Goal: Task Accomplishment & Management: Manage account settings

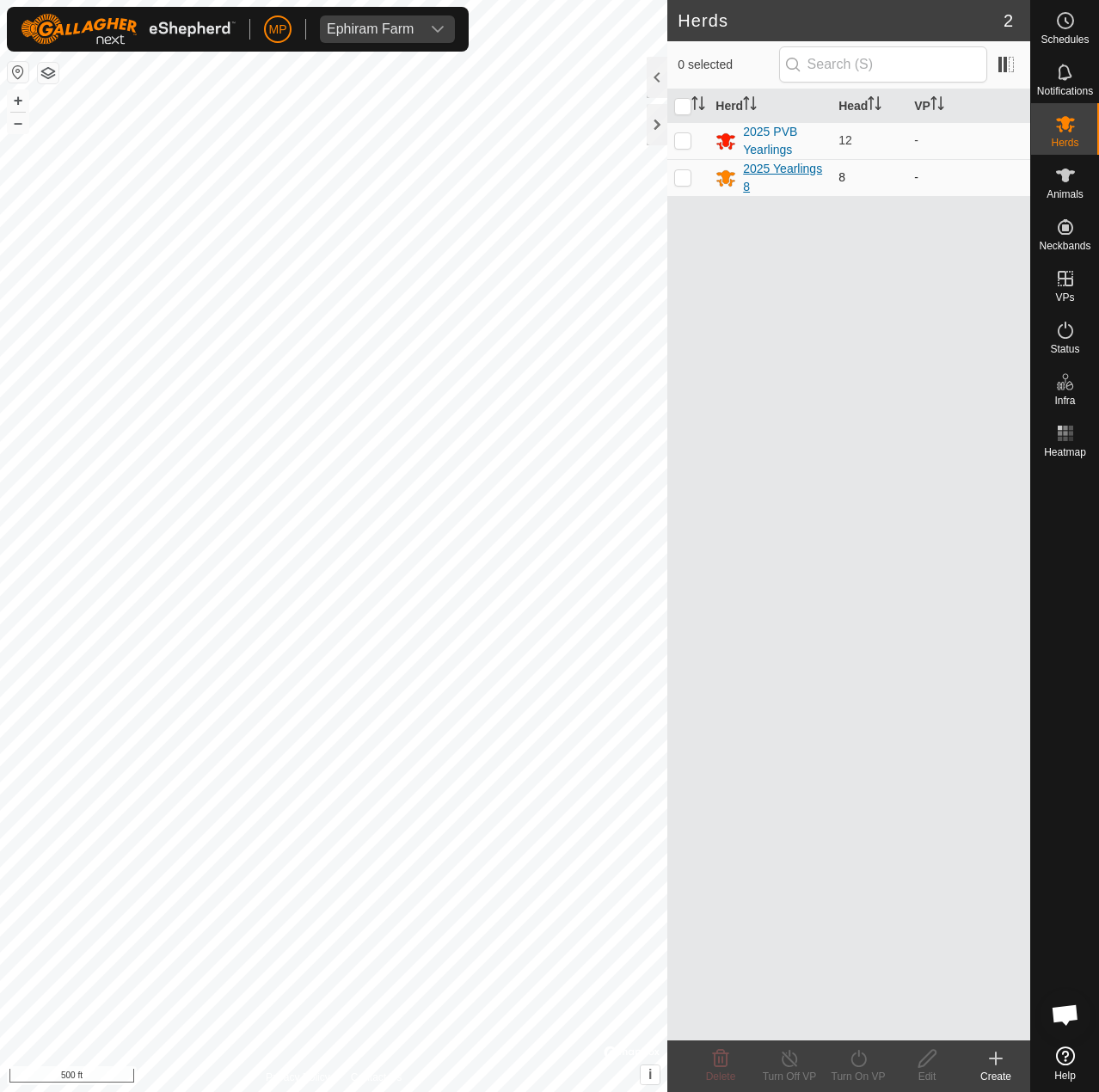
click at [767, 170] on div "2025 Yearlings 8" at bounding box center [783, 177] width 82 height 36
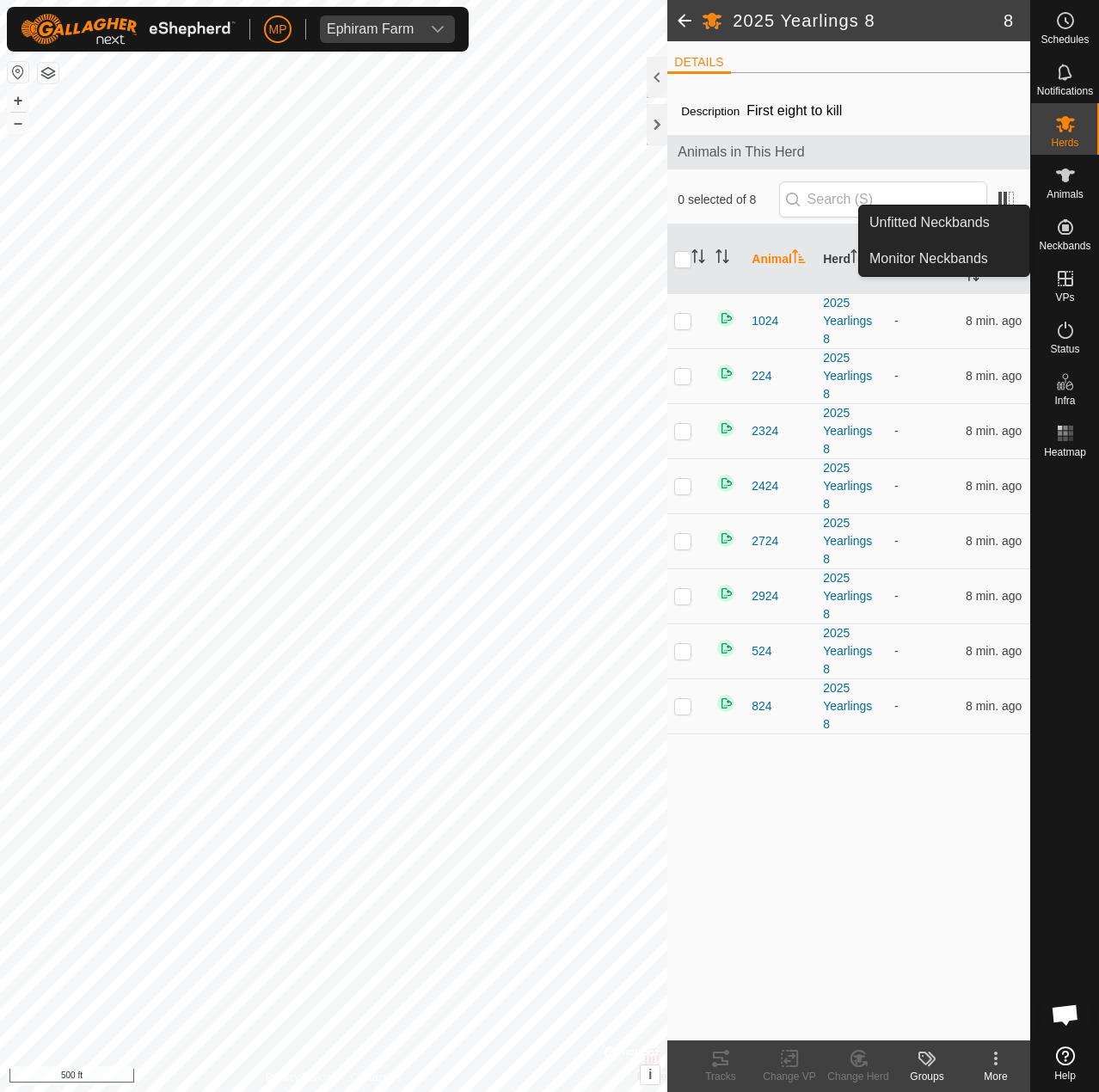
drag, startPoint x: 1062, startPoint y: 214, endPoint x: 1060, endPoint y: 246, distance: 32.1
click at [1060, 246] on span "Neckbands" at bounding box center [1064, 246] width 52 height 11
click at [1067, 237] on icon at bounding box center [1066, 227] width 21 height 21
click at [970, 225] on link "Unfitted Neckbands" at bounding box center [944, 222] width 170 height 34
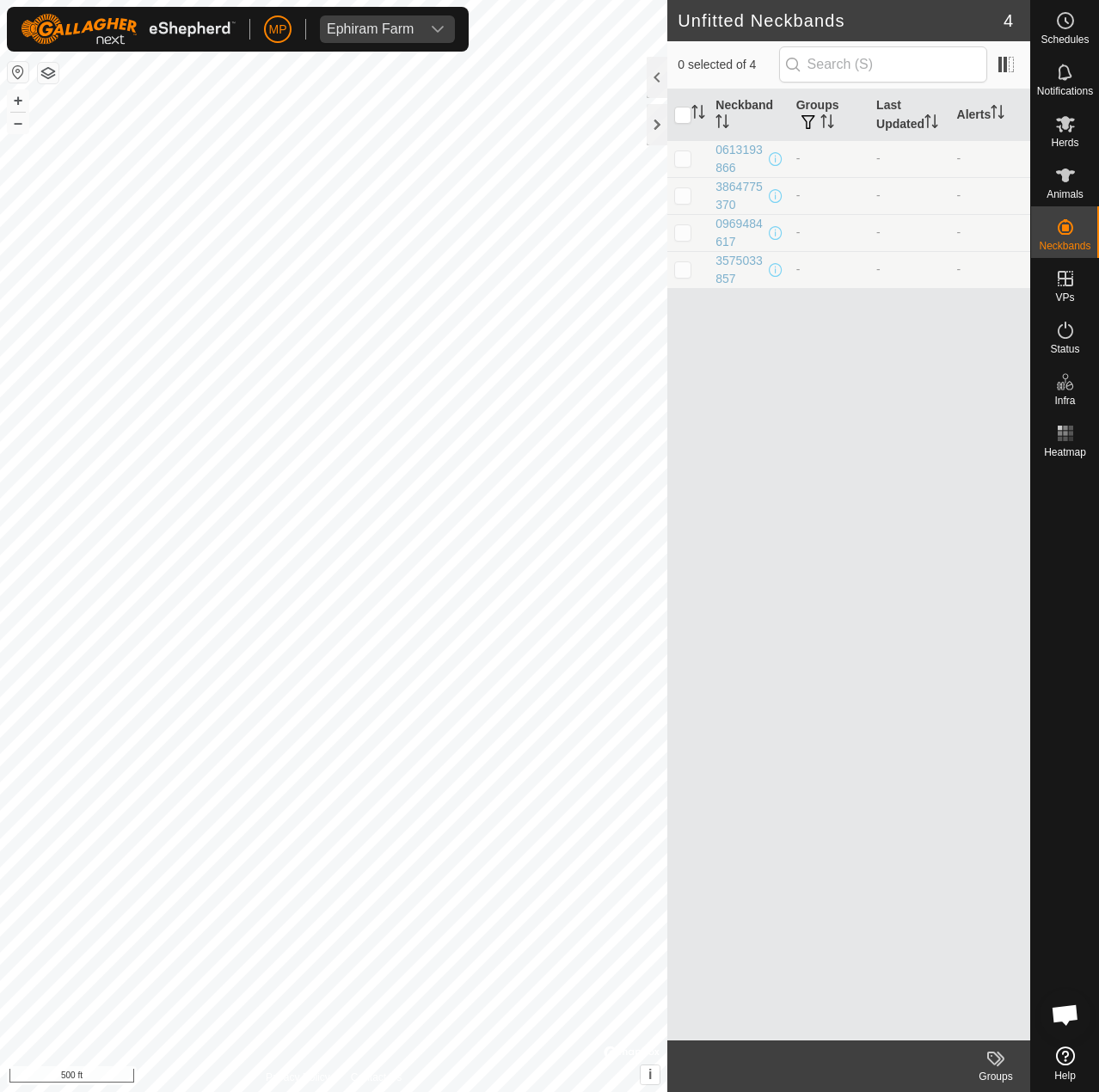
click at [1066, 1055] on icon at bounding box center [1066, 1056] width 19 height 19
click at [688, 163] on p-checkbox at bounding box center [683, 159] width 18 height 14
checkbox input "true"
click at [753, 150] on div "0613193866" at bounding box center [740, 159] width 49 height 36
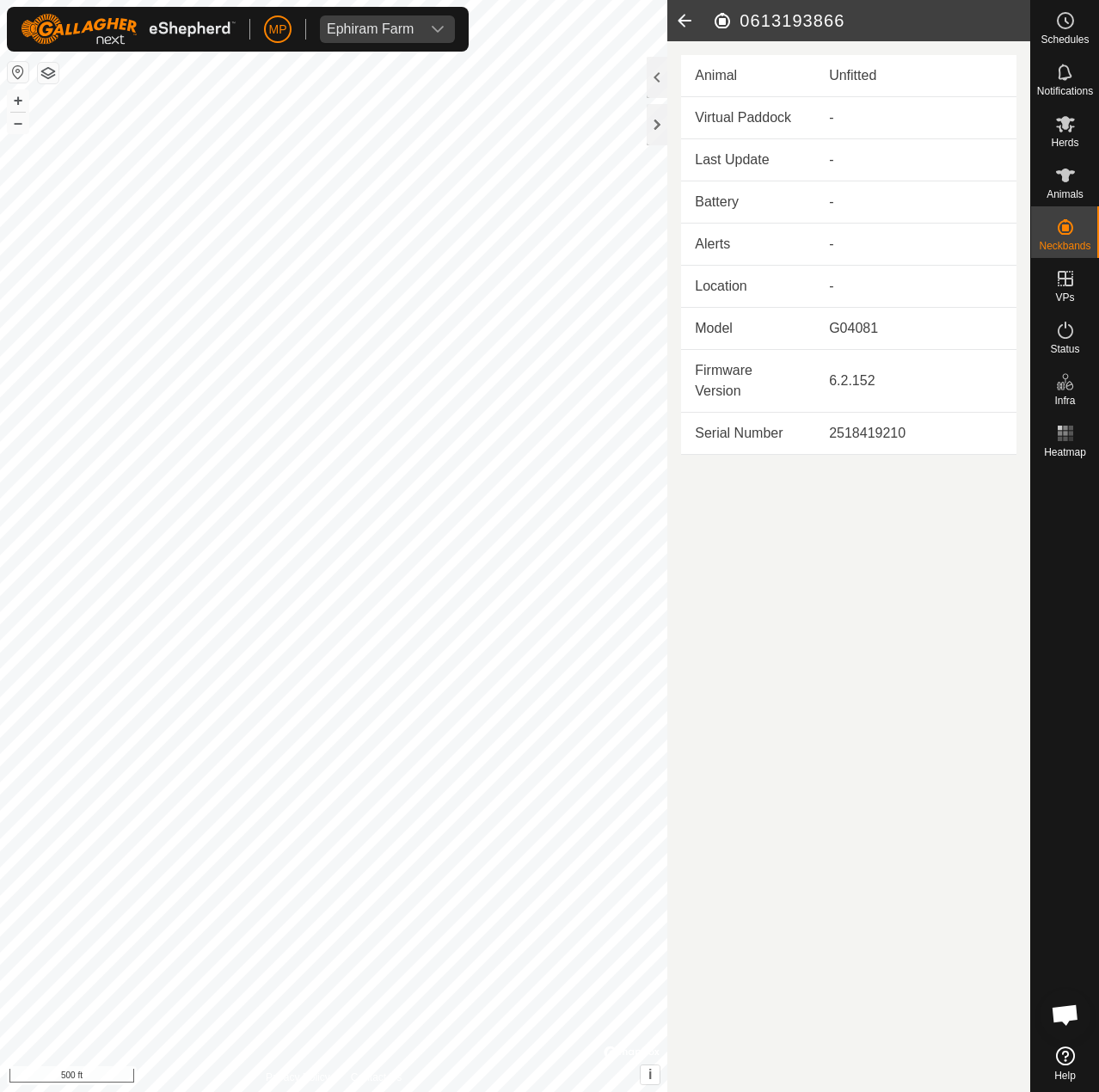
click at [682, 24] on icon at bounding box center [684, 20] width 34 height 41
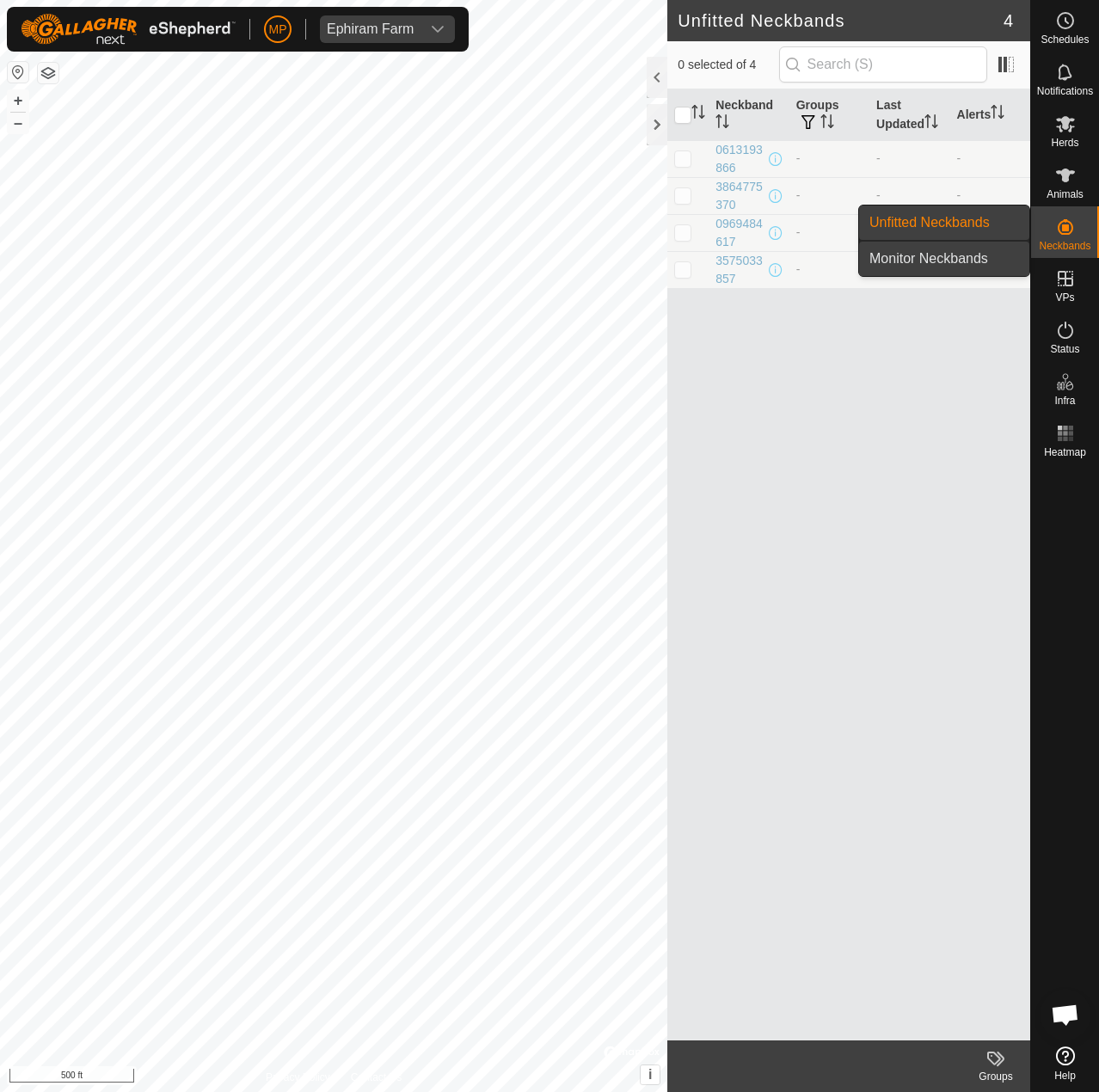
click at [988, 257] on link "Monitor Neckbands" at bounding box center [944, 259] width 170 height 34
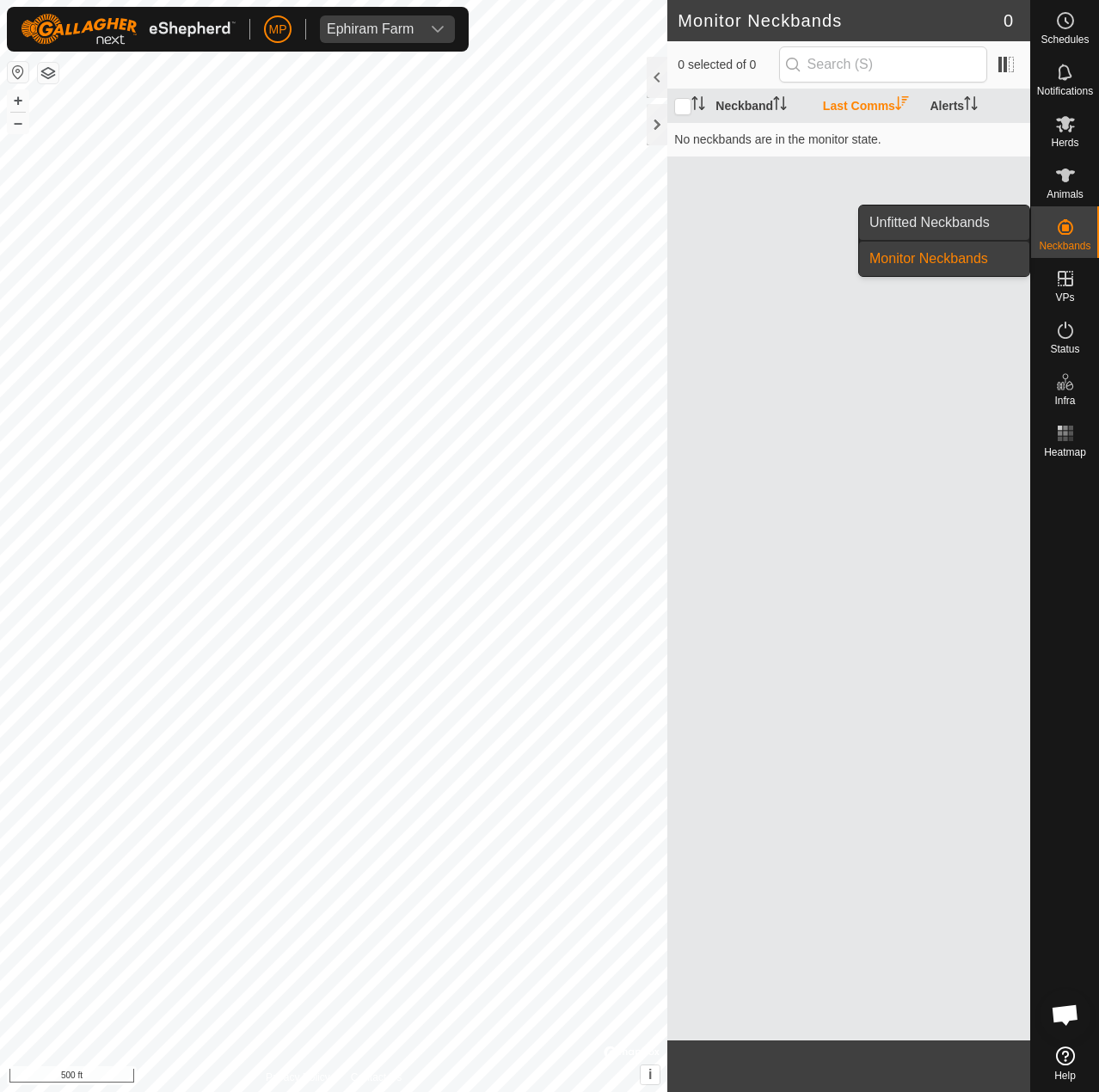
click at [983, 215] on link "Unfitted Neckbands" at bounding box center [944, 222] width 170 height 34
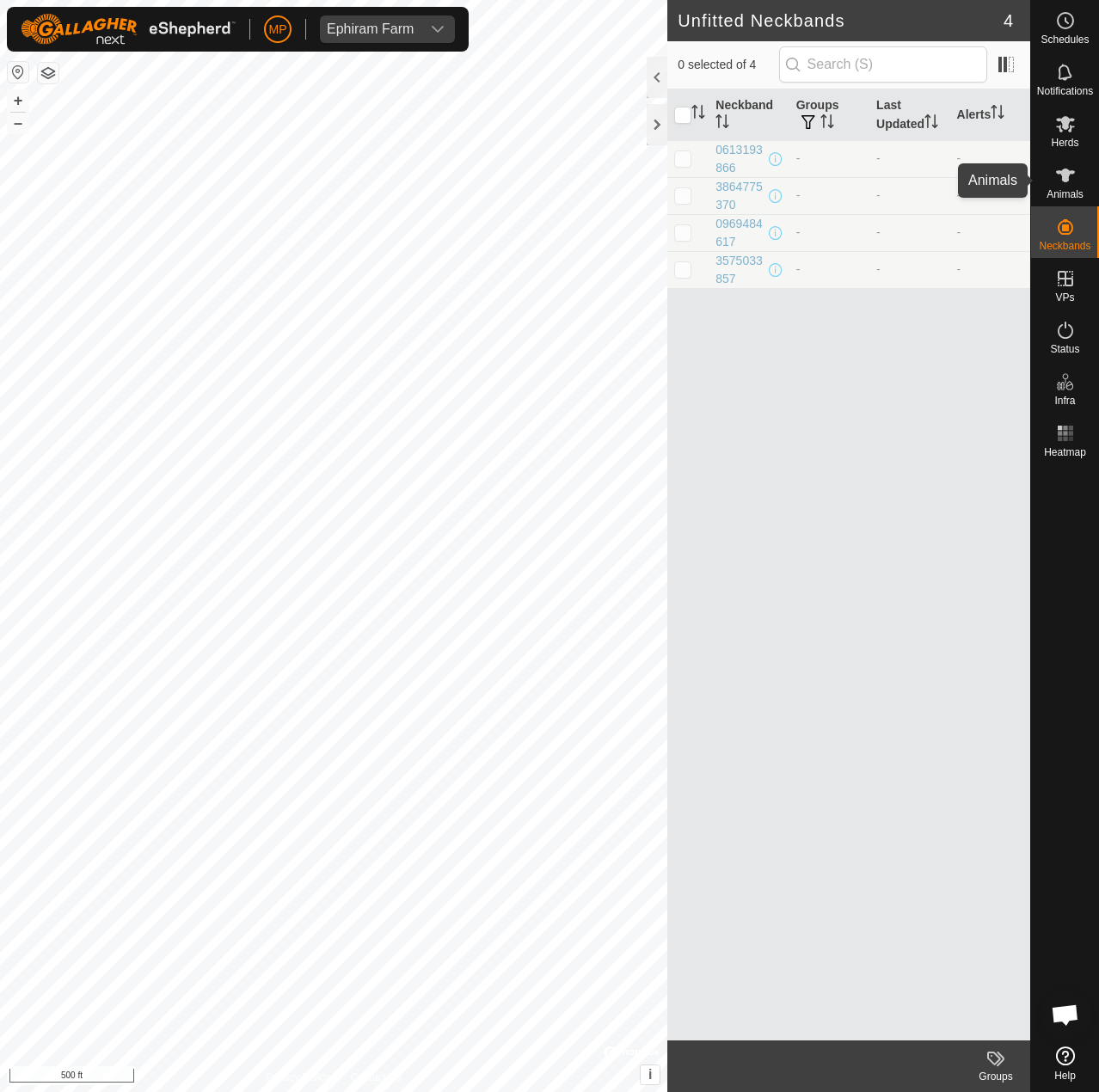
click at [1059, 176] on icon at bounding box center [1066, 175] width 21 height 21
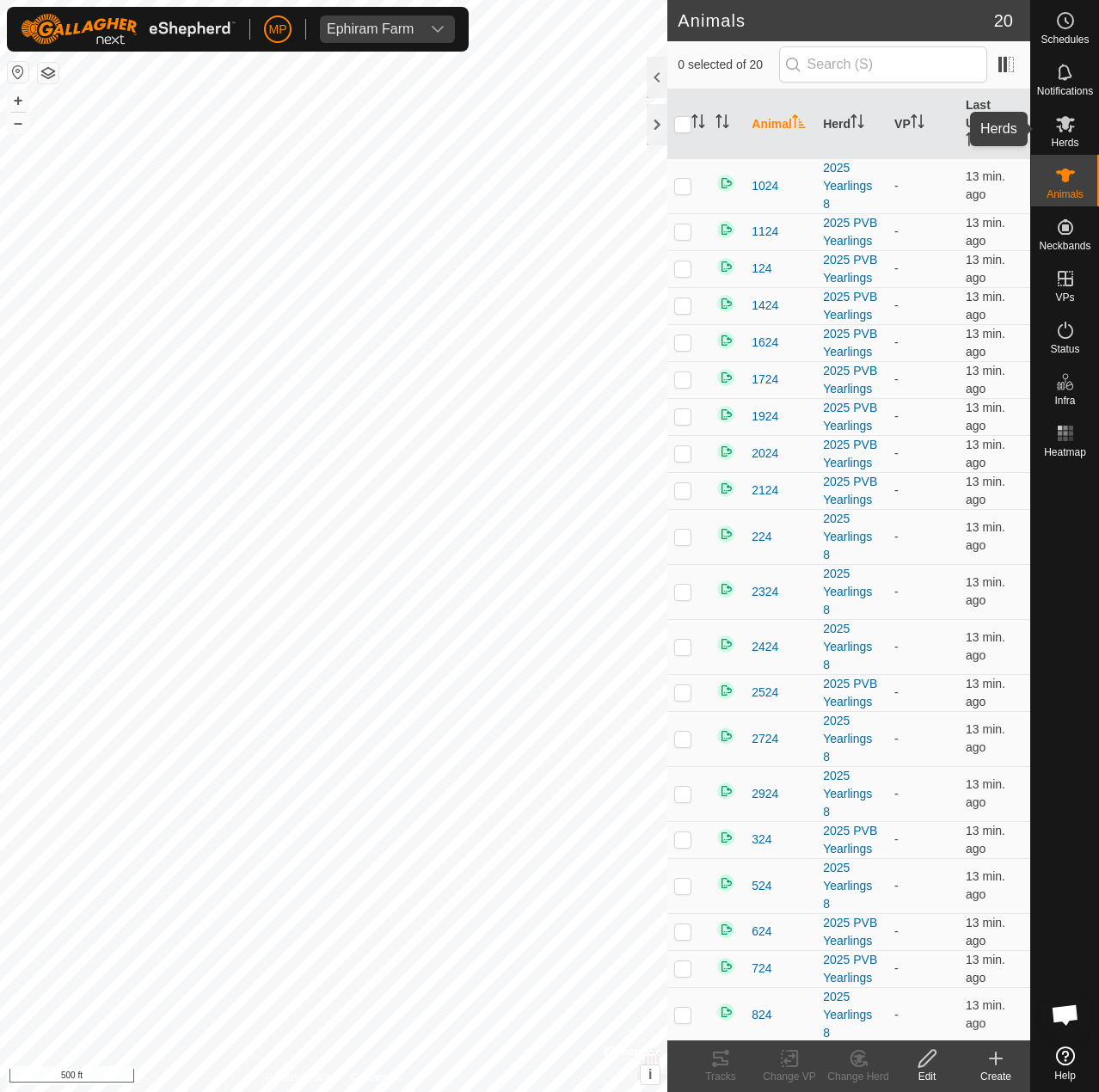
click at [1080, 134] on es-mob-svg-icon at bounding box center [1065, 123] width 31 height 27
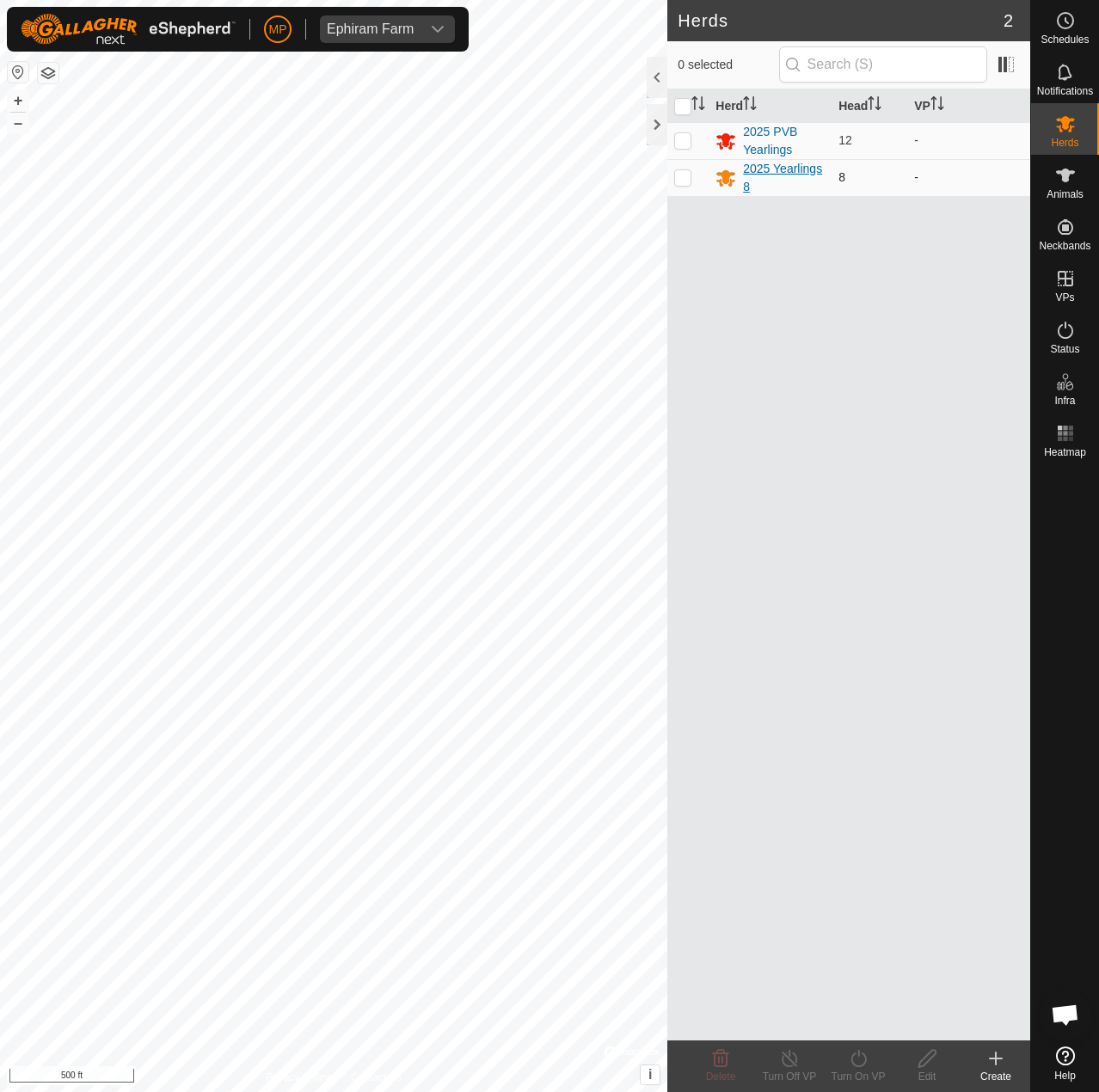
click at [753, 166] on div "2025 Yearlings 8" at bounding box center [783, 177] width 82 height 36
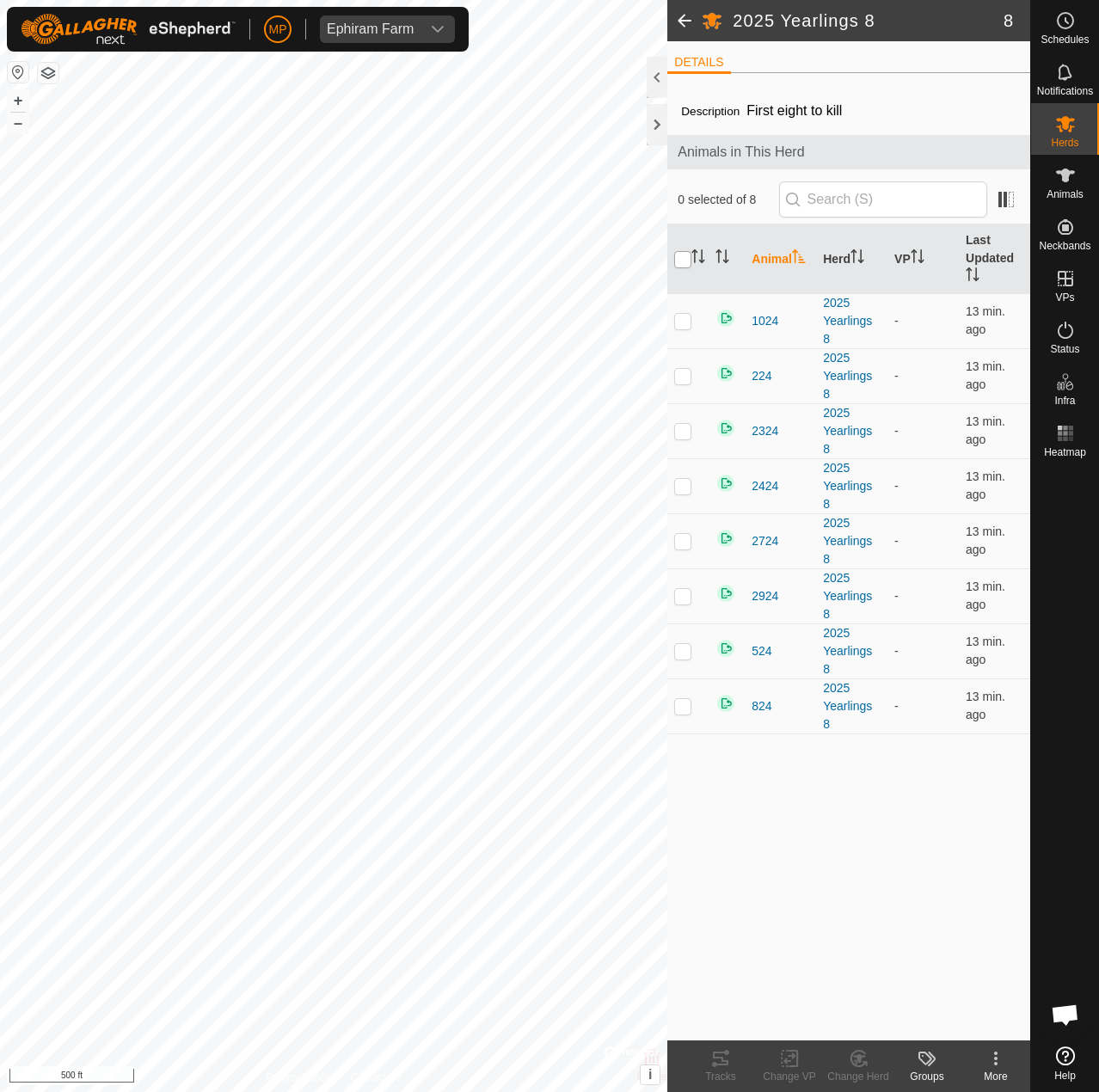
click at [682, 267] on input "checkbox" at bounding box center [683, 260] width 18 height 18
checkbox input "true"
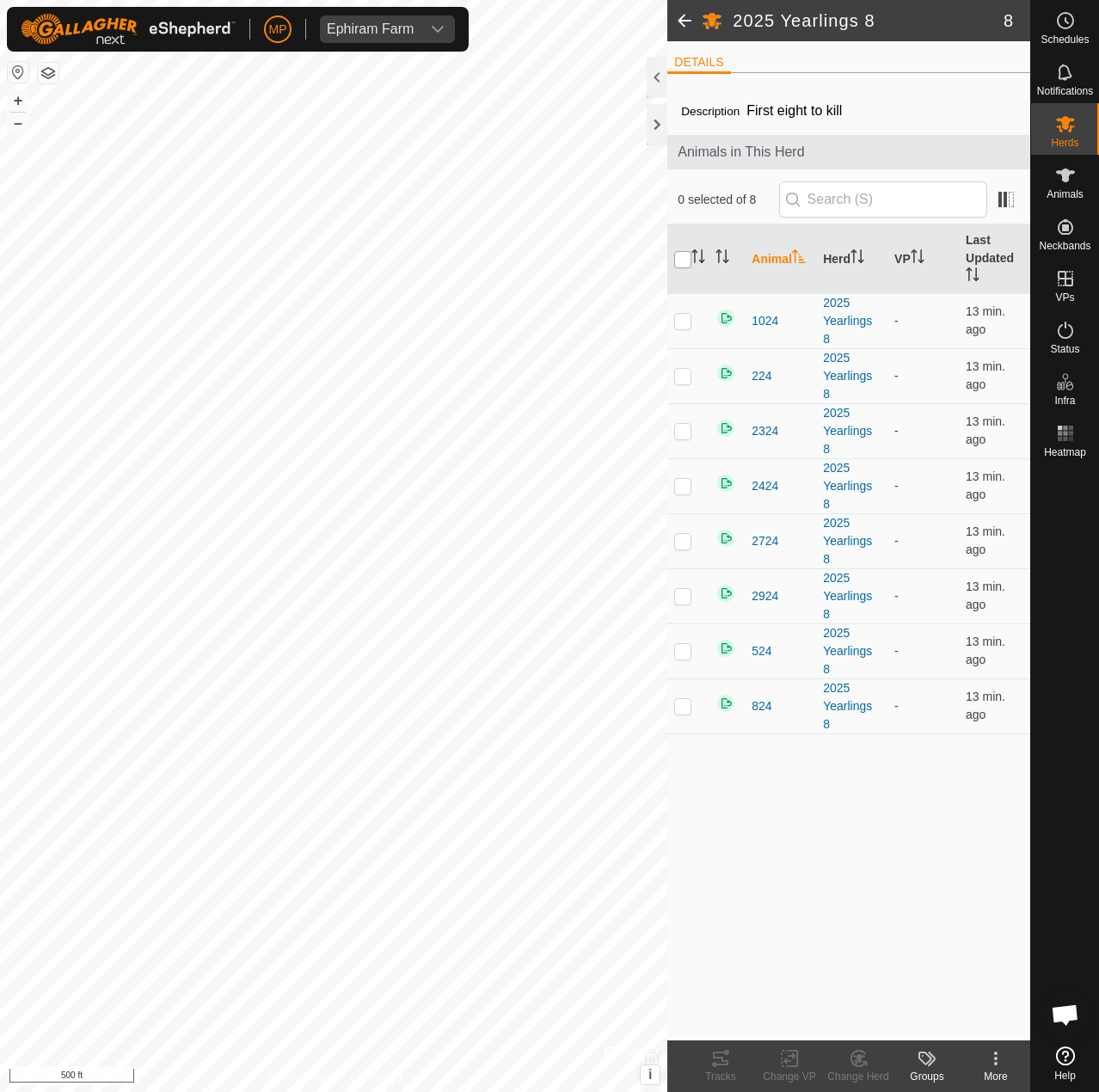
checkbox input "true"
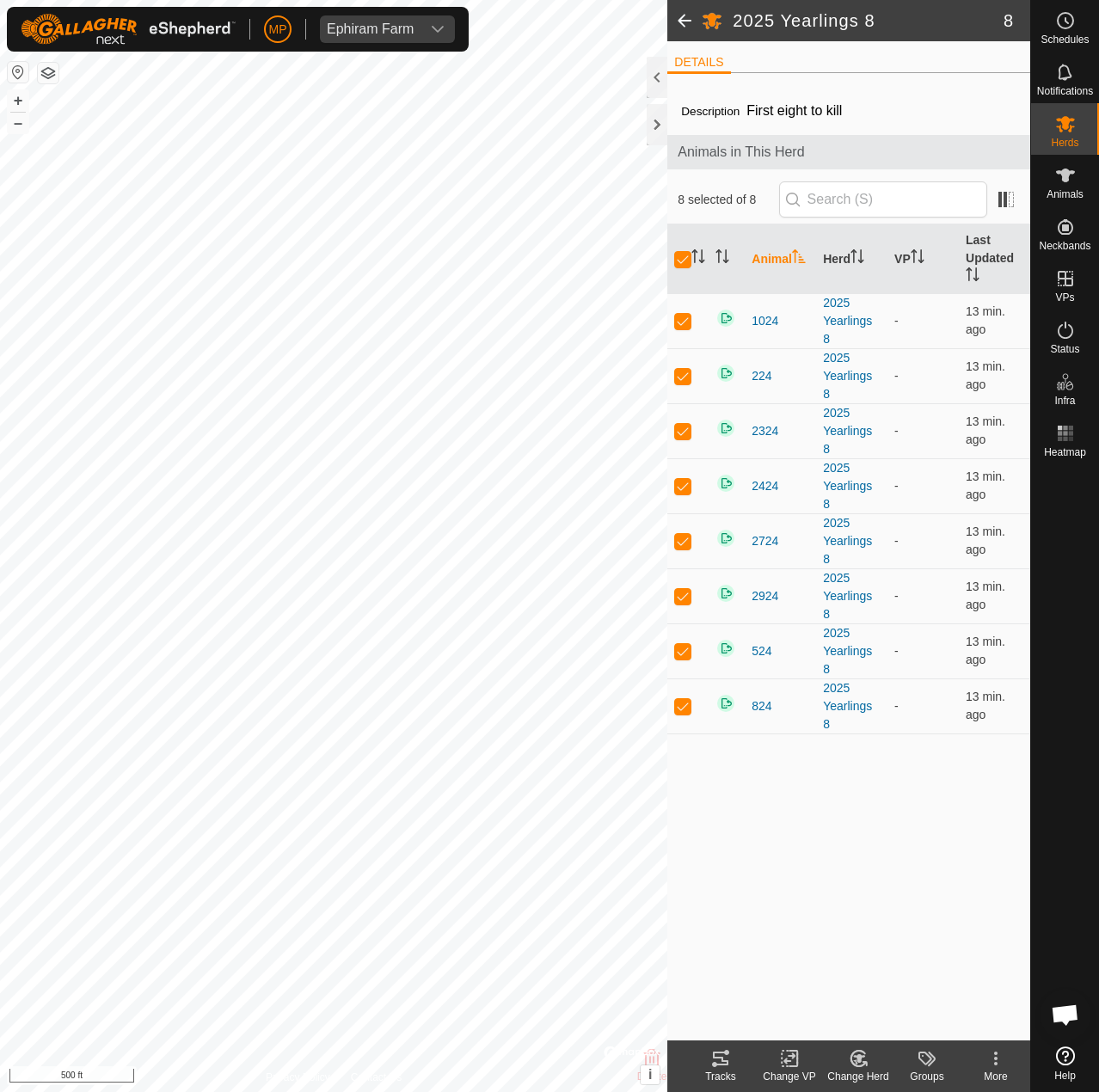
click at [996, 1062] on icon at bounding box center [996, 1064] width 4 height 4
click at [947, 987] on link "Delete Herd" at bounding box center [940, 984] width 178 height 34
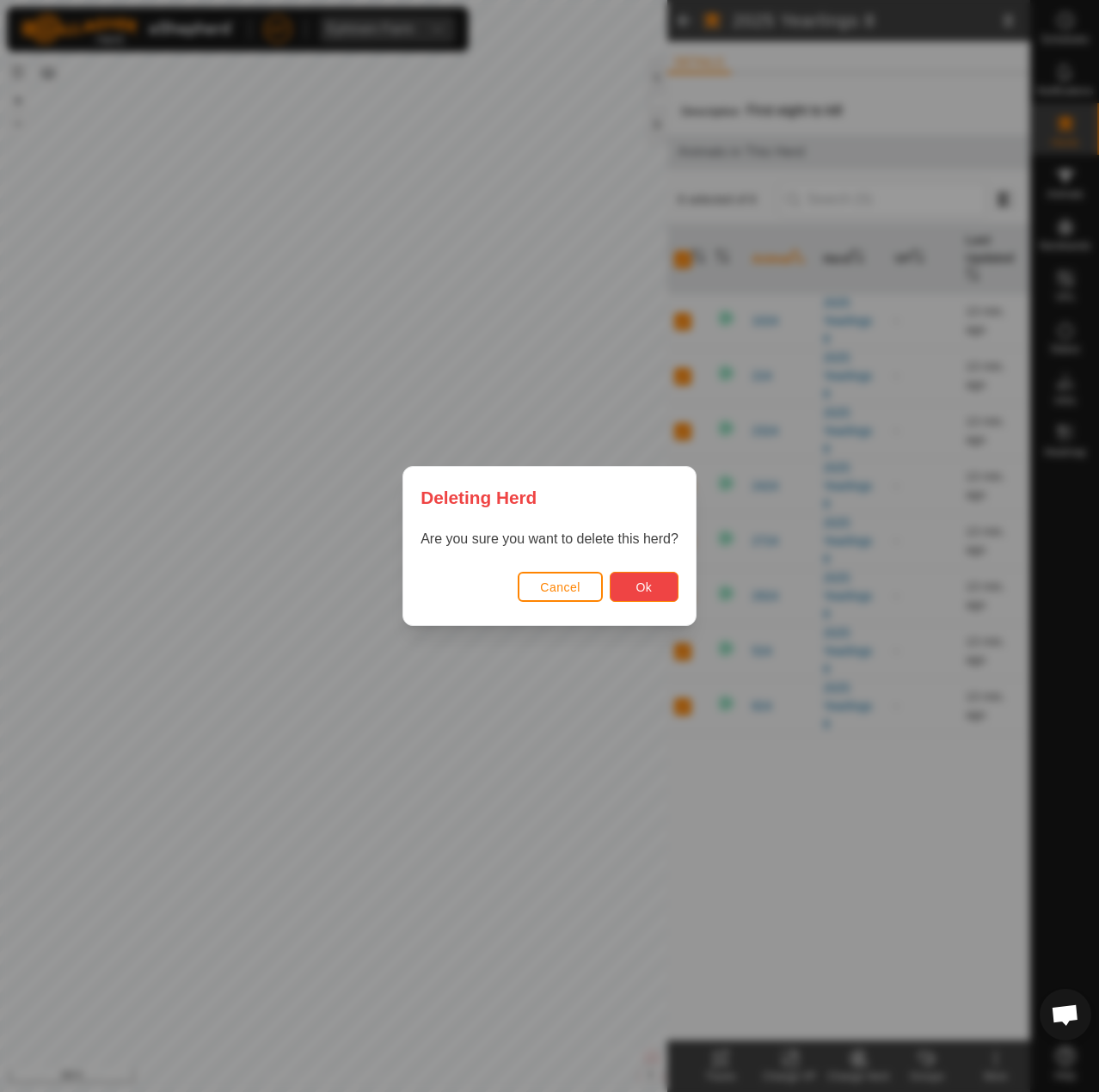
click at [639, 583] on span "Ok" at bounding box center [644, 588] width 17 height 14
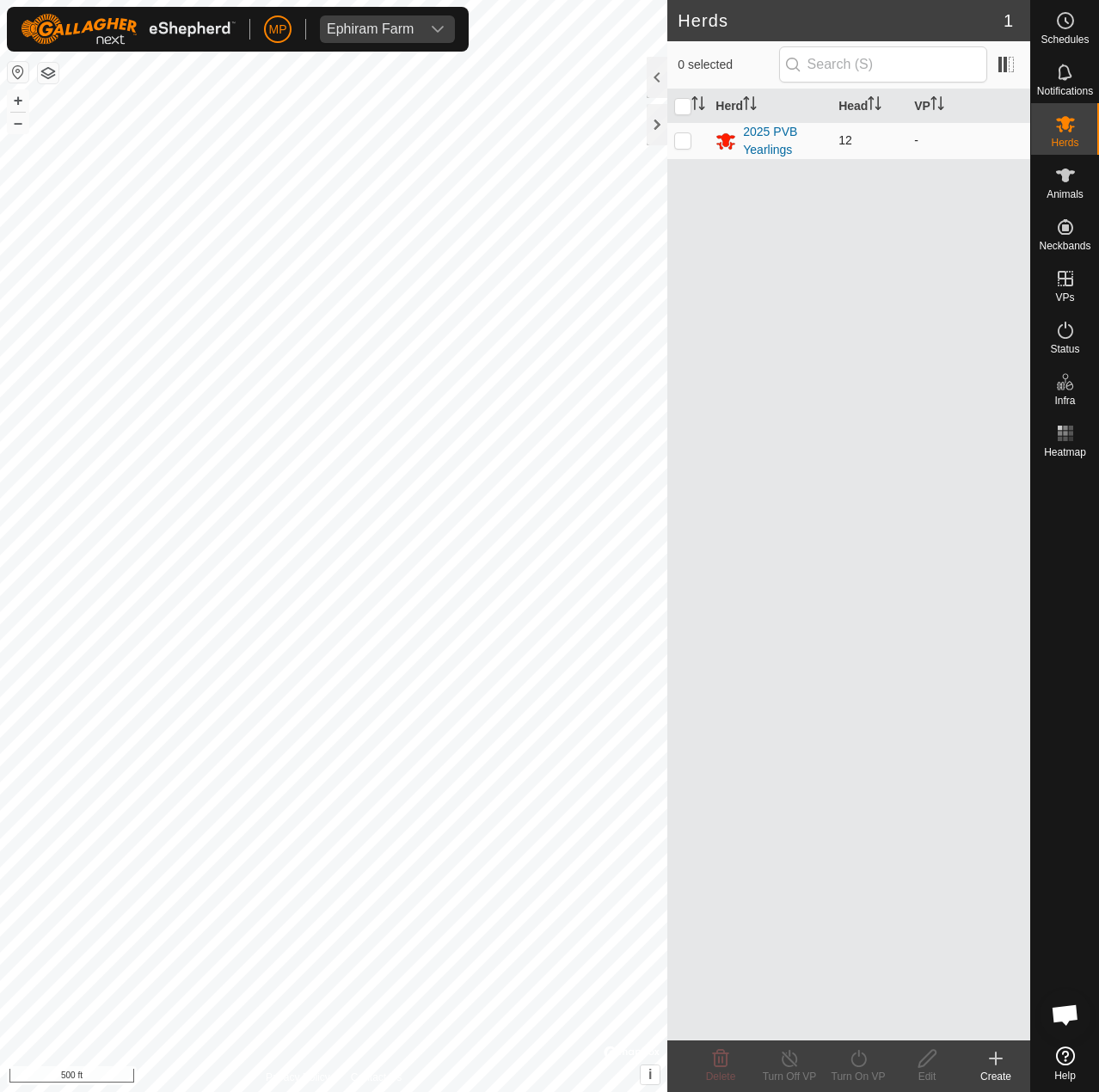
click at [691, 135] on p-tablecheckbox at bounding box center [683, 140] width 18 height 14
checkbox input "true"
click at [926, 1062] on icon at bounding box center [927, 1059] width 18 height 18
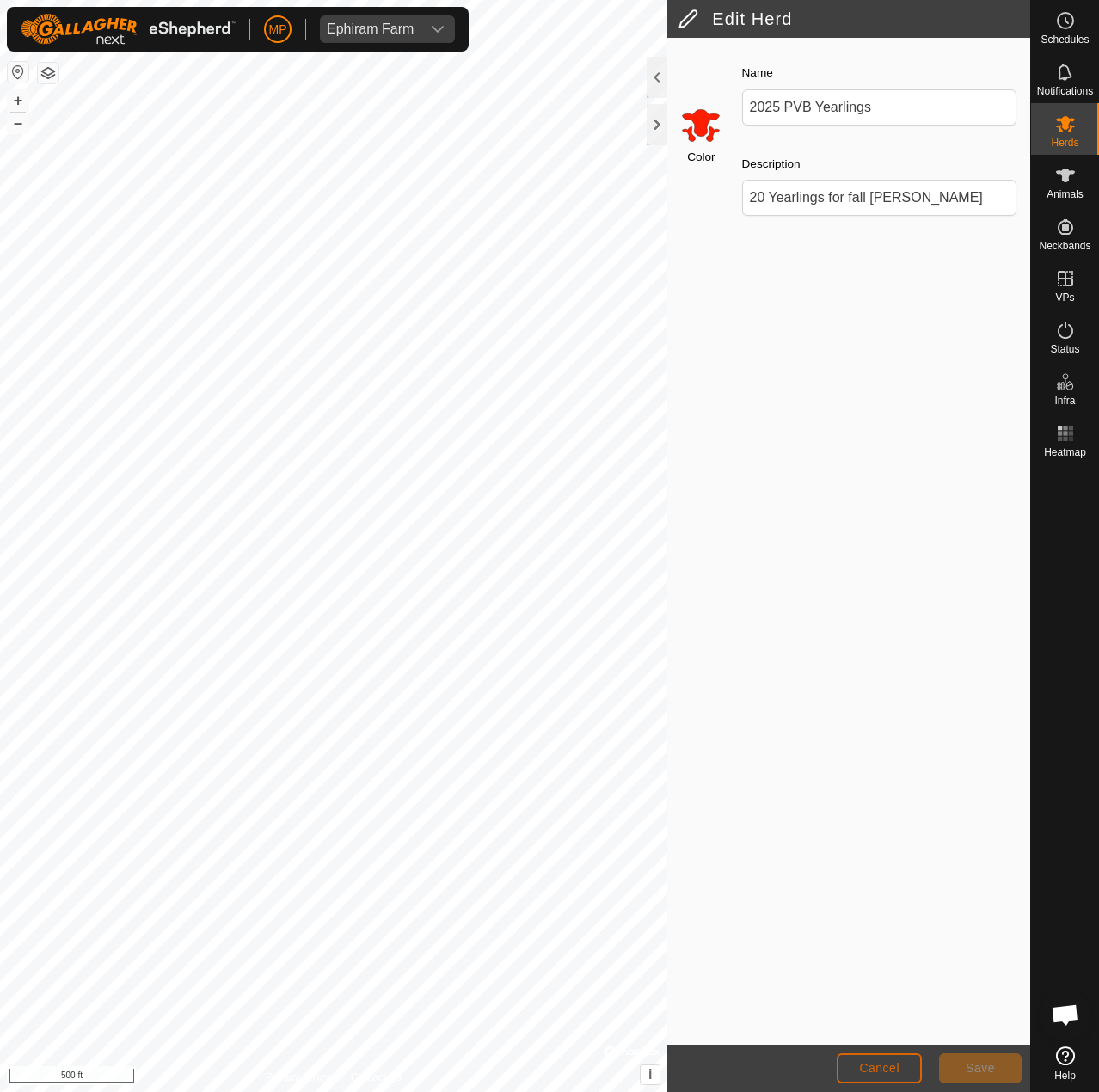
click at [860, 1066] on span "Cancel" at bounding box center [879, 1068] width 40 height 14
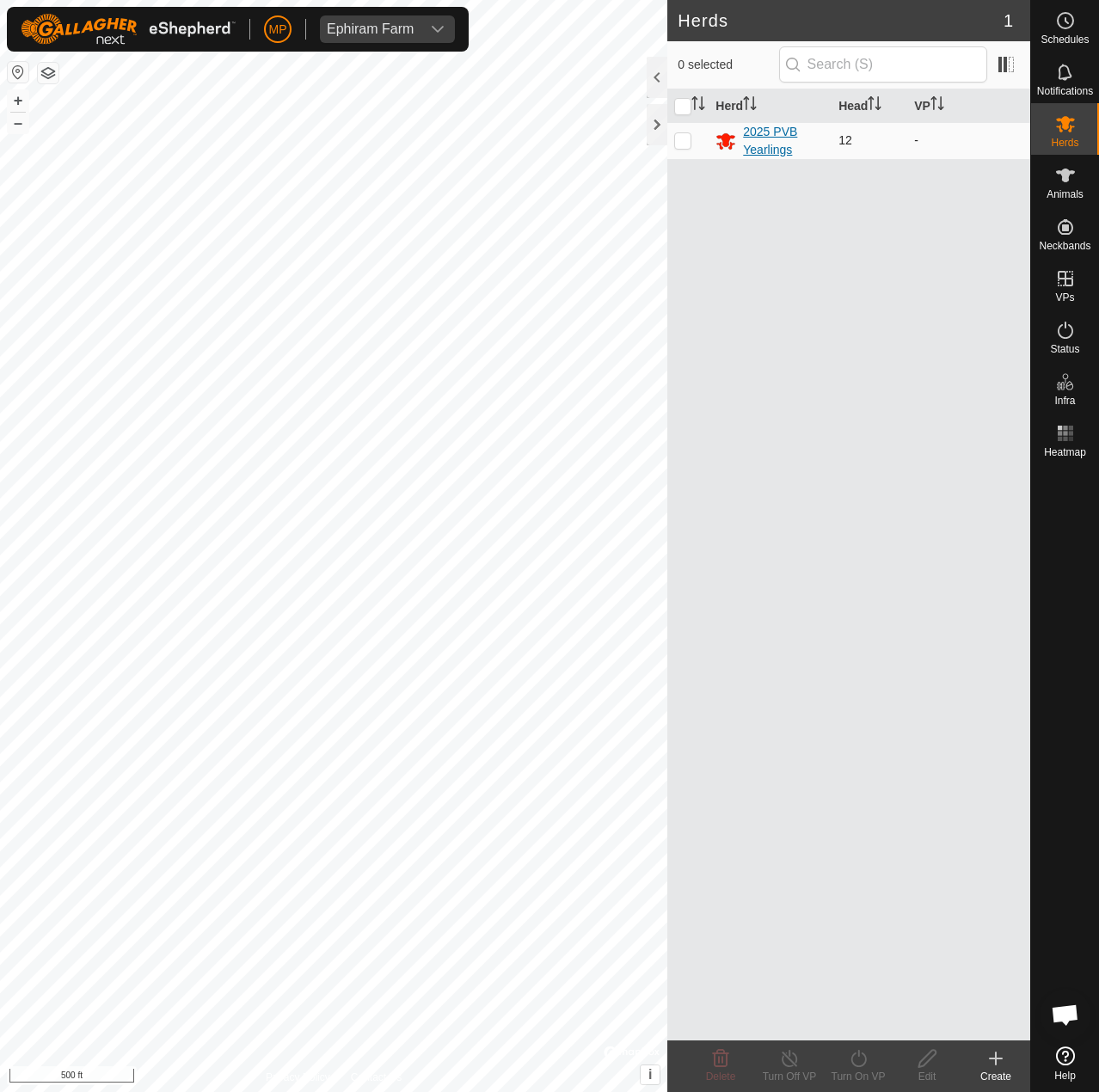
click at [746, 130] on div "2025 PVB Yearlings" at bounding box center [783, 140] width 82 height 36
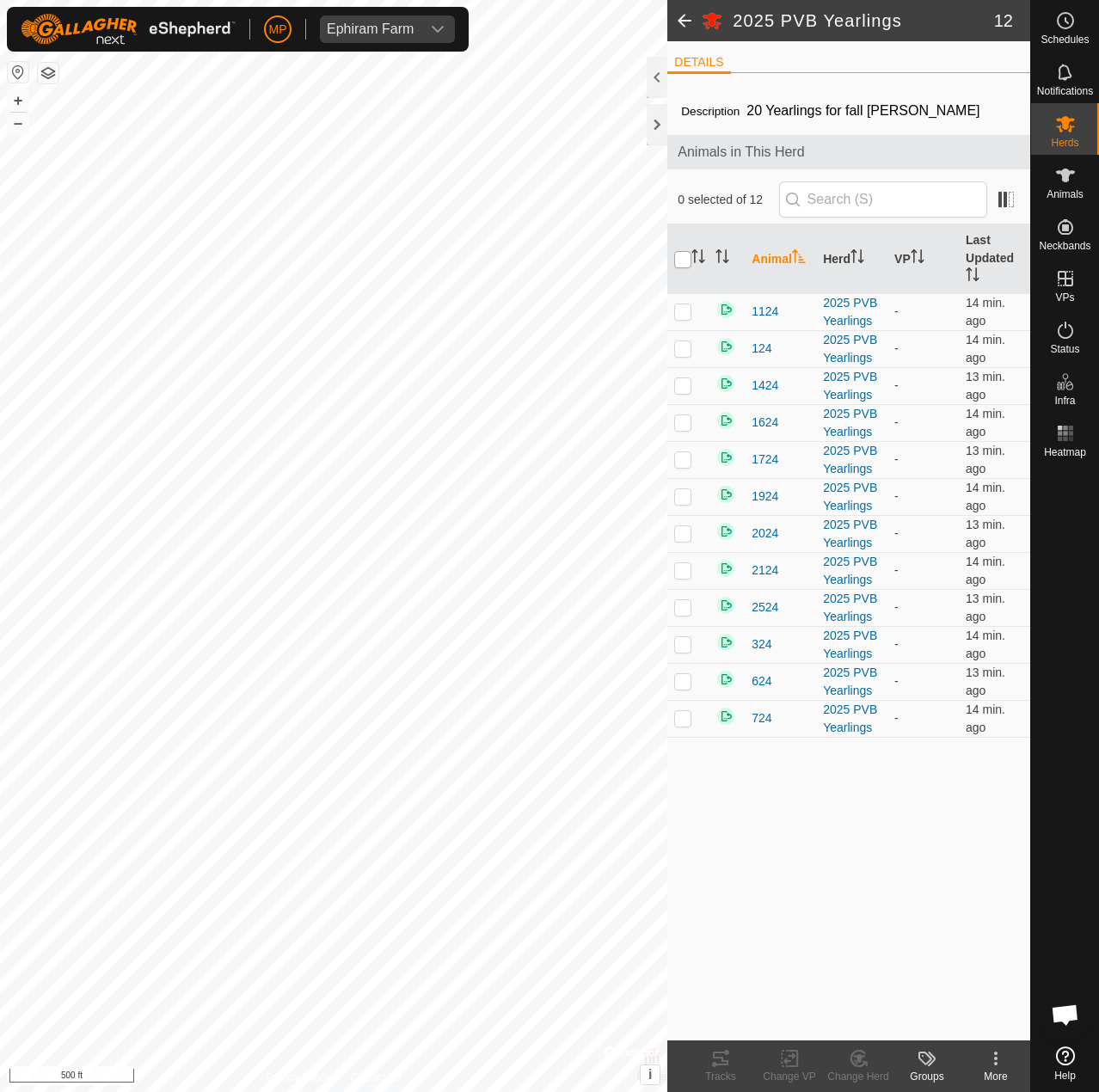
click at [681, 265] on input "checkbox" at bounding box center [683, 260] width 18 height 18
checkbox input "true"
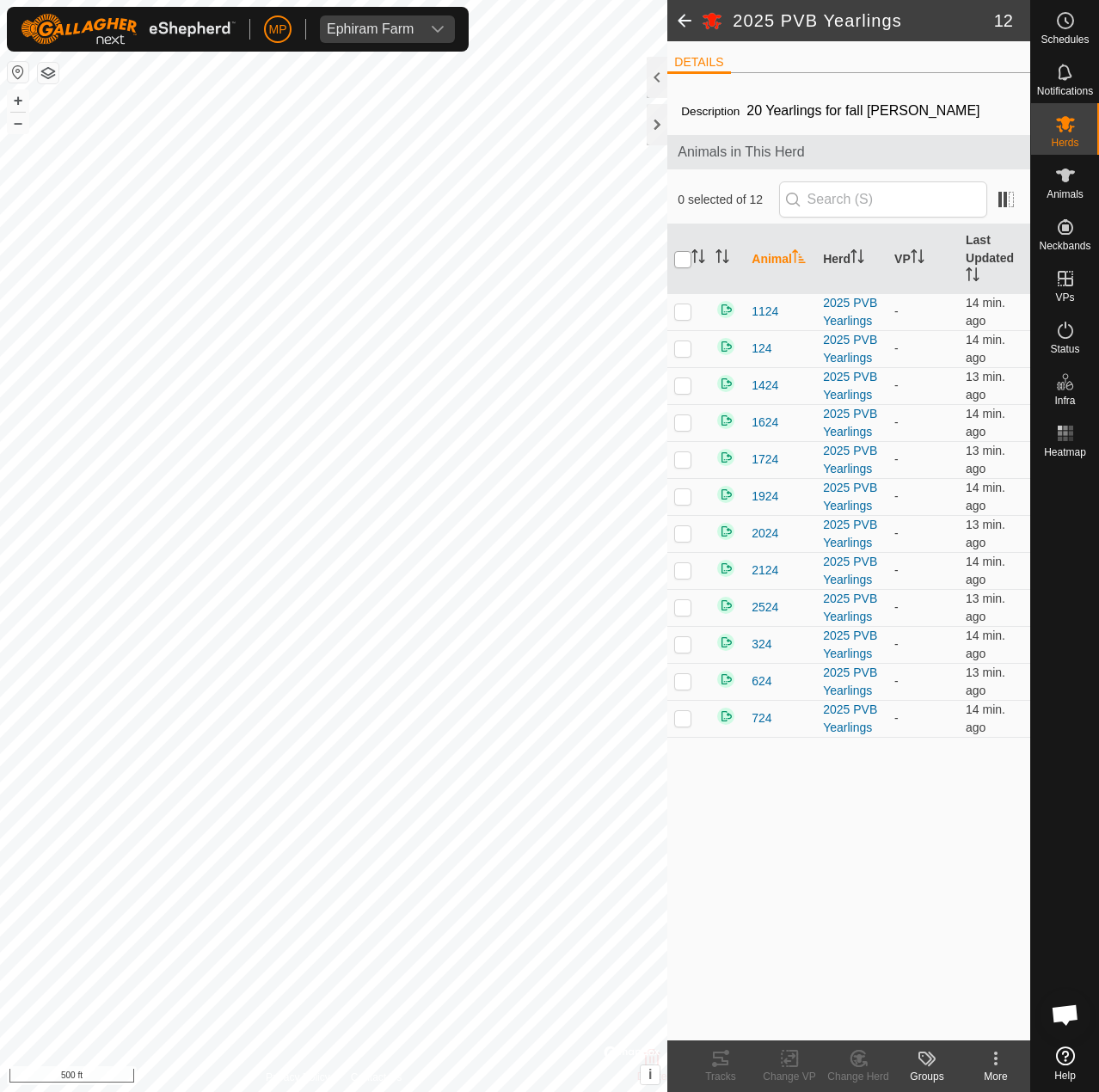
checkbox input "true"
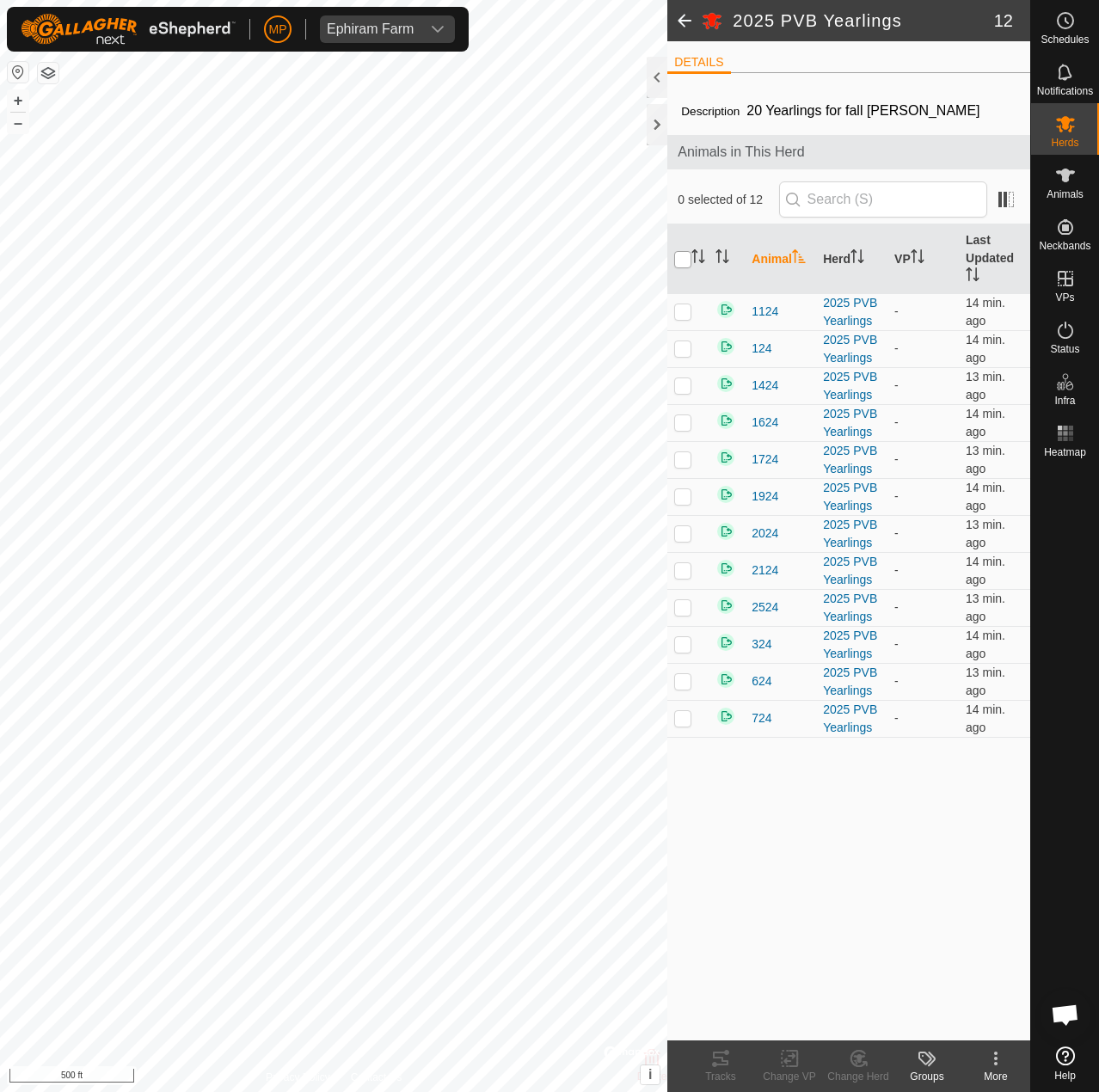
checkbox input "true"
click at [987, 1057] on kebab-svg-icon at bounding box center [996, 1059] width 68 height 21
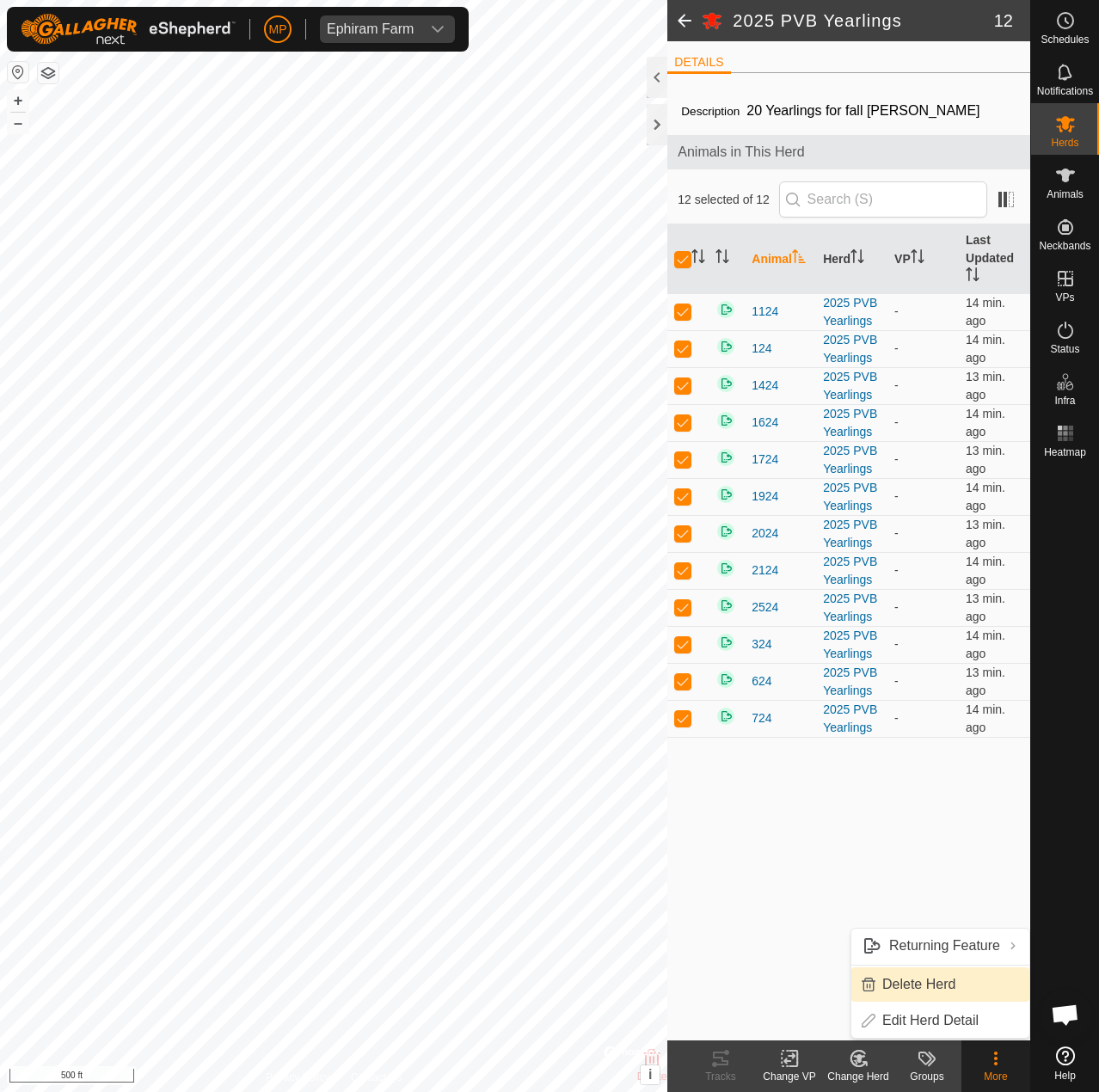
click at [955, 987] on link "Delete Herd" at bounding box center [940, 984] width 178 height 34
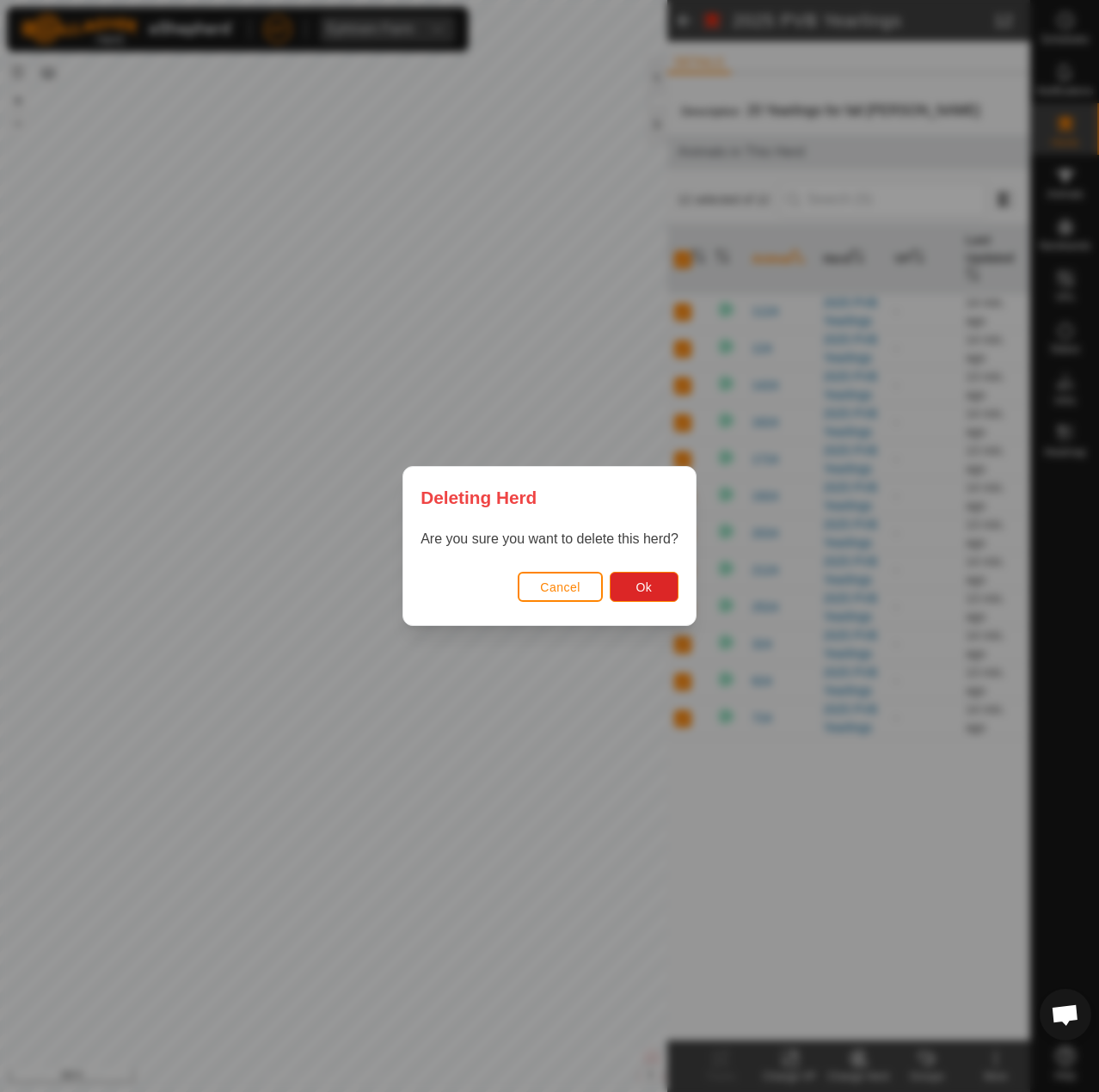
click at [668, 603] on div "Cancel Ok" at bounding box center [549, 596] width 292 height 59
click at [656, 581] on button "Ok" at bounding box center [644, 587] width 68 height 30
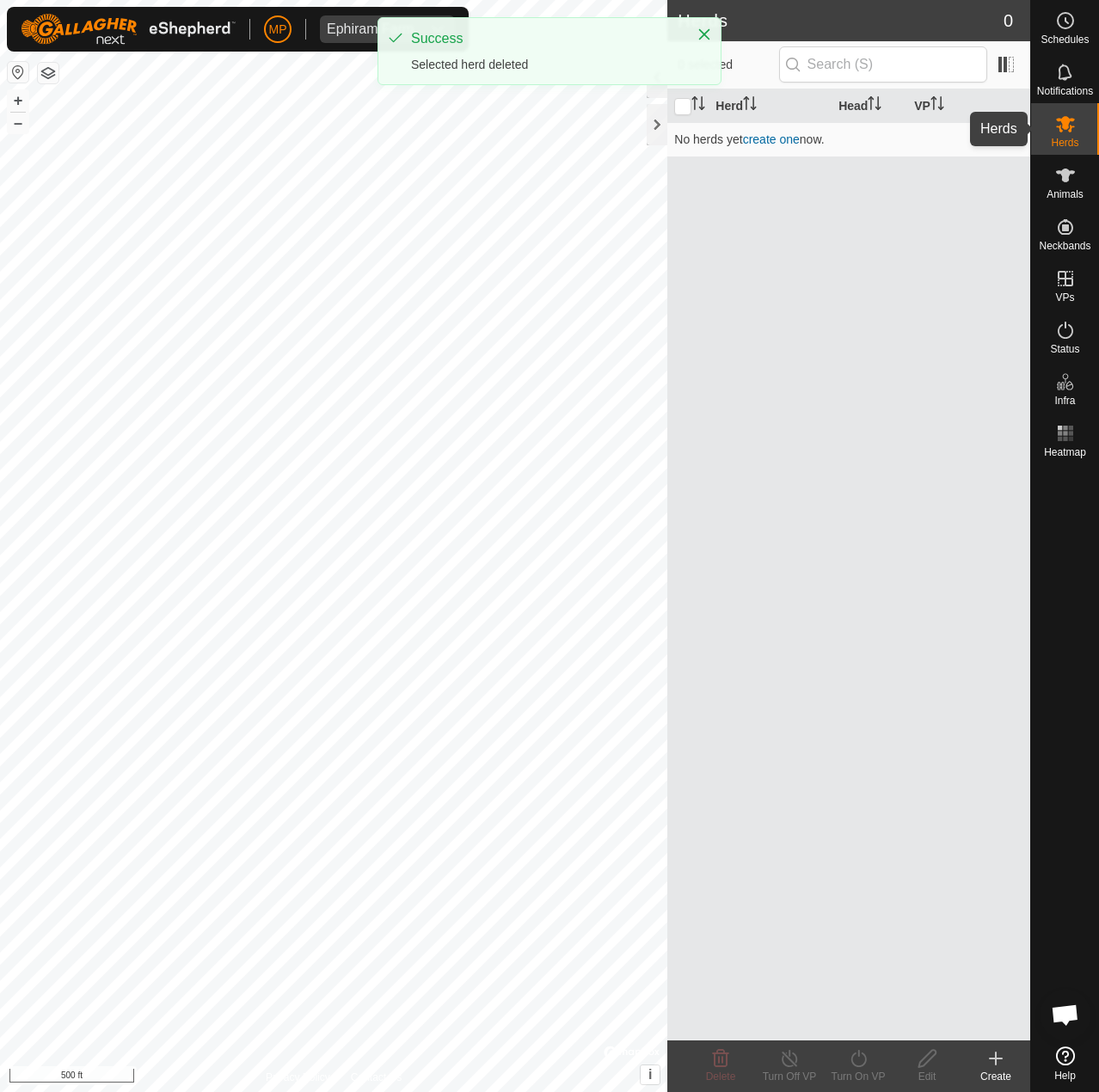
click at [1065, 139] on span "Herds" at bounding box center [1064, 143] width 27 height 11
click at [1064, 166] on icon at bounding box center [1066, 175] width 21 height 21
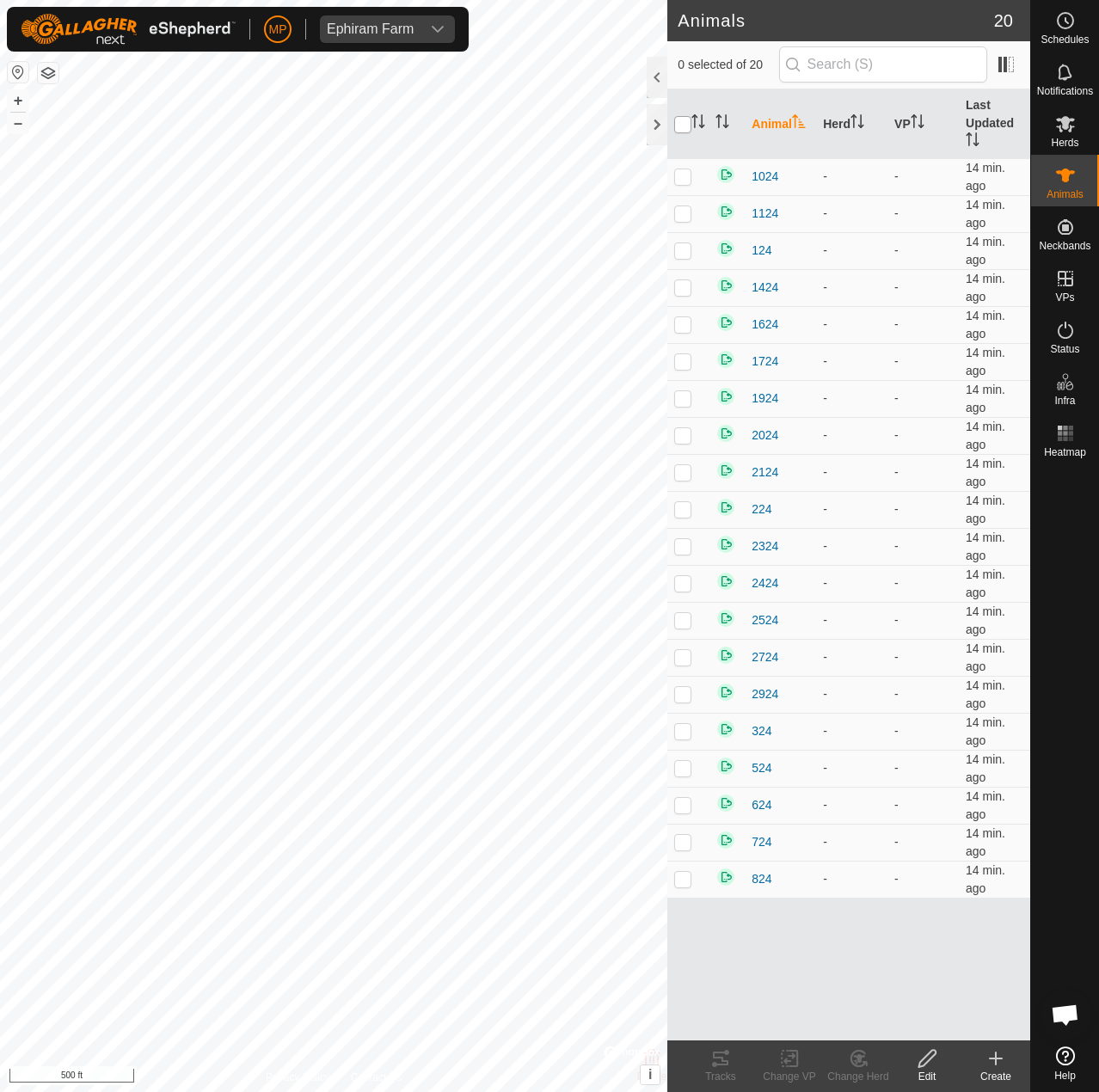
click at [685, 120] on input "checkbox" at bounding box center [683, 125] width 18 height 18
checkbox input "true"
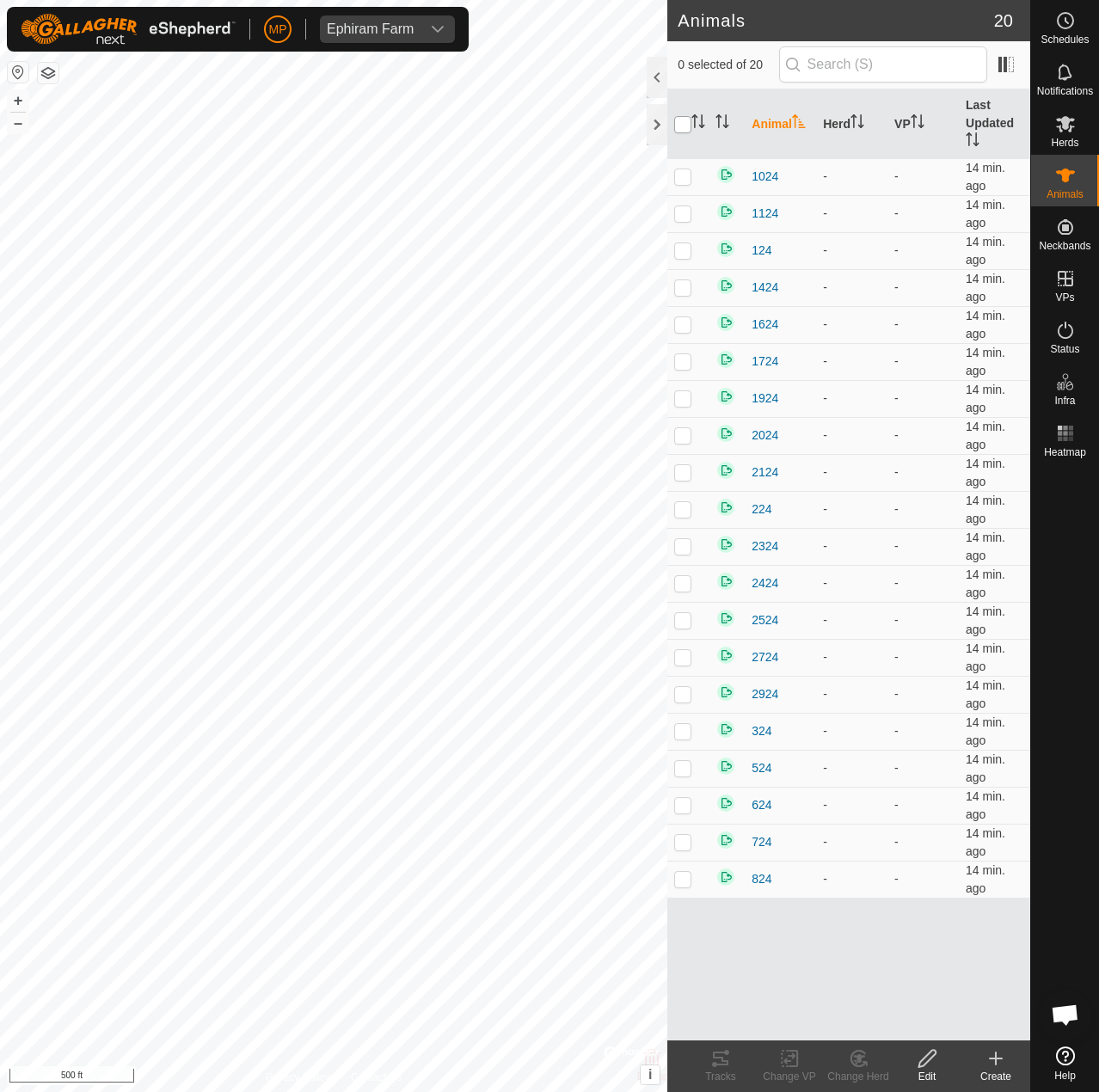
checkbox input "true"
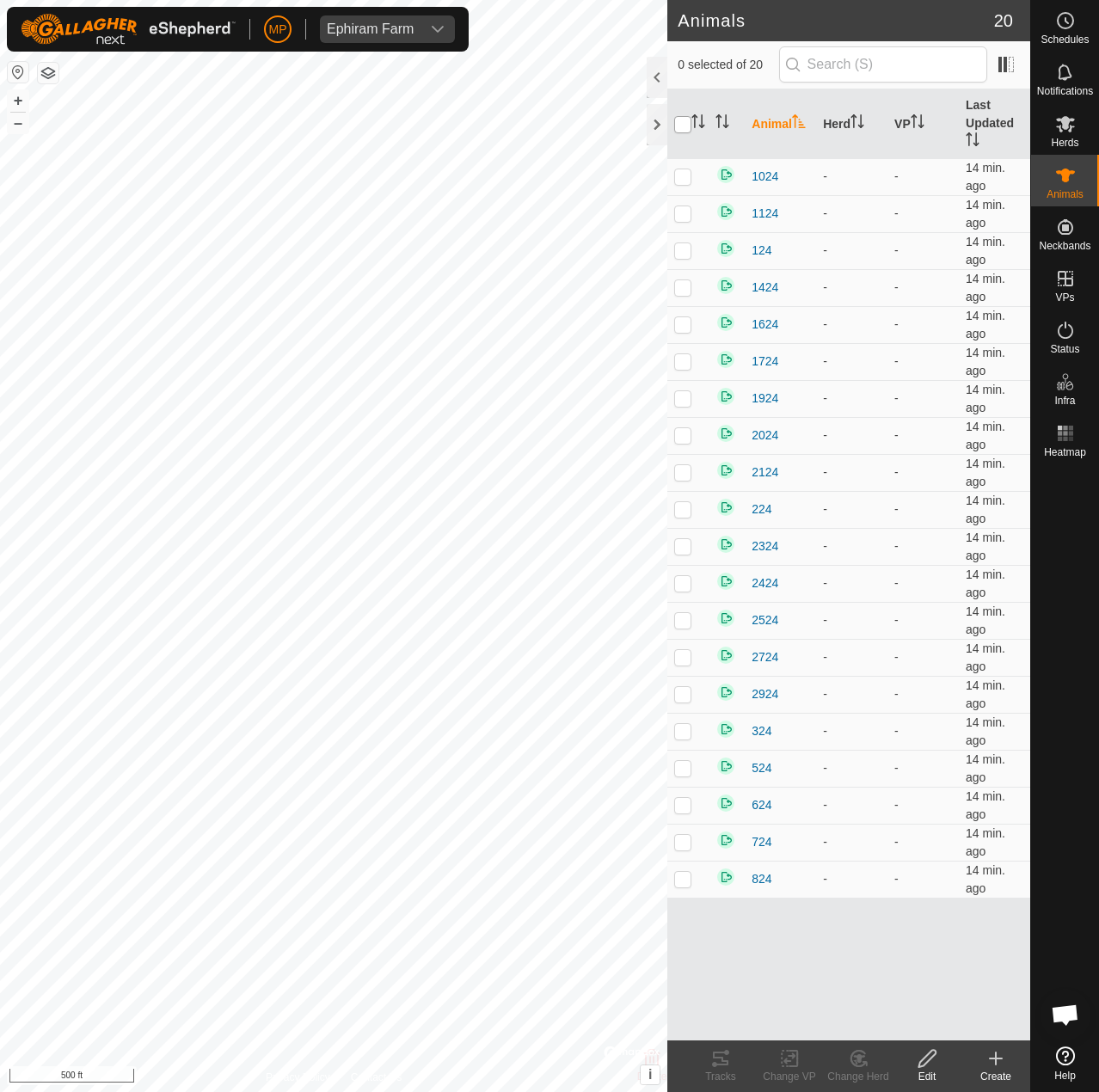
checkbox input "true"
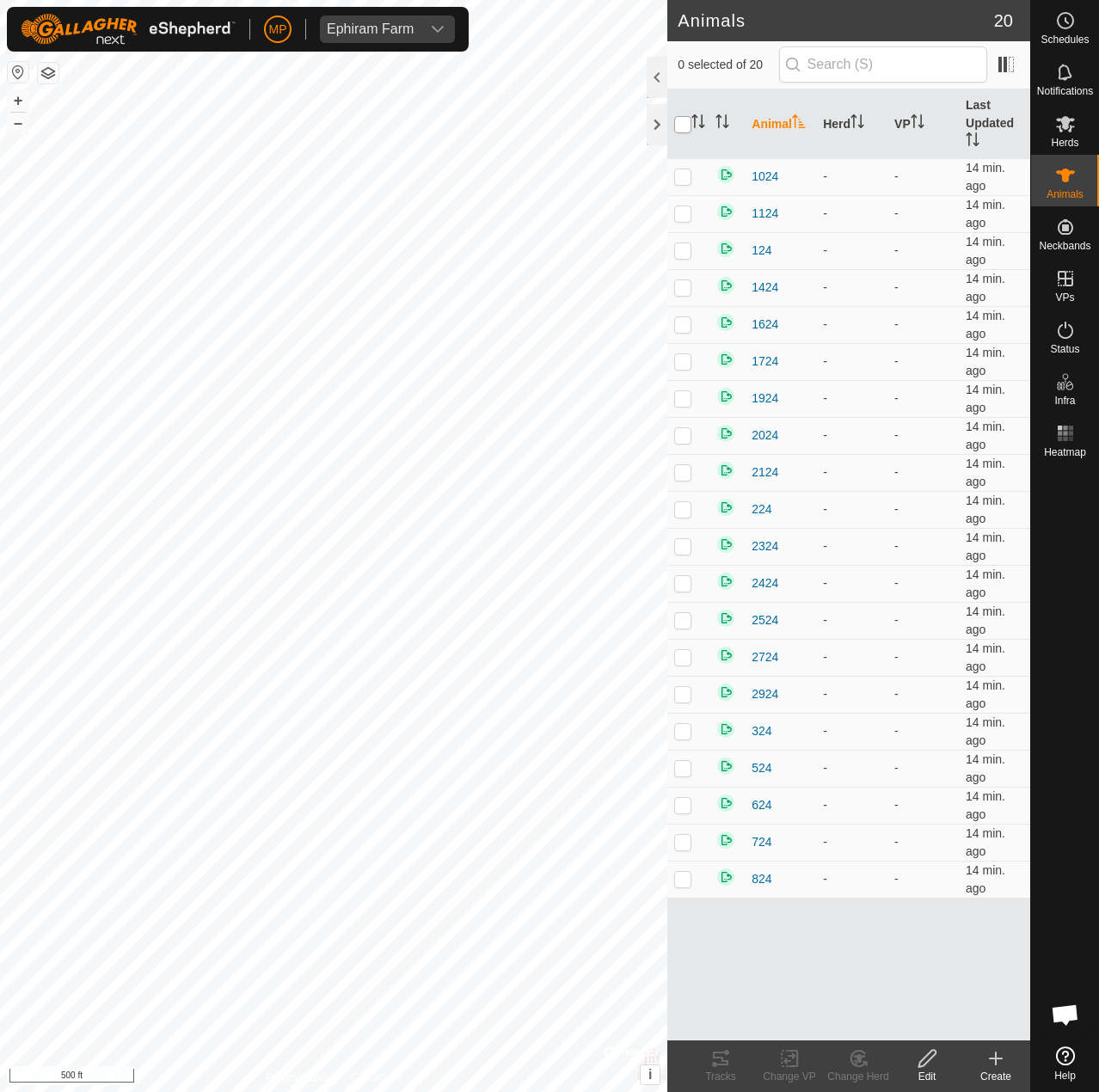
checkbox input "true"
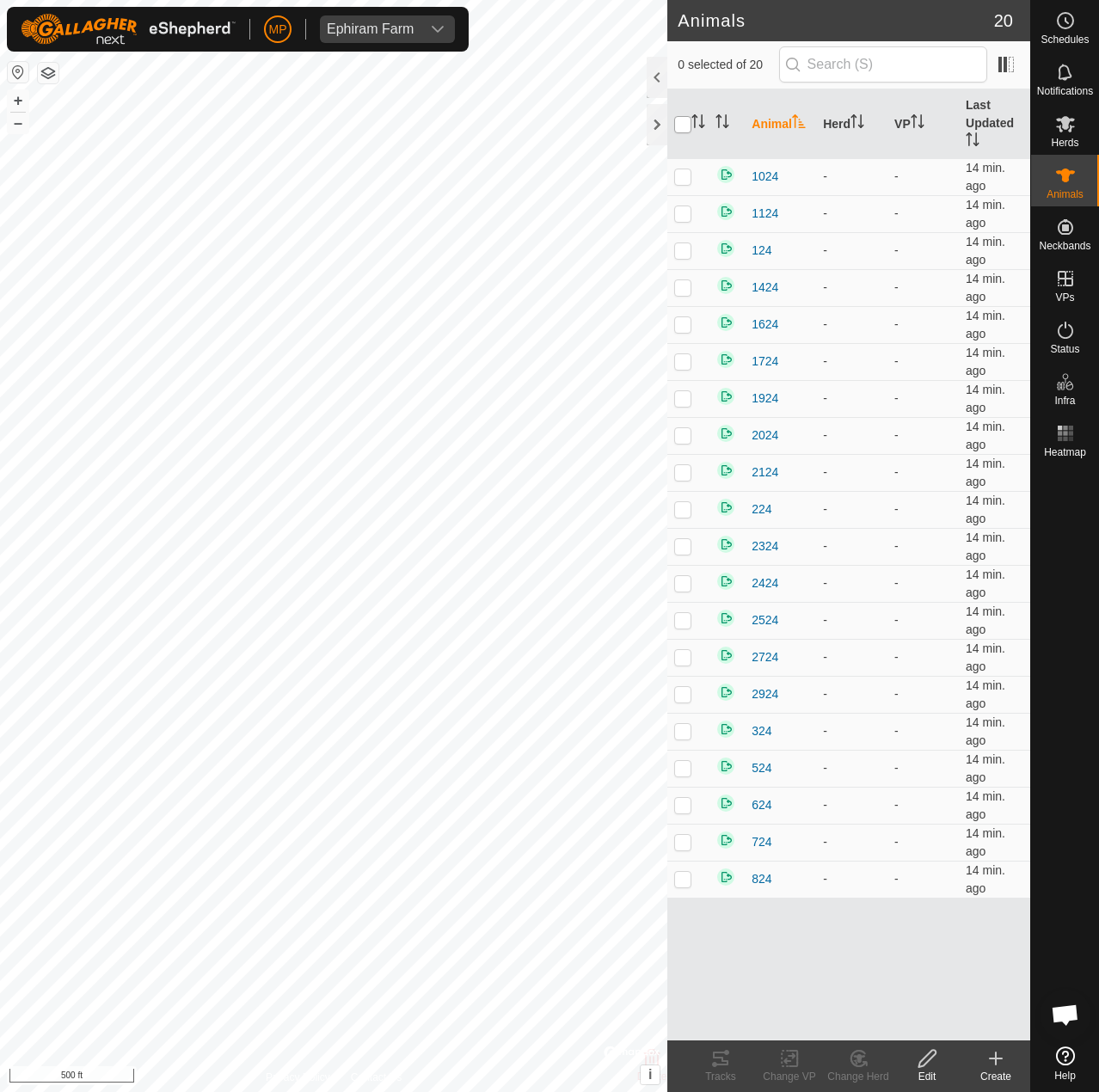
checkbox input "true"
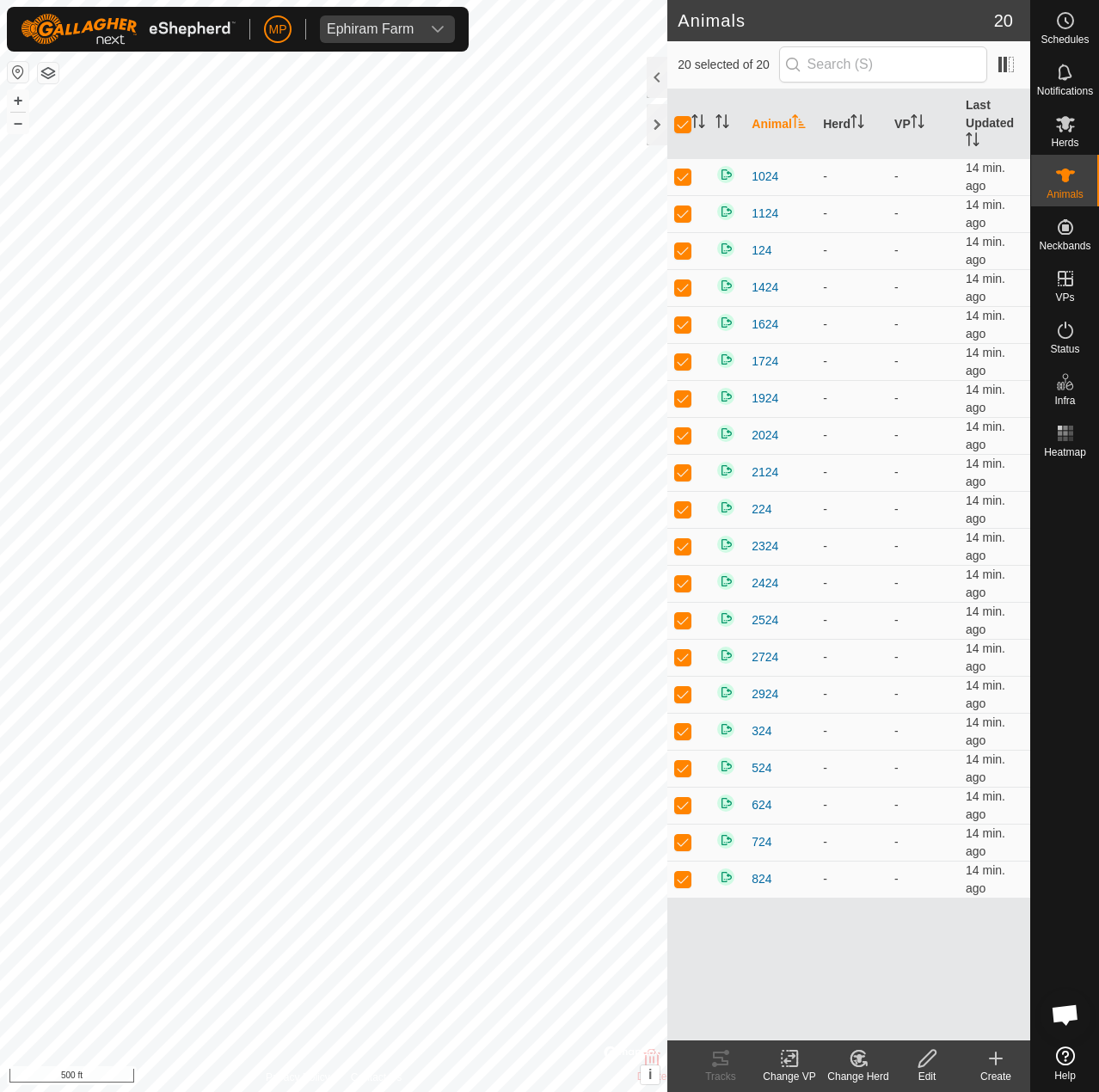
click at [927, 1059] on icon at bounding box center [927, 1059] width 22 height 21
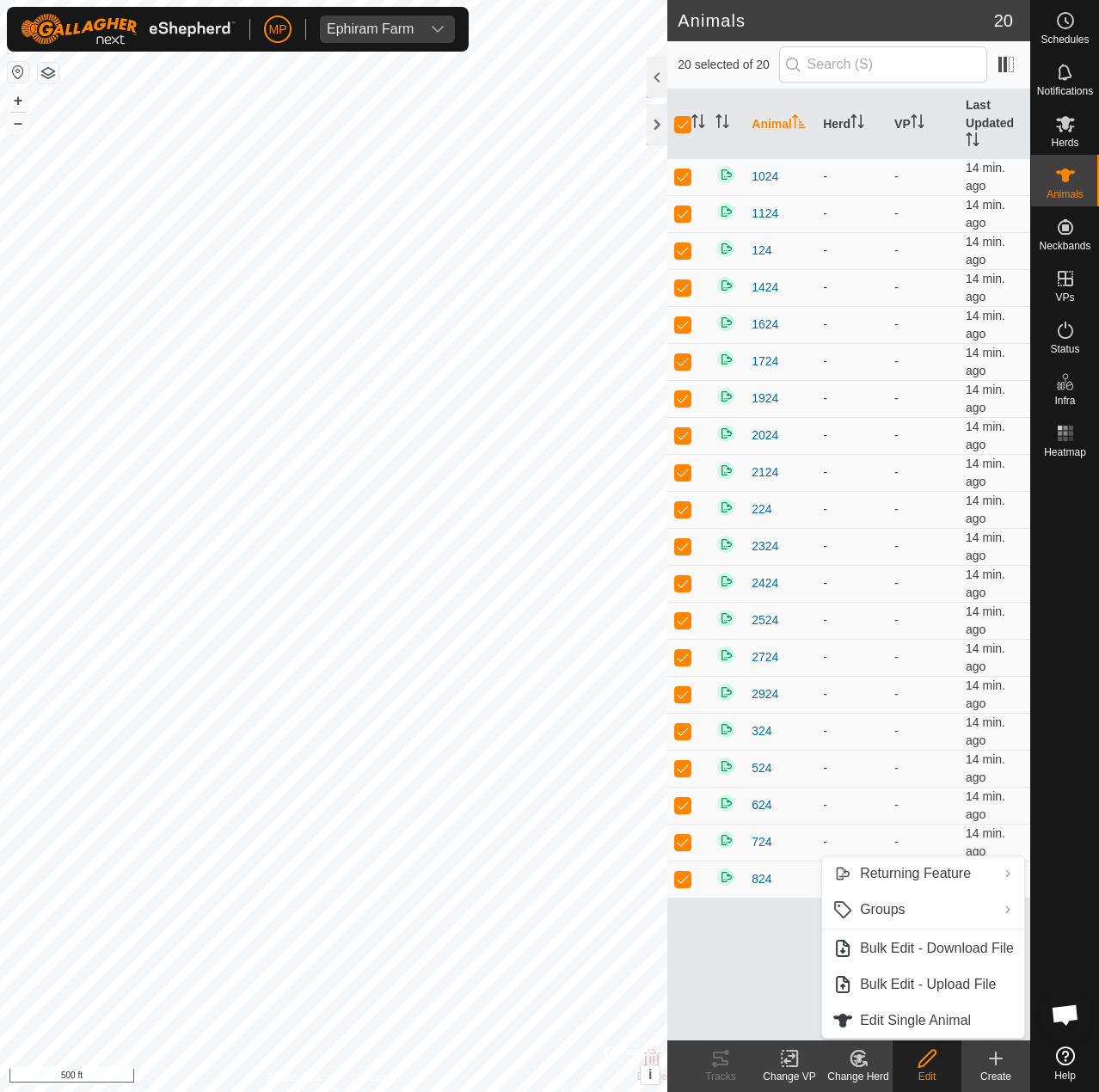
click at [788, 989] on div "Animal Herd VP Last Updated 1024 - - 14 min. ago 1124 - - 14 min. ago 124 - - 1…" at bounding box center [849, 565] width 363 height 951
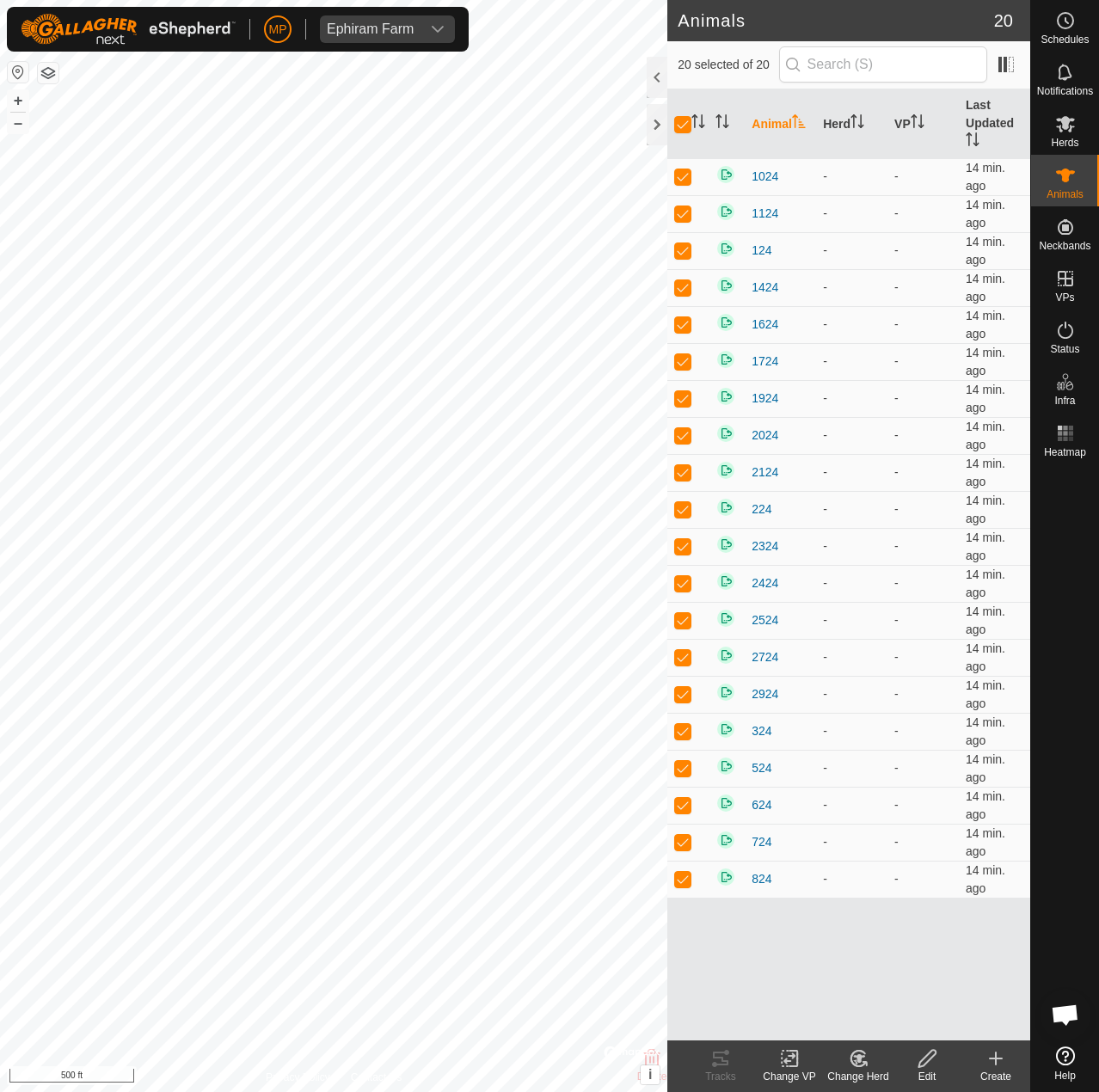
click at [862, 1060] on icon at bounding box center [859, 1059] width 22 height 21
click at [779, 993] on div "Animal Herd VP Last Updated 1024 - - 14 min. ago 1124 - - 14 min. ago 124 - - 1…" at bounding box center [849, 565] width 363 height 951
click at [686, 127] on input "checkbox" at bounding box center [683, 125] width 18 height 18
checkbox input "false"
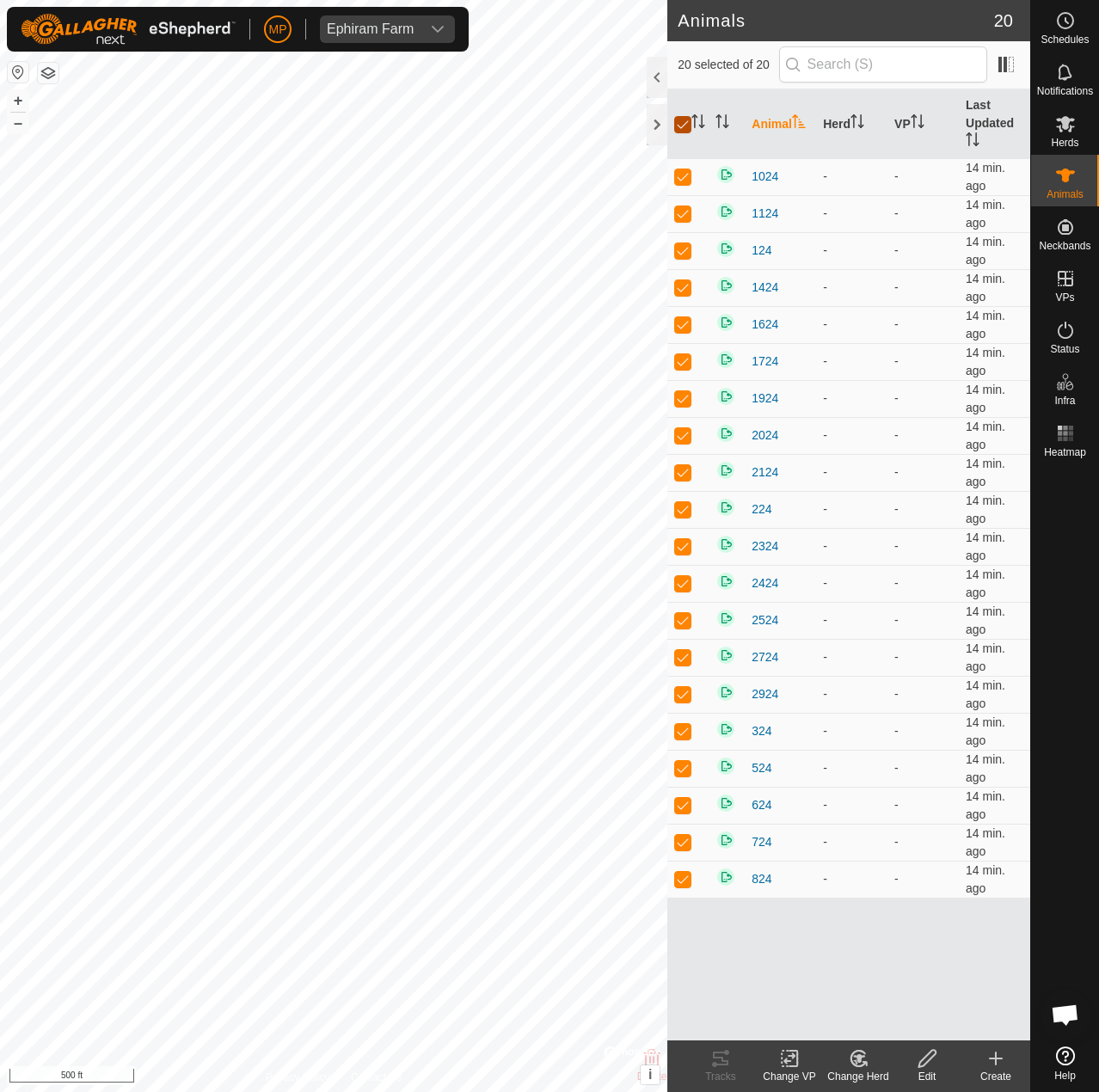
checkbox input "false"
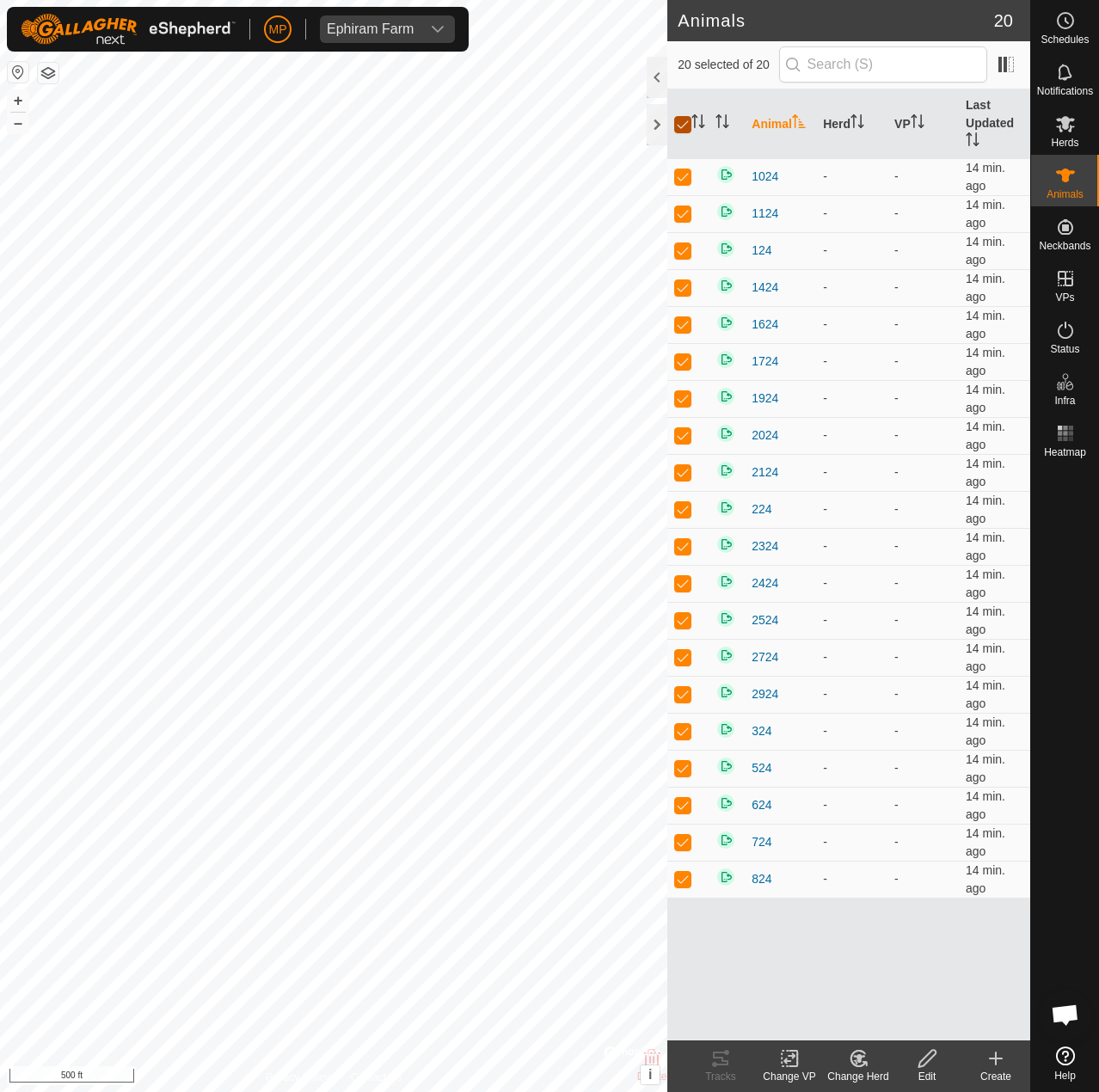
checkbox input "false"
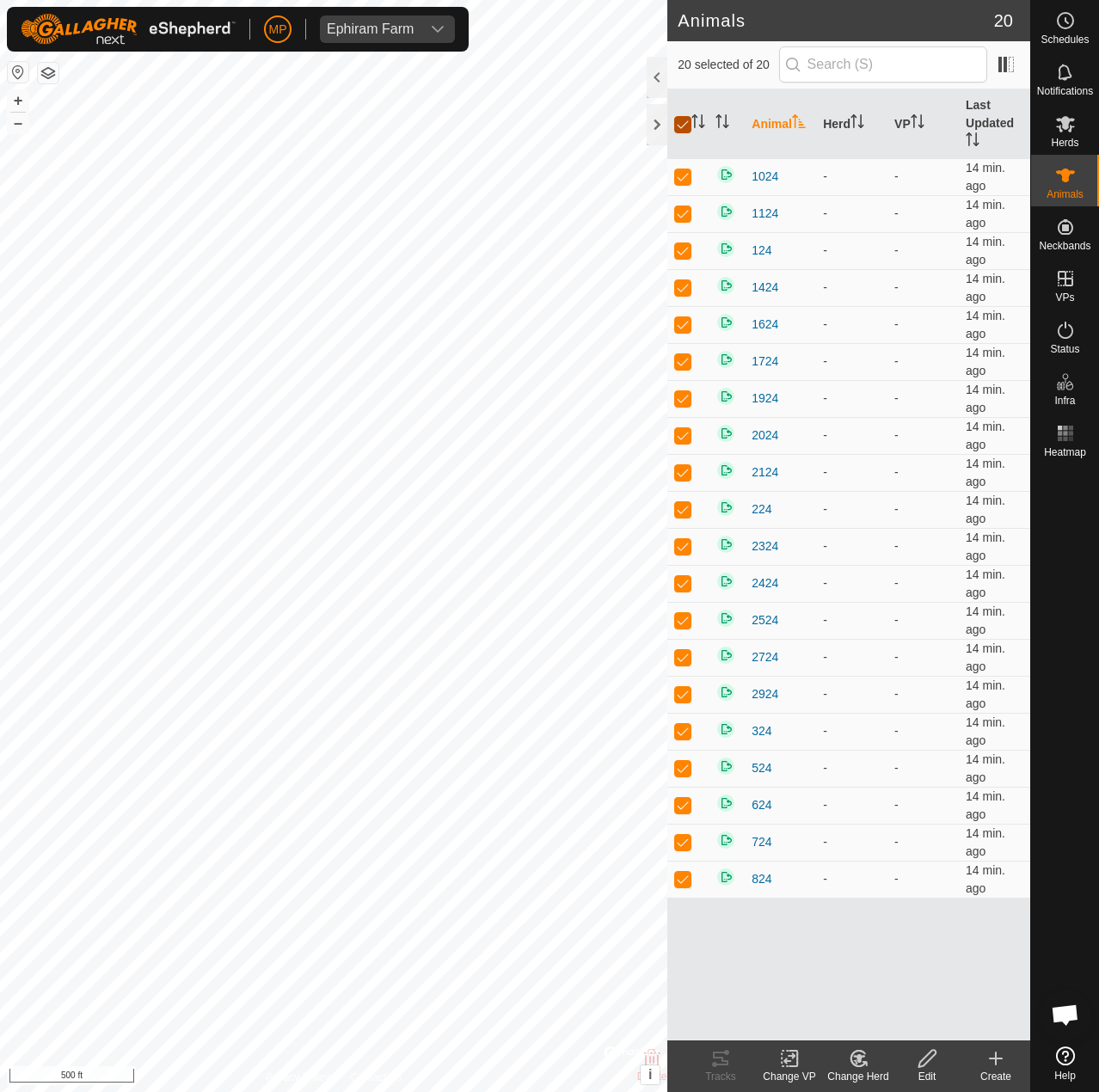
checkbox input "false"
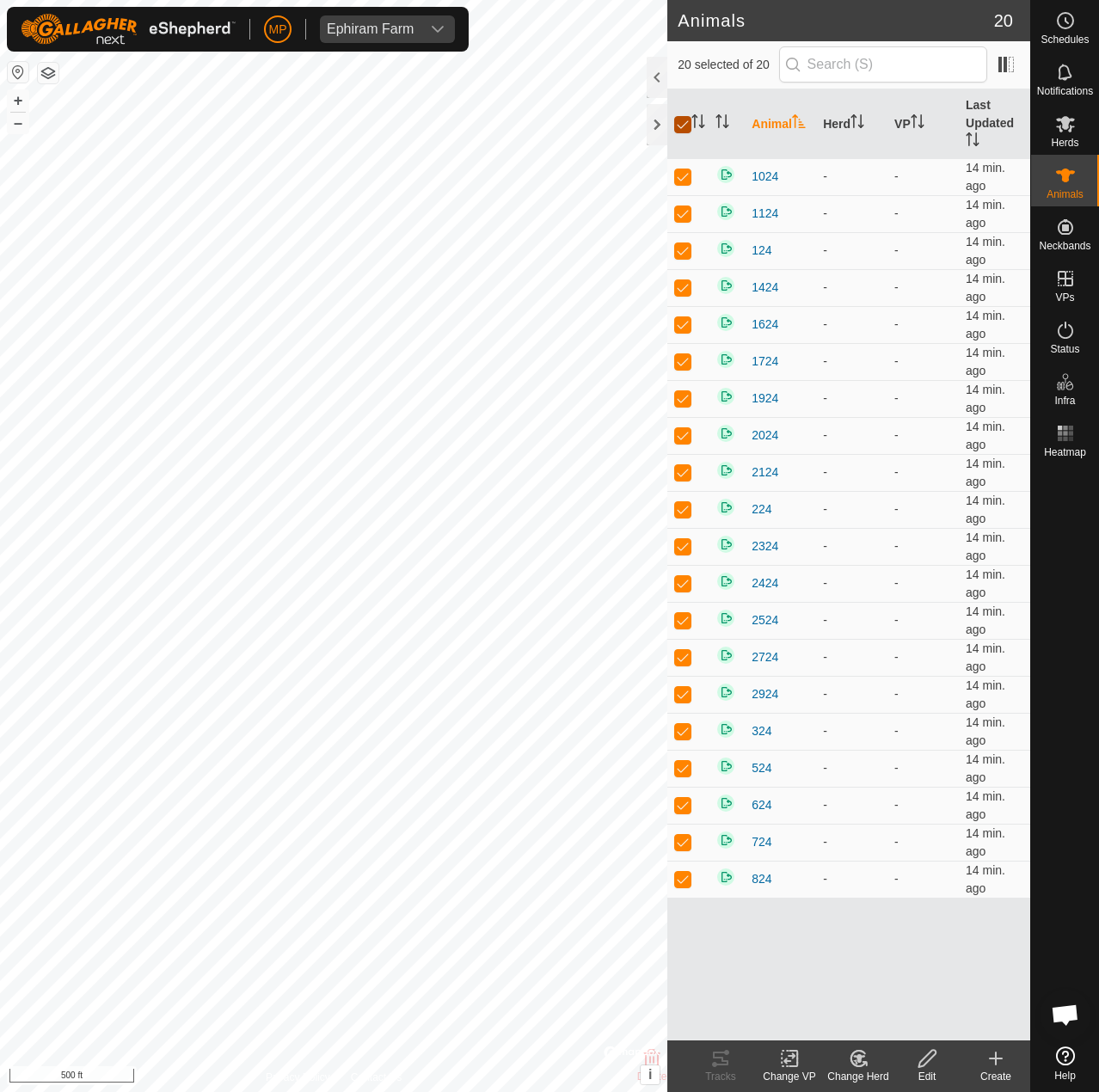
checkbox input "false"
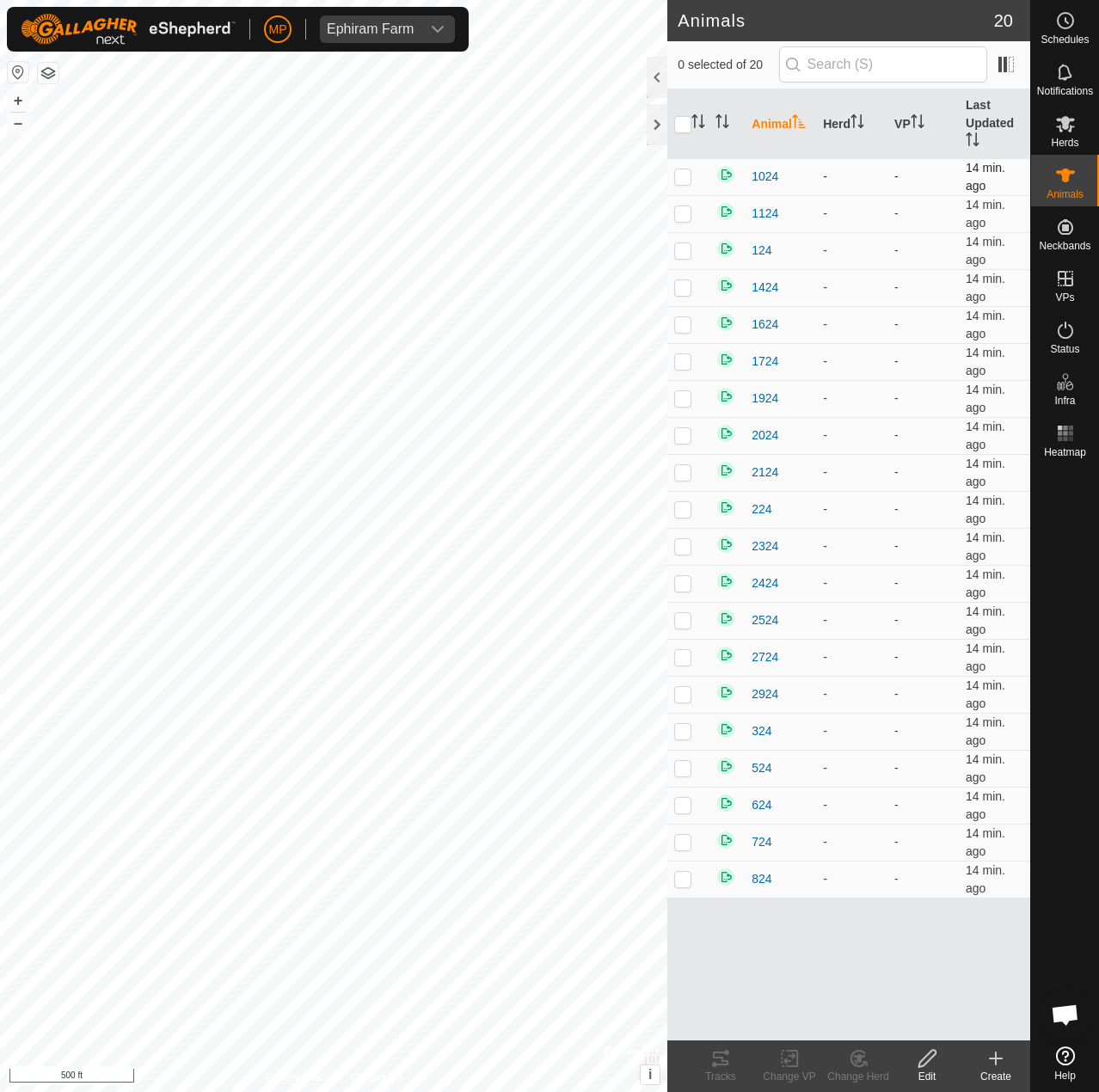
click at [682, 170] on p-checkbox at bounding box center [683, 176] width 18 height 14
checkbox input "true"
click at [924, 1064] on icon at bounding box center [927, 1059] width 22 height 21
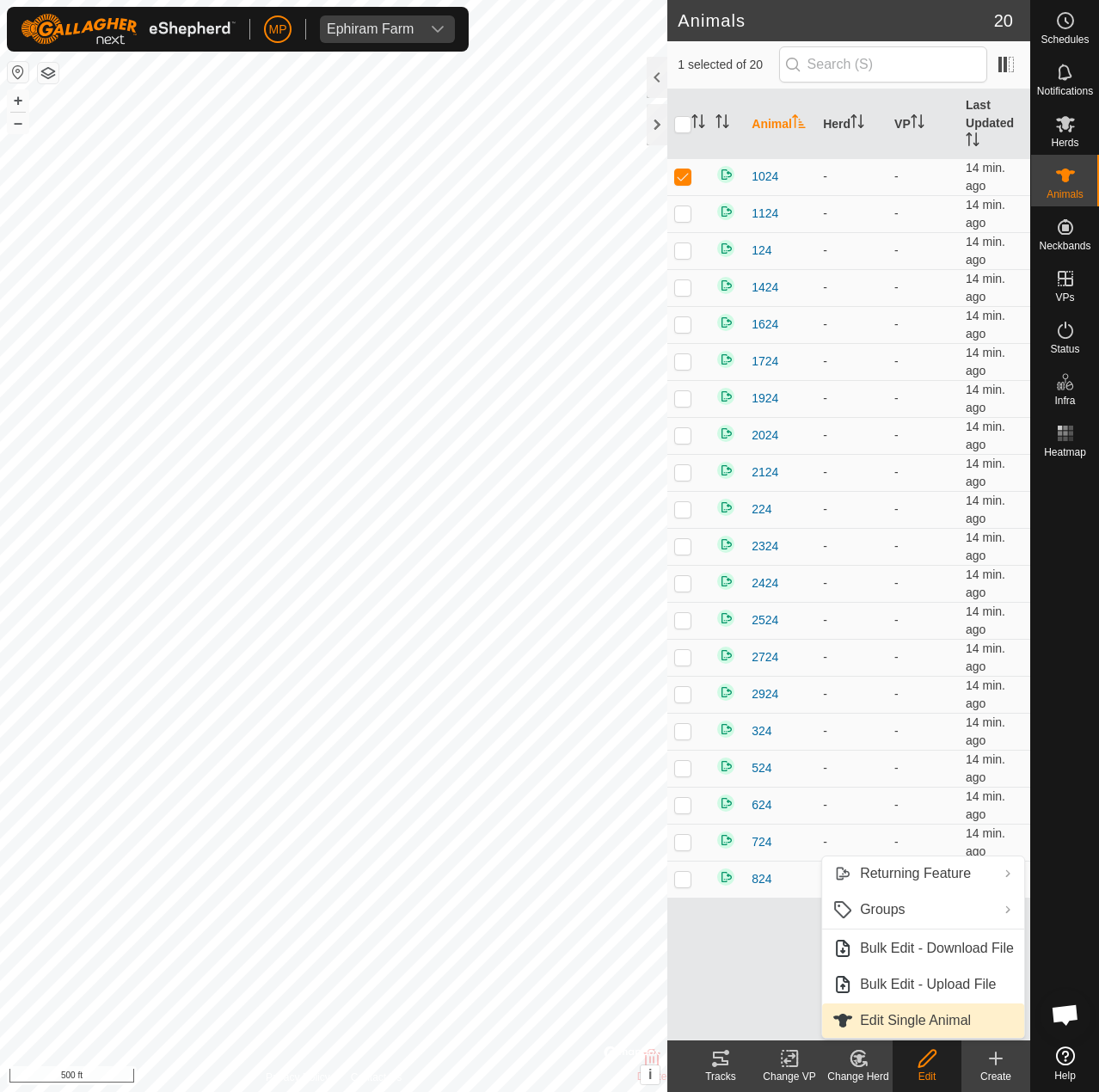
click at [917, 1026] on span "Edit Single Animal" at bounding box center [915, 1021] width 111 height 21
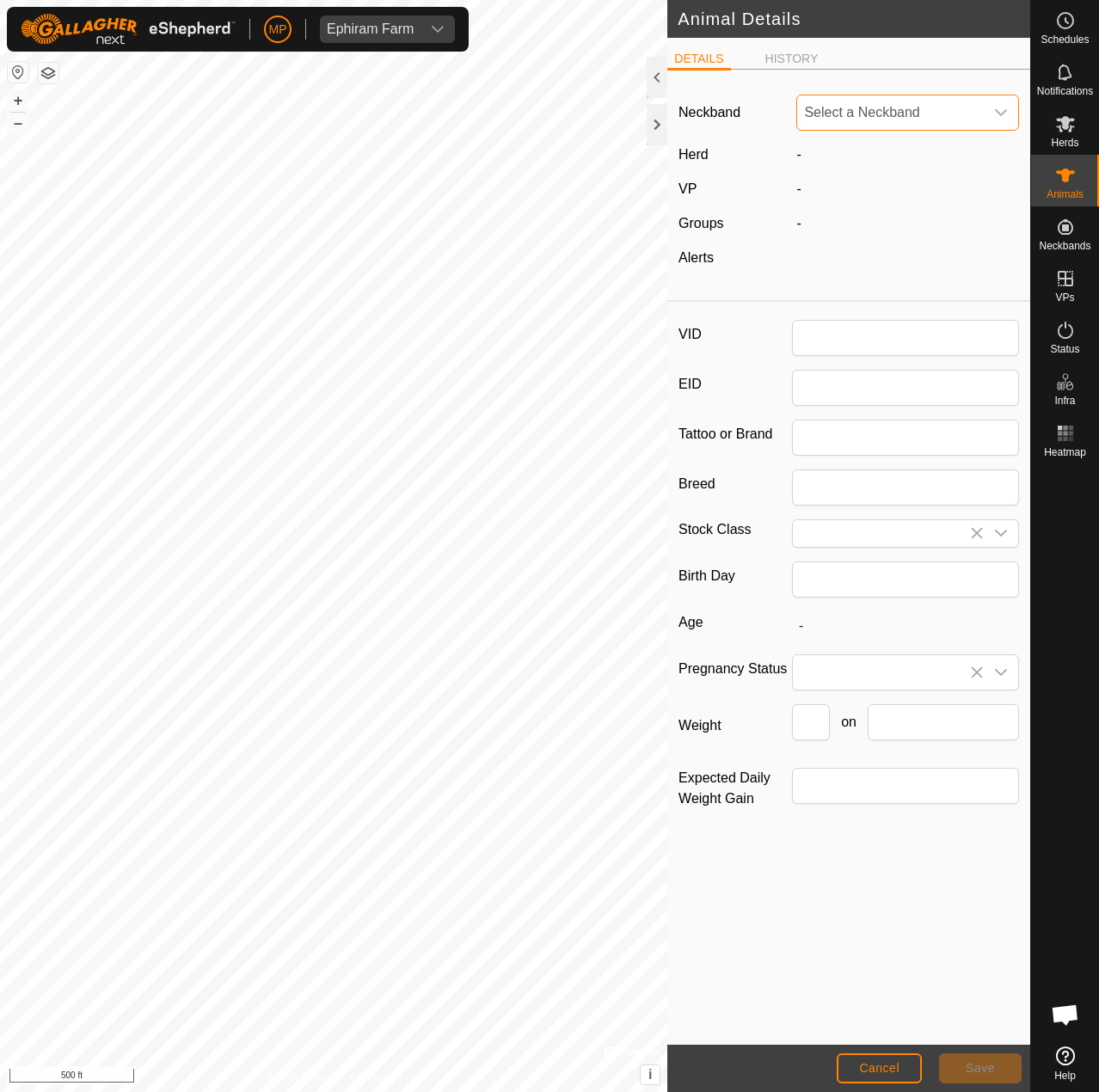
click at [910, 110] on span "Select a Neckband" at bounding box center [890, 112] width 187 height 34
type input "1024"
type input "03/2024"
type input "1 year 7 months"
type input "0"
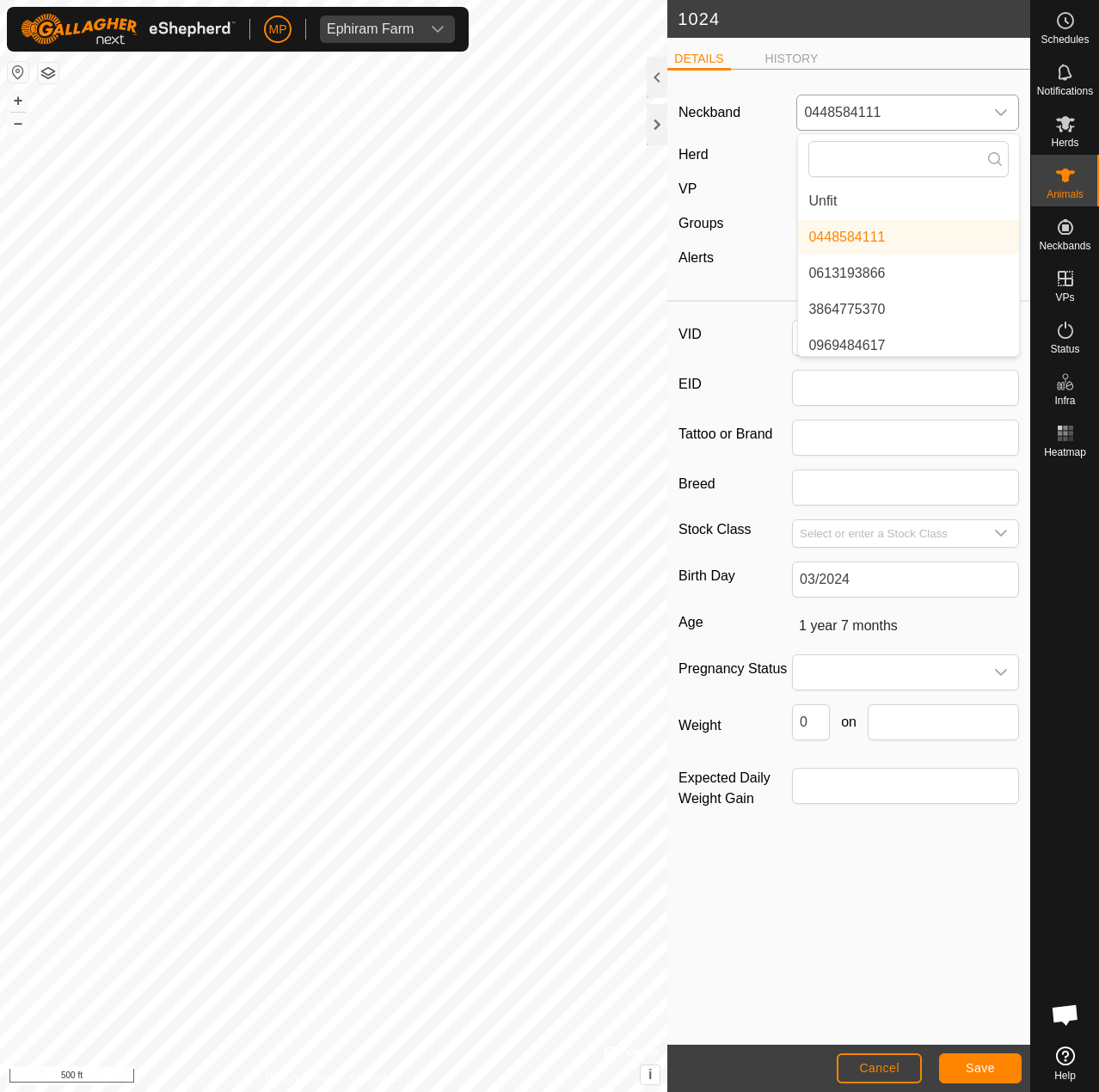
click at [910, 110] on span "0448584111" at bounding box center [890, 112] width 187 height 34
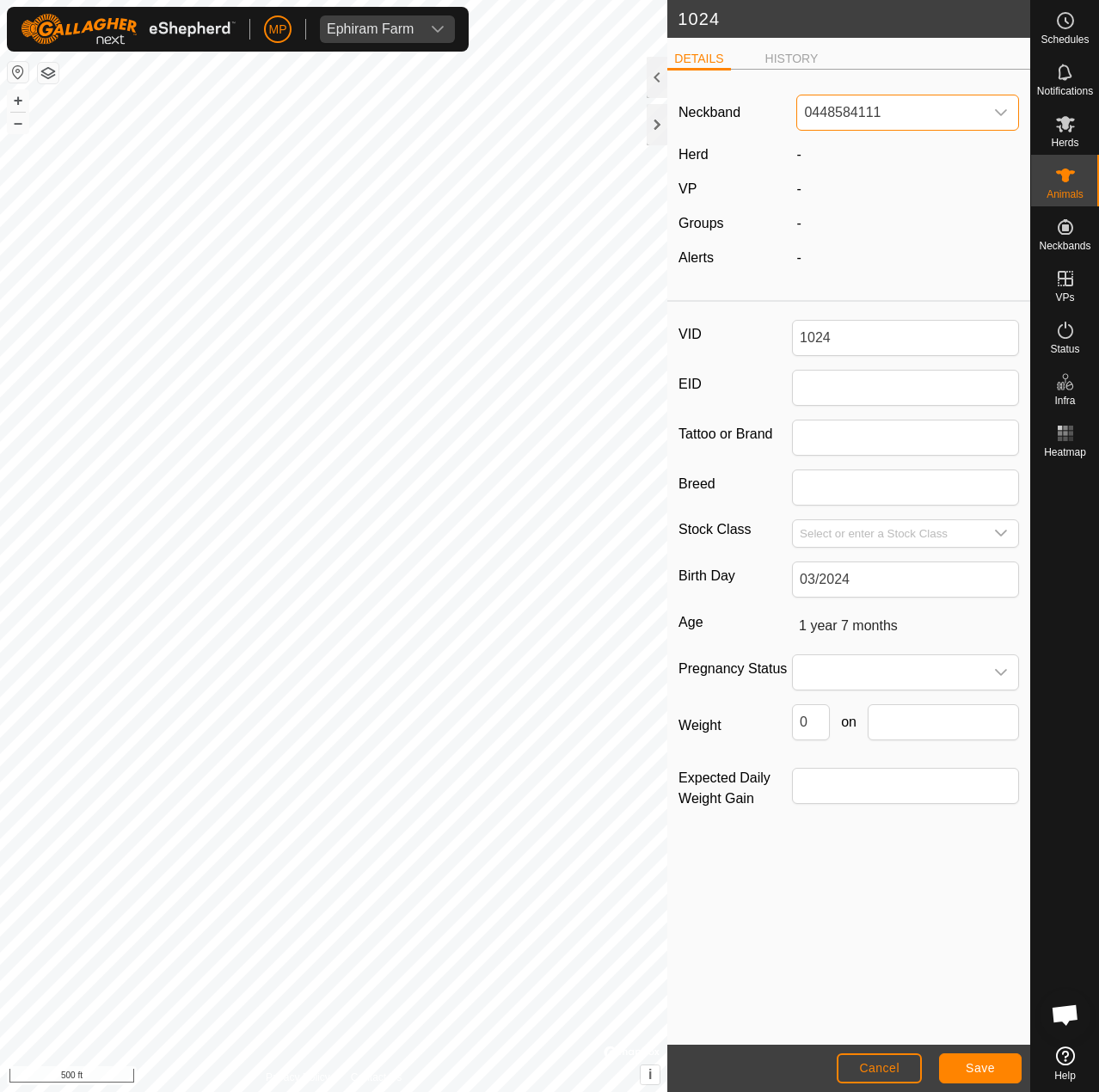
click at [910, 110] on span "0448584111" at bounding box center [890, 112] width 187 height 34
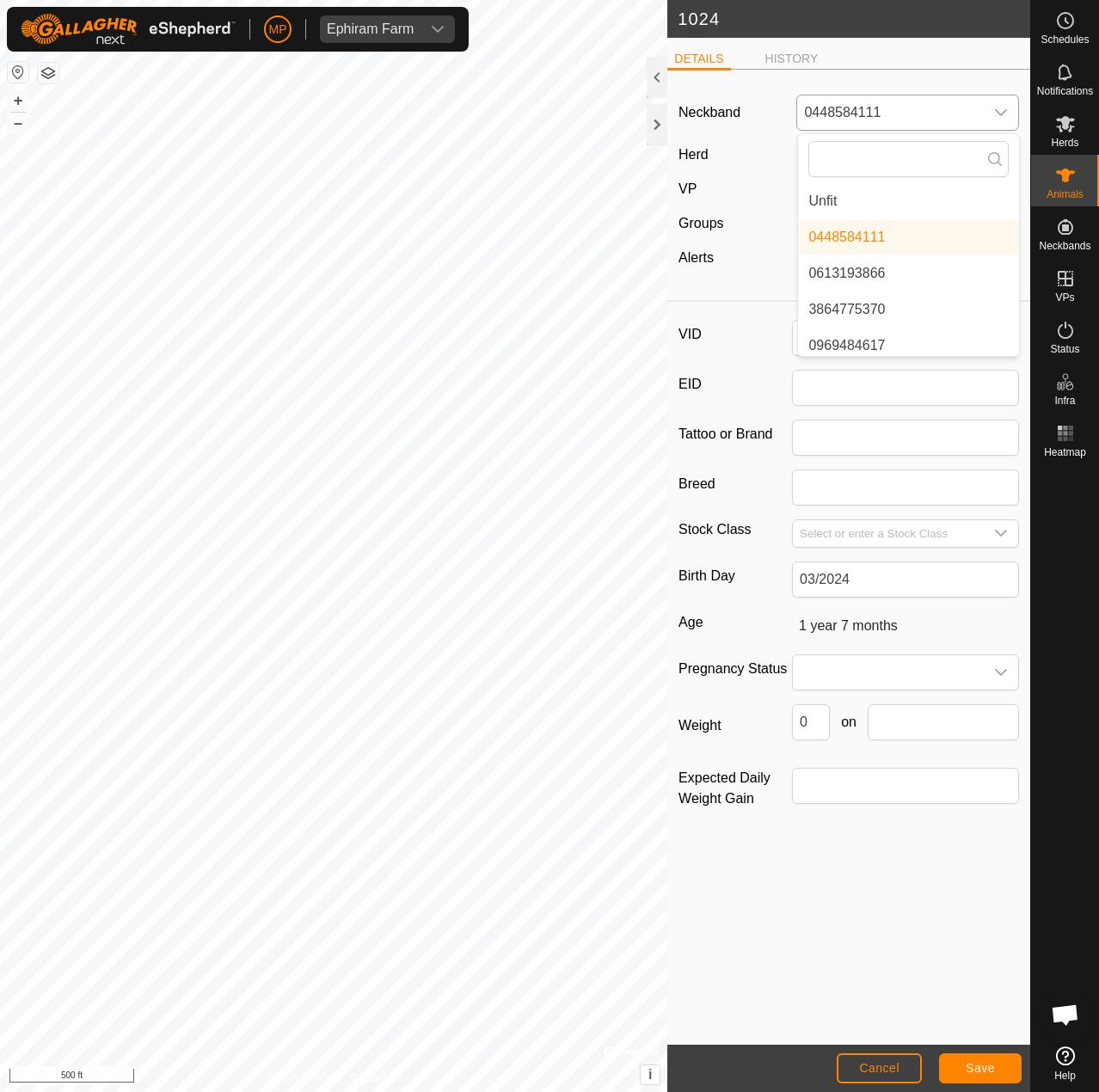
click at [878, 199] on li "Unfit" at bounding box center [909, 201] width 221 height 34
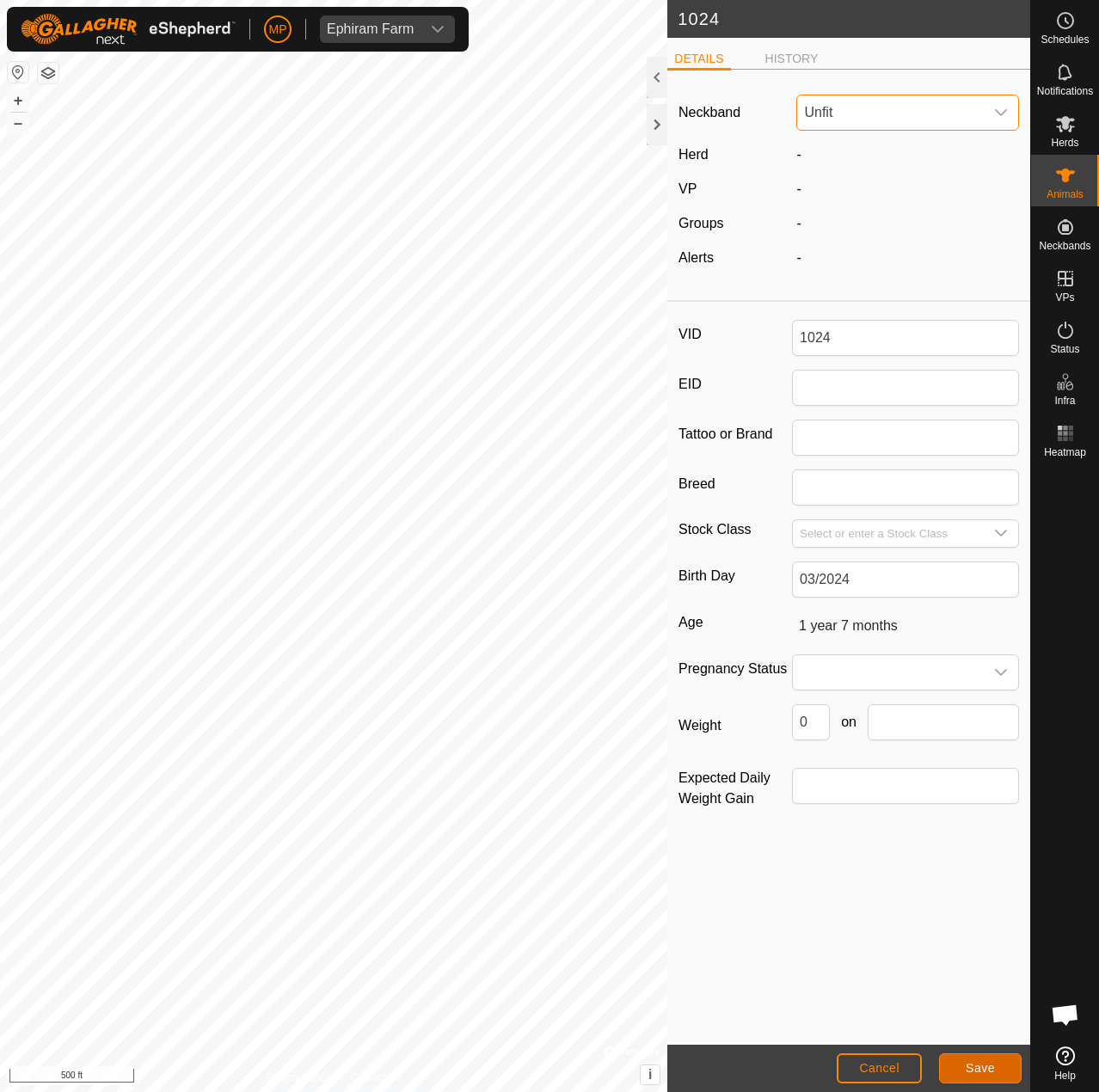
click at [981, 1059] on button "Save" at bounding box center [981, 1068] width 82 height 30
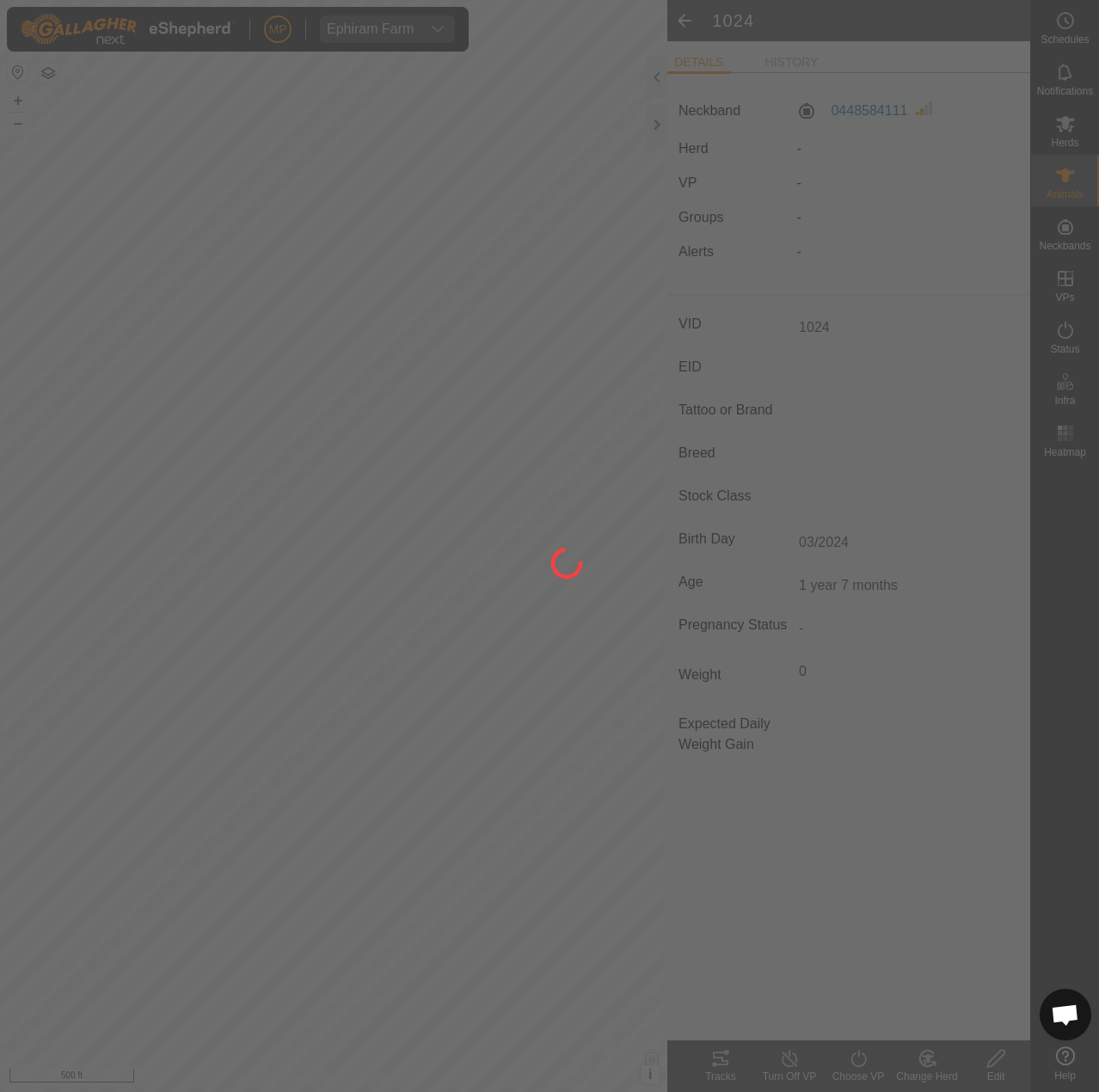
type input "-"
type input "0 kg"
type input "-"
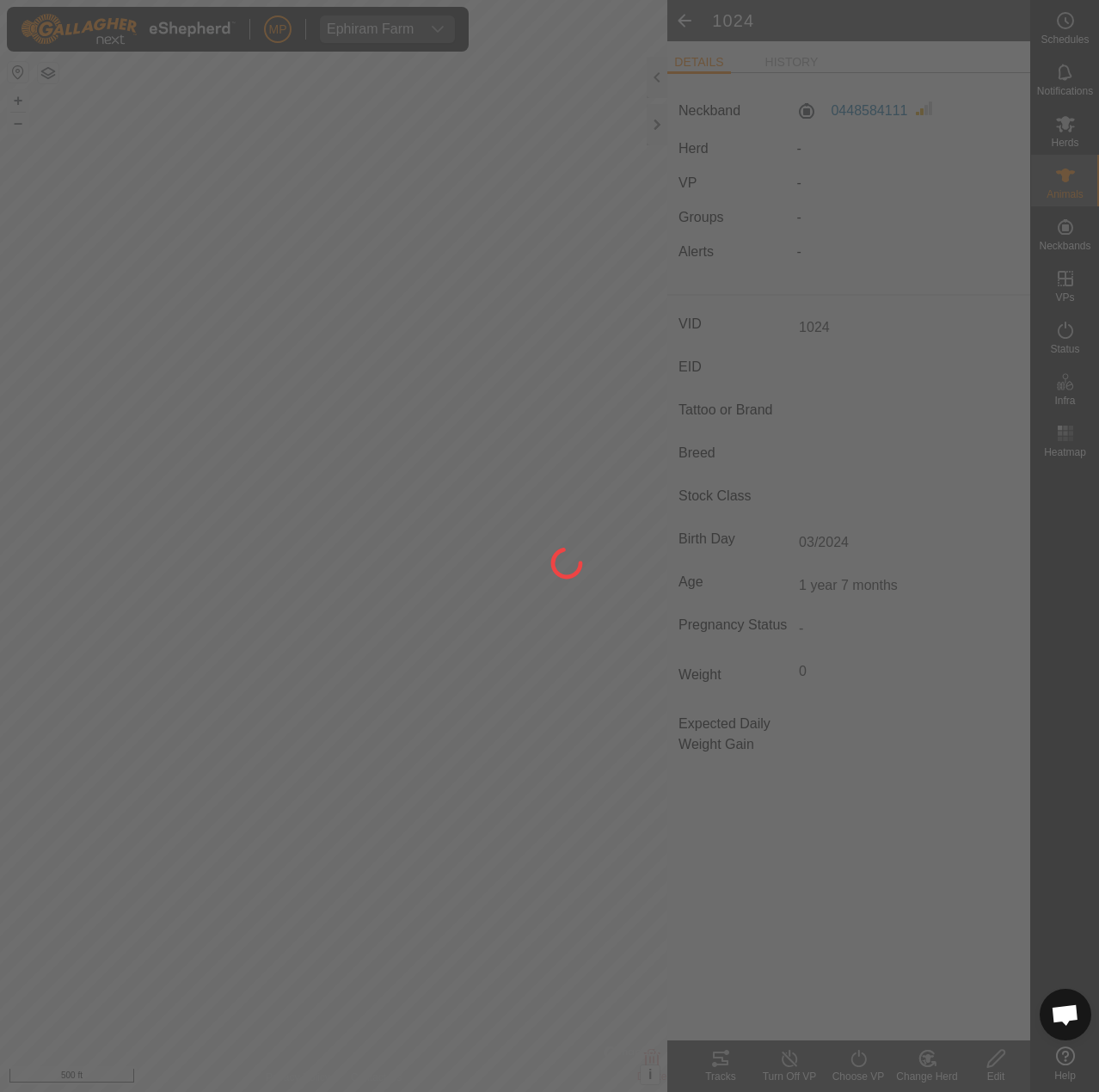
type input "-"
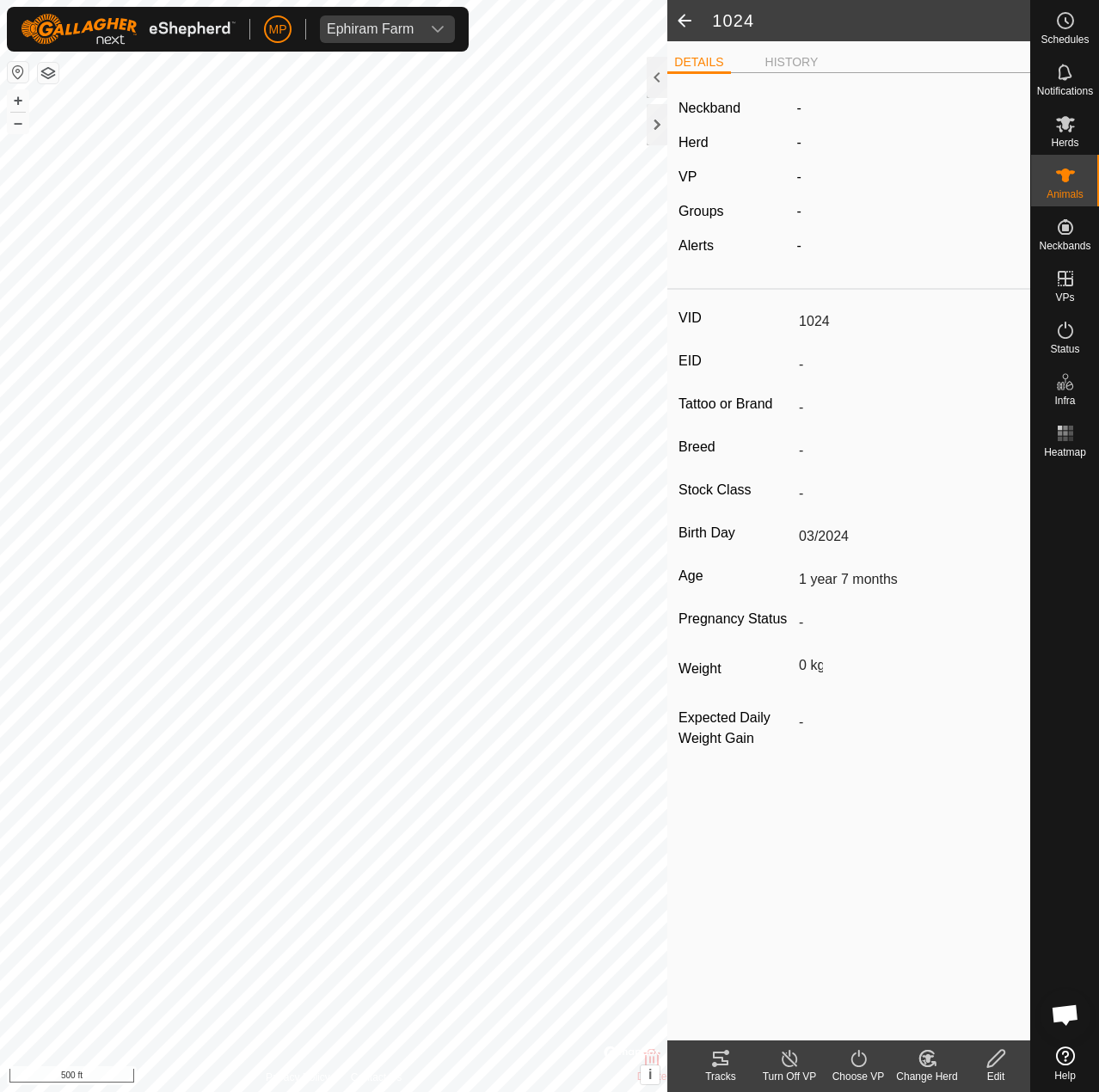
click at [676, 15] on span at bounding box center [684, 20] width 34 height 41
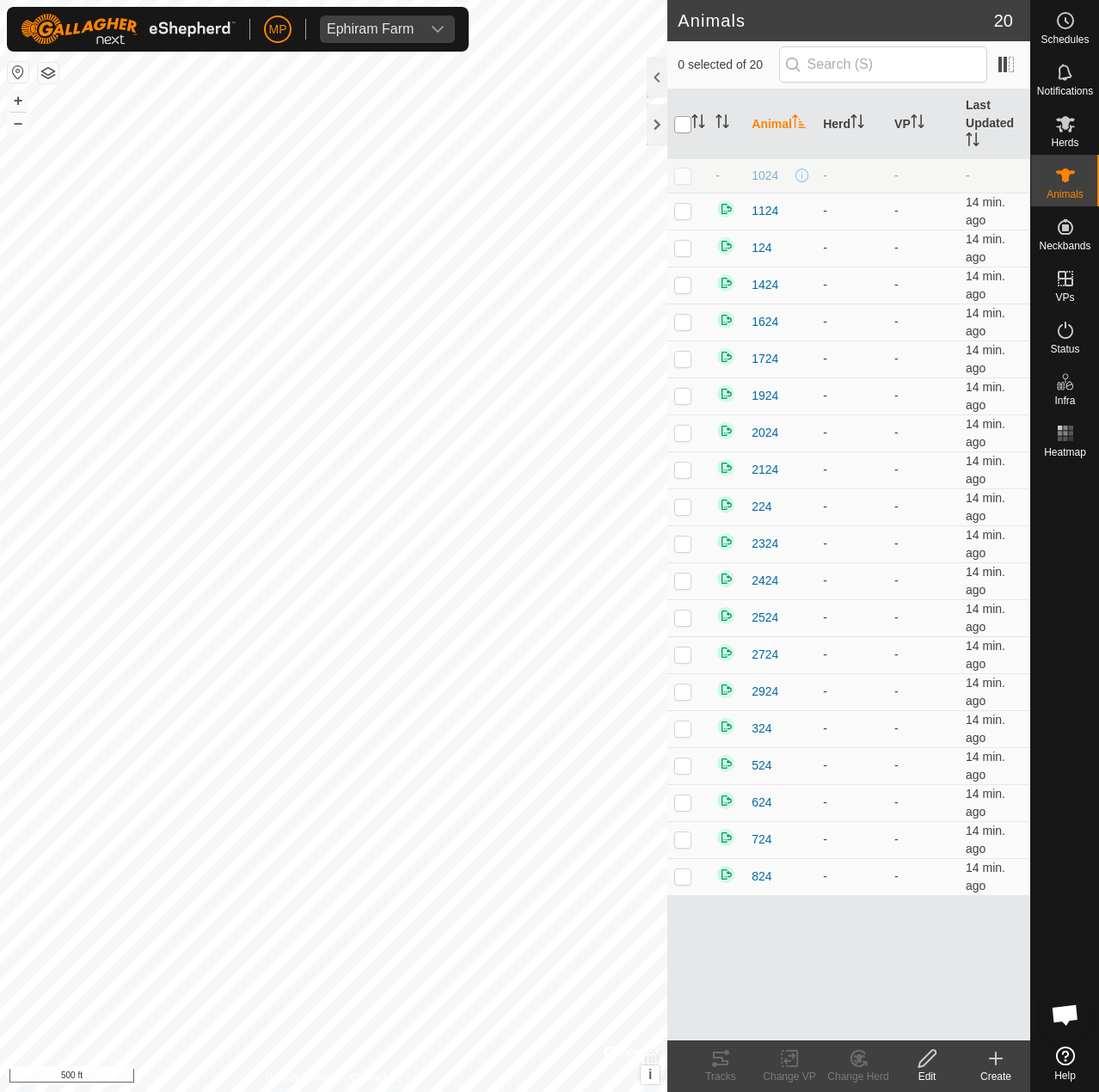
click at [685, 127] on input "checkbox" at bounding box center [683, 125] width 18 height 18
checkbox input "true"
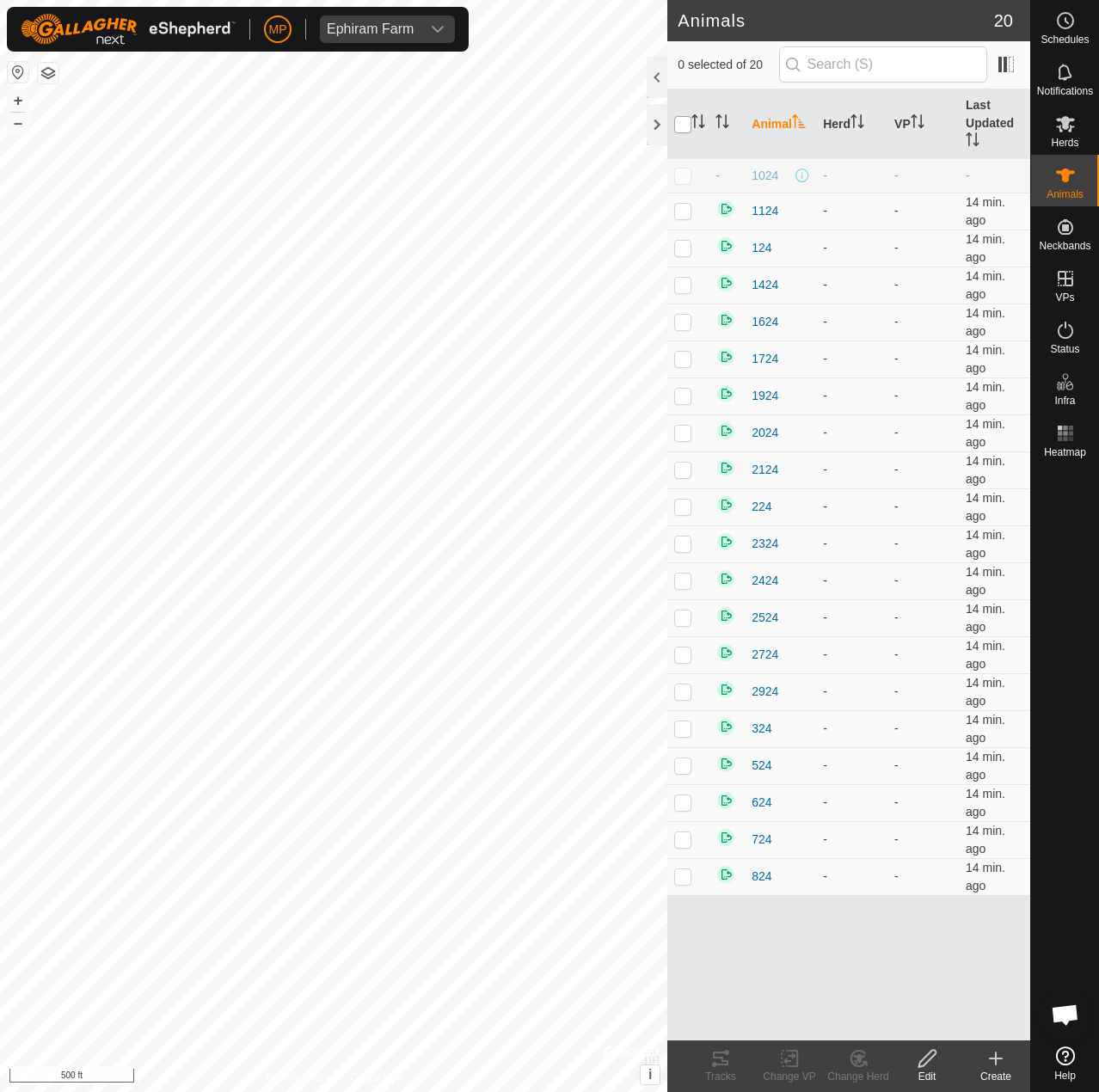
checkbox input "true"
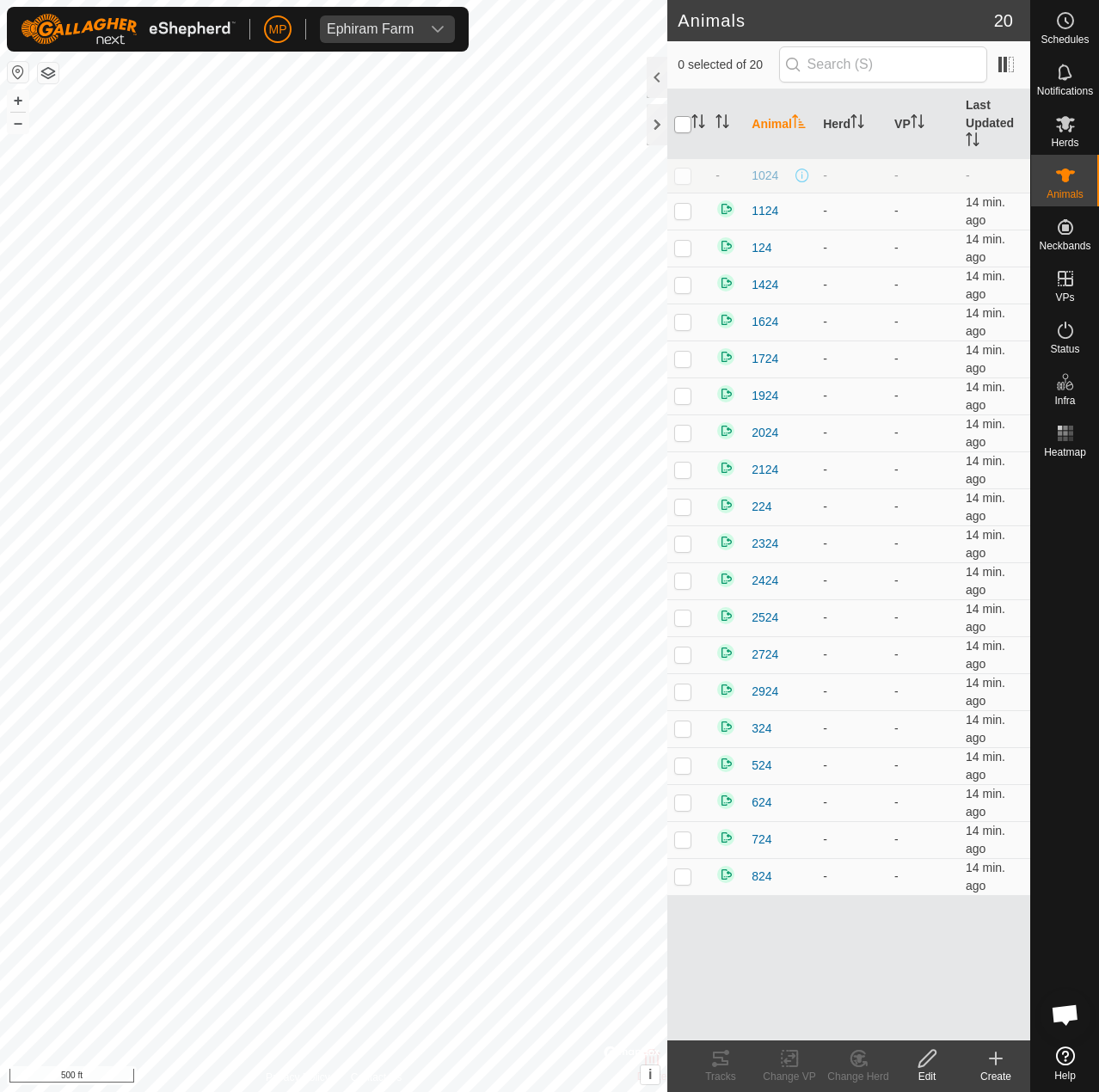
checkbox input "true"
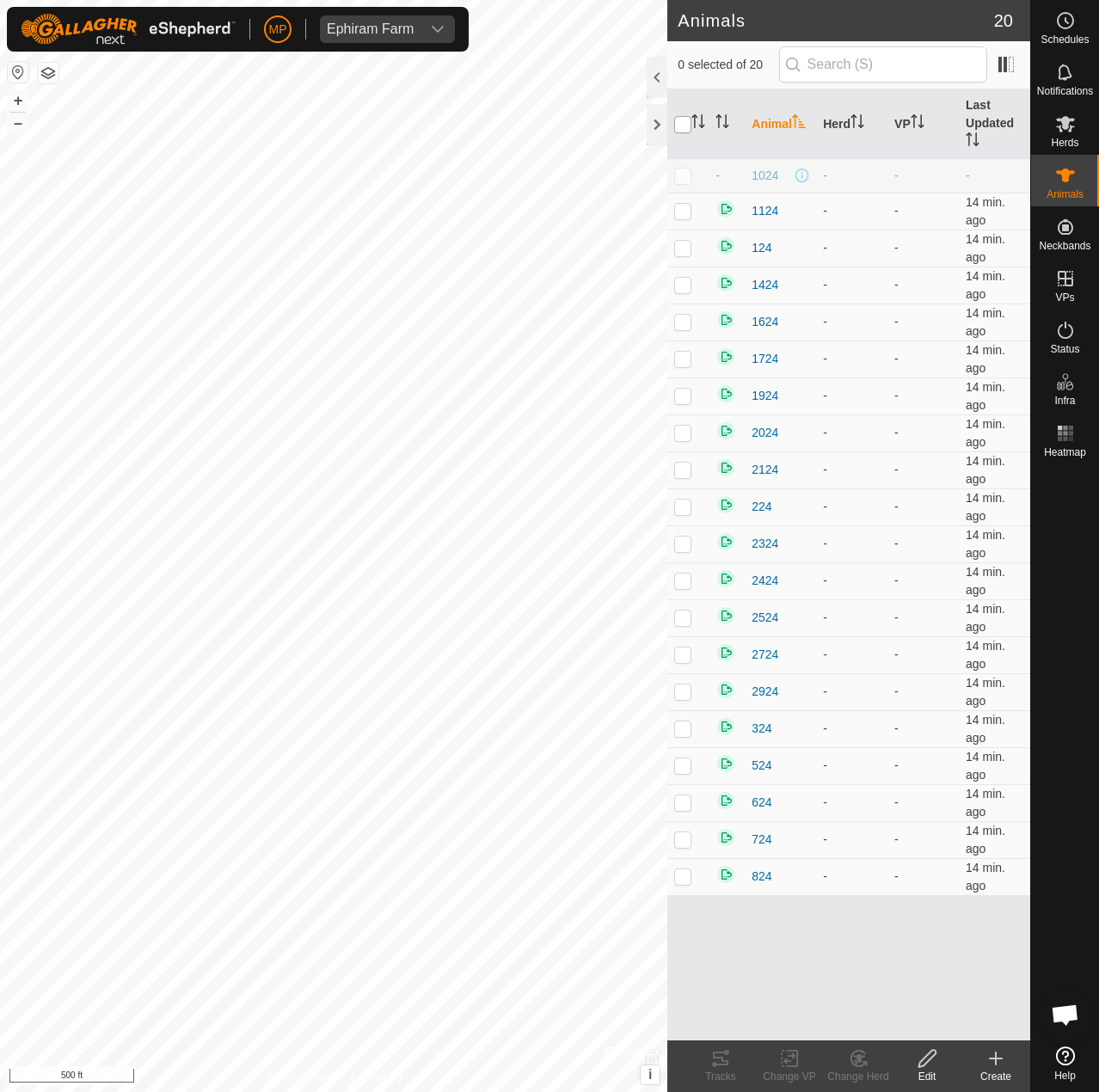
checkbox input "true"
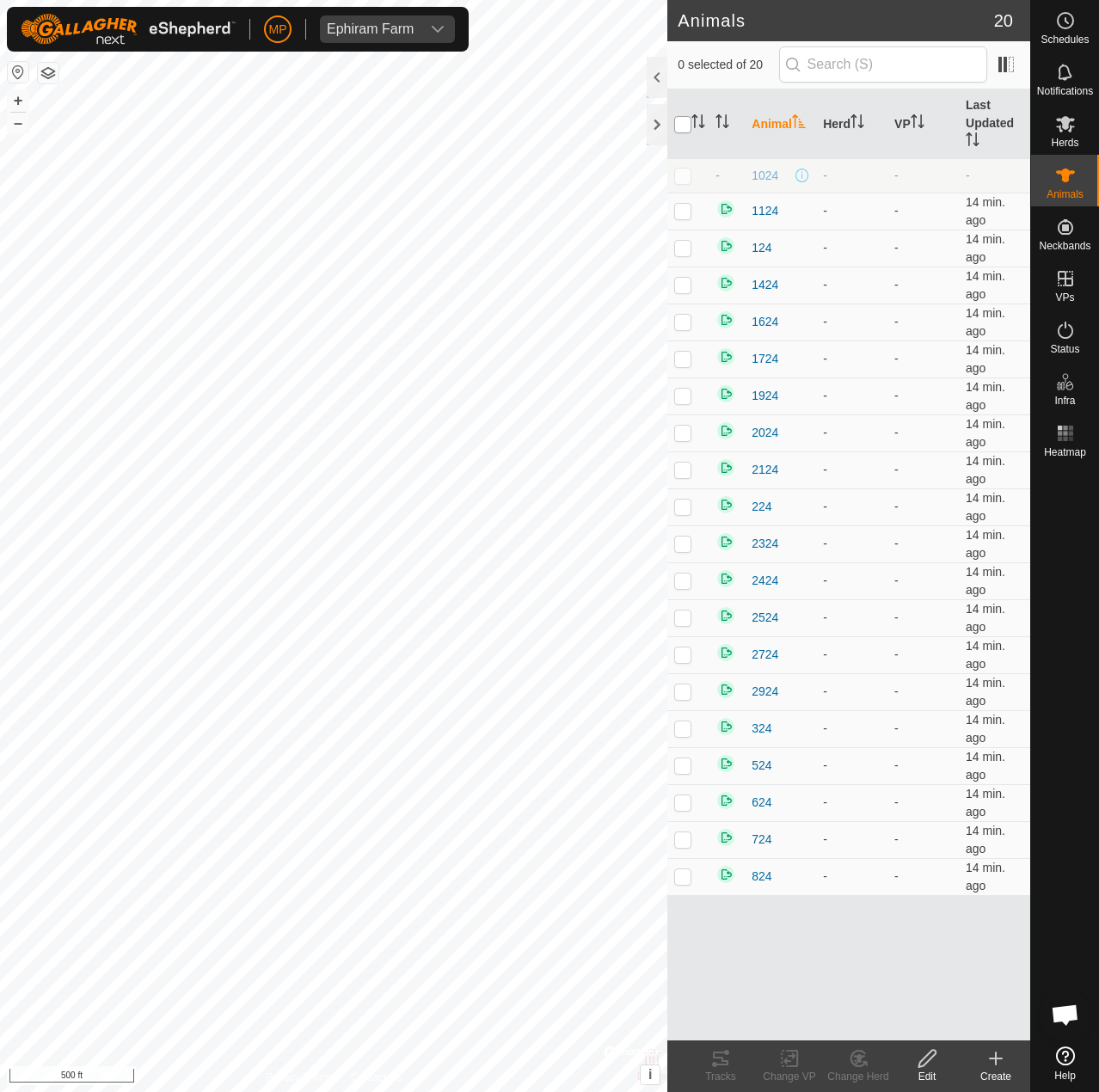
checkbox input "true"
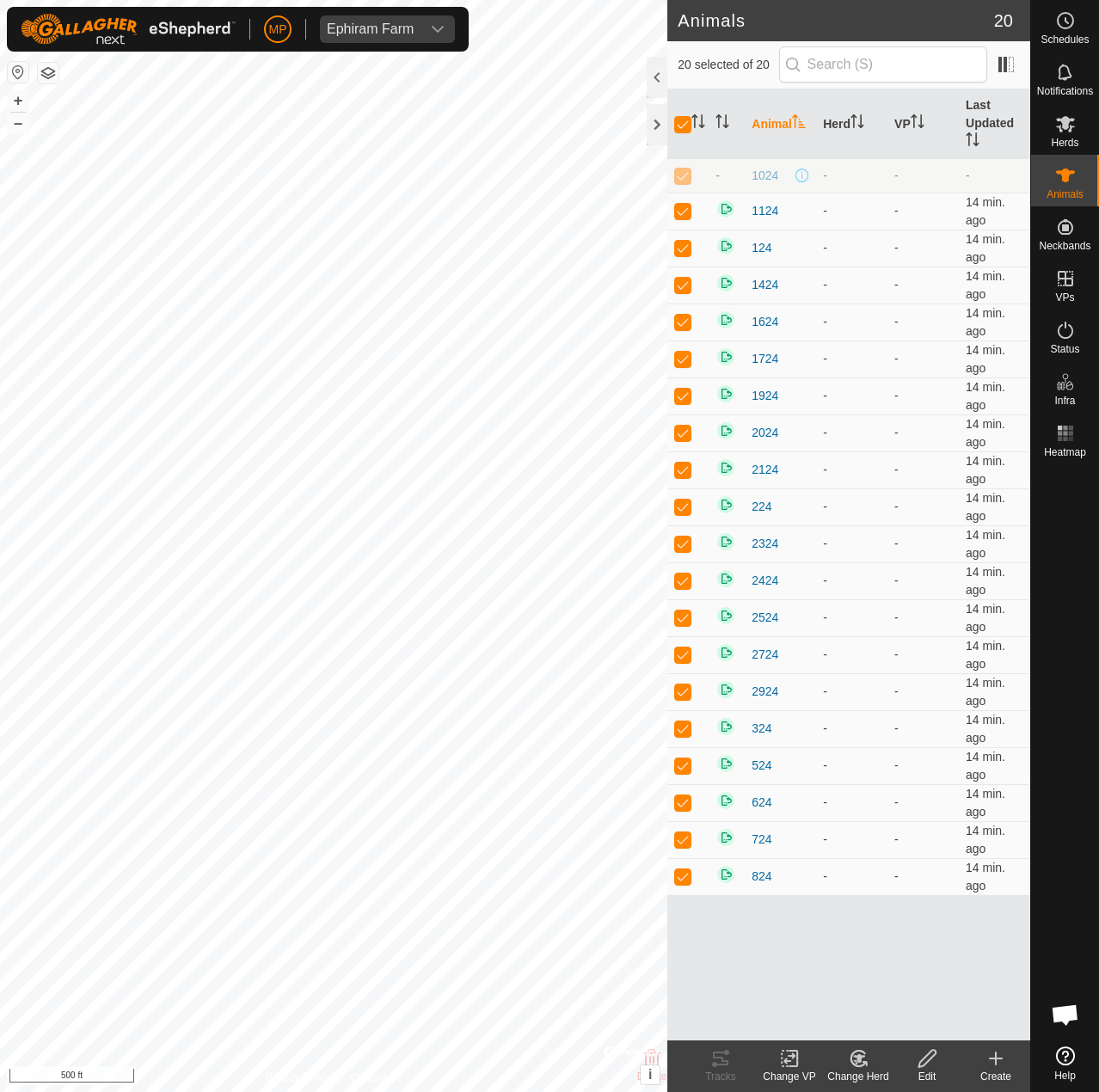
click at [689, 176] on p-checkbox at bounding box center [683, 175] width 18 height 14
checkbox input "false"
click at [933, 1061] on icon at bounding box center [927, 1059] width 22 height 21
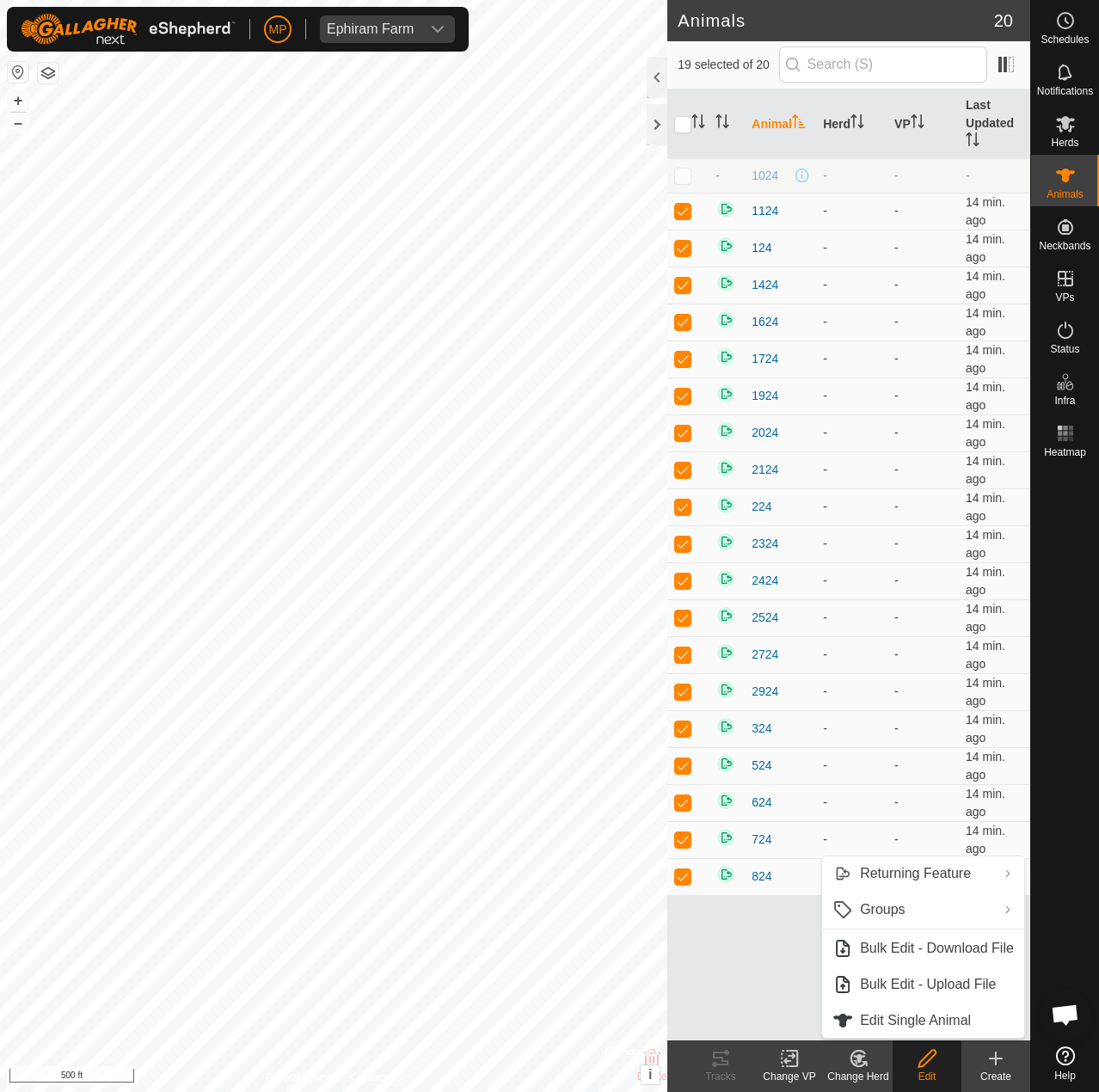
click at [932, 1058] on icon at bounding box center [927, 1059] width 18 height 18
click at [940, 1016] on link "Edit Single Animal" at bounding box center [923, 1020] width 202 height 34
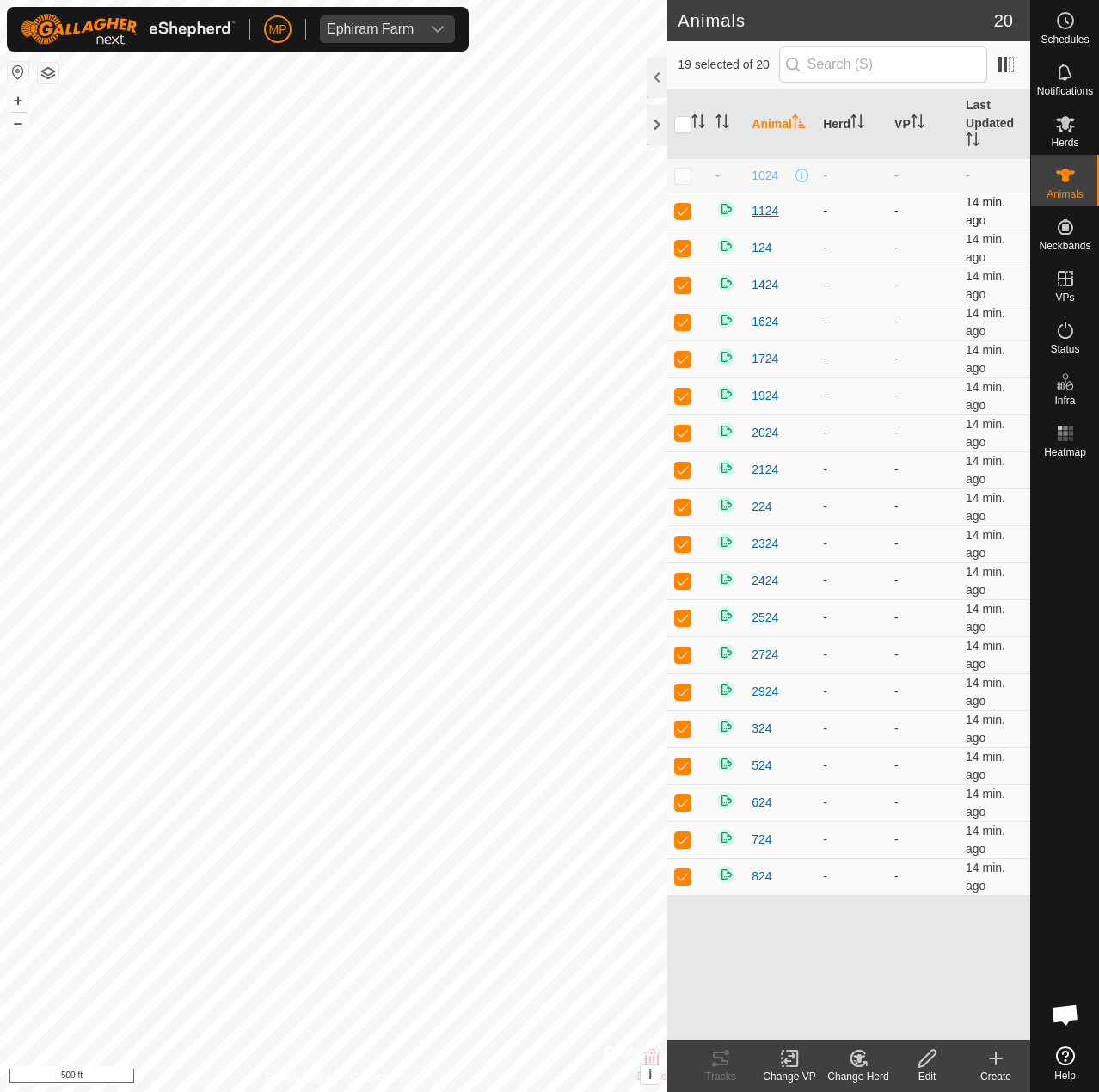
click at [763, 214] on span "1124" at bounding box center [765, 211] width 26 height 18
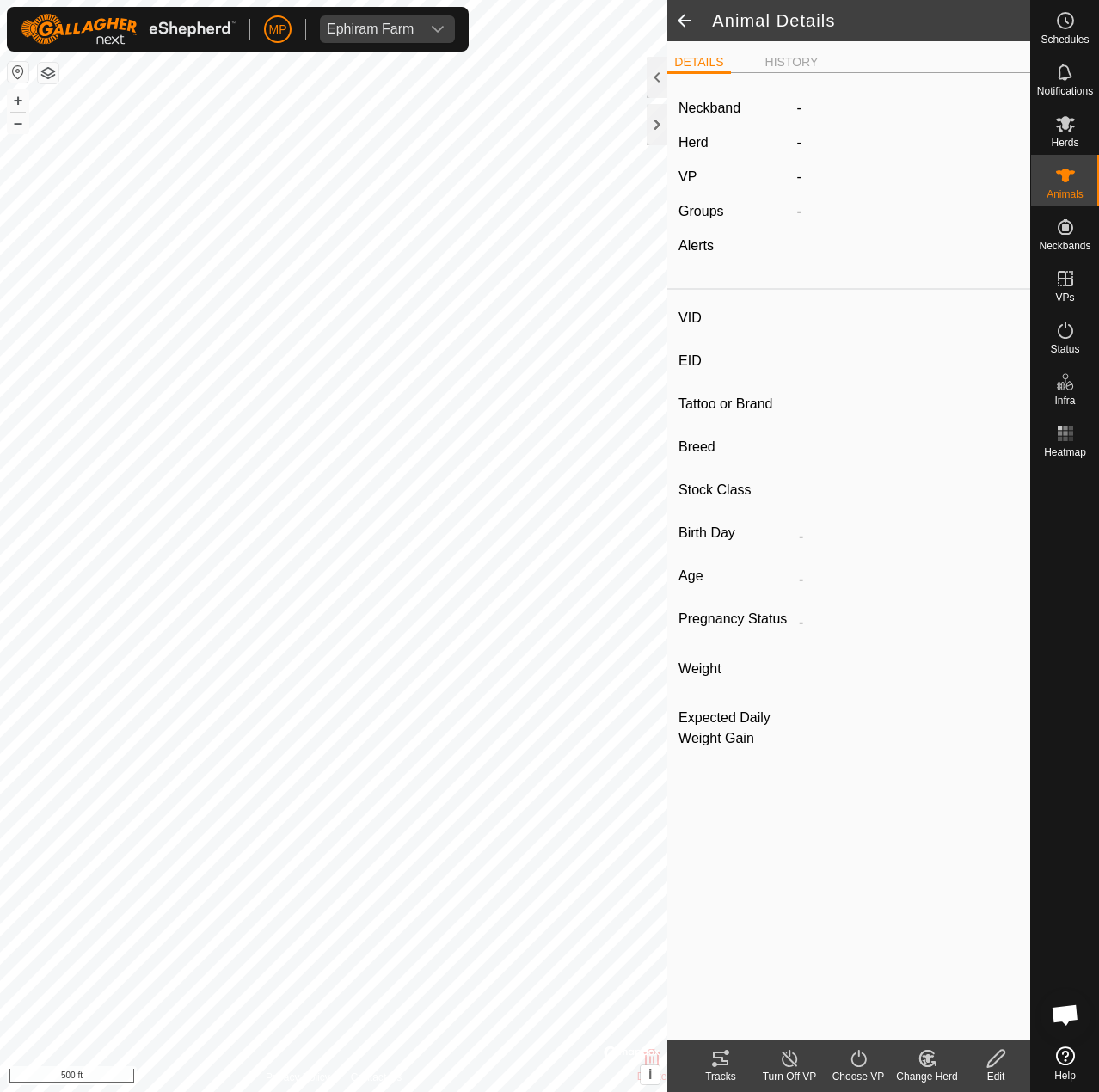
click at [999, 1057] on icon at bounding box center [996, 1059] width 22 height 21
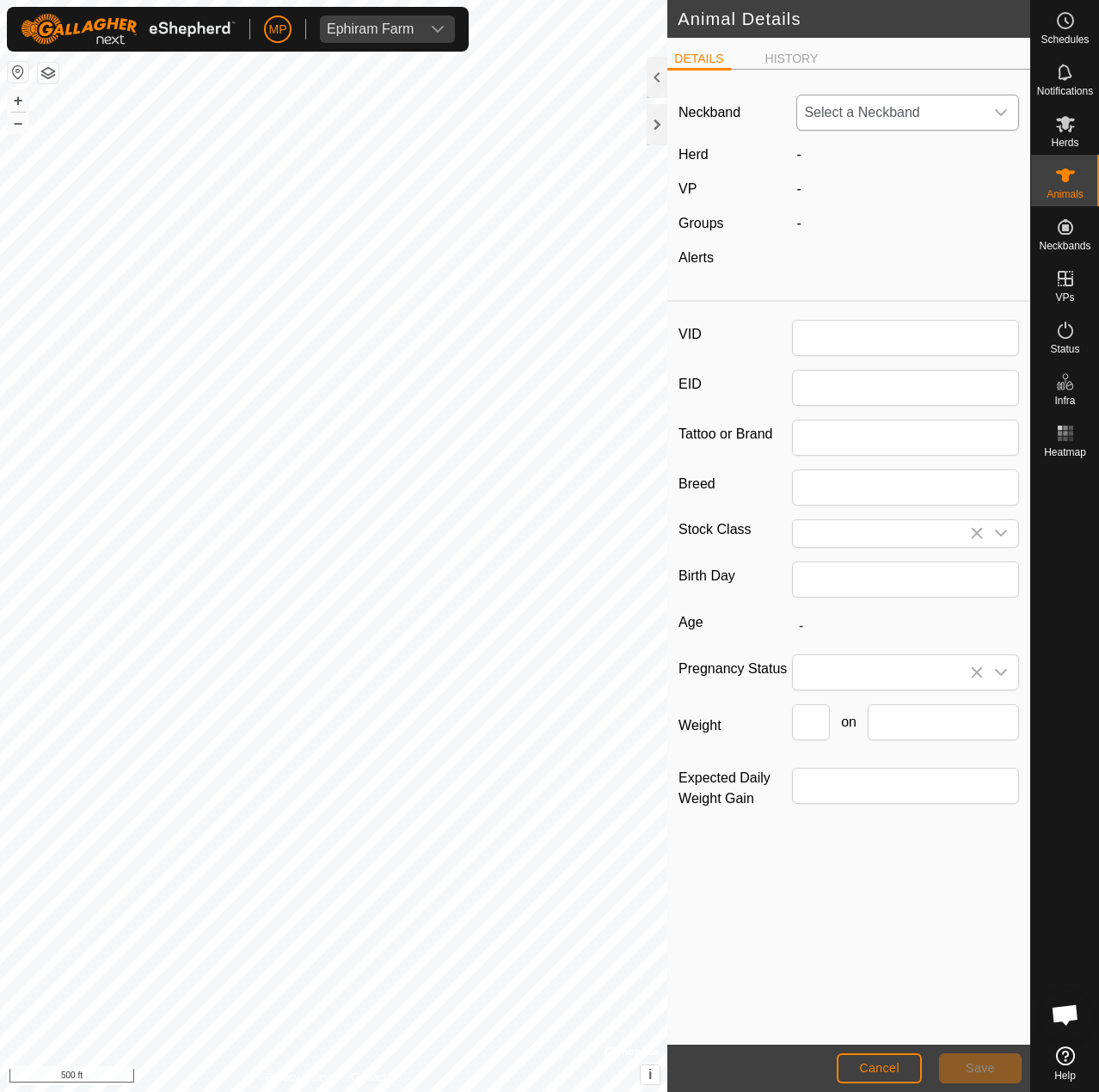
click at [878, 115] on span "Select a Neckband" at bounding box center [890, 112] width 187 height 34
type input "1124"
type input "03/2024"
type input "1 year 7 months"
type input "0"
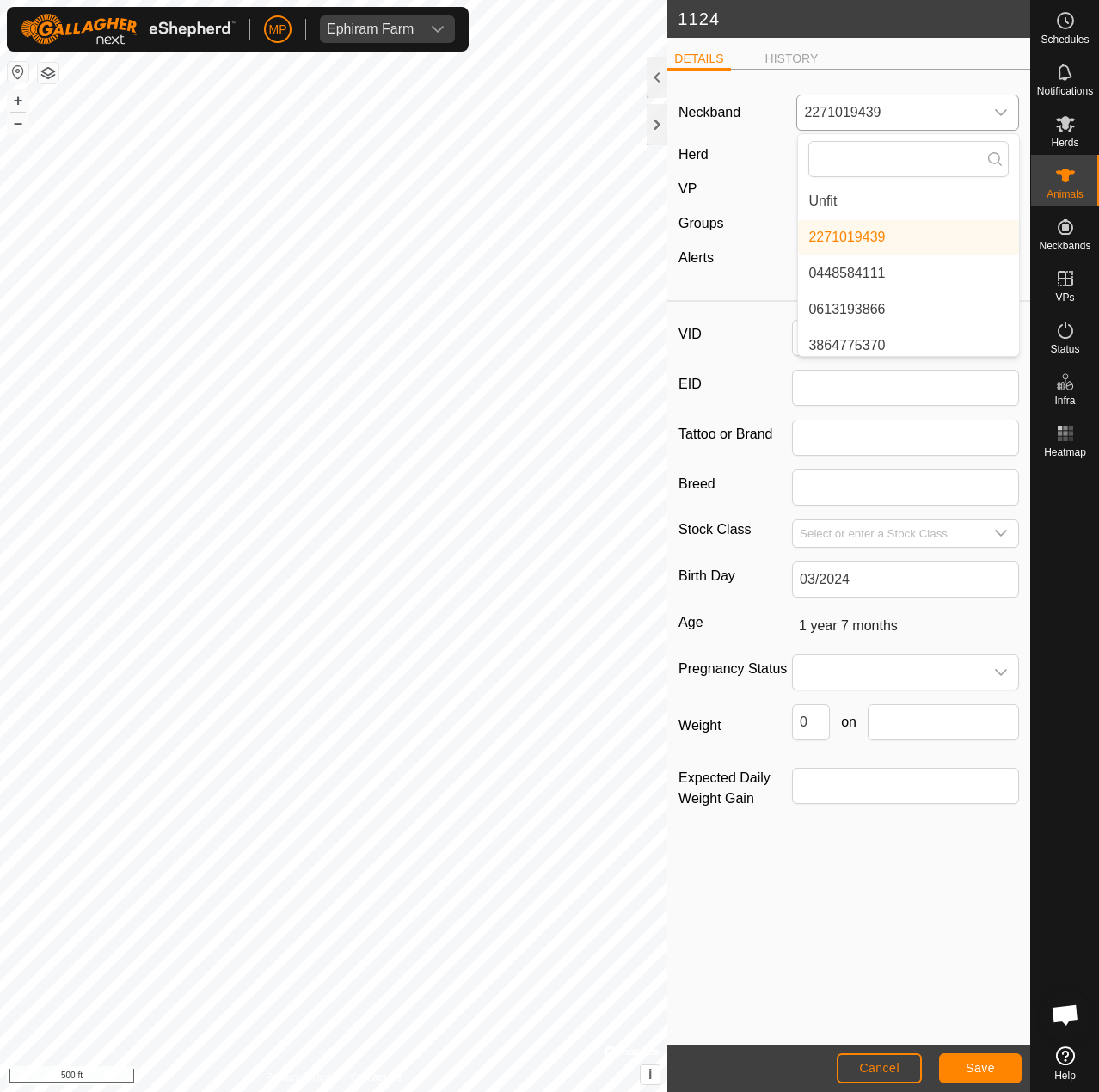
click at [842, 197] on li "Unfit" at bounding box center [909, 201] width 221 height 34
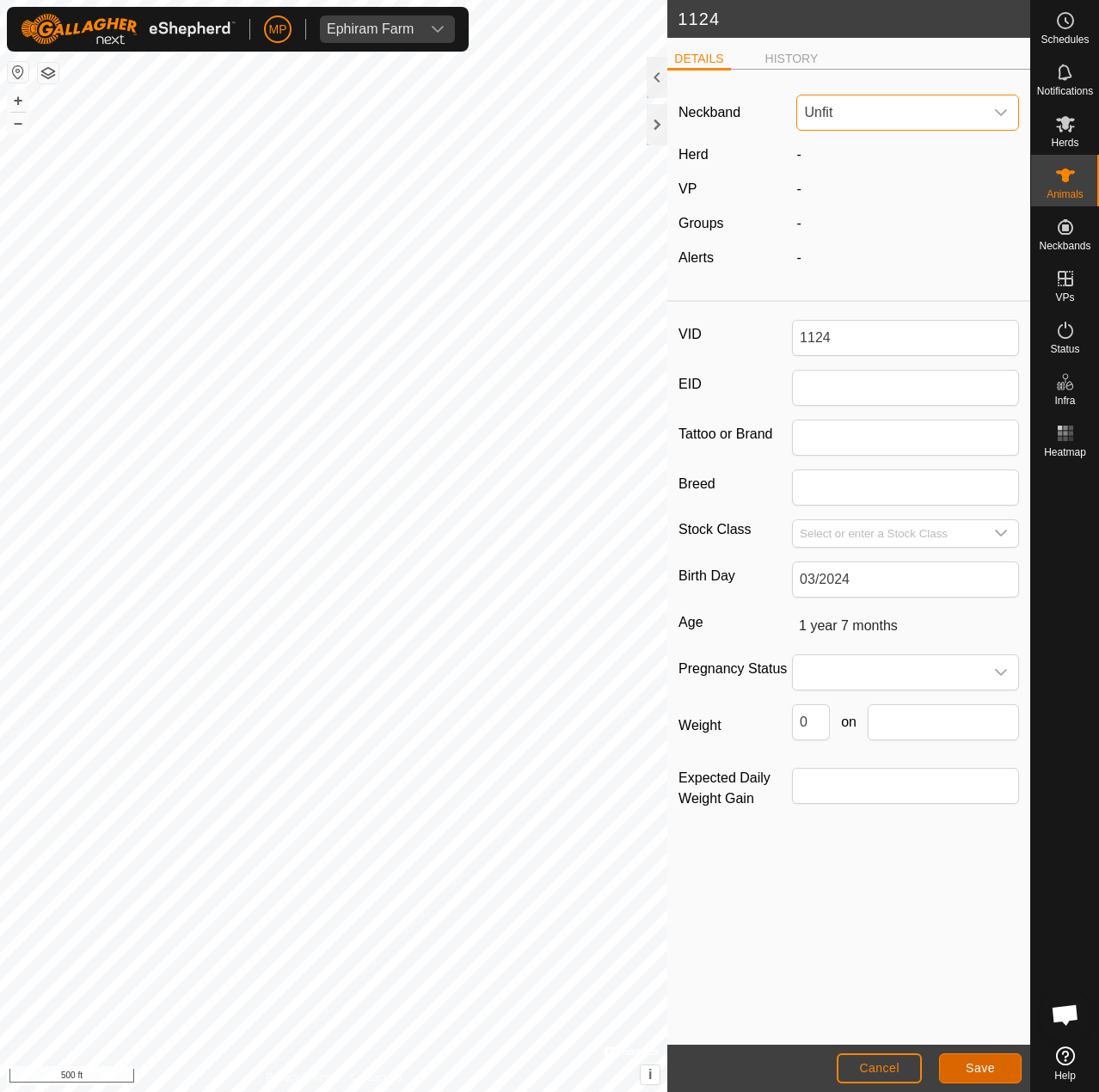
click at [984, 1067] on span "Save" at bounding box center [980, 1068] width 29 height 14
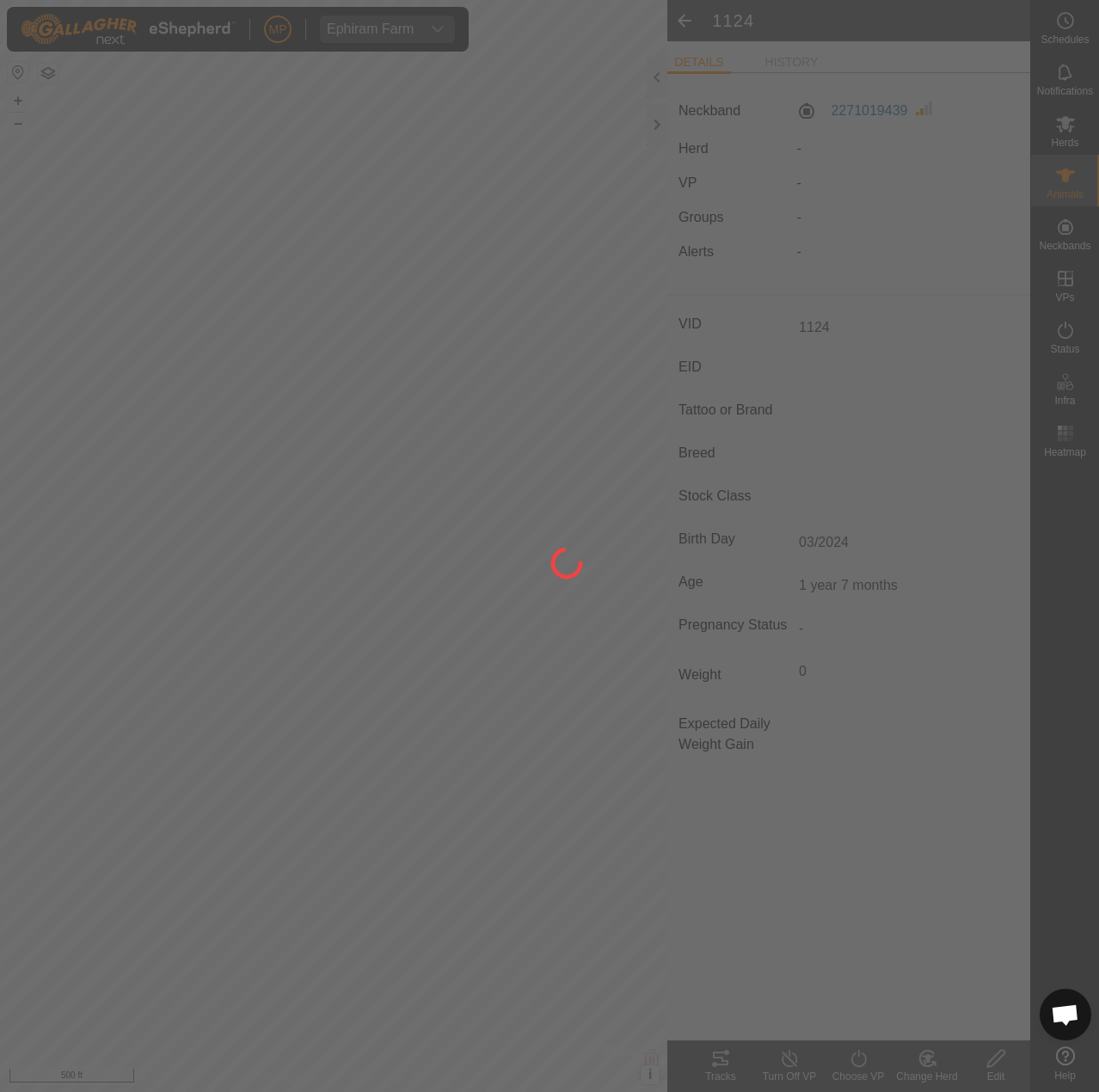
type input "-"
type input "0 kg"
type input "-"
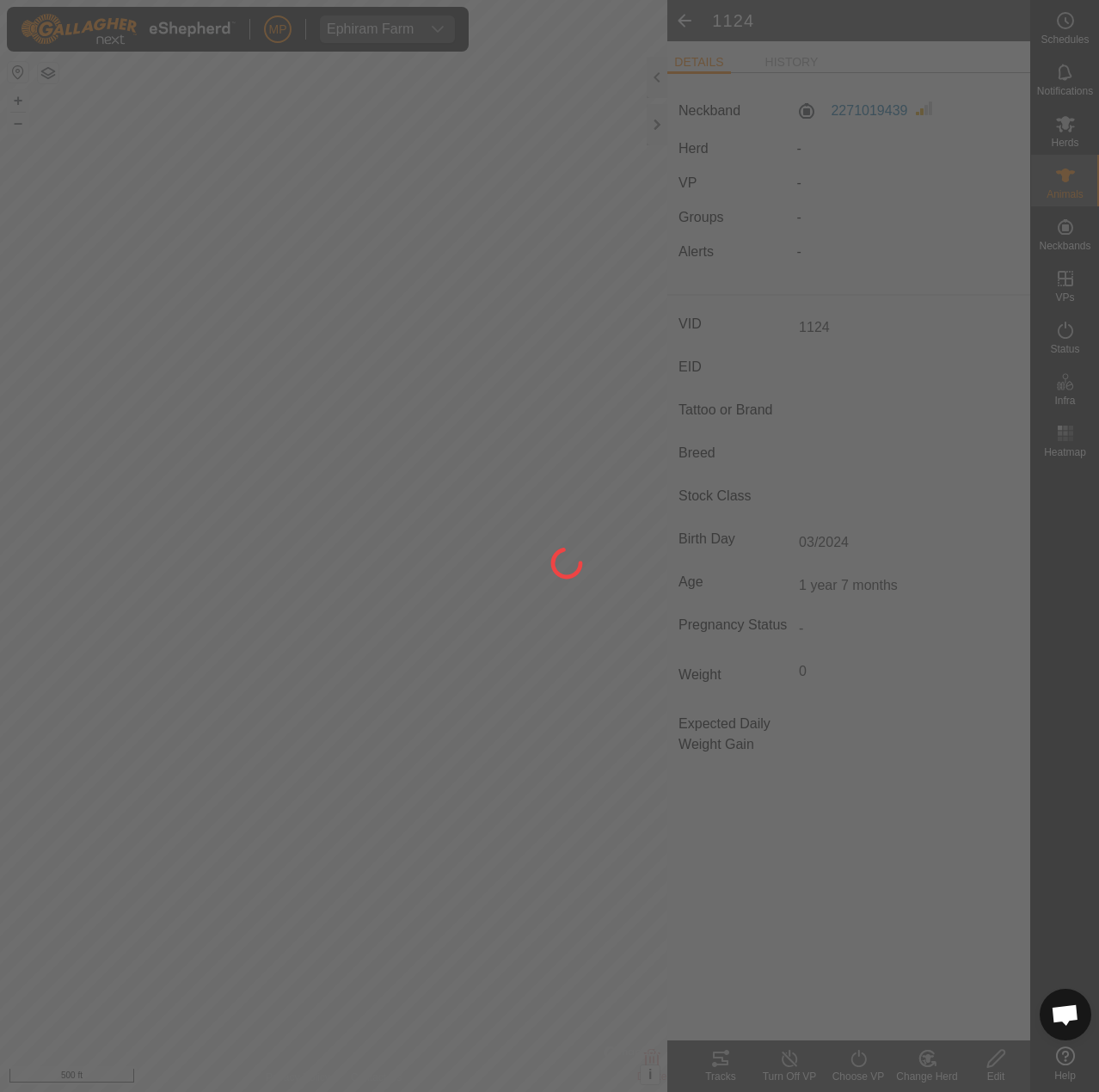
type input "-"
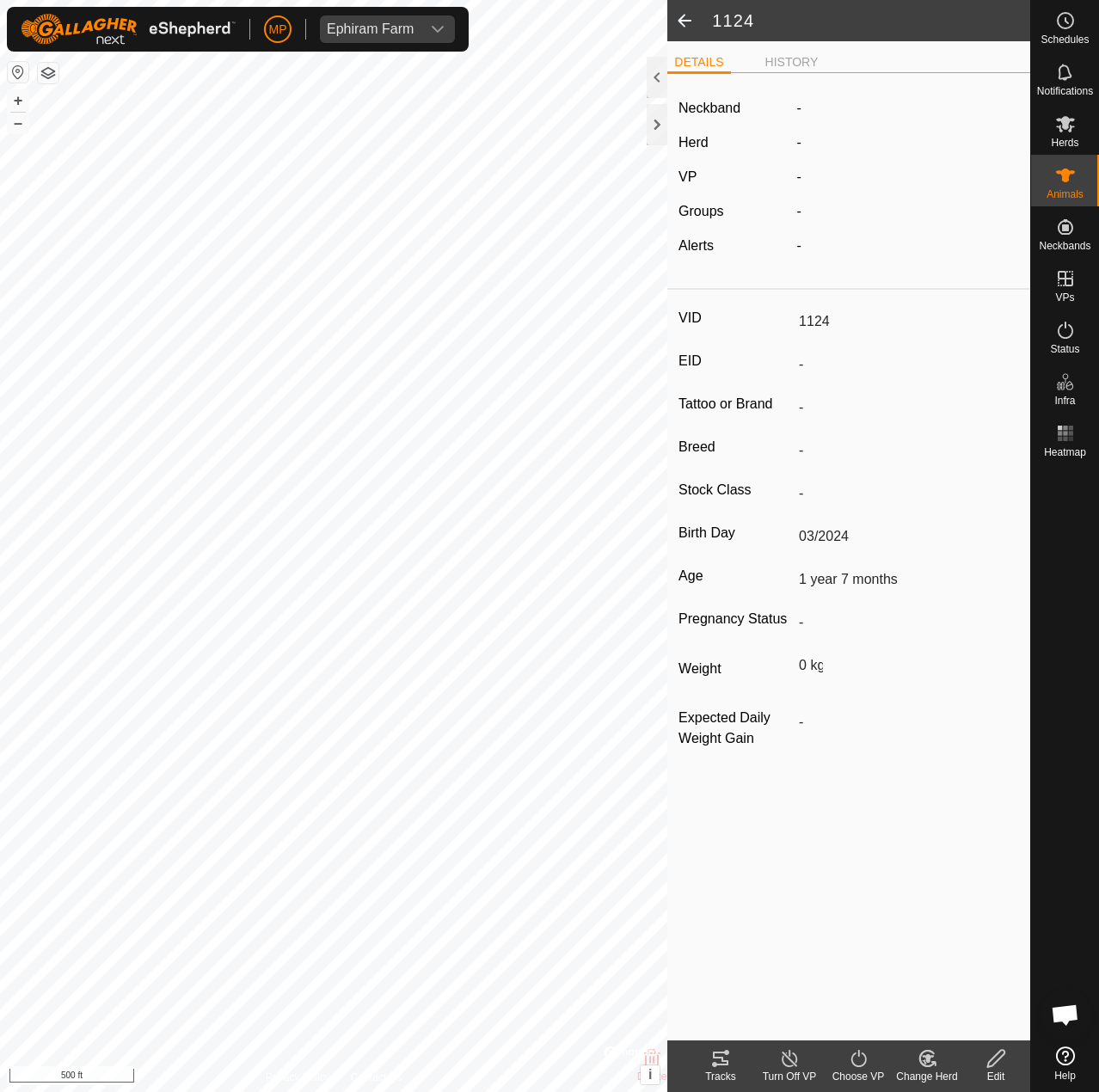
click at [994, 1055] on icon at bounding box center [996, 1059] width 22 height 21
type input "0"
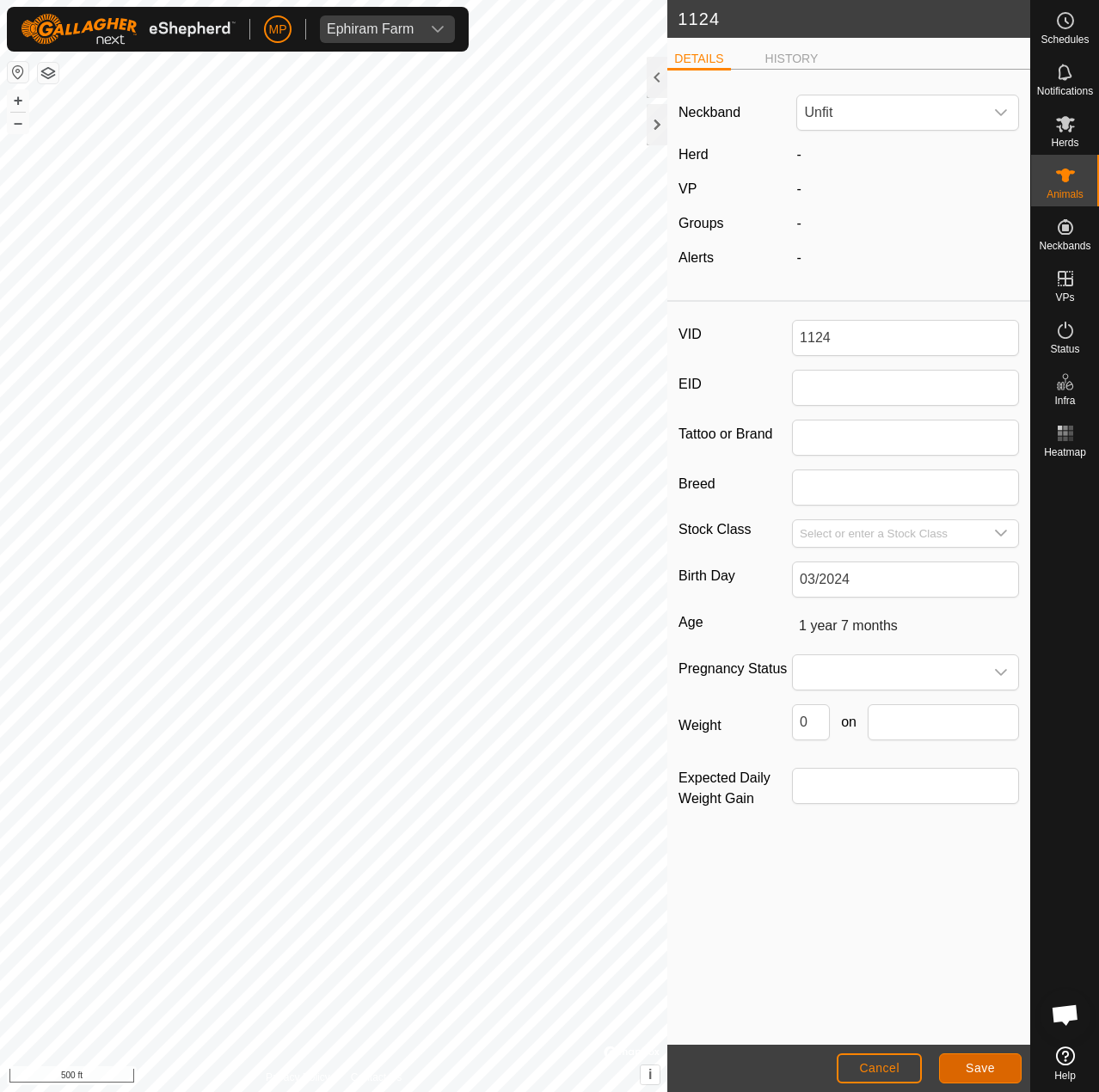
click at [959, 1066] on button "Save" at bounding box center [981, 1068] width 82 height 30
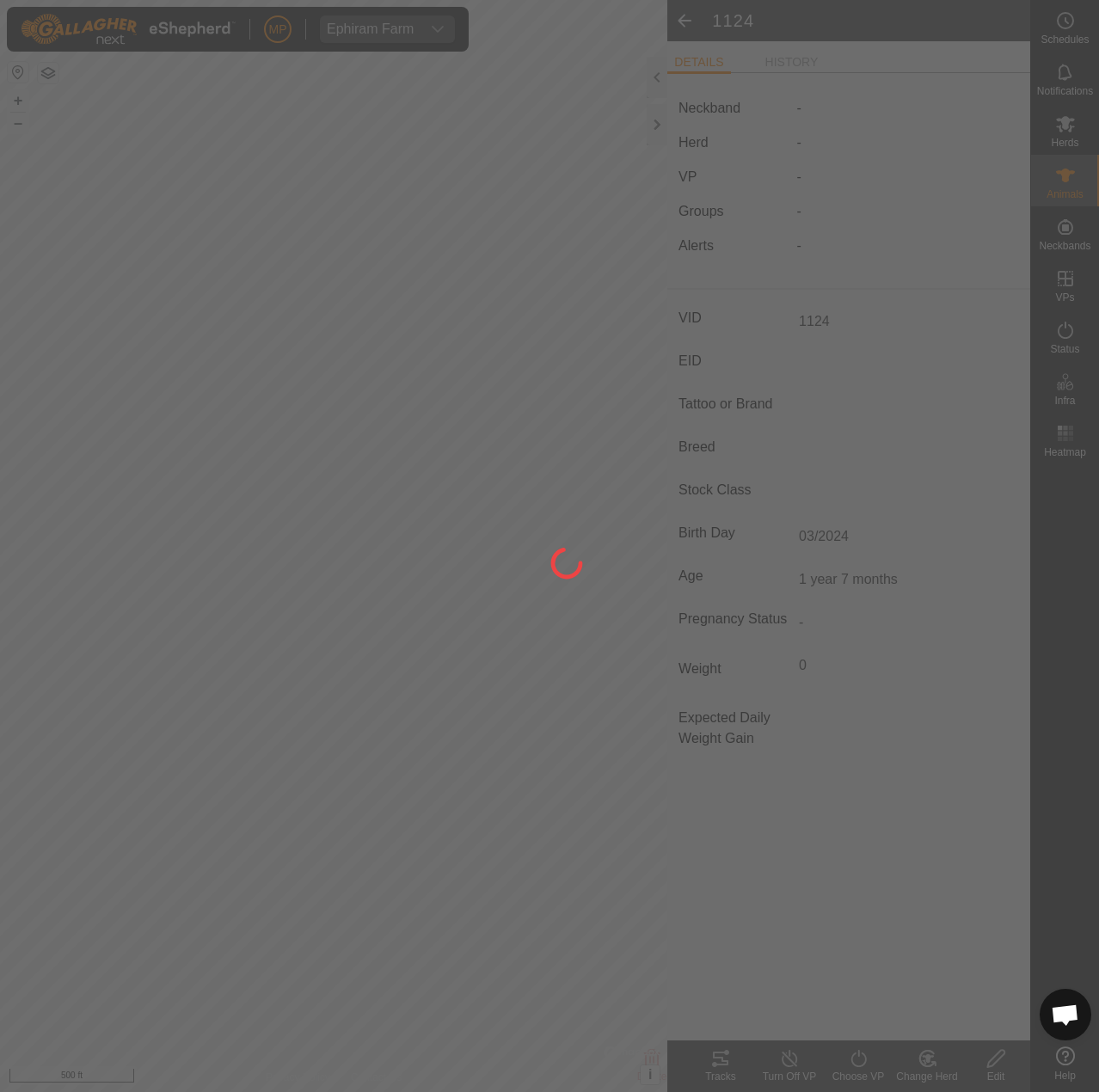
type input "-"
type input "0 kg"
type input "-"
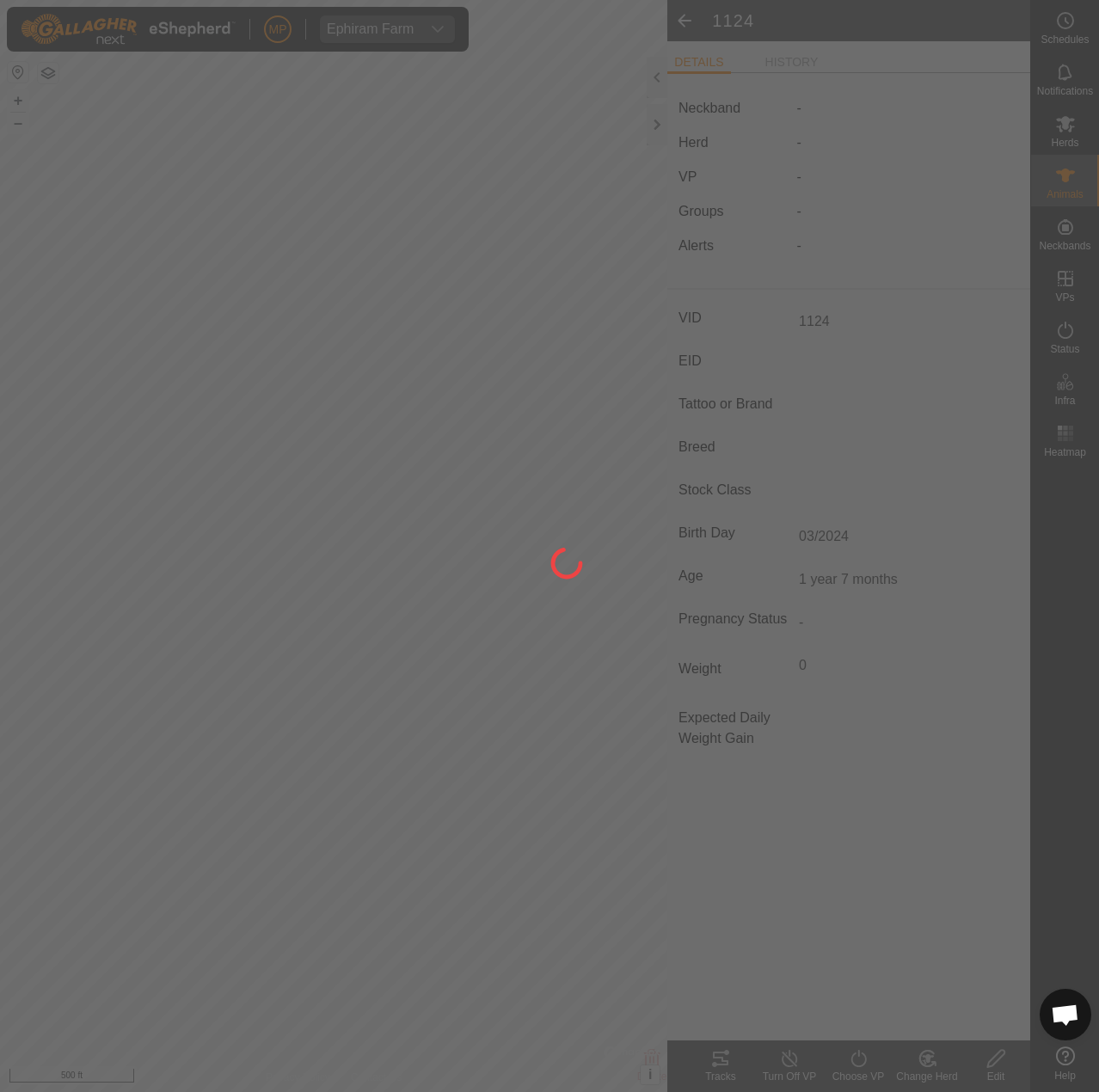
type input "-"
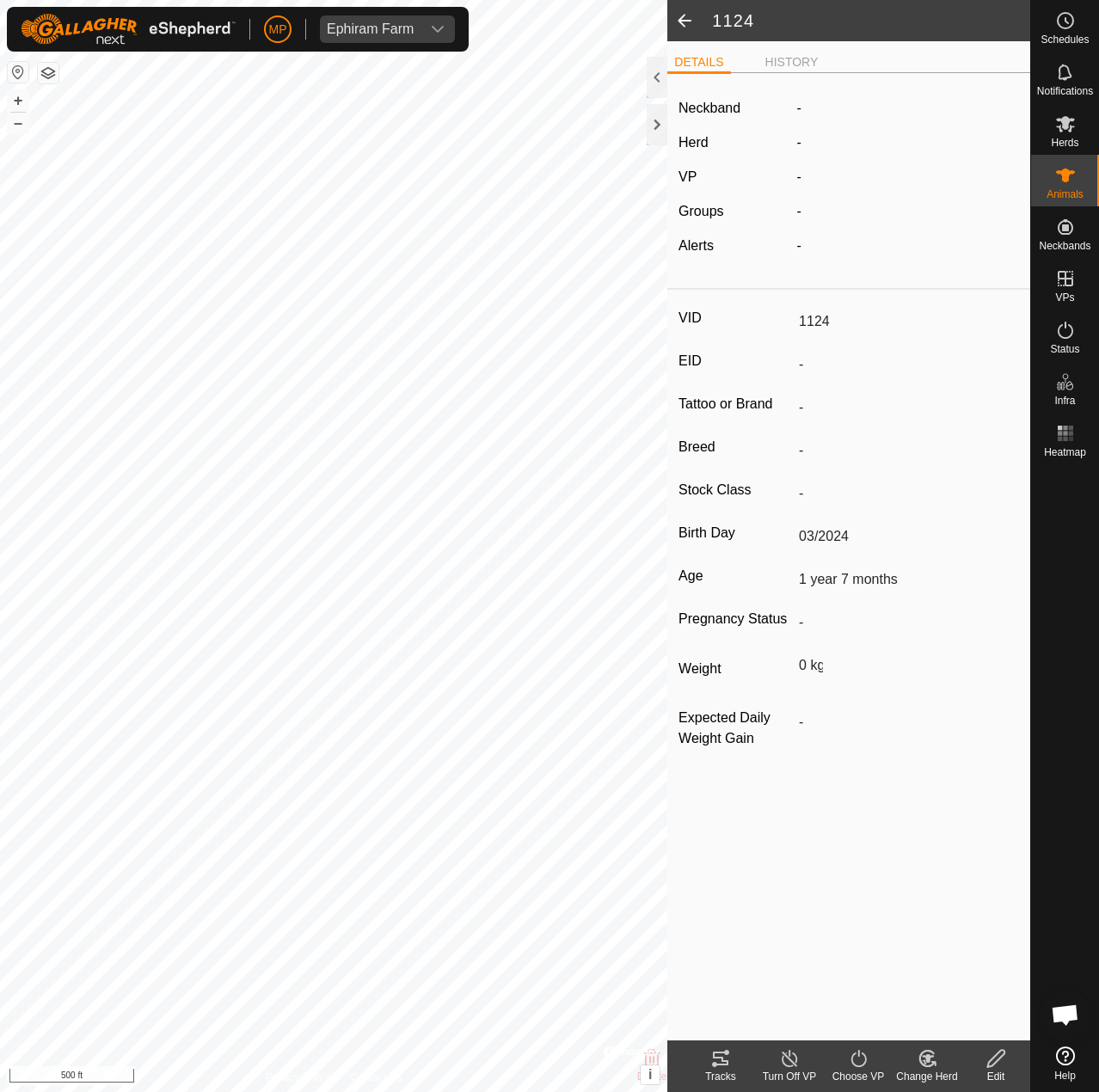
click at [680, 20] on span at bounding box center [684, 20] width 34 height 41
type input "1124"
type input "-"
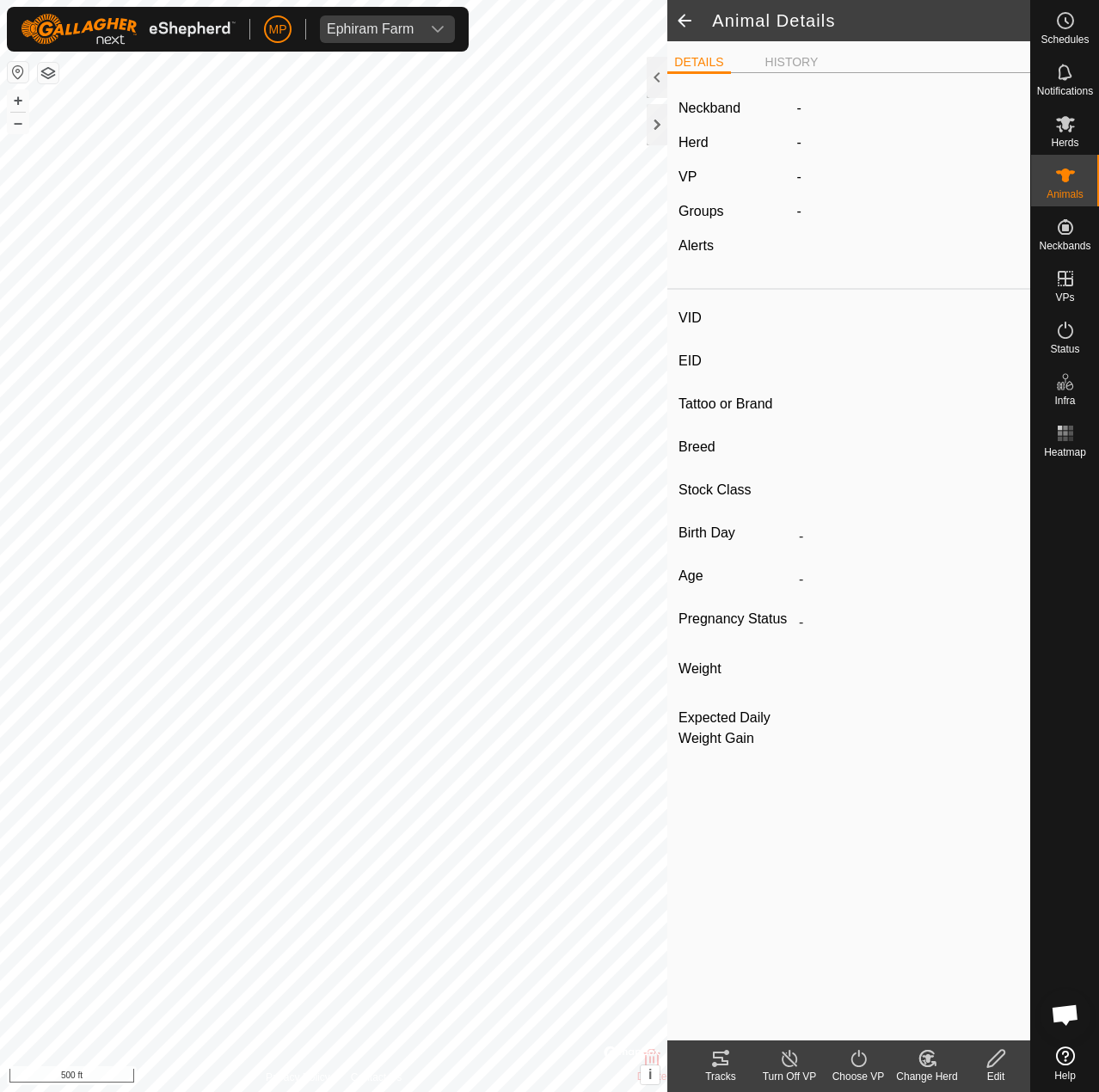
type input "-"
type input "03/2024"
type input "1 year 7 months"
type input "0 kg"
type input "-"
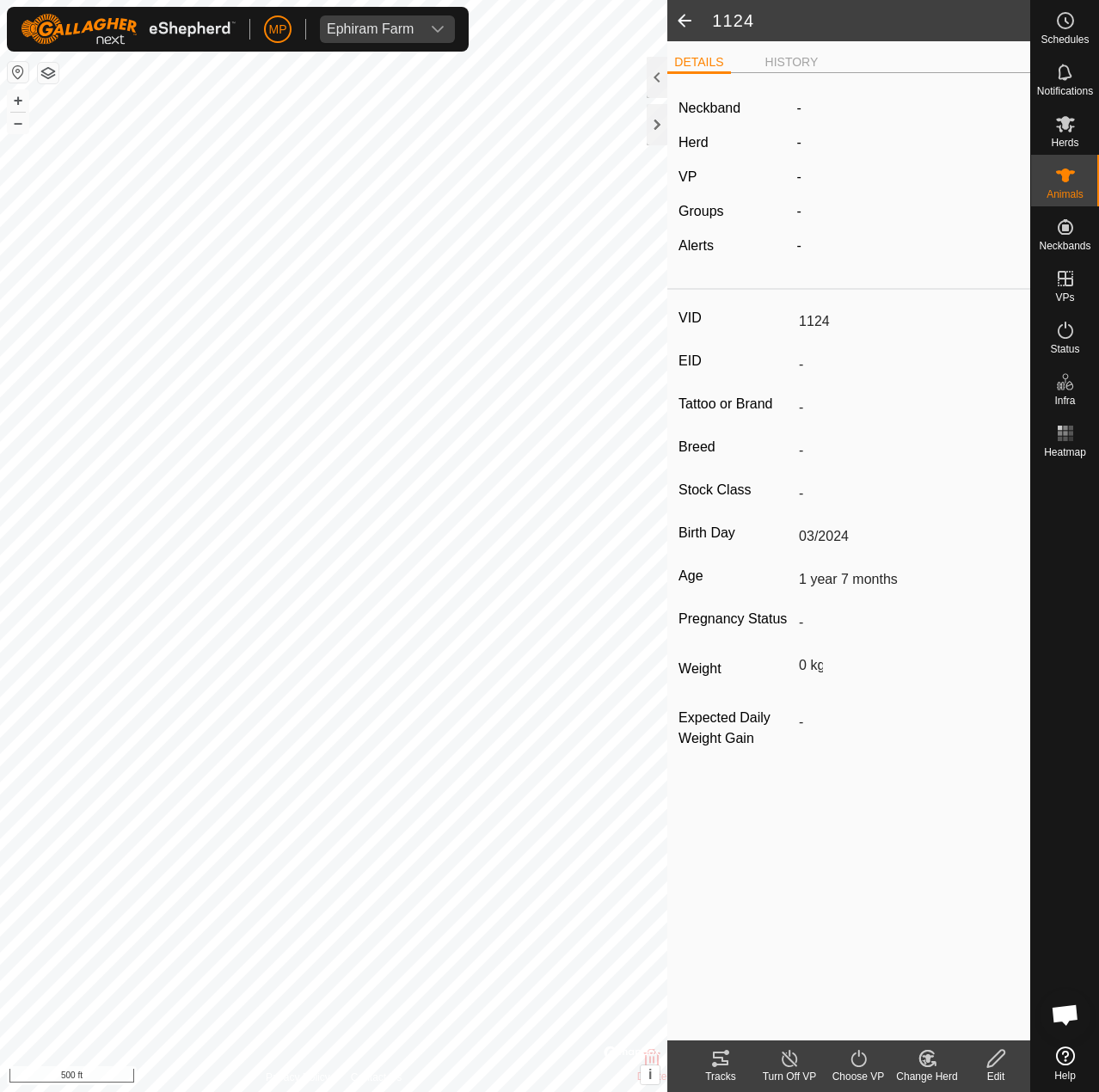
click at [687, 19] on span at bounding box center [684, 20] width 34 height 41
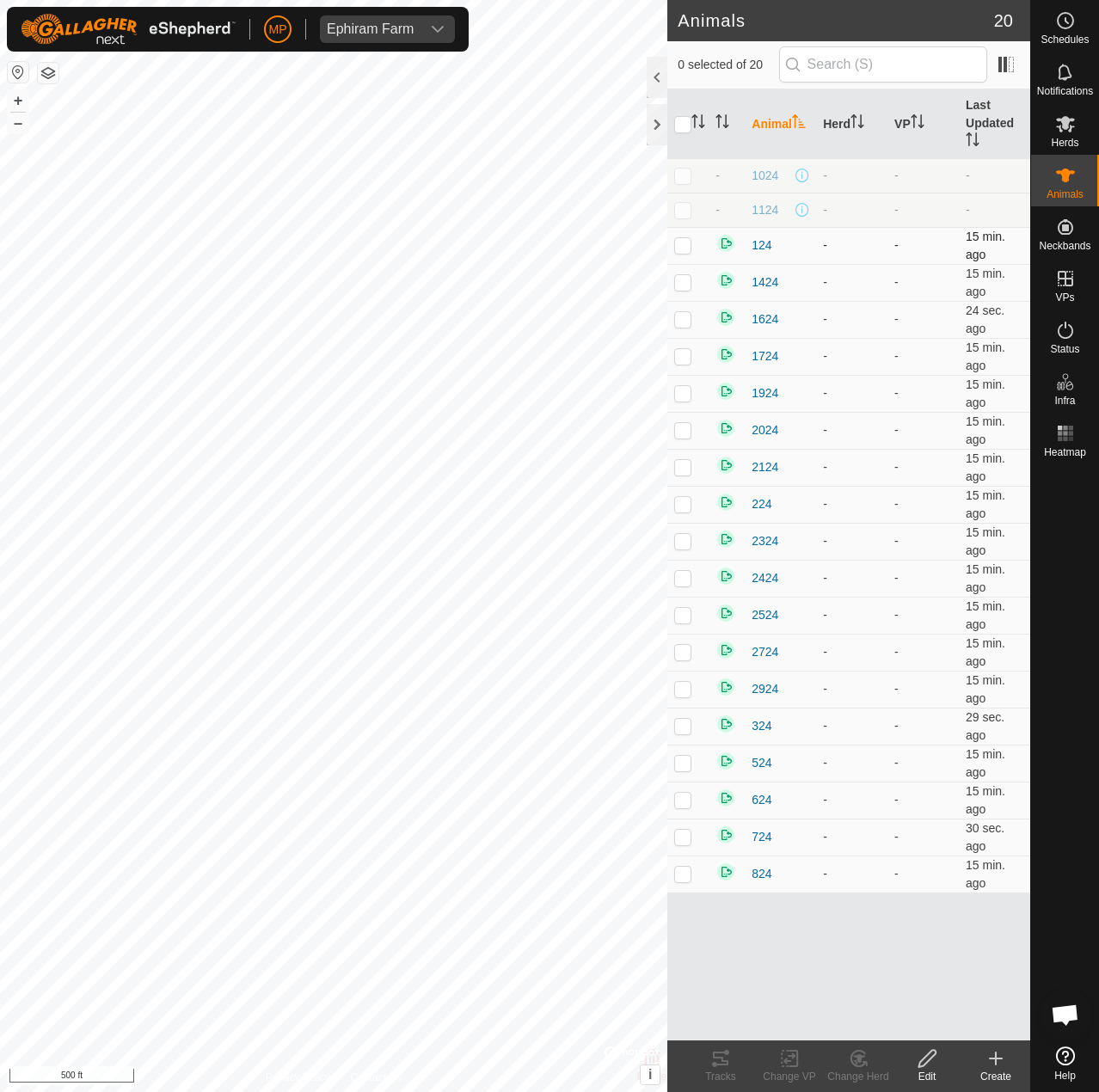
click at [703, 248] on td at bounding box center [688, 246] width 41 height 37
checkbox input "true"
click at [944, 1067] on edit-svg-icon at bounding box center [927, 1059] width 68 height 21
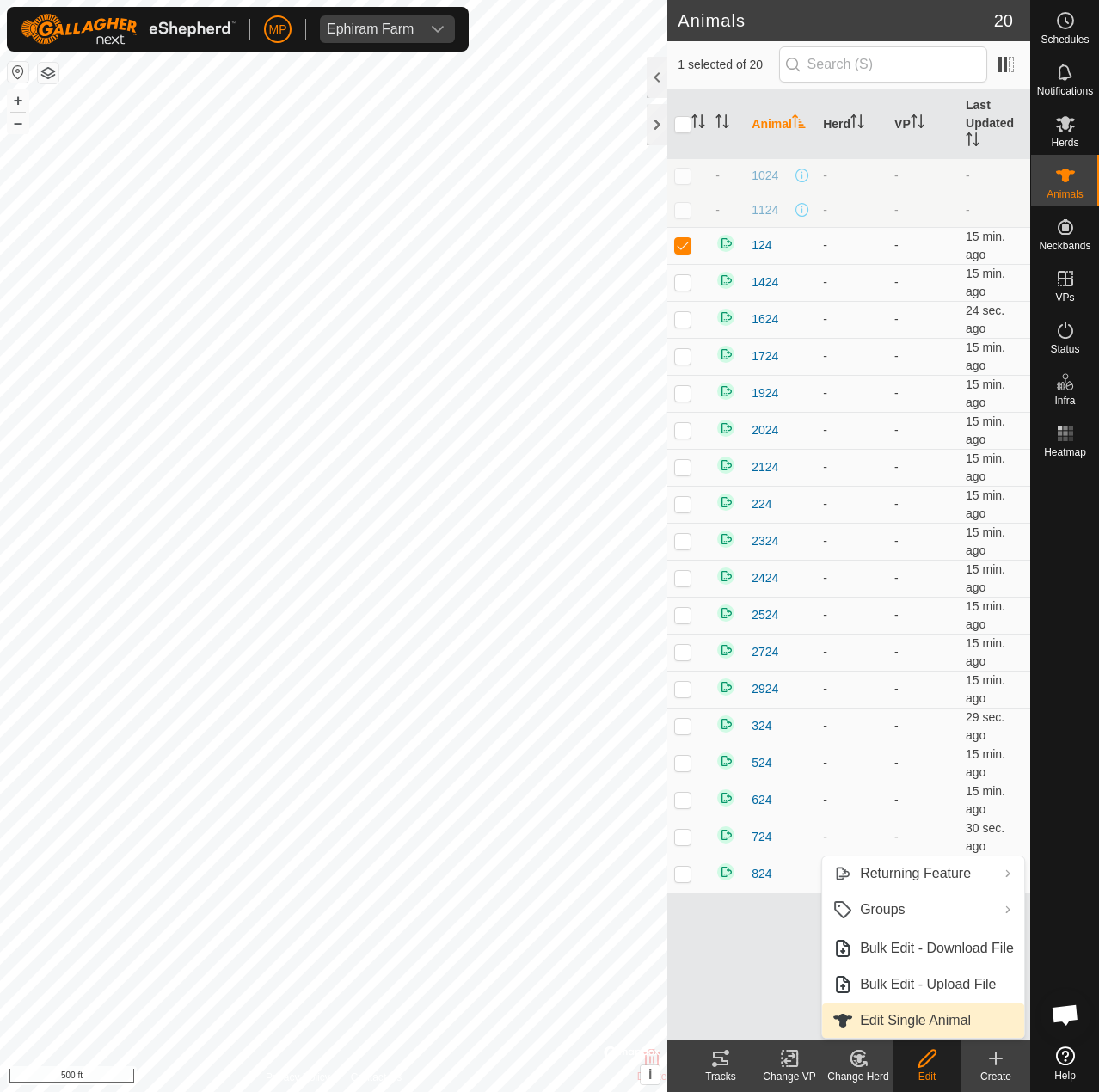
click at [938, 1031] on link "Edit Single Animal" at bounding box center [923, 1020] width 202 height 34
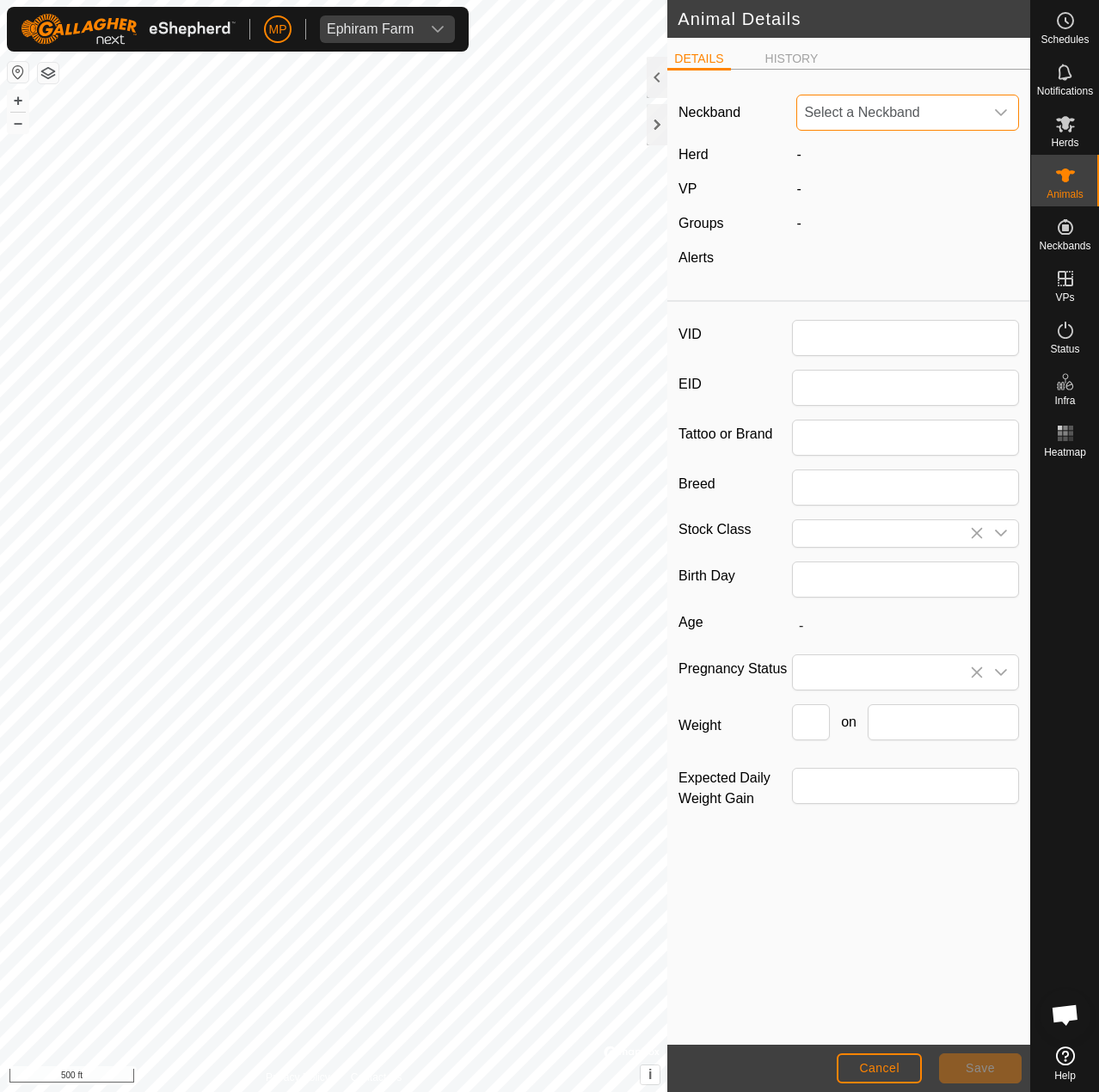
click at [870, 111] on span "Select a Neckband" at bounding box center [890, 112] width 187 height 34
type input "124"
type input "03/2024"
type input "1 year 7 months"
type input "0"
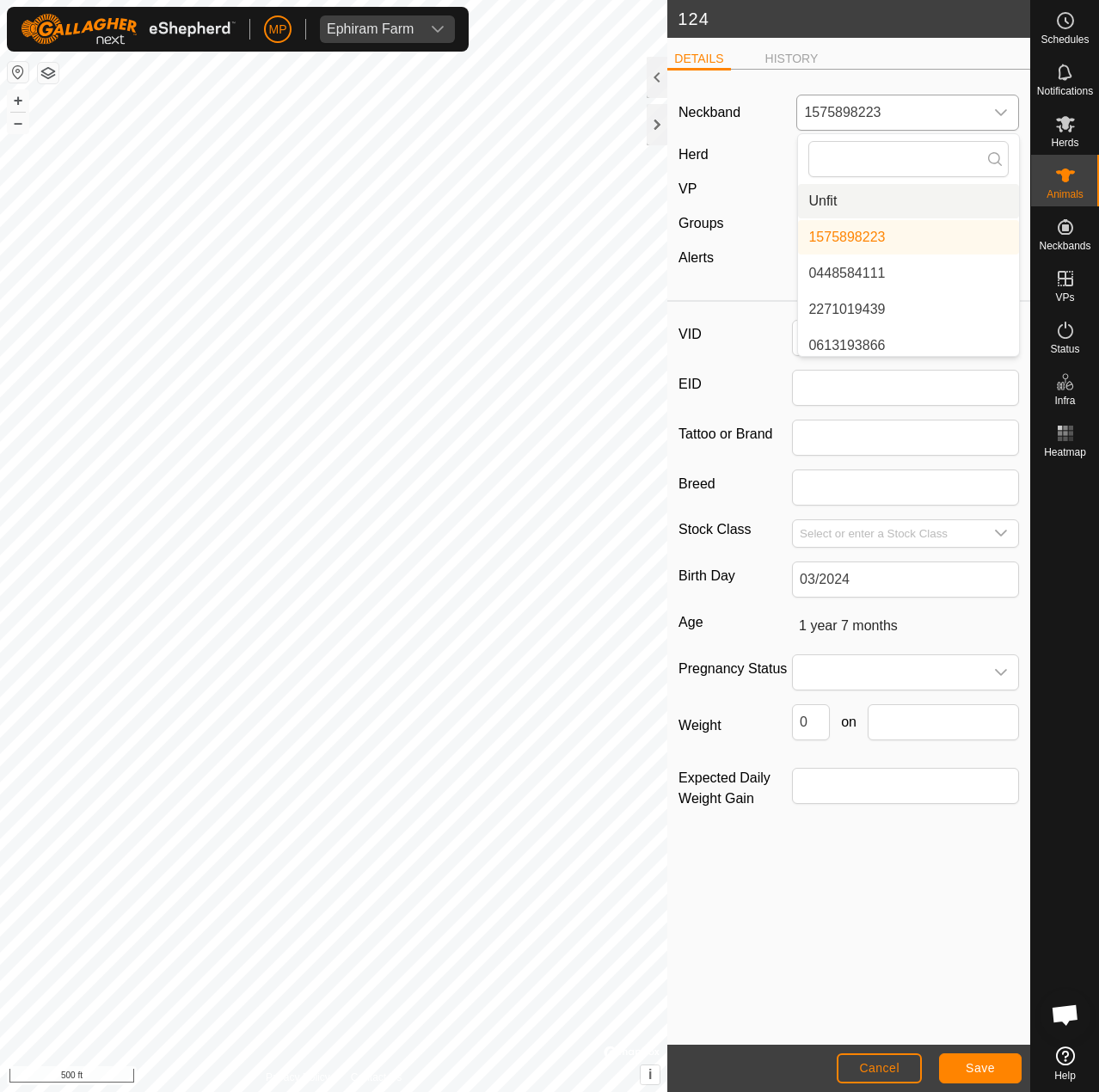
click at [832, 197] on li "Unfit" at bounding box center [909, 201] width 221 height 34
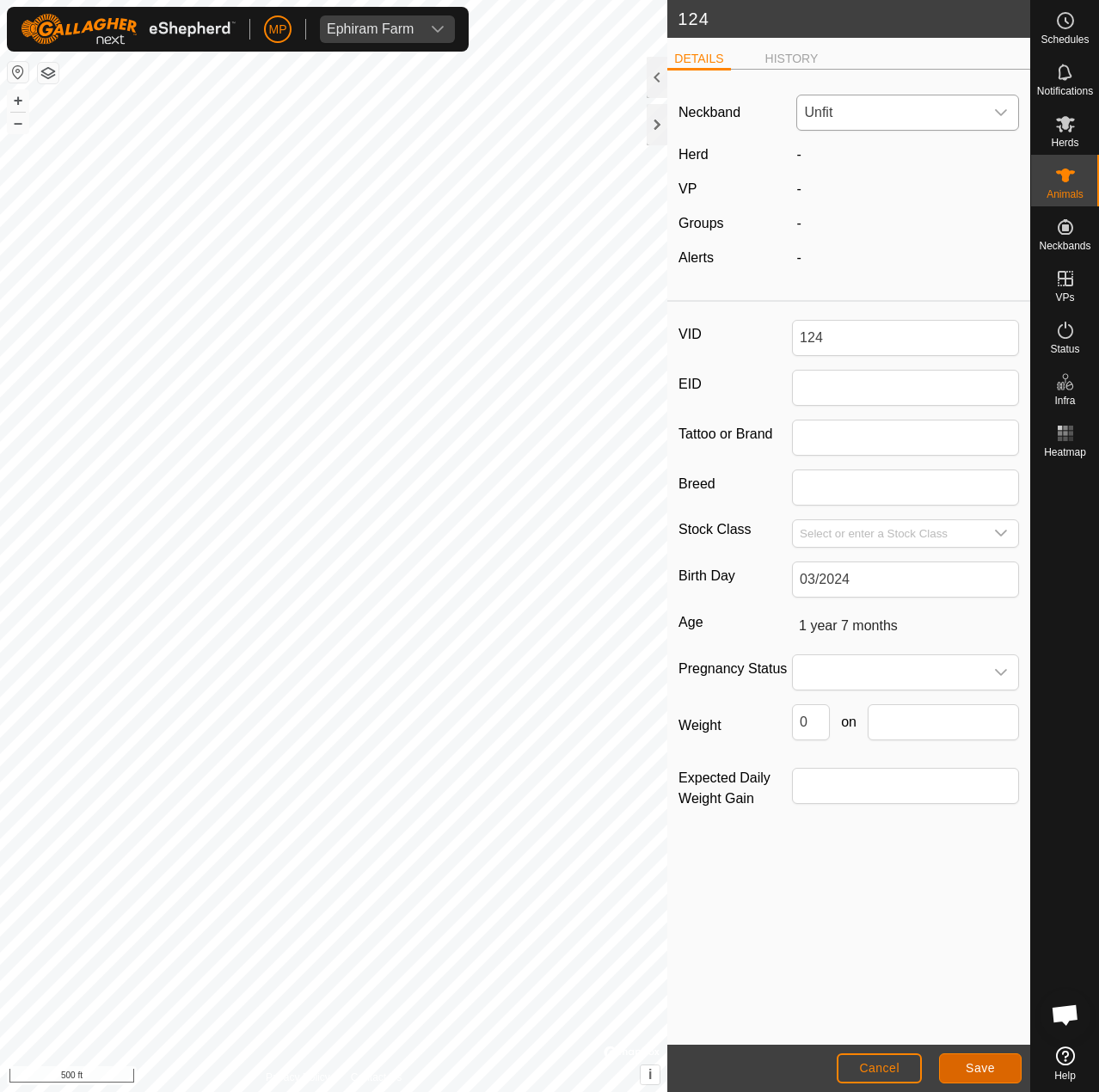
click at [954, 1070] on button "Save" at bounding box center [981, 1068] width 82 height 30
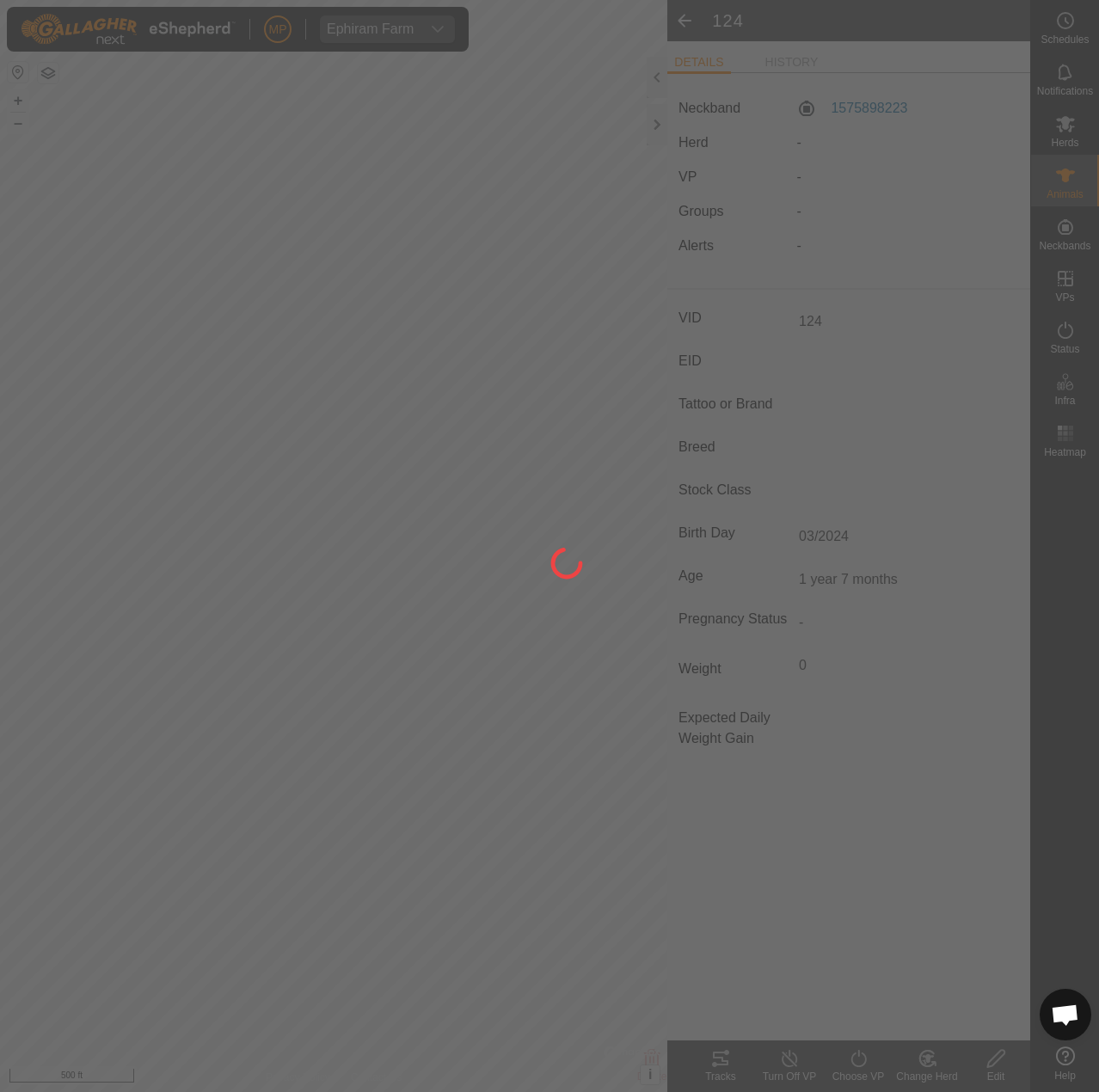
type input "-"
type input "0 kg"
type input "-"
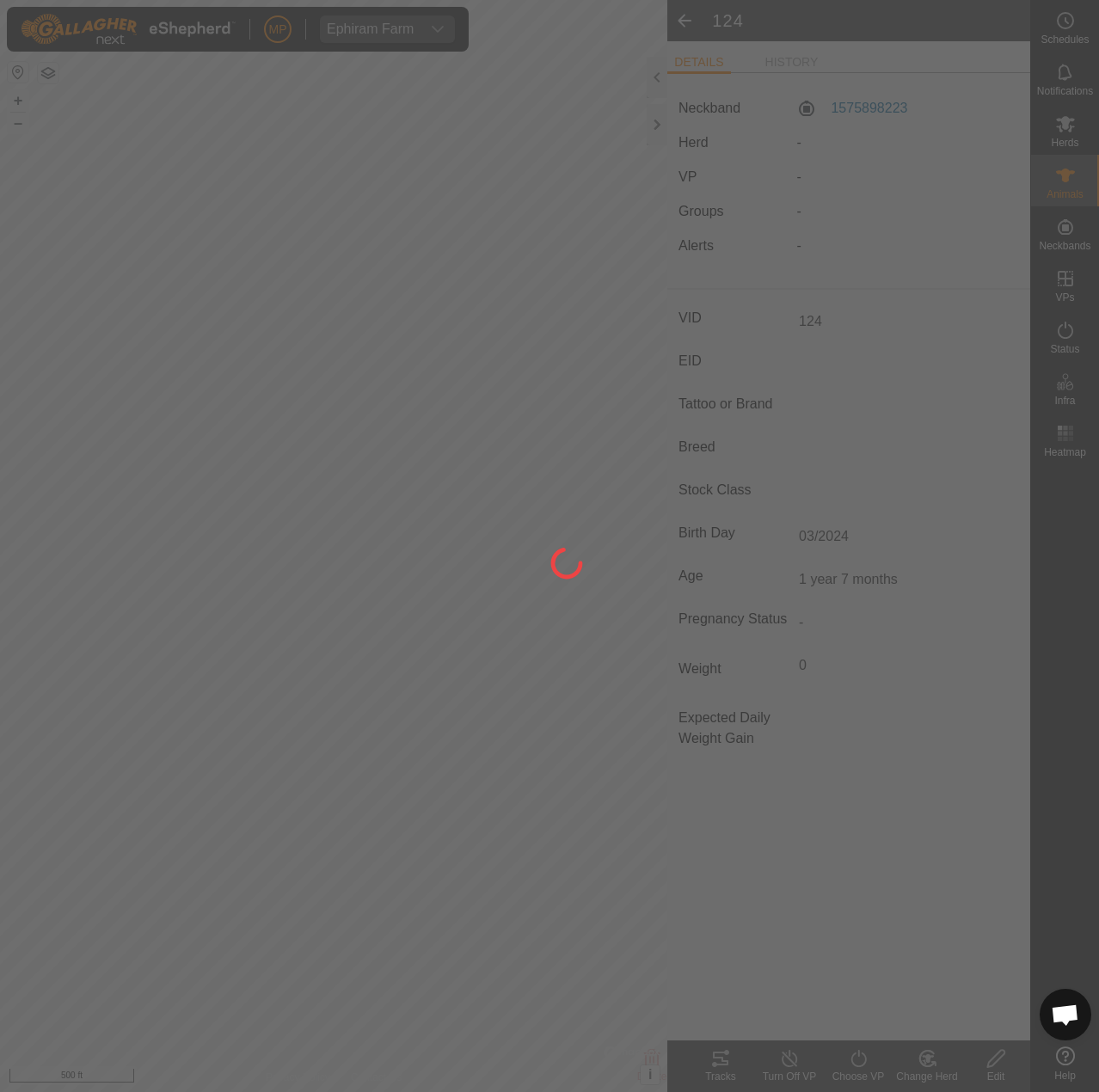
type input "-"
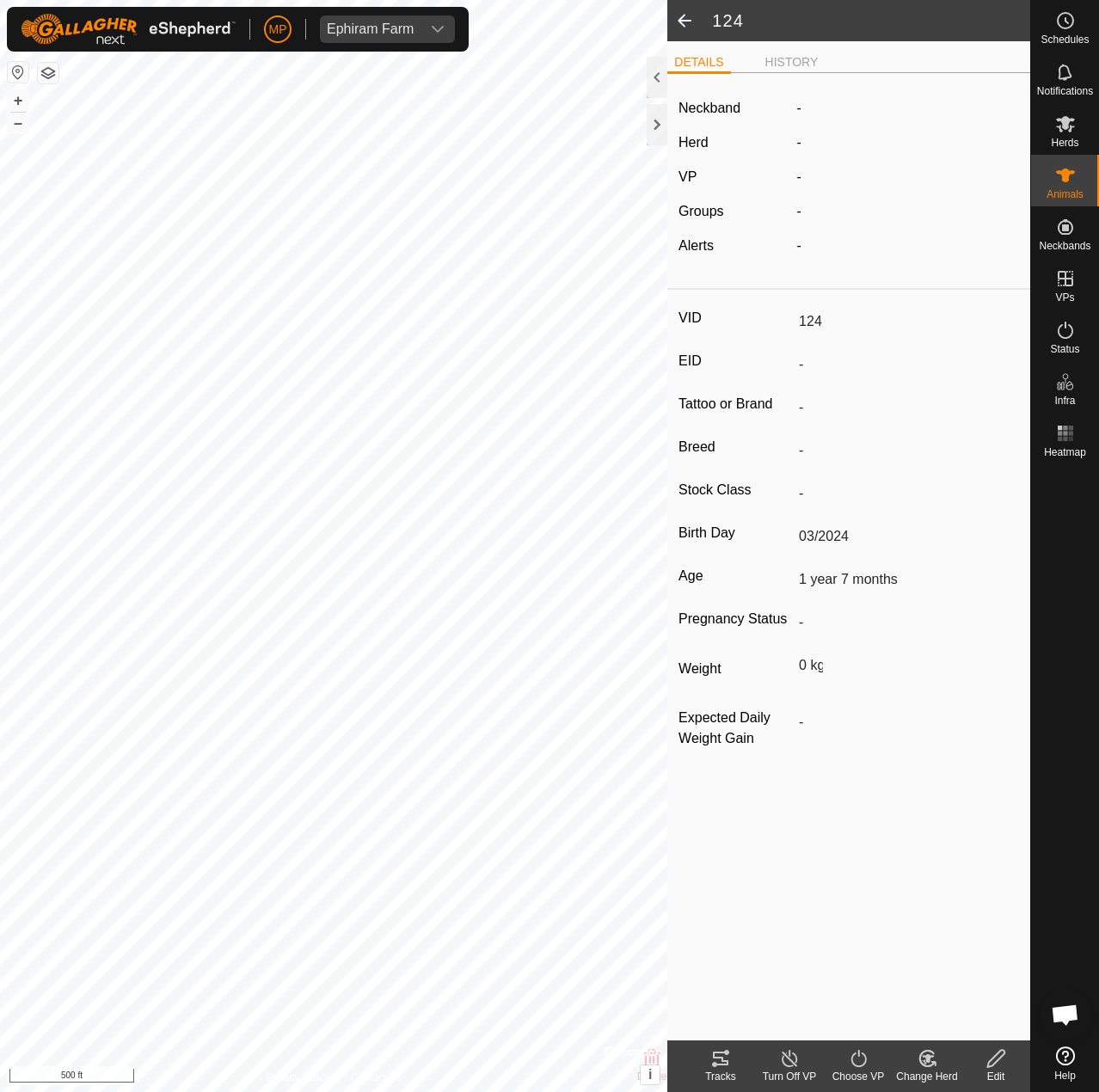
click at [689, 25] on span at bounding box center [684, 20] width 34 height 41
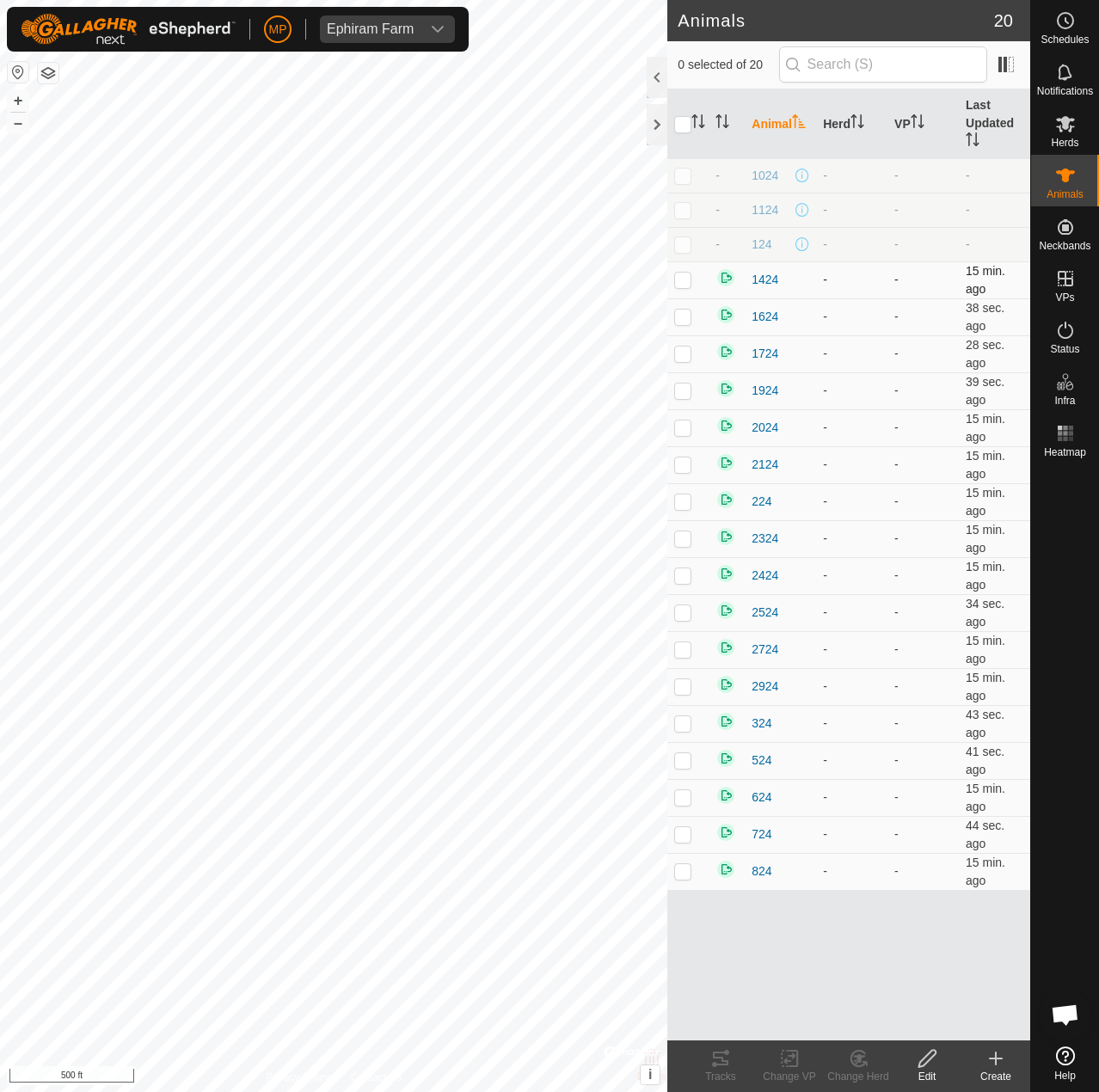
click at [683, 286] on p-checkbox at bounding box center [683, 280] width 18 height 14
checkbox input "true"
click at [927, 1058] on icon at bounding box center [927, 1059] width 22 height 21
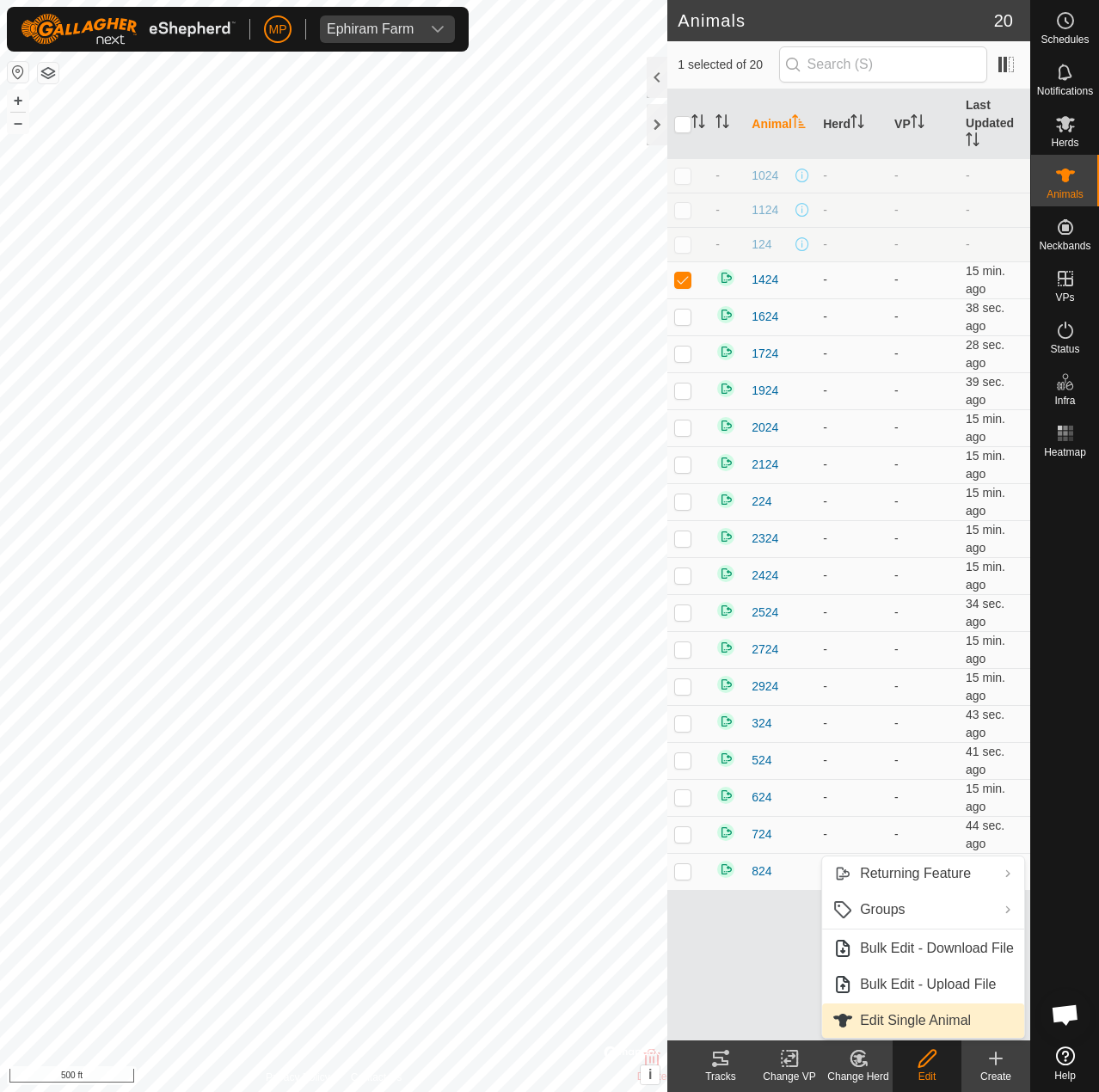
click at [940, 1017] on link "Edit Single Animal" at bounding box center [923, 1020] width 202 height 34
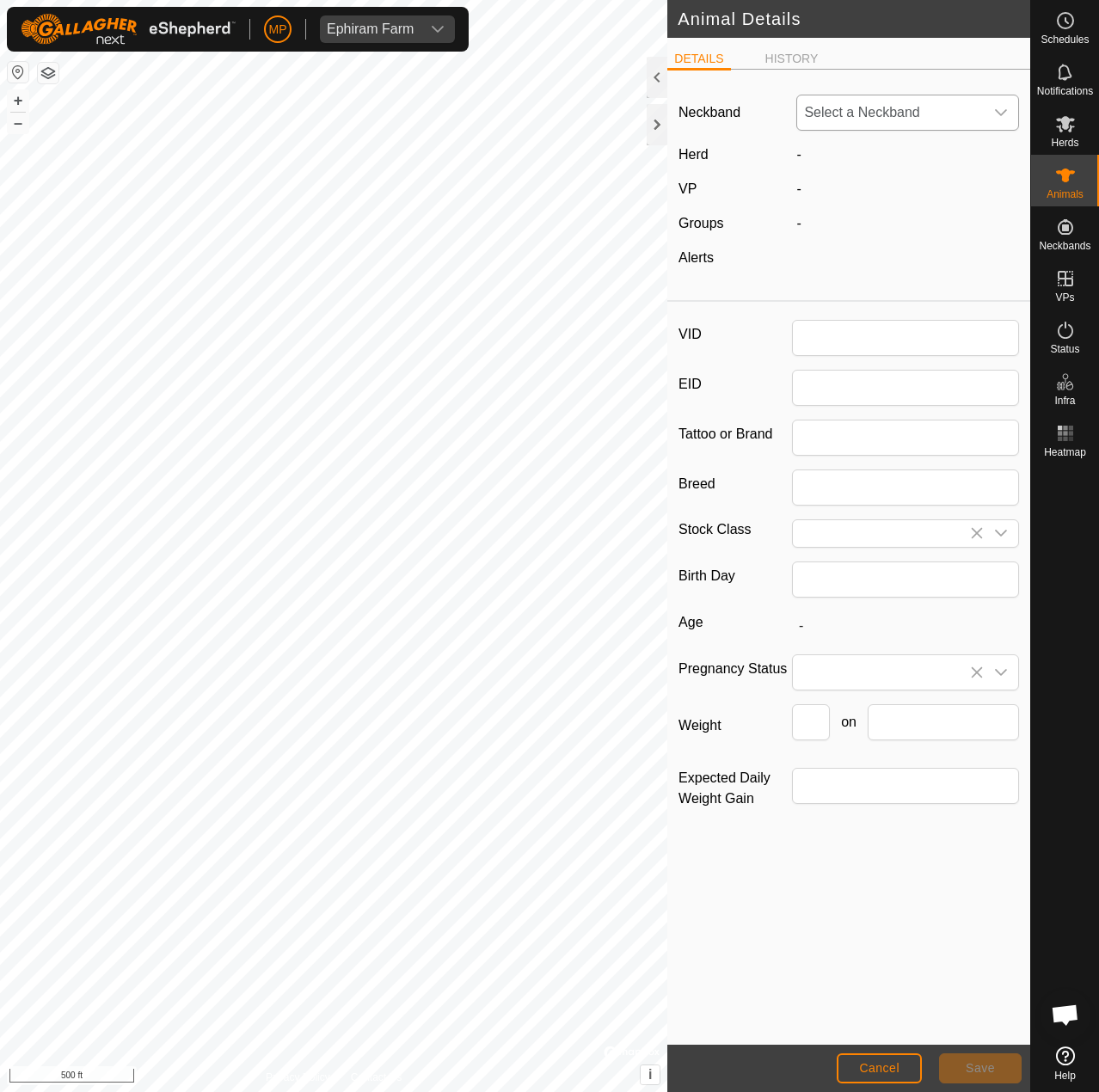
type input "1424"
type input "03/2024"
type input "1 year 7 months"
type input "0"
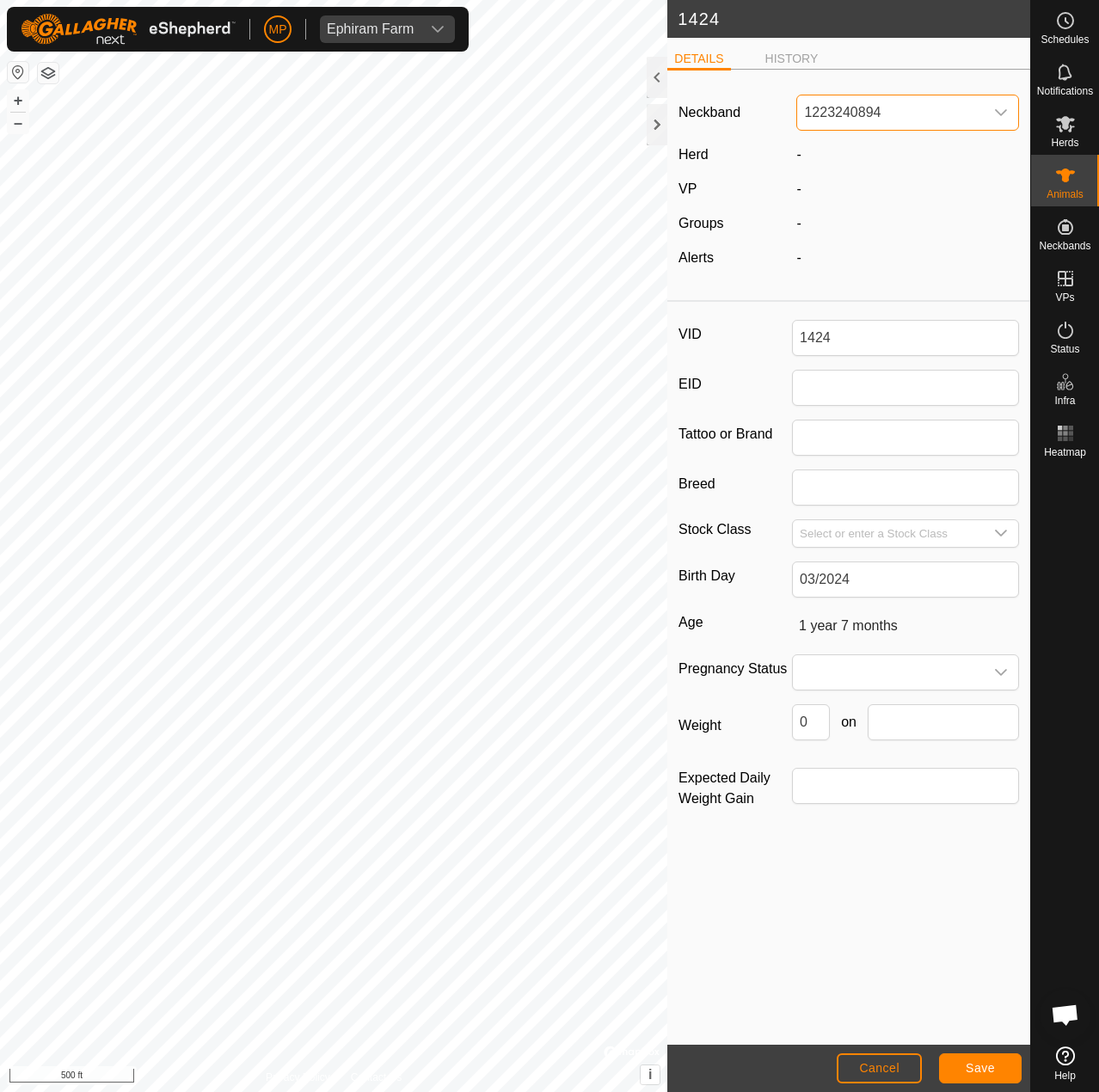
click at [860, 121] on span "1223240894" at bounding box center [890, 112] width 187 height 34
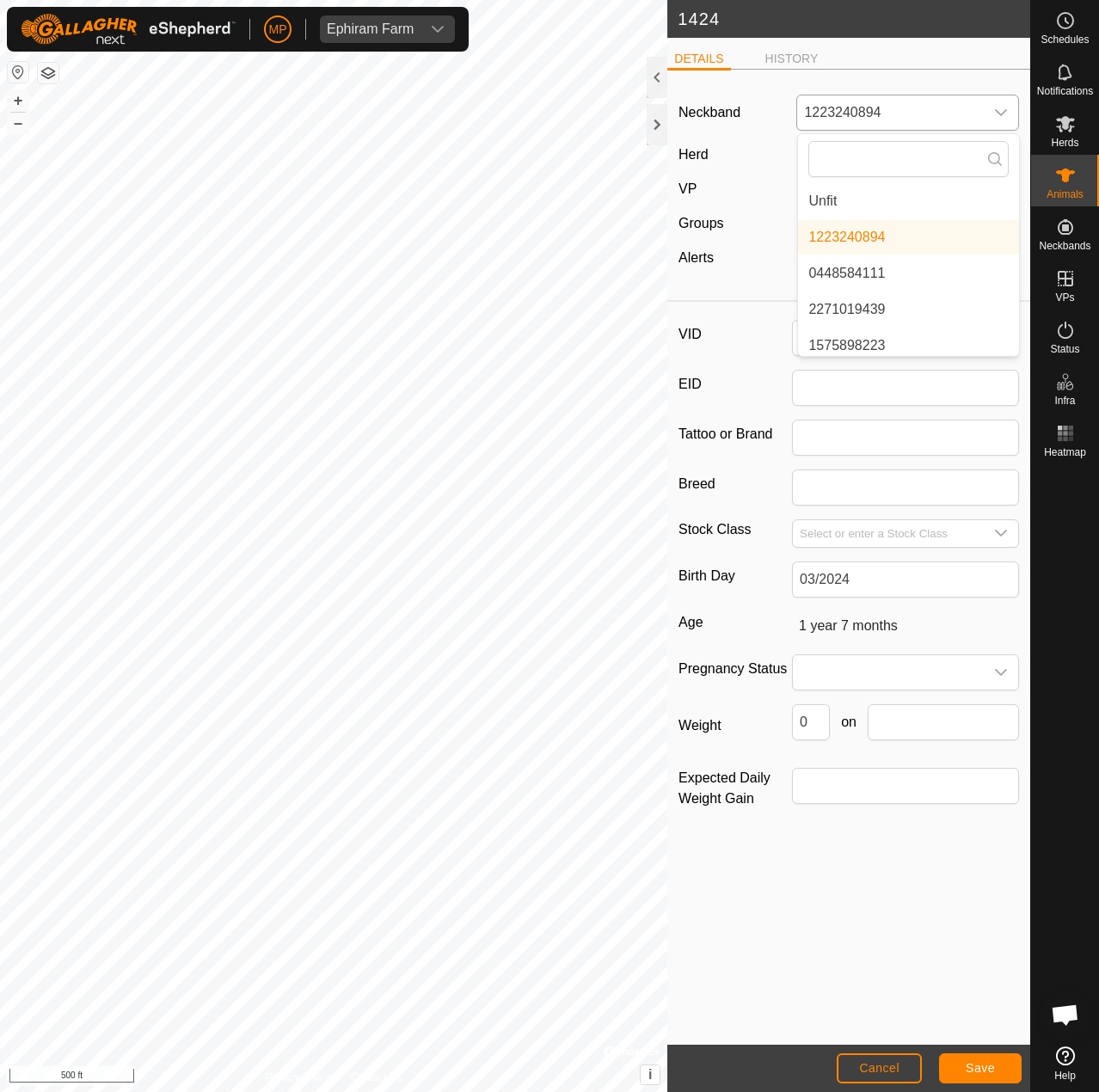
click at [846, 201] on li "Unfit" at bounding box center [909, 201] width 221 height 34
click at [974, 1079] on button "Save" at bounding box center [981, 1068] width 82 height 30
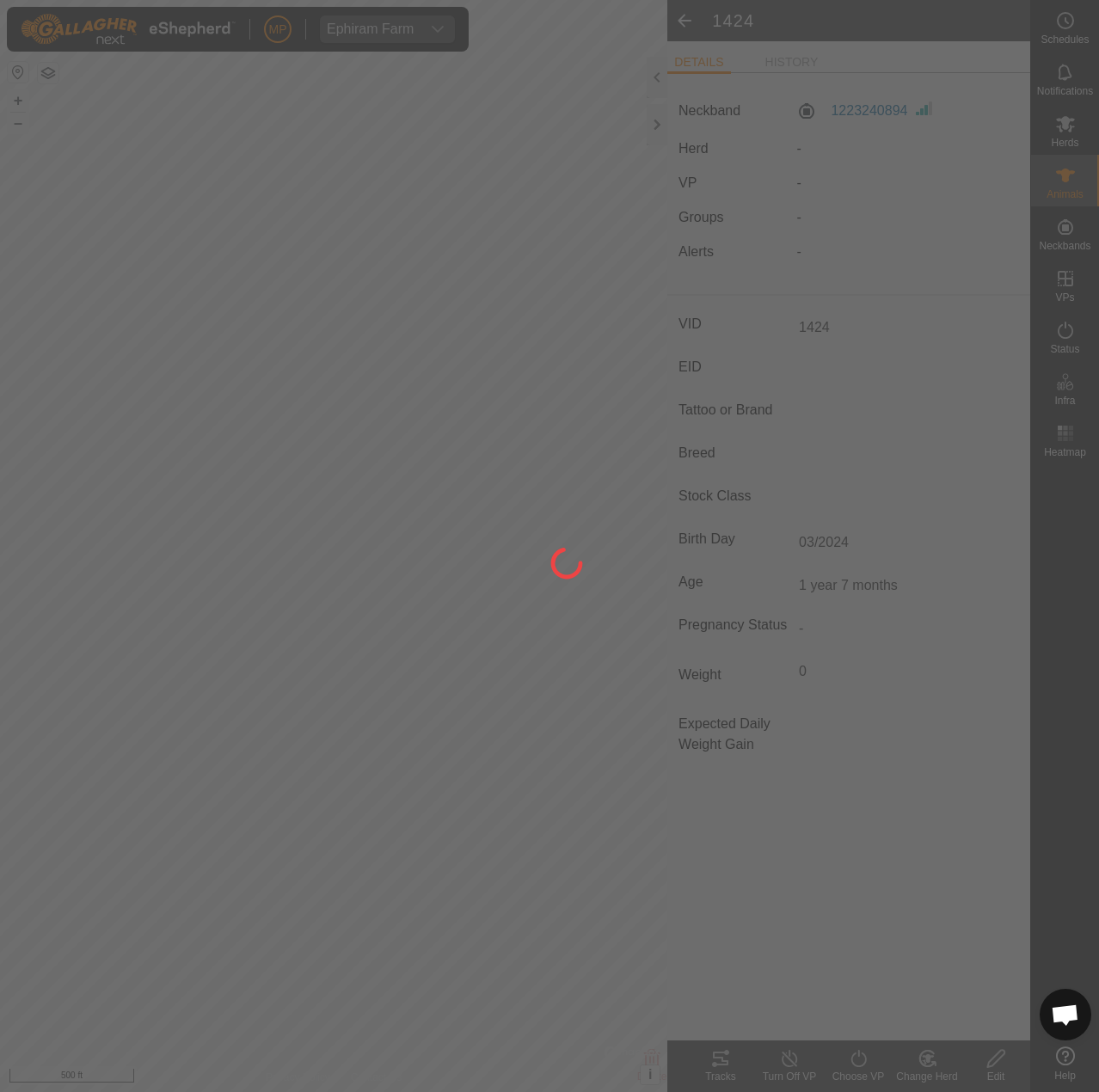
type input "-"
type input "0 kg"
type input "-"
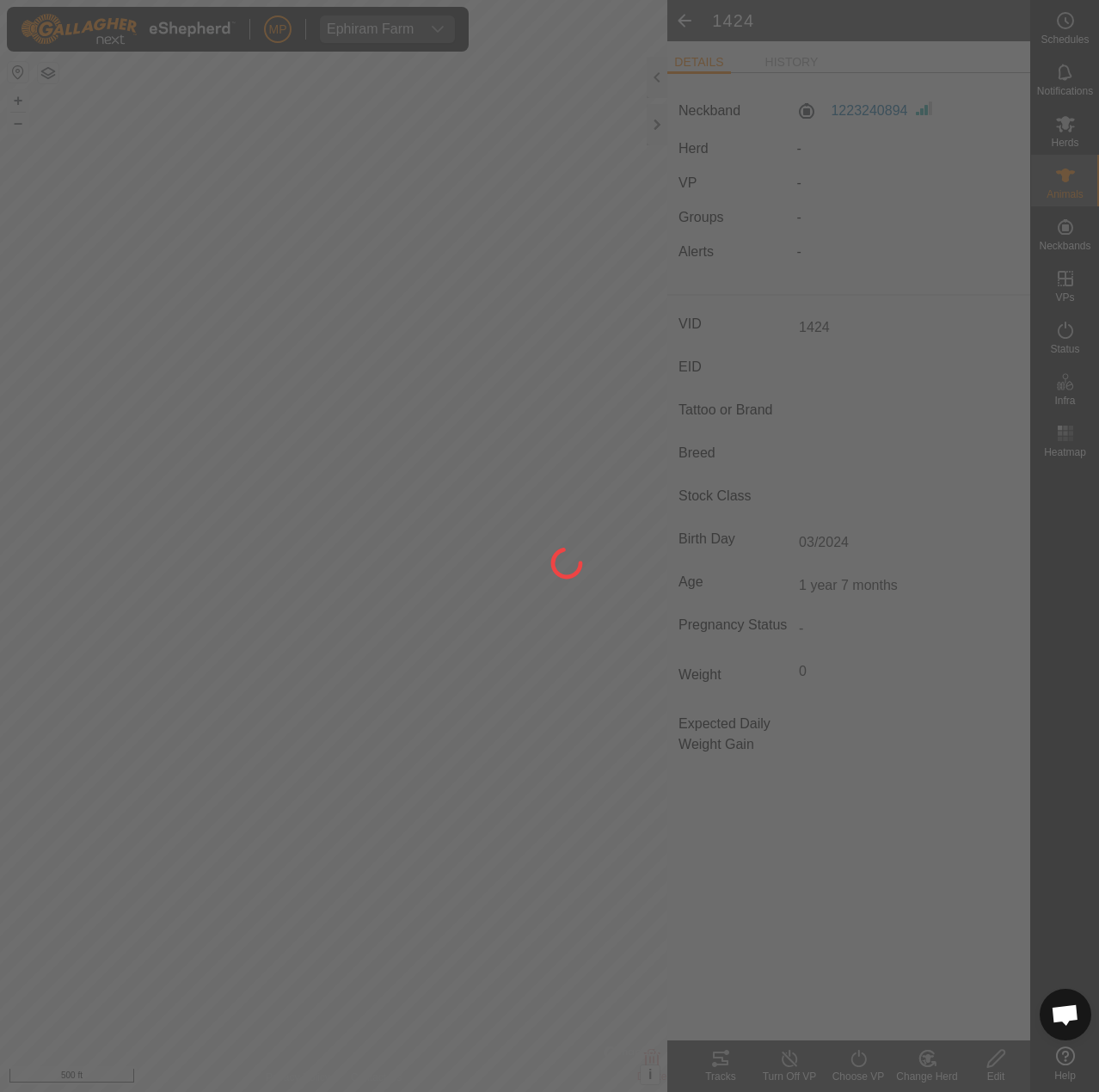
type input "-"
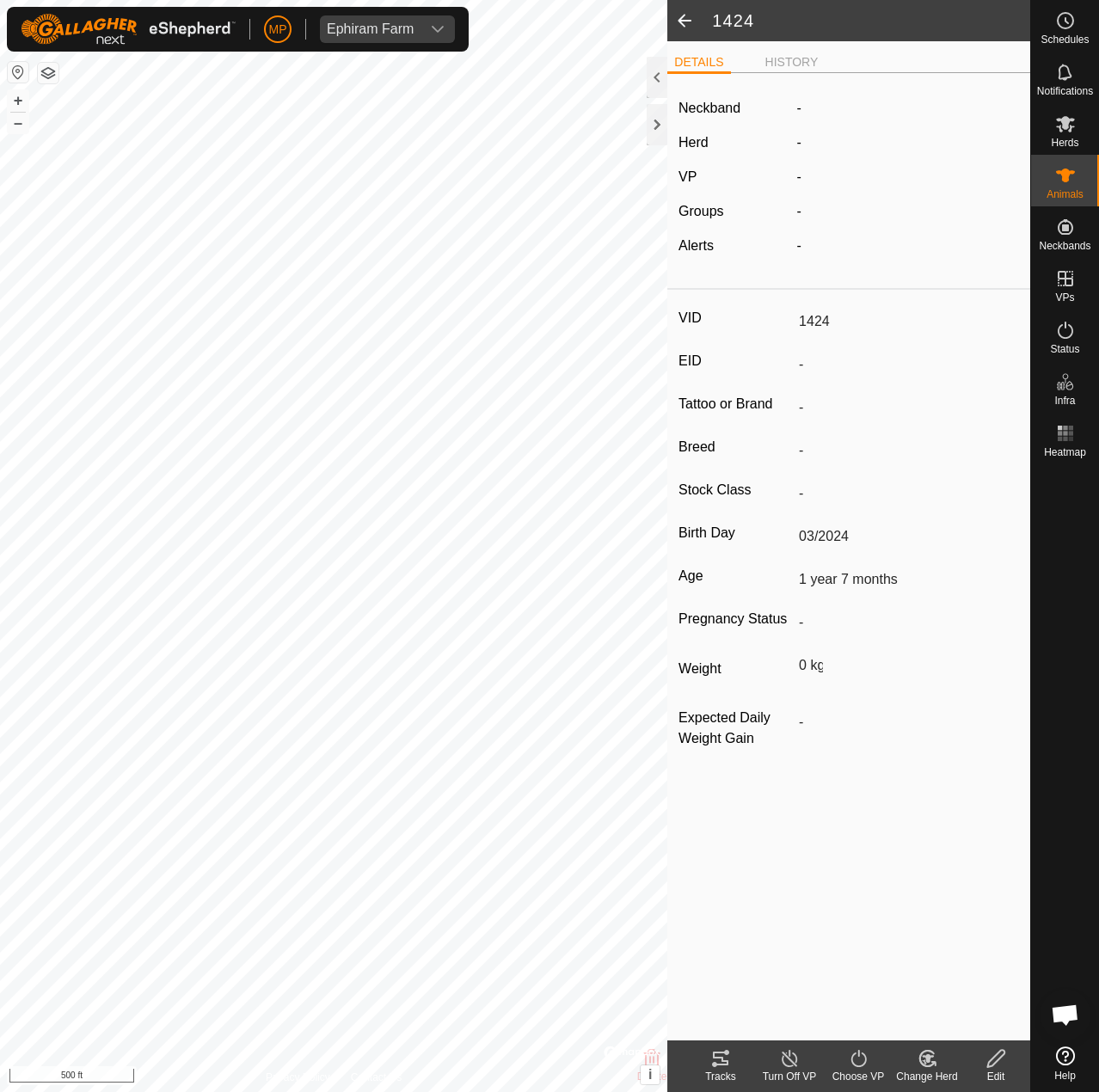
click at [685, 24] on span at bounding box center [684, 20] width 34 height 41
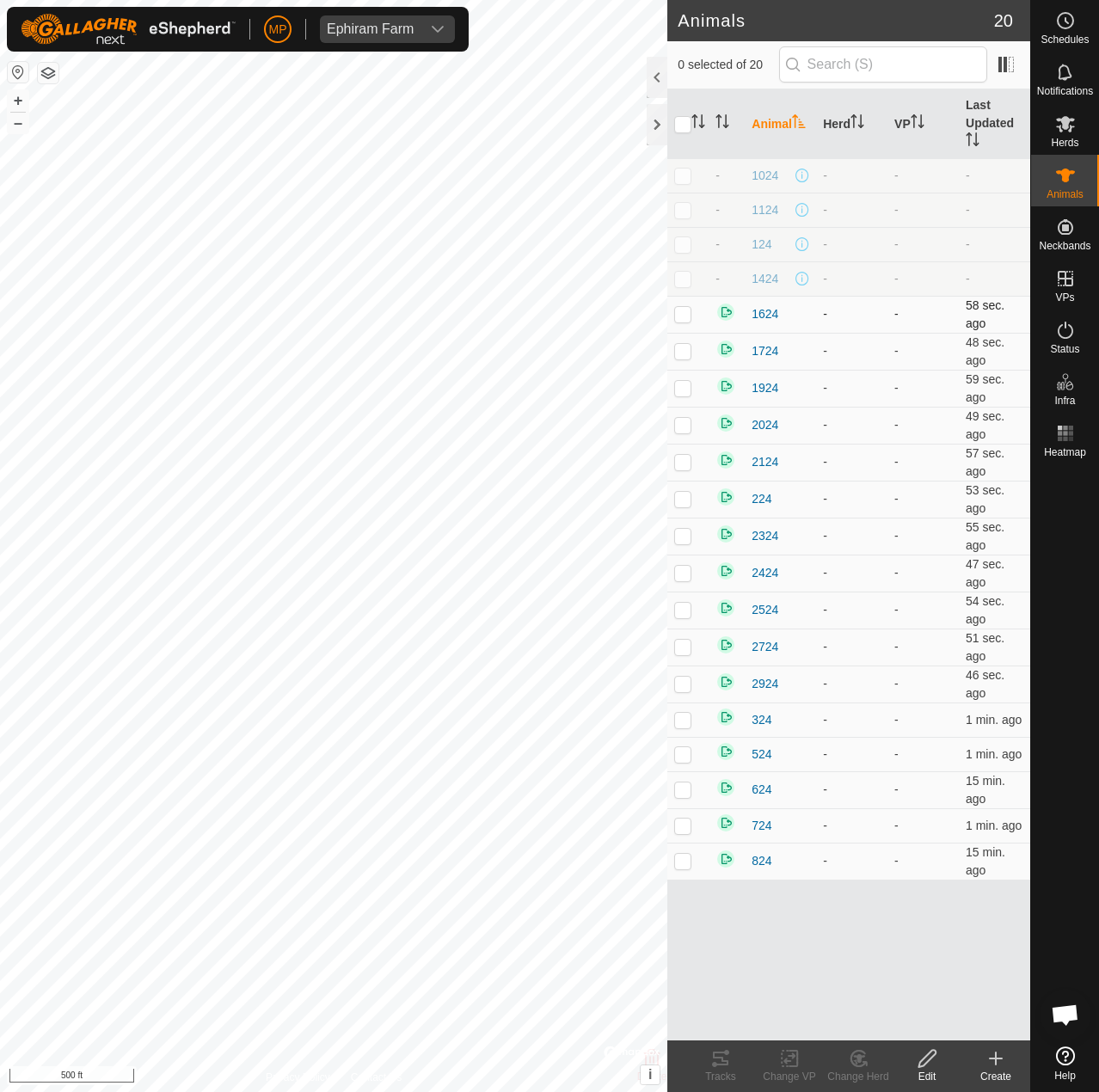
click at [689, 316] on p-checkbox at bounding box center [683, 314] width 18 height 14
checkbox input "true"
click at [931, 1070] on div "Edit" at bounding box center [927, 1077] width 68 height 16
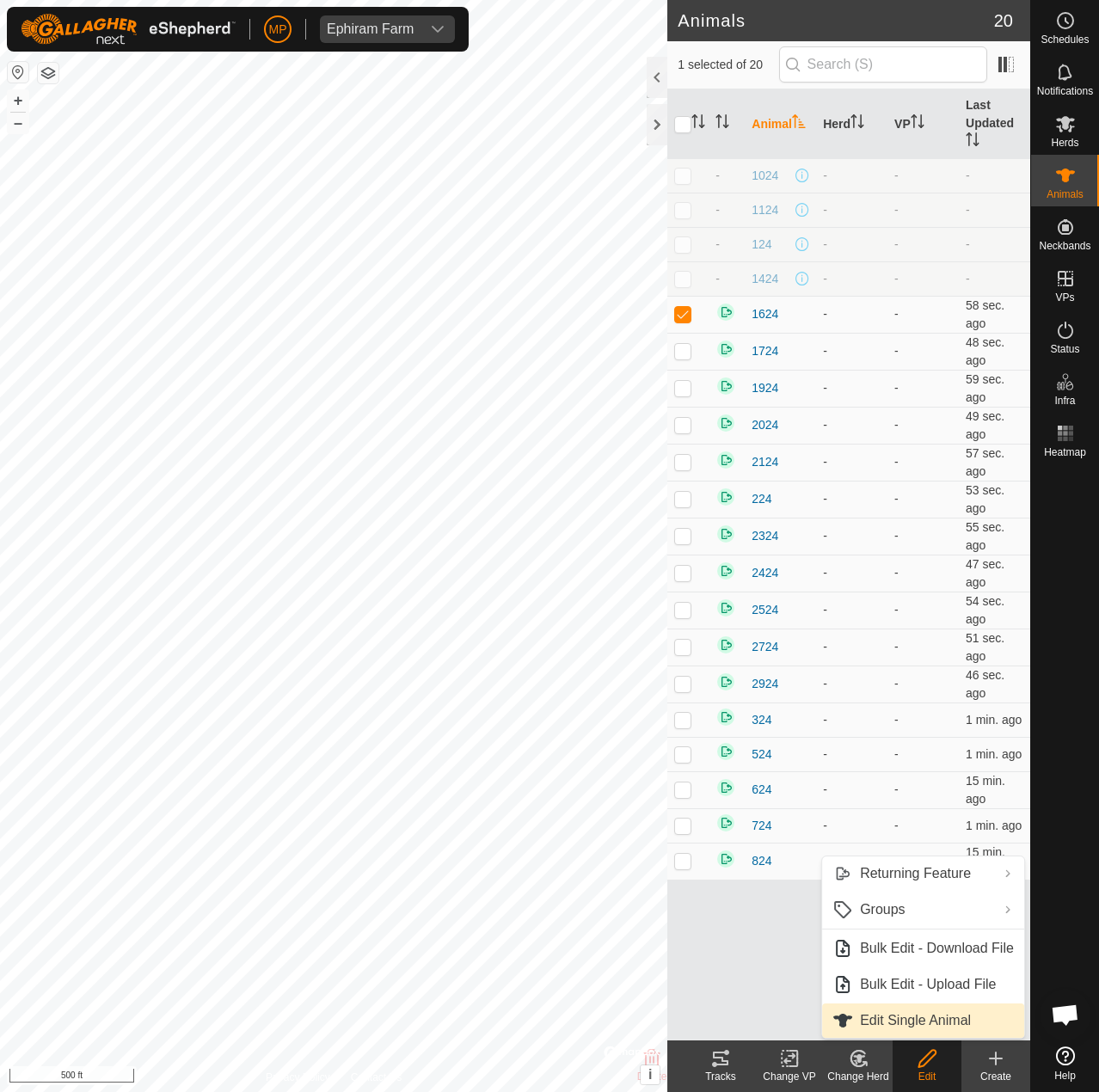
click at [899, 1019] on link "Edit Single Animal" at bounding box center [923, 1020] width 202 height 34
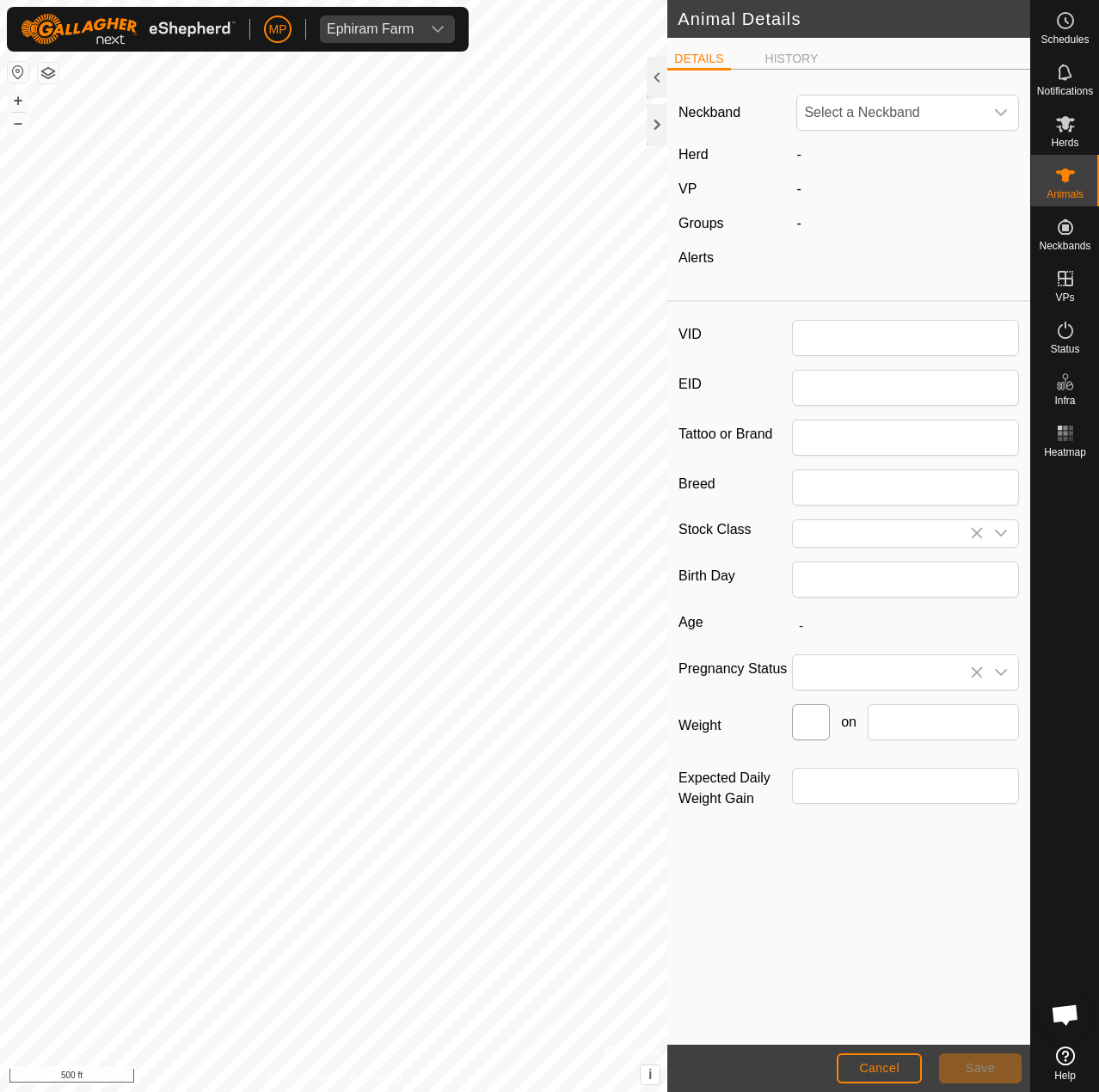
type input "1624"
type input "04/2024"
type input "1 year 6 months"
type input "0"
click at [859, 103] on span "2125323658" at bounding box center [890, 112] width 187 height 34
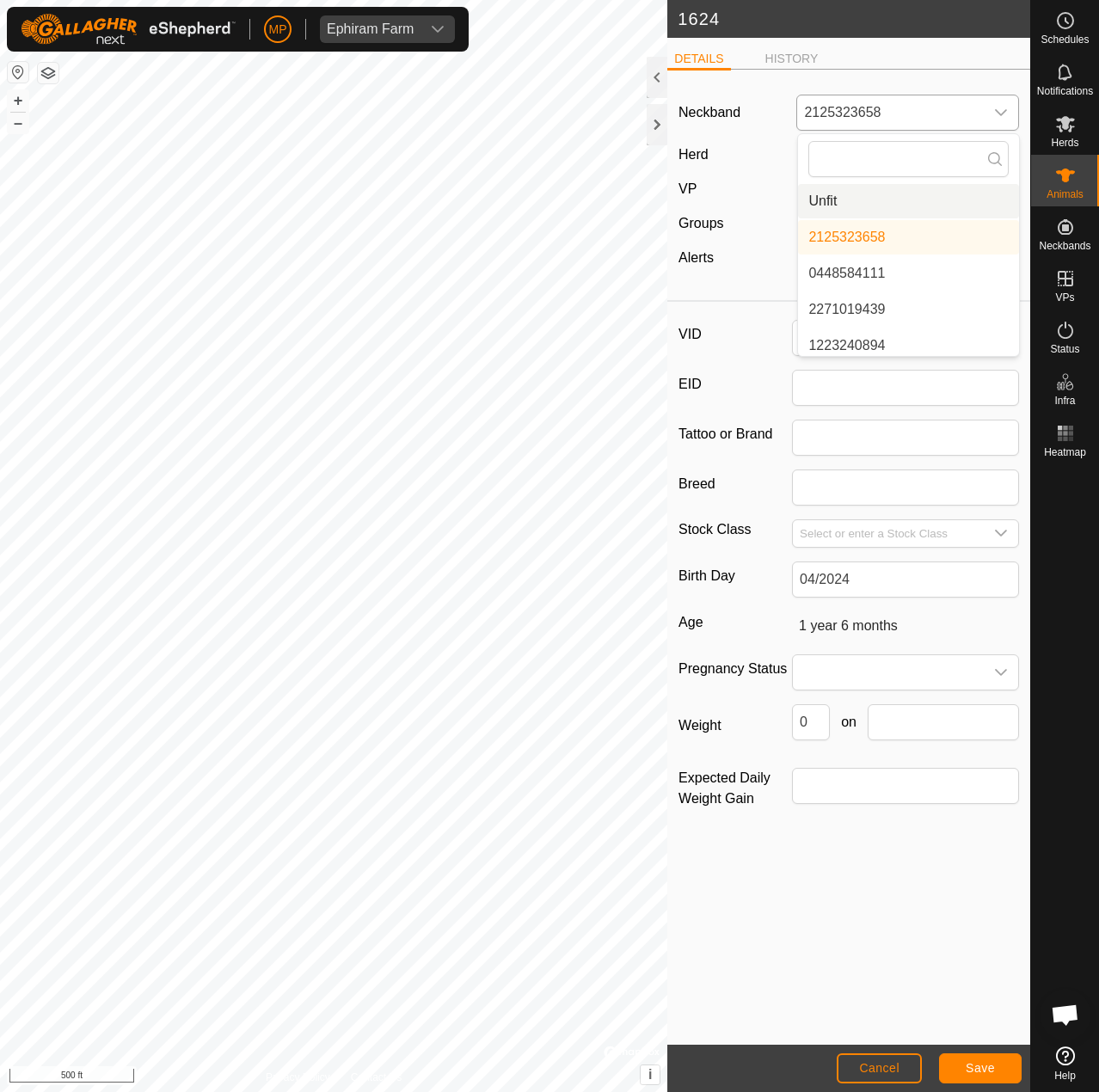
click at [859, 200] on li "Unfit" at bounding box center [909, 201] width 221 height 34
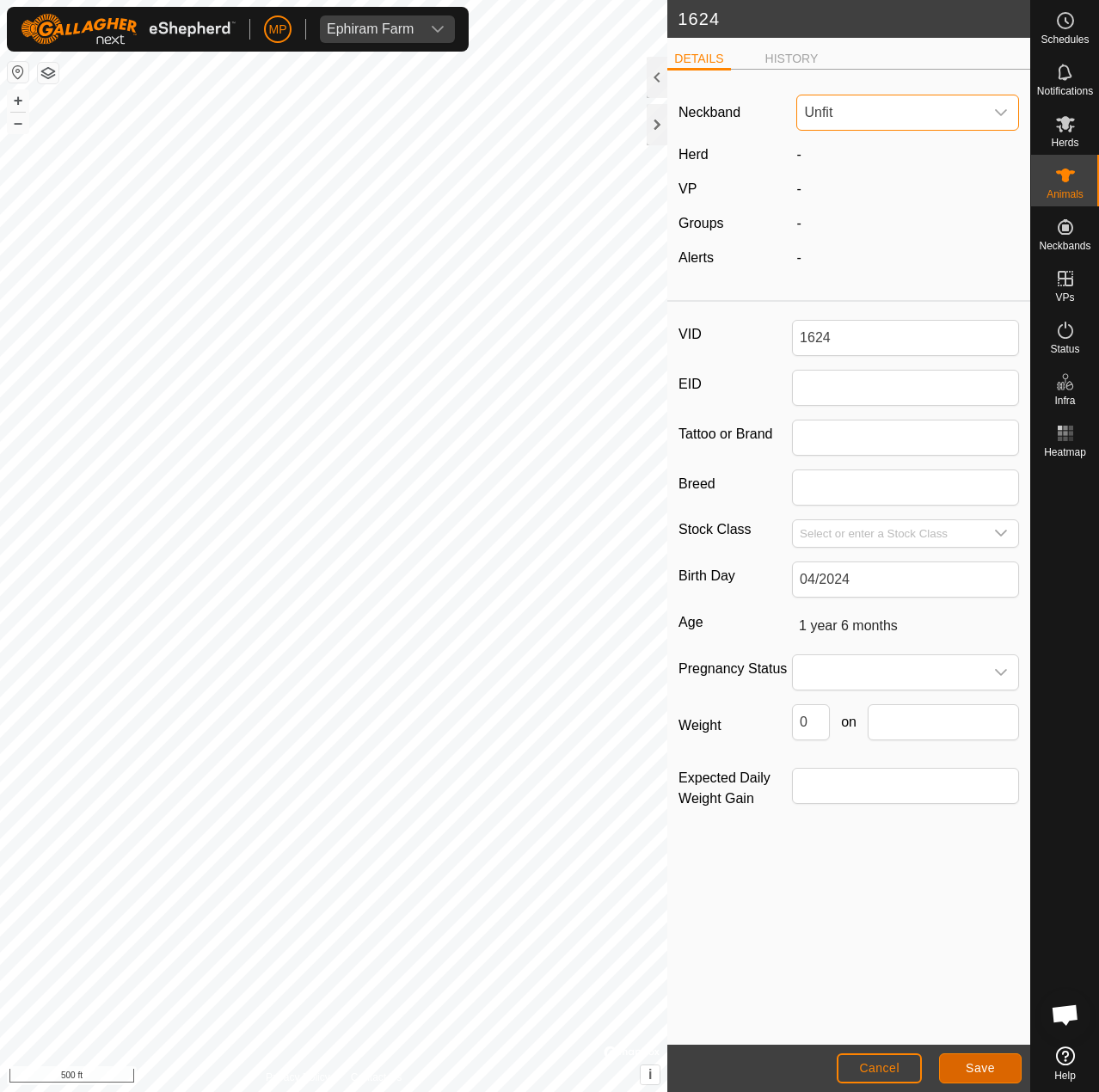
click at [996, 1070] on button "Save" at bounding box center [981, 1068] width 82 height 30
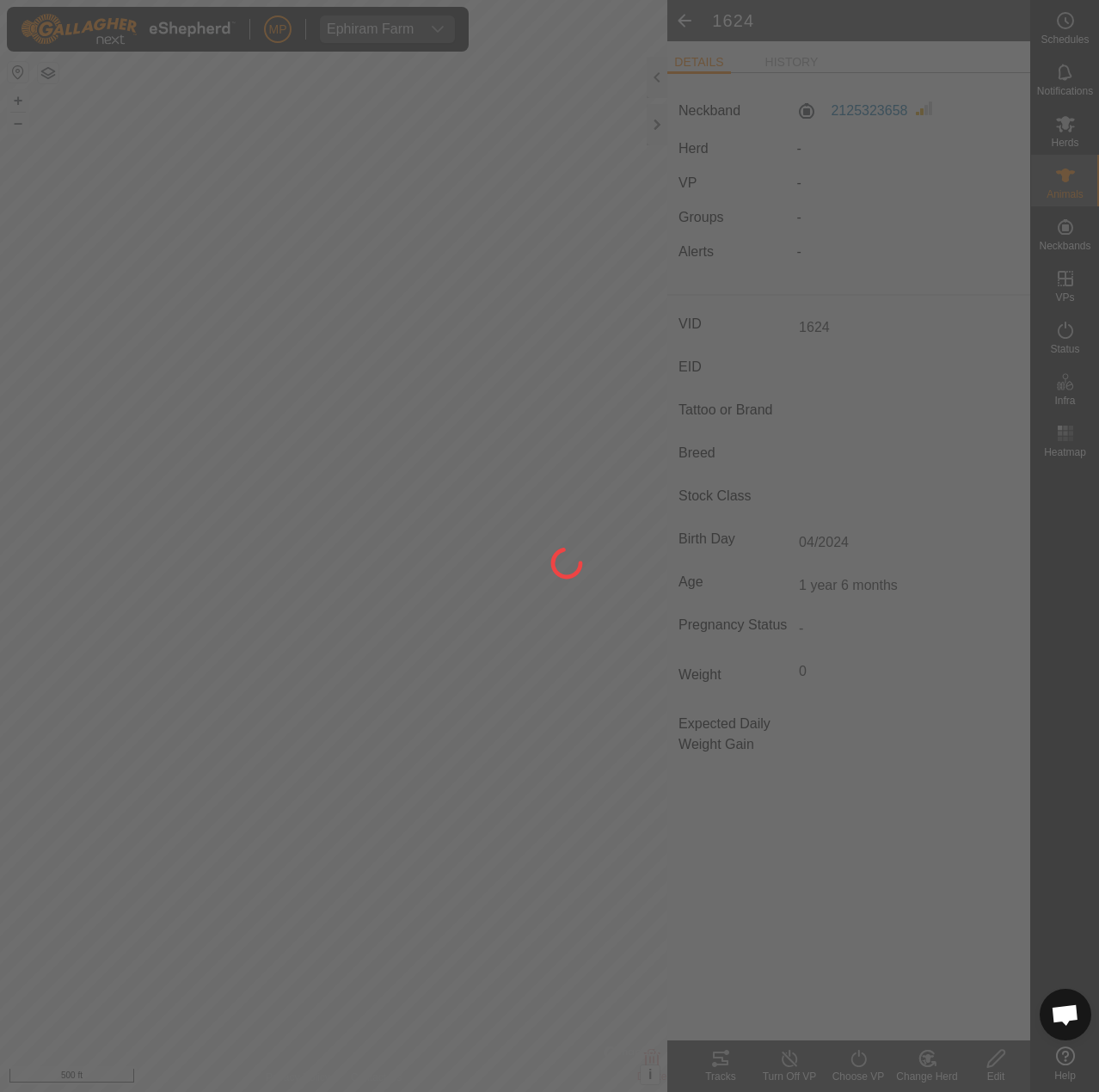
type input "-"
type input "0 kg"
type input "-"
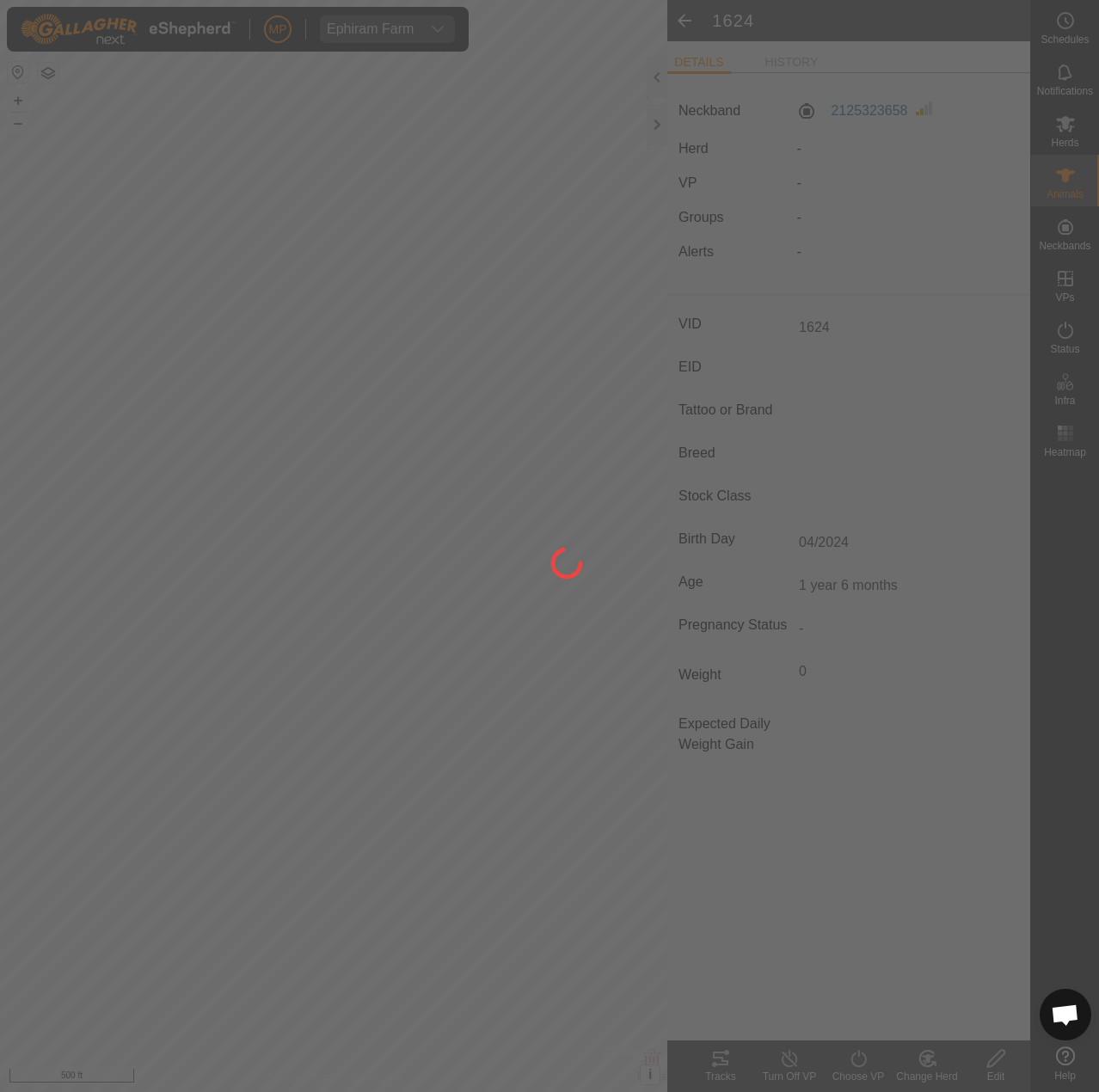
type input "-"
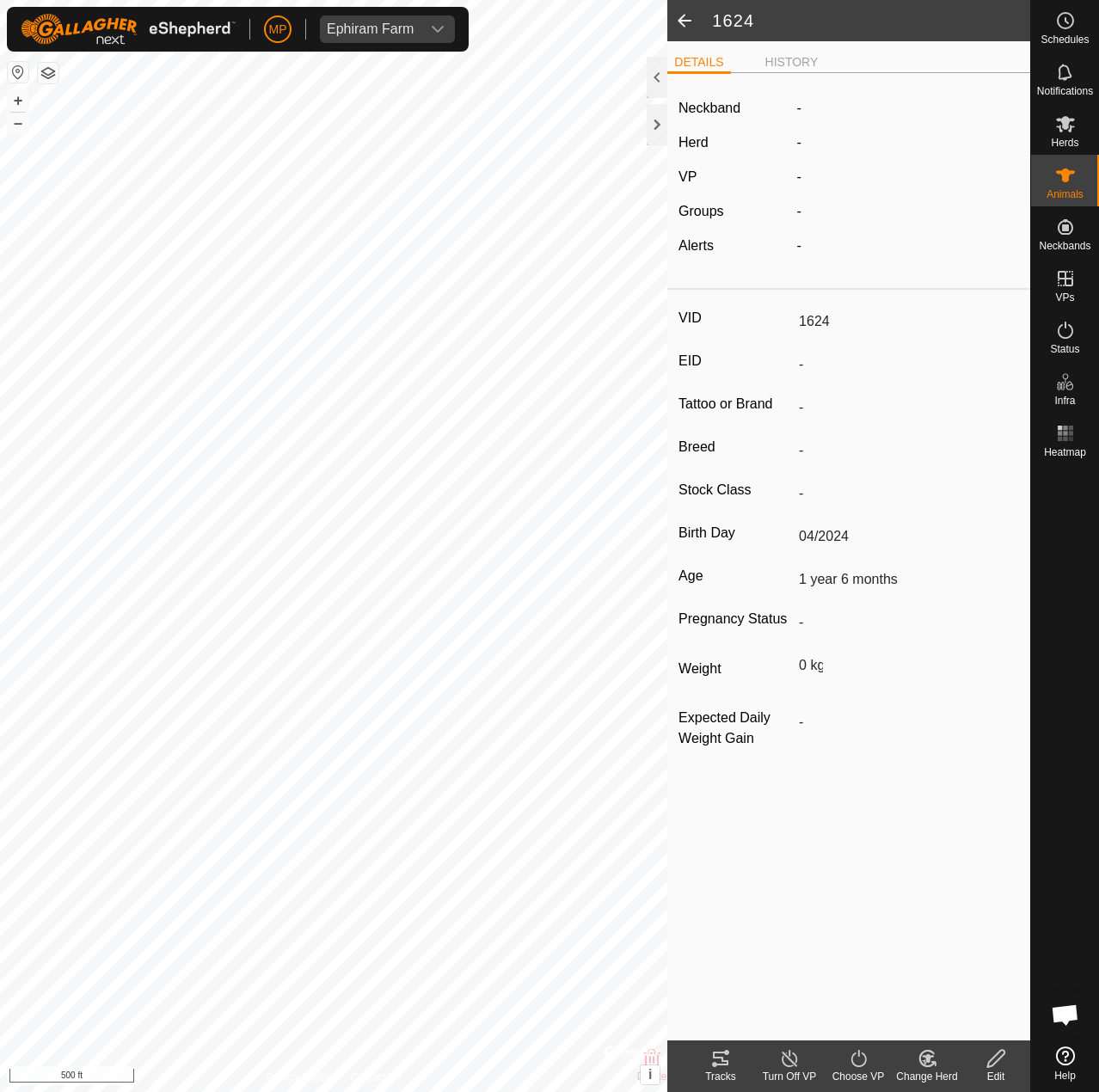
click at [679, 25] on span at bounding box center [684, 20] width 34 height 41
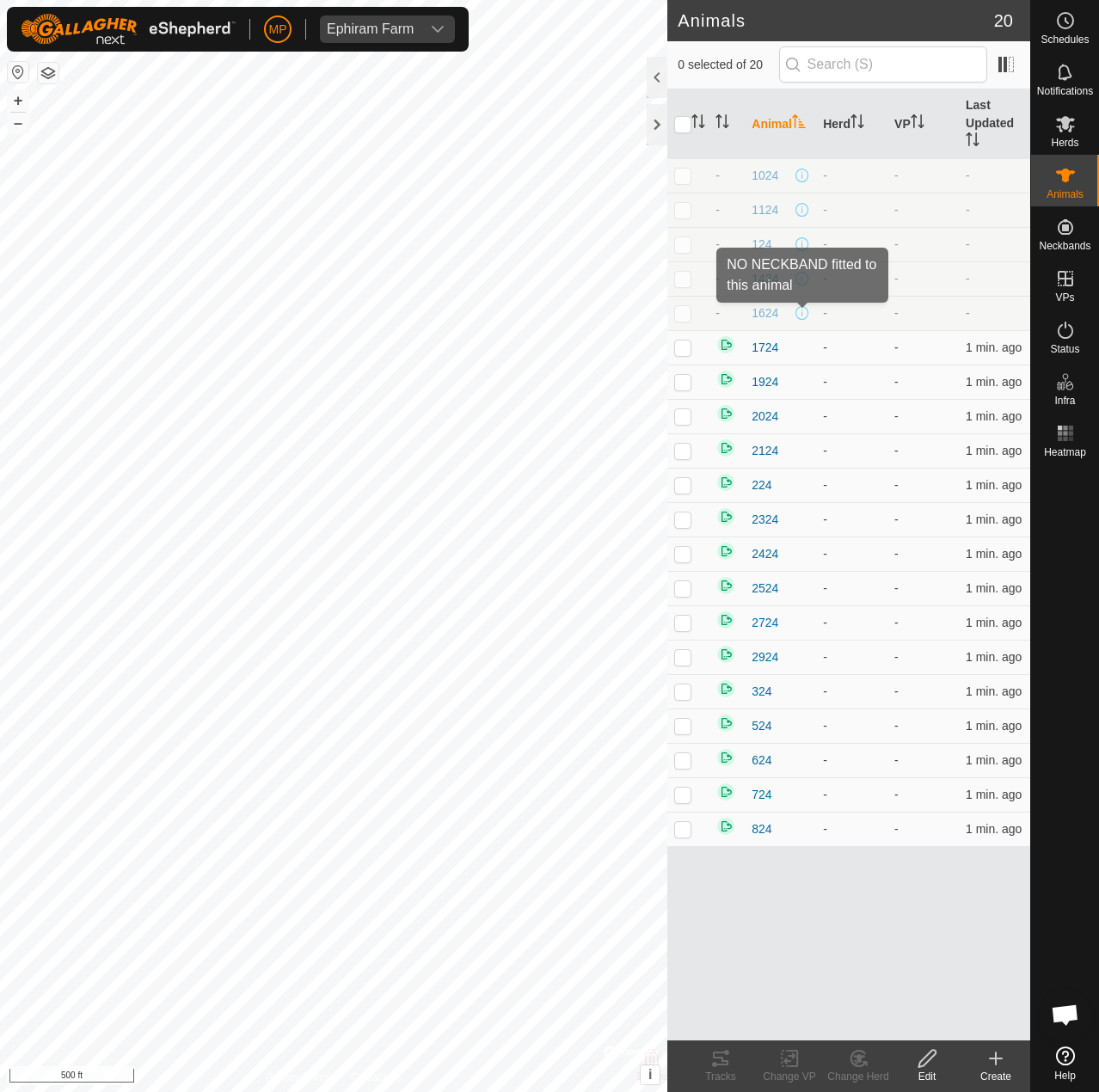
click at [805, 314] on span at bounding box center [803, 313] width 14 height 14
click at [748, 316] on td "1624" at bounding box center [780, 312] width 71 height 34
click at [763, 313] on span "1624" at bounding box center [765, 313] width 26 height 18
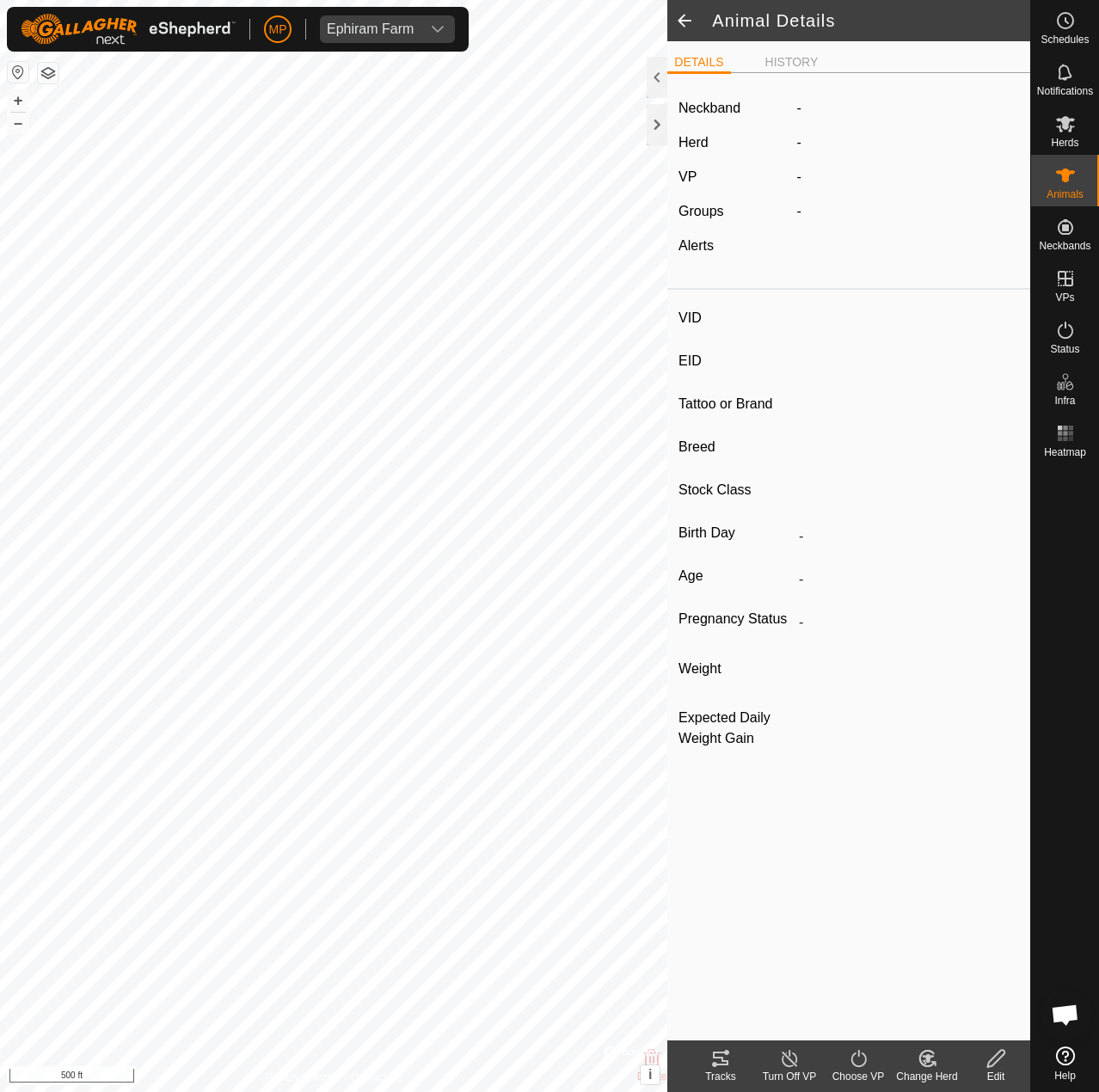
type input "1624"
type input "-"
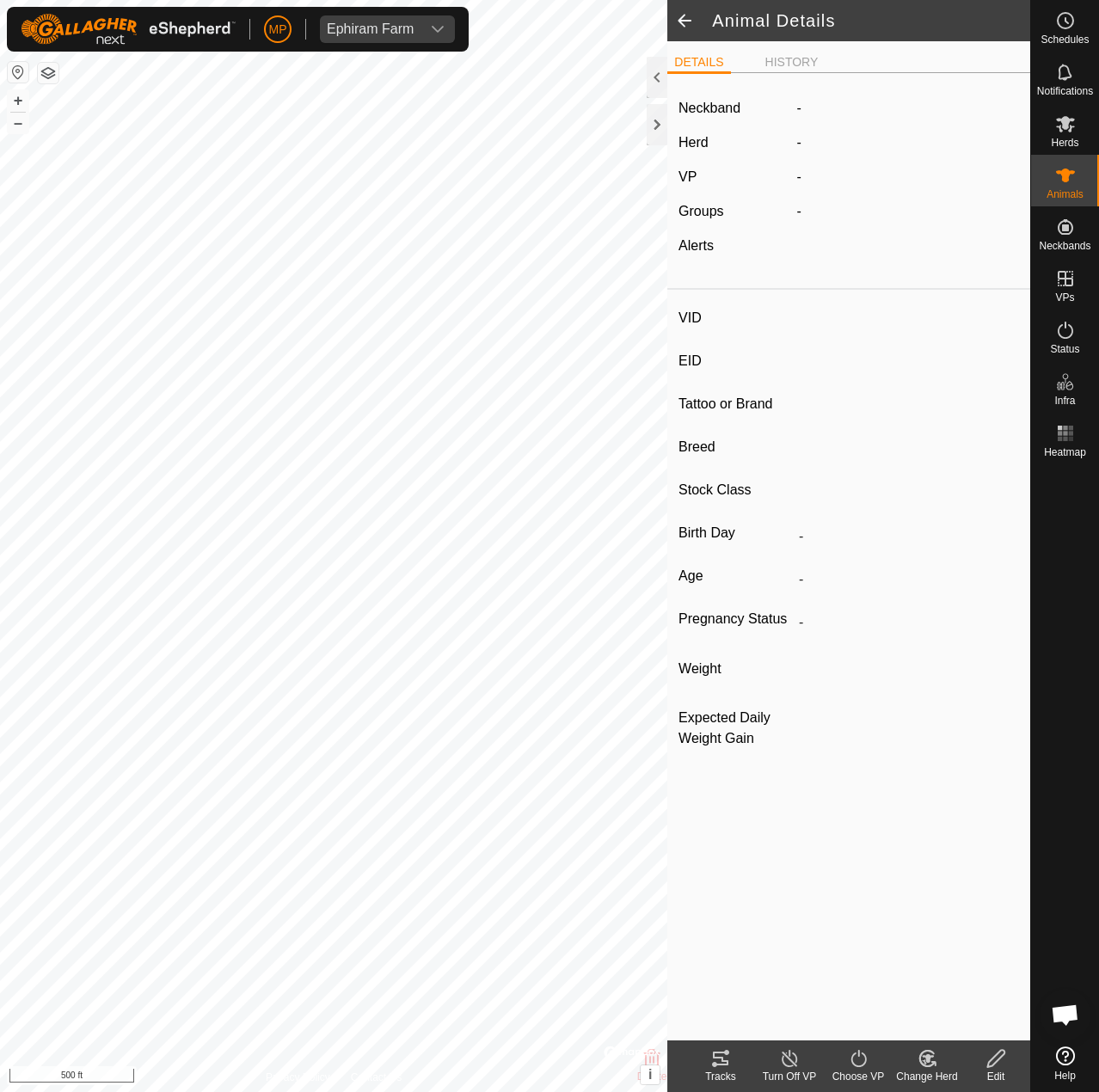
type input "04/2024"
type input "1 year 6 months"
type input "0 kg"
type input "-"
click at [682, 22] on span at bounding box center [684, 20] width 34 height 41
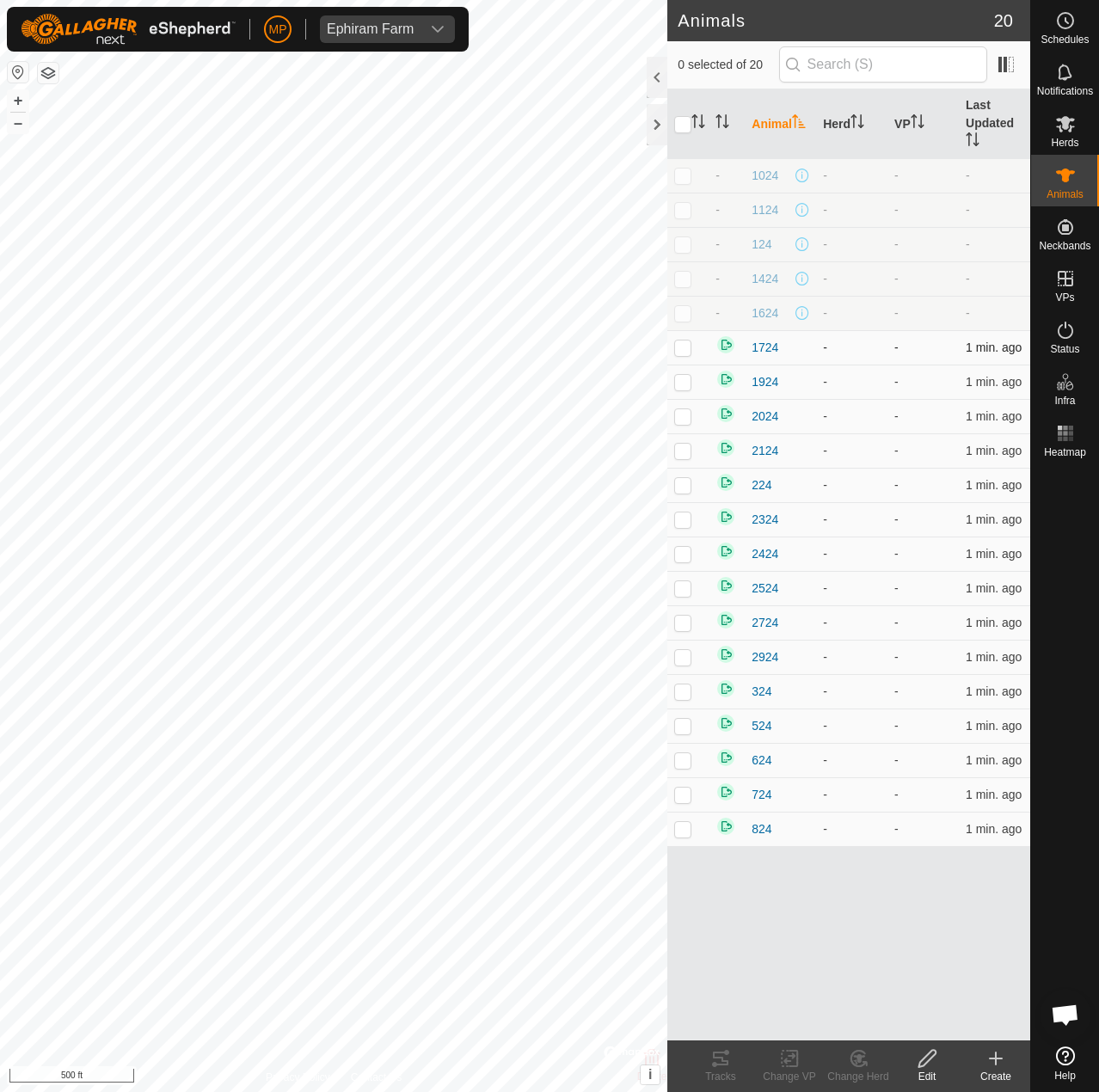
click at [685, 352] on p-checkbox at bounding box center [683, 347] width 18 height 14
checkbox input "true"
click at [924, 1056] on icon at bounding box center [927, 1059] width 22 height 21
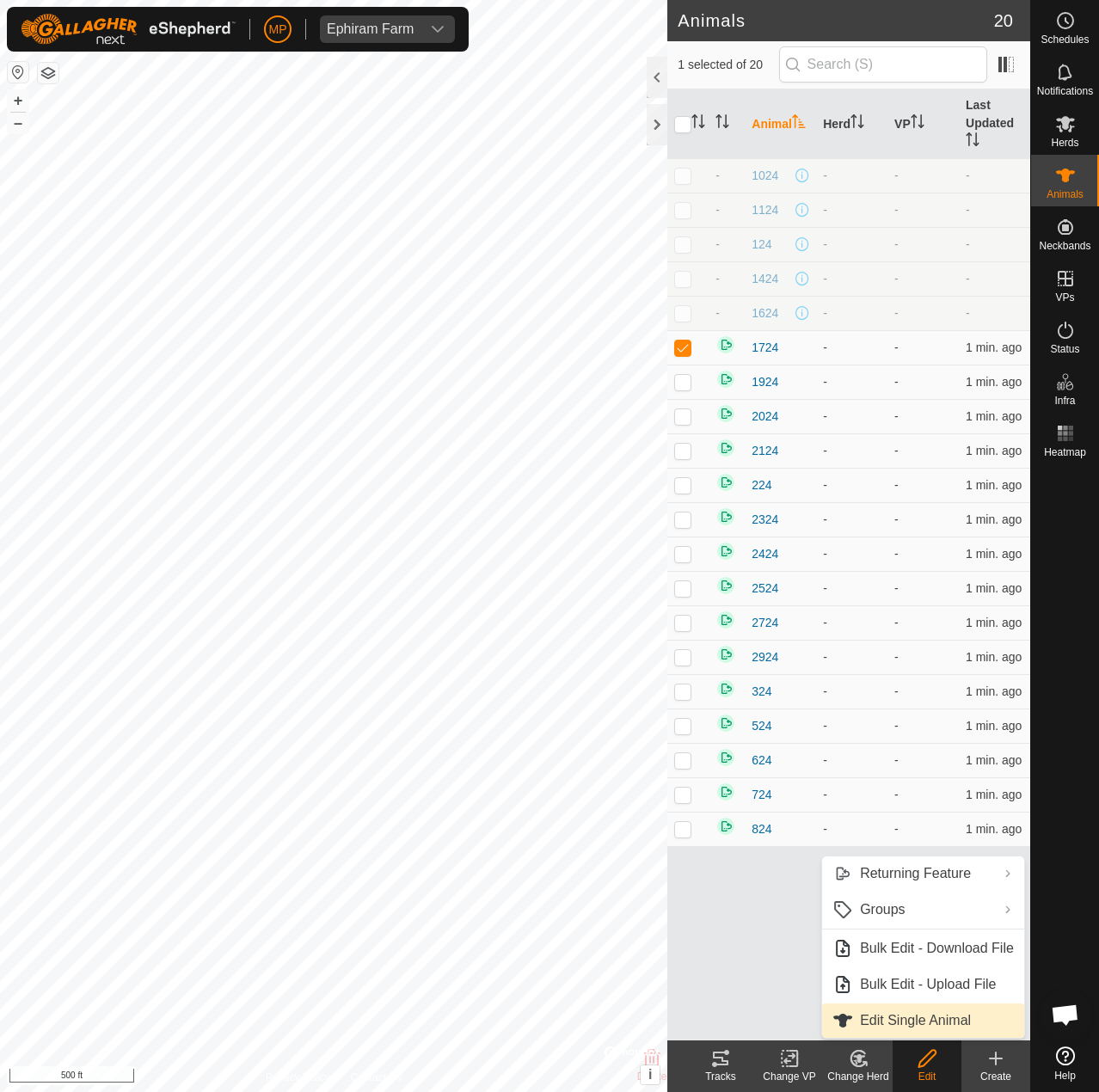
click at [885, 1019] on link "Edit Single Animal" at bounding box center [923, 1020] width 202 height 34
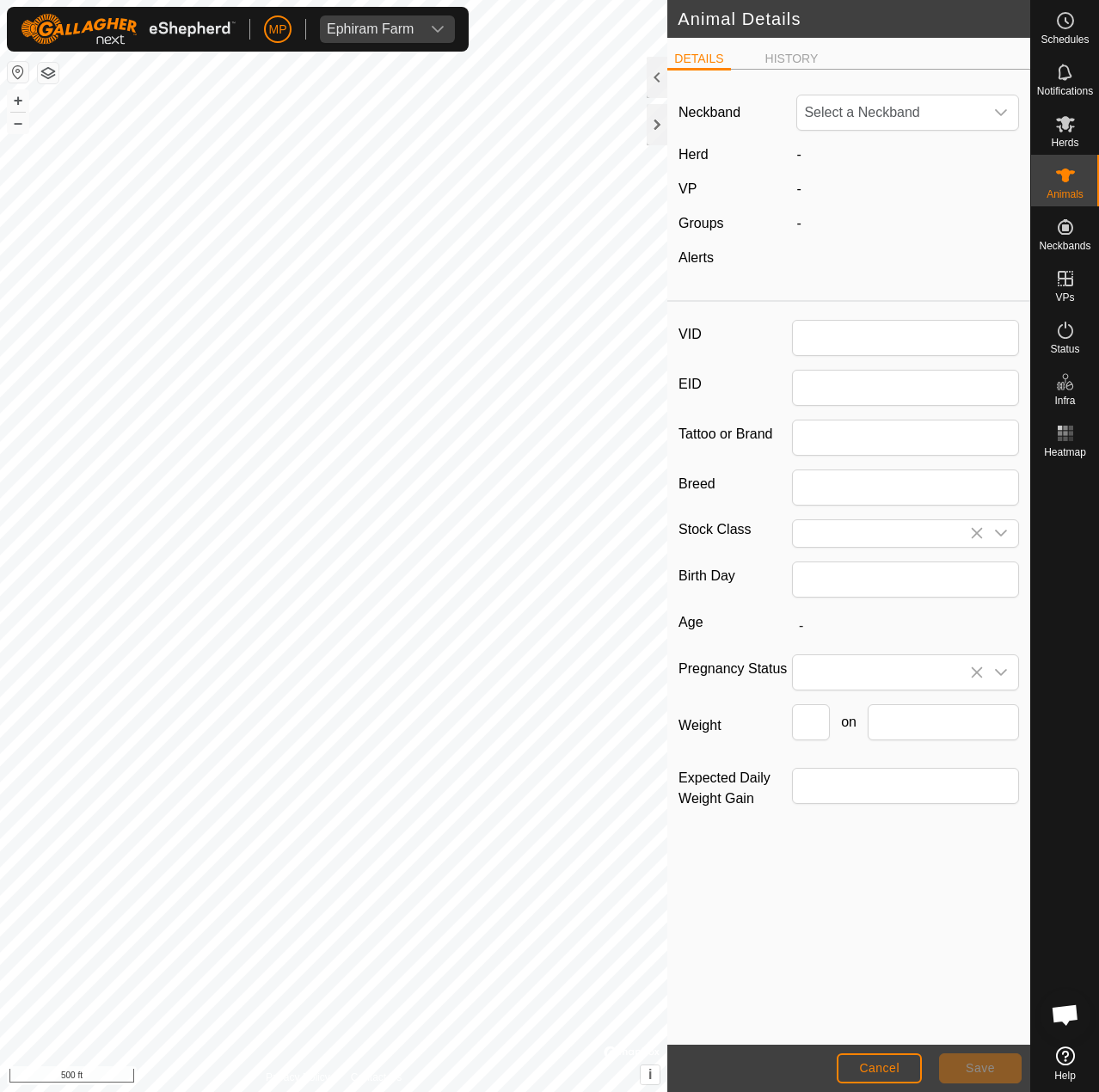
type input "1724"
click at [882, 112] on span "2752117657" at bounding box center [890, 112] width 187 height 34
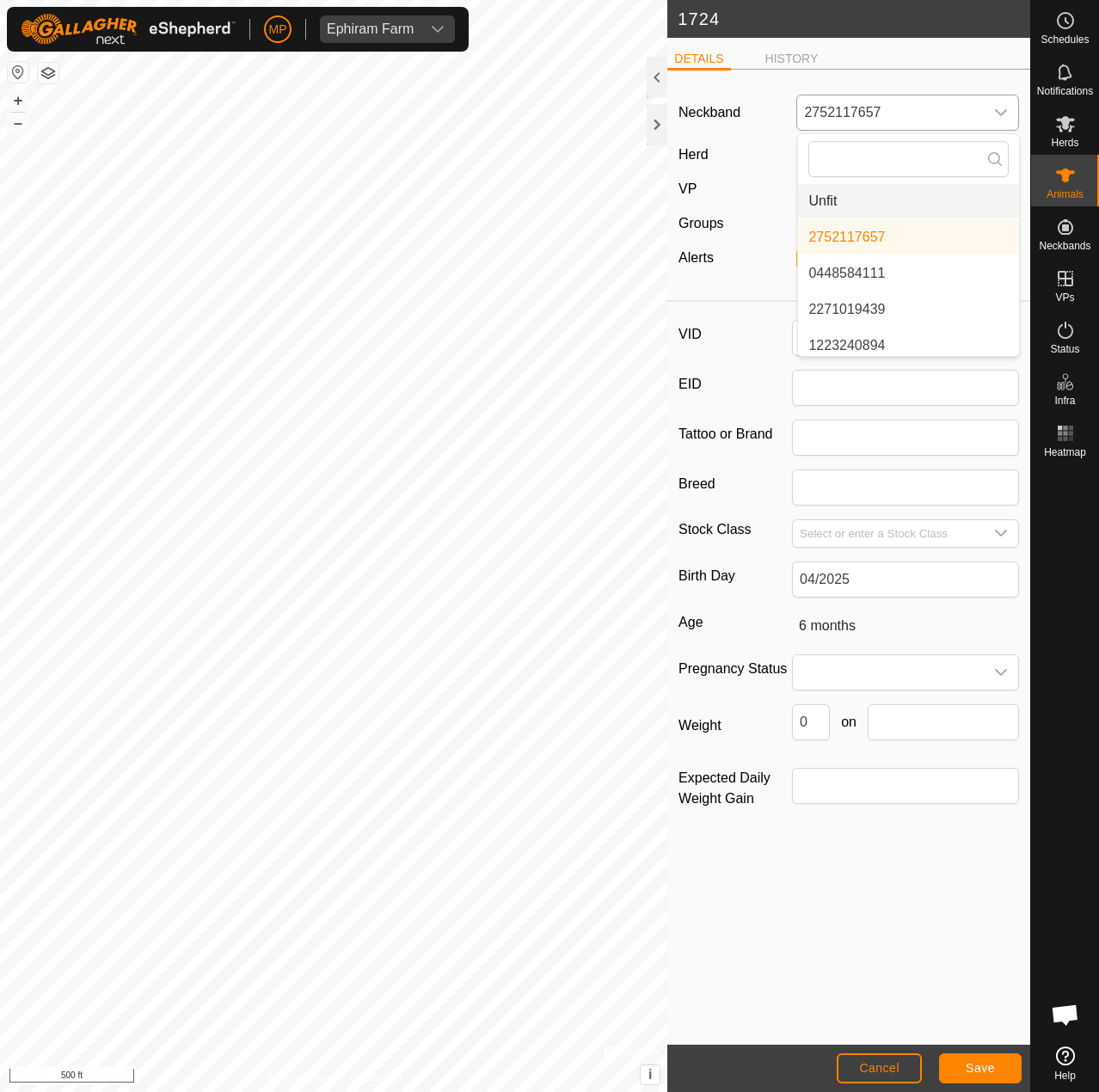
click at [846, 199] on li "Unfit" at bounding box center [909, 201] width 221 height 34
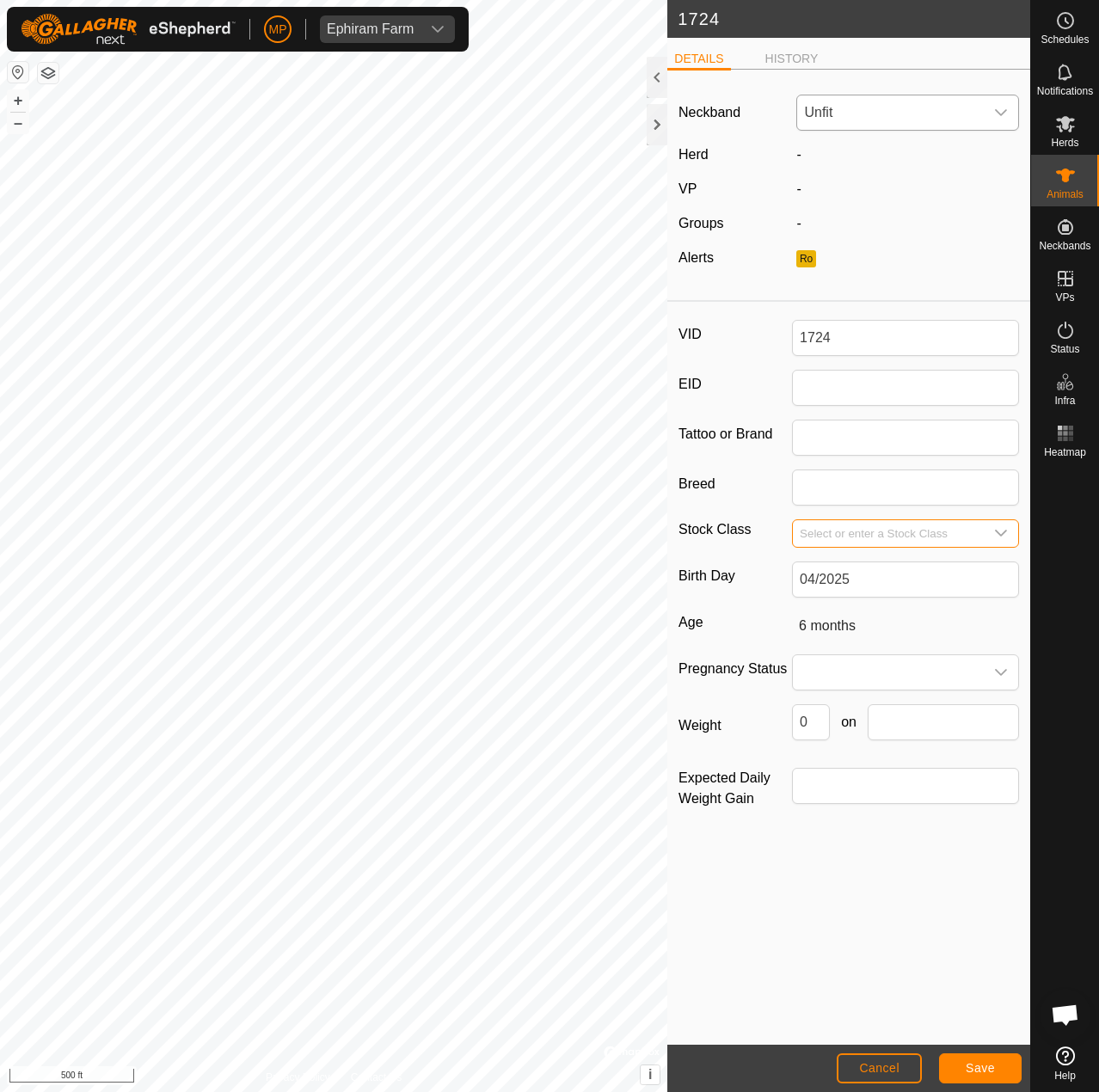
click at [906, 540] on input "Select or enter a Stock Class" at bounding box center [888, 533] width 191 height 26
click at [996, 534] on icon "dropdown trigger" at bounding box center [1001, 533] width 14 height 14
click at [996, 661] on div "dropdown trigger" at bounding box center [1001, 672] width 34 height 34
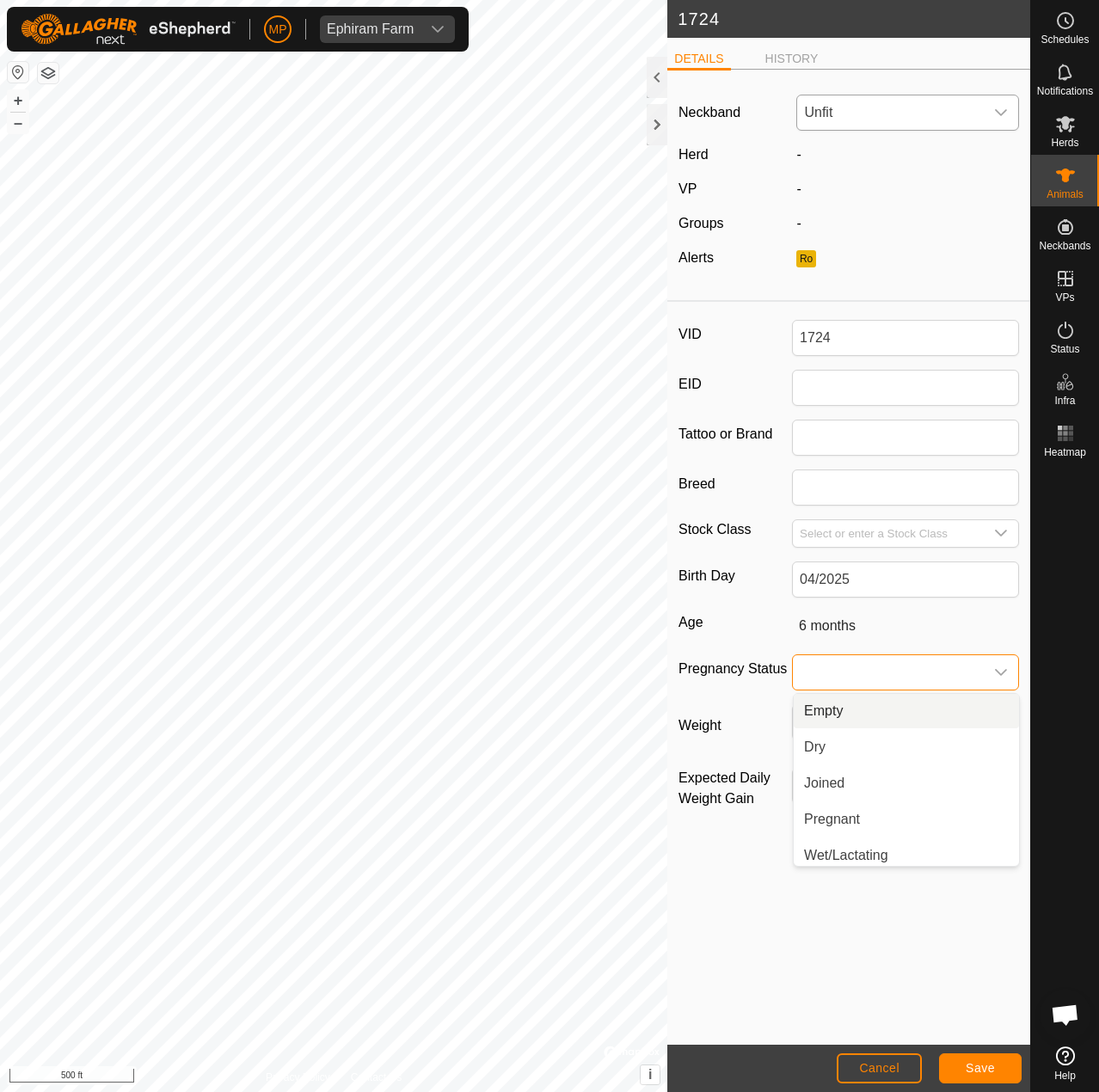
click at [973, 669] on span at bounding box center [888, 672] width 191 height 34
click at [996, 1072] on button "Save" at bounding box center [981, 1068] width 82 height 30
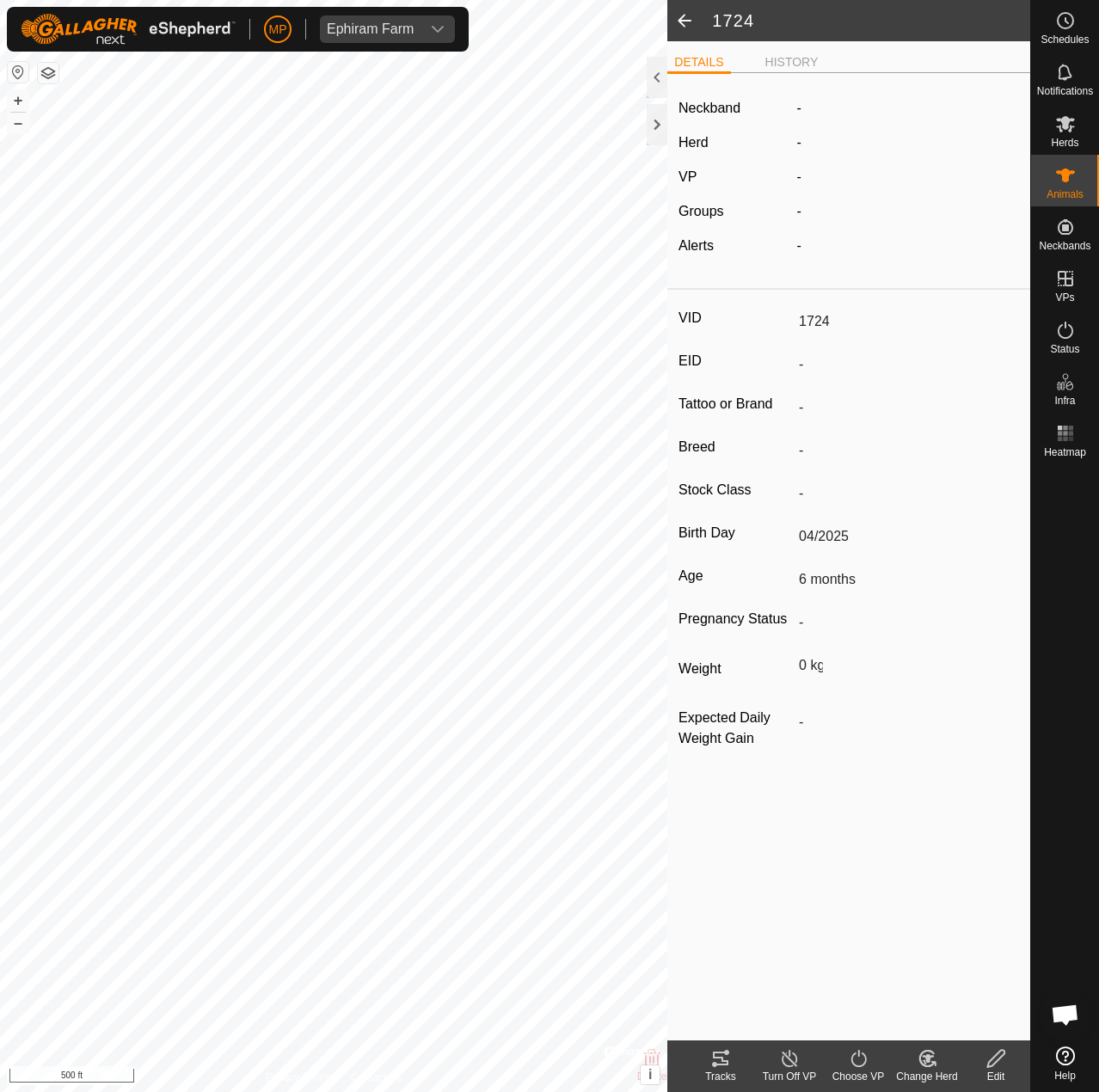
click at [683, 28] on span at bounding box center [684, 20] width 34 height 41
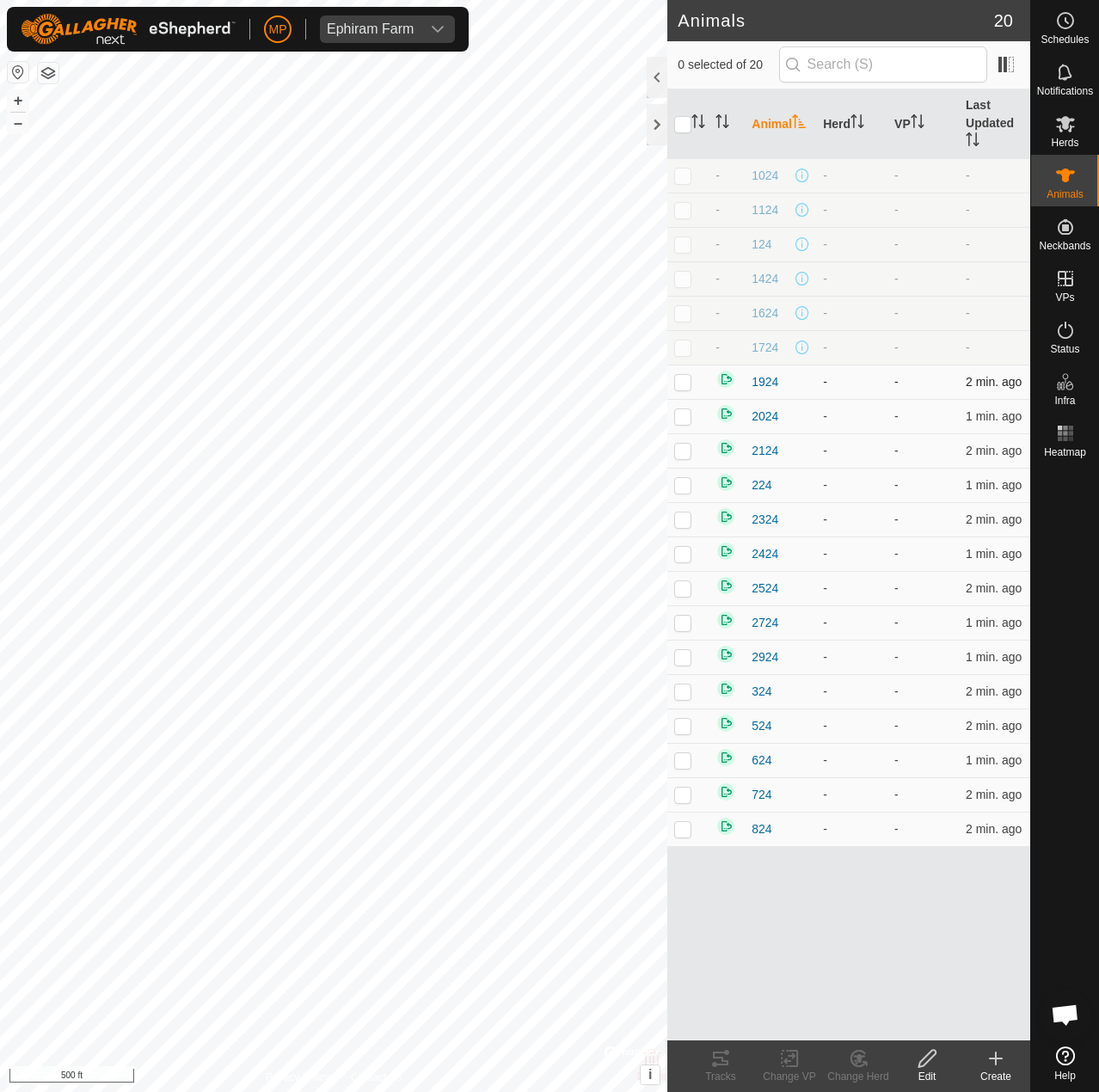
click at [688, 388] on p-checkbox at bounding box center [683, 382] width 18 height 14
click at [682, 432] on td at bounding box center [688, 416] width 41 height 34
click at [682, 463] on td at bounding box center [688, 450] width 41 height 34
click at [684, 495] on td at bounding box center [688, 484] width 41 height 34
drag, startPoint x: 684, startPoint y: 525, endPoint x: 683, endPoint y: 539, distance: 14.0
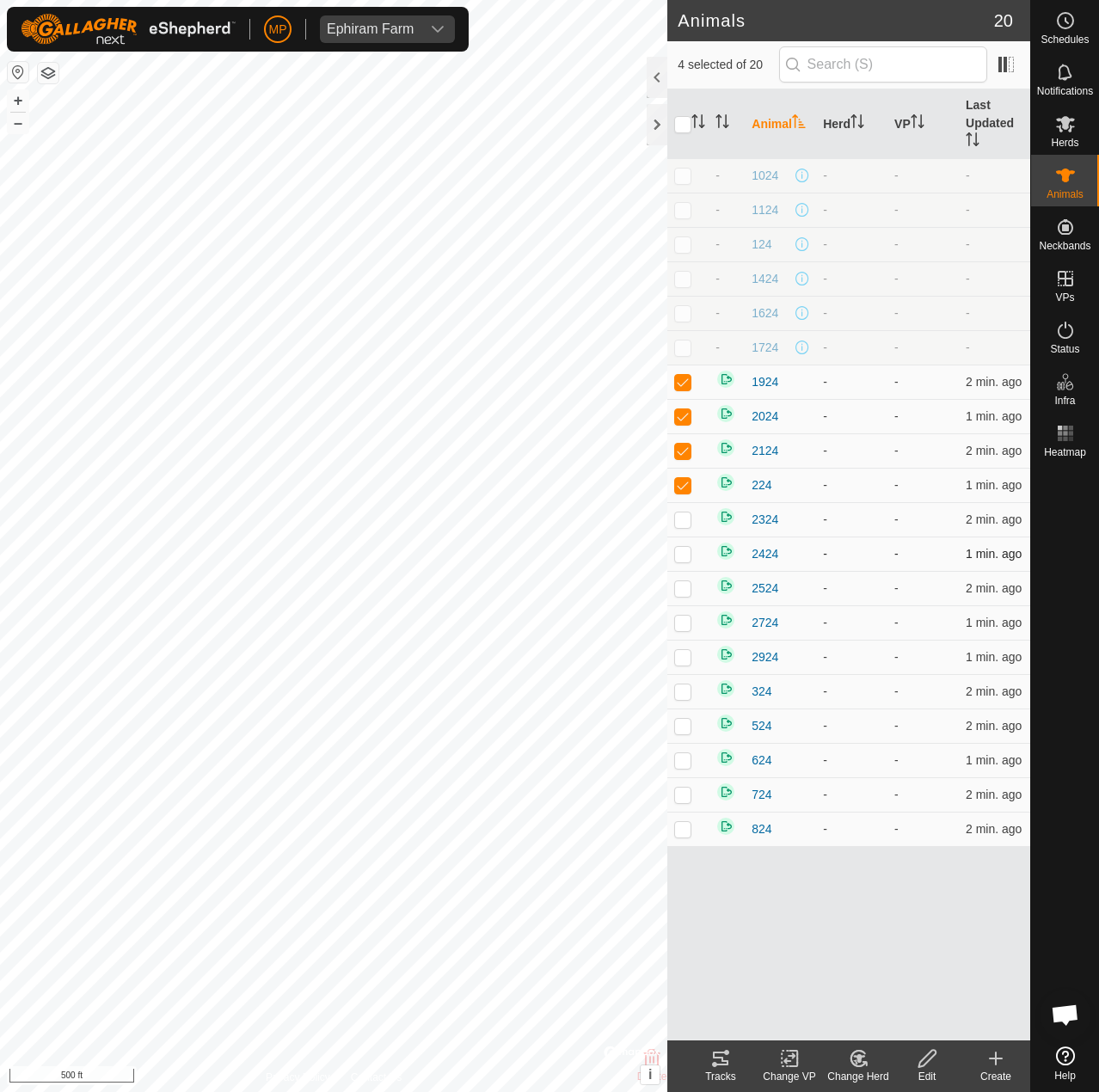
click at [684, 529] on td at bounding box center [688, 519] width 41 height 34
click at [681, 554] on p-checkbox at bounding box center [683, 554] width 18 height 14
click at [682, 589] on p-checkbox at bounding box center [683, 589] width 18 height 14
click at [681, 642] on td at bounding box center [688, 656] width 41 height 34
click at [687, 682] on td at bounding box center [688, 691] width 41 height 34
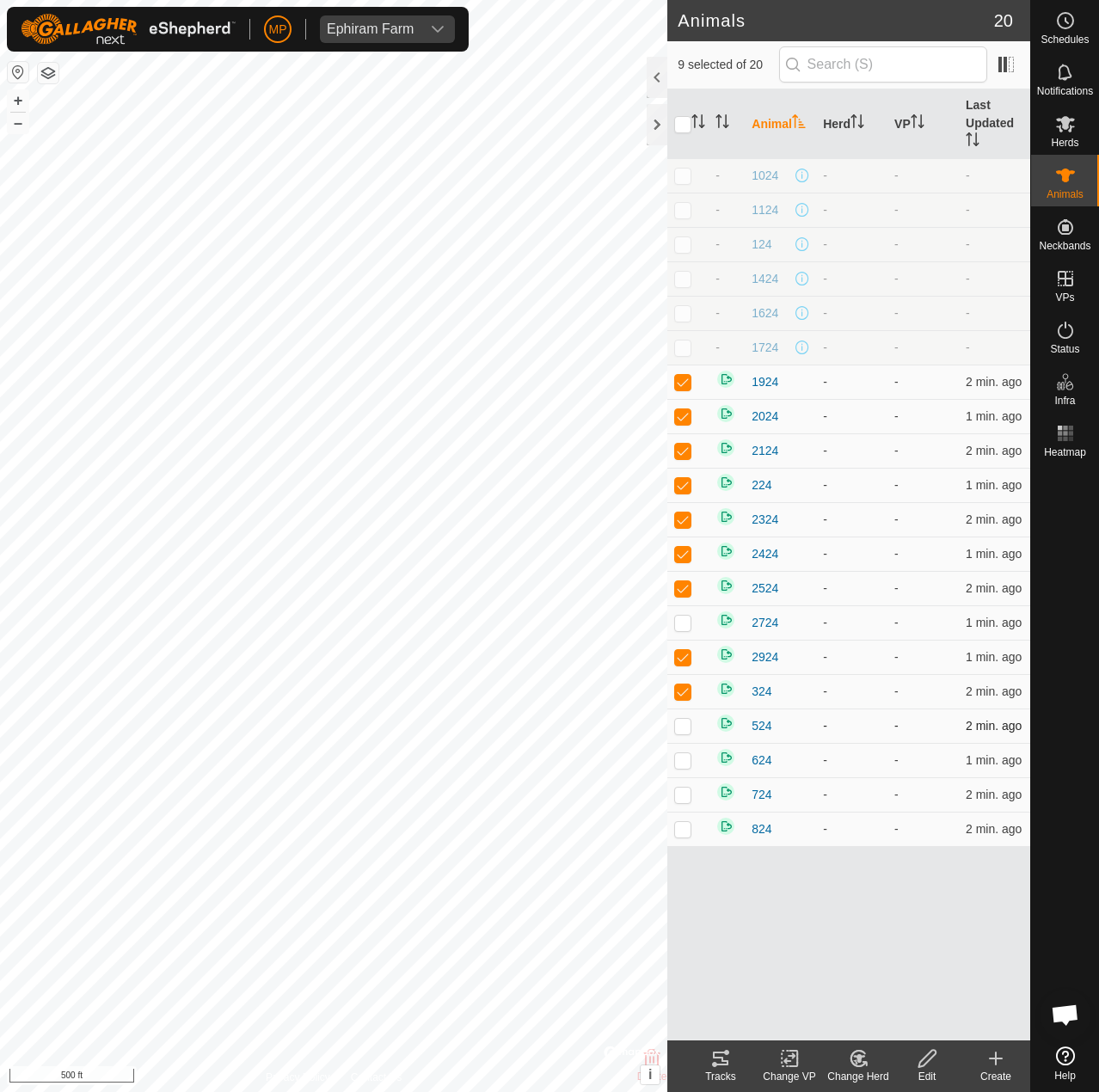
click at [676, 715] on td at bounding box center [688, 725] width 41 height 34
click at [684, 781] on td at bounding box center [688, 794] width 41 height 34
click at [679, 831] on p-checkbox at bounding box center [683, 829] width 18 height 14
click at [676, 754] on p-checkbox at bounding box center [683, 760] width 18 height 14
click at [682, 622] on p-checkbox at bounding box center [683, 623] width 18 height 14
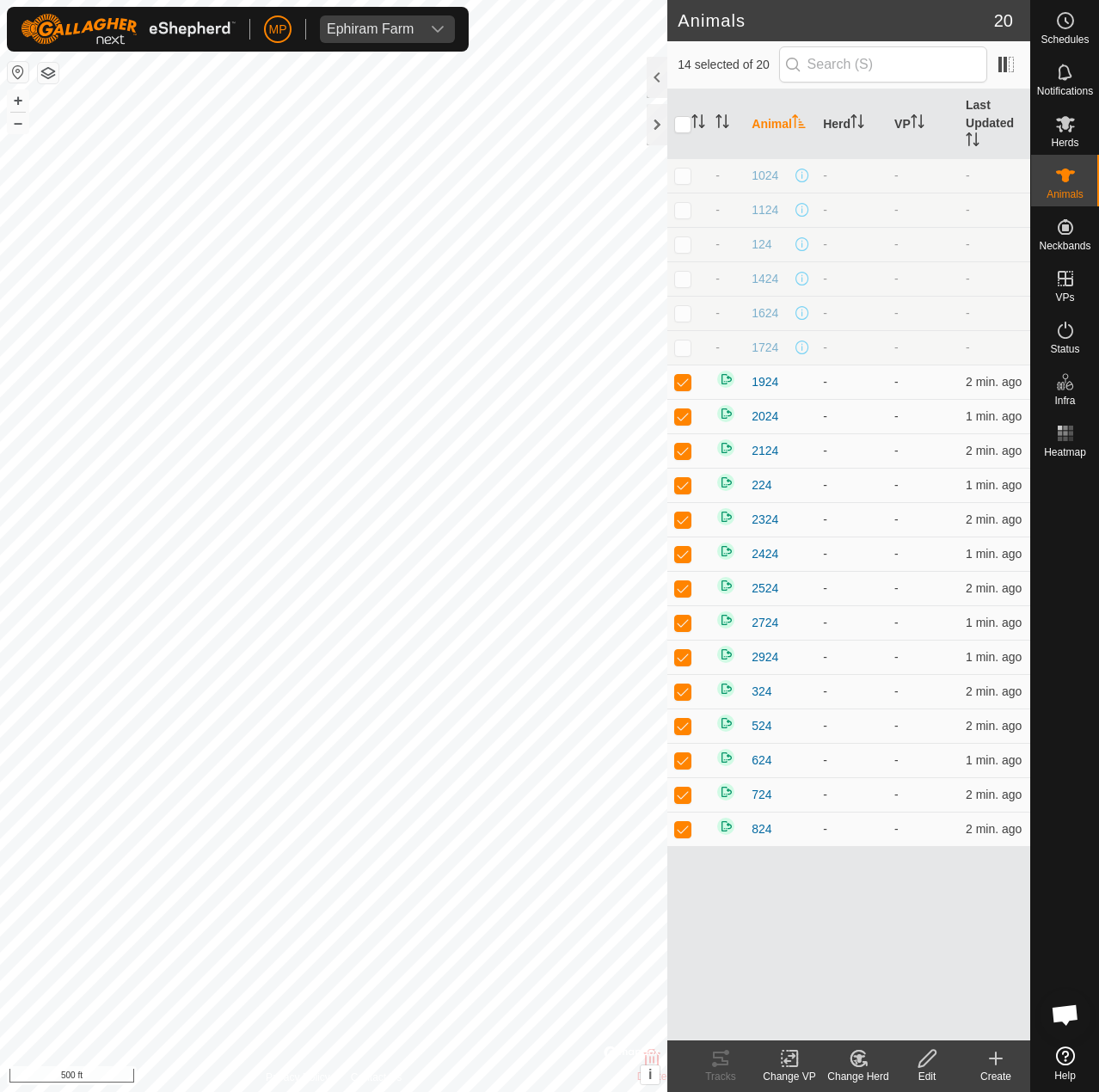
click at [935, 1053] on icon at bounding box center [927, 1059] width 18 height 18
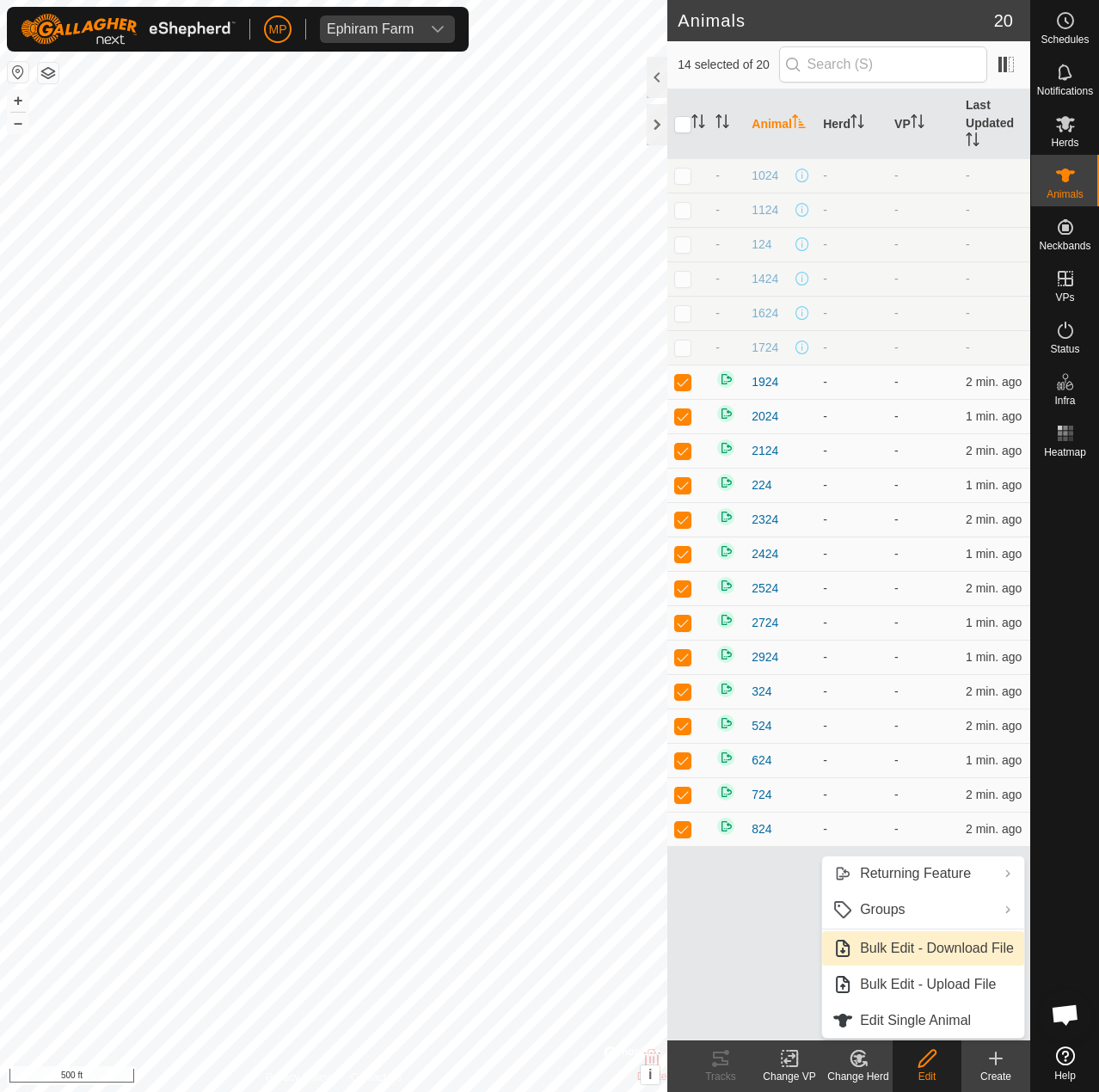
click at [977, 952] on link "Bulk Edit - Download File" at bounding box center [923, 948] width 202 height 34
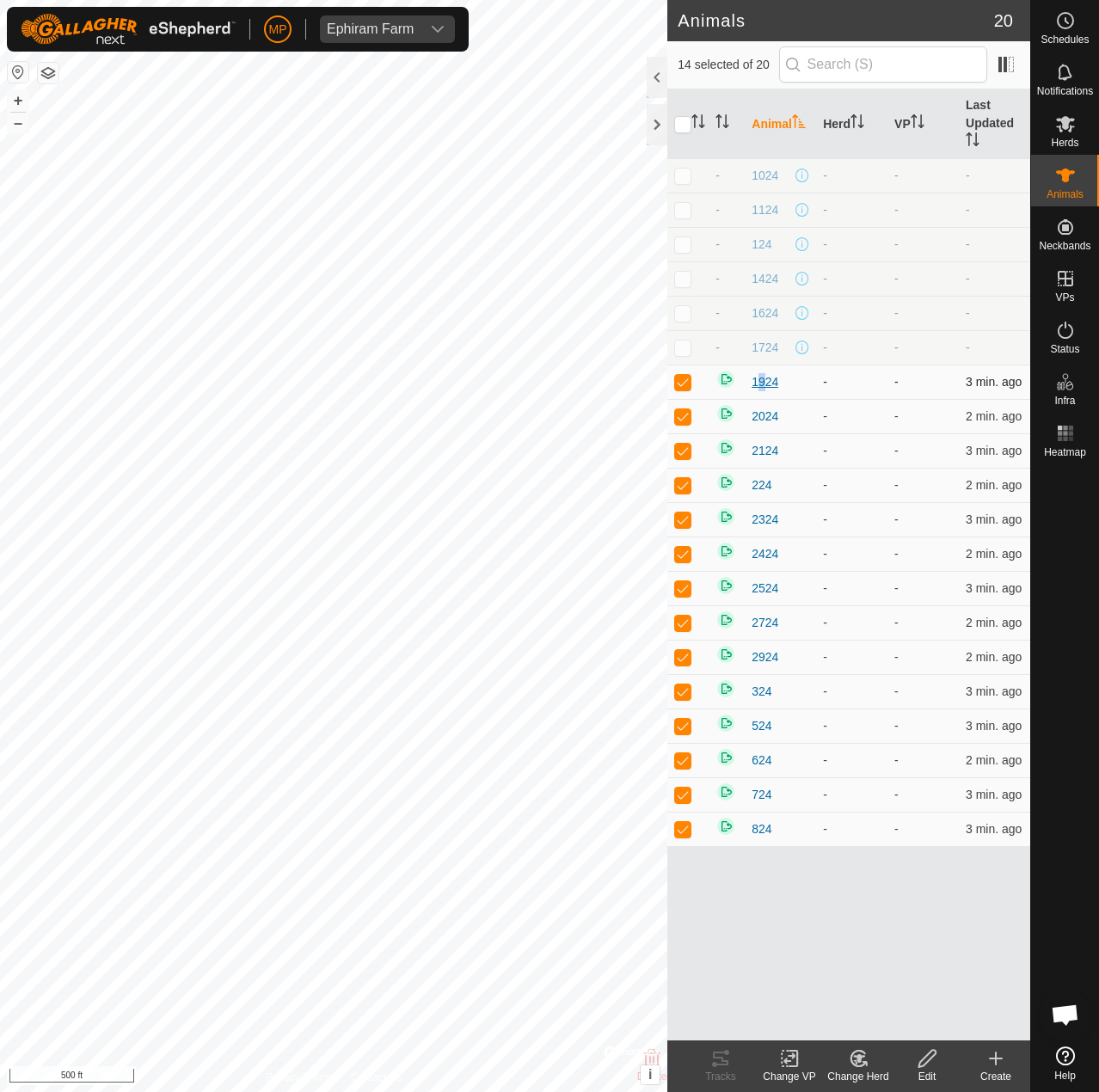
click at [756, 383] on span "1924" at bounding box center [765, 382] width 26 height 18
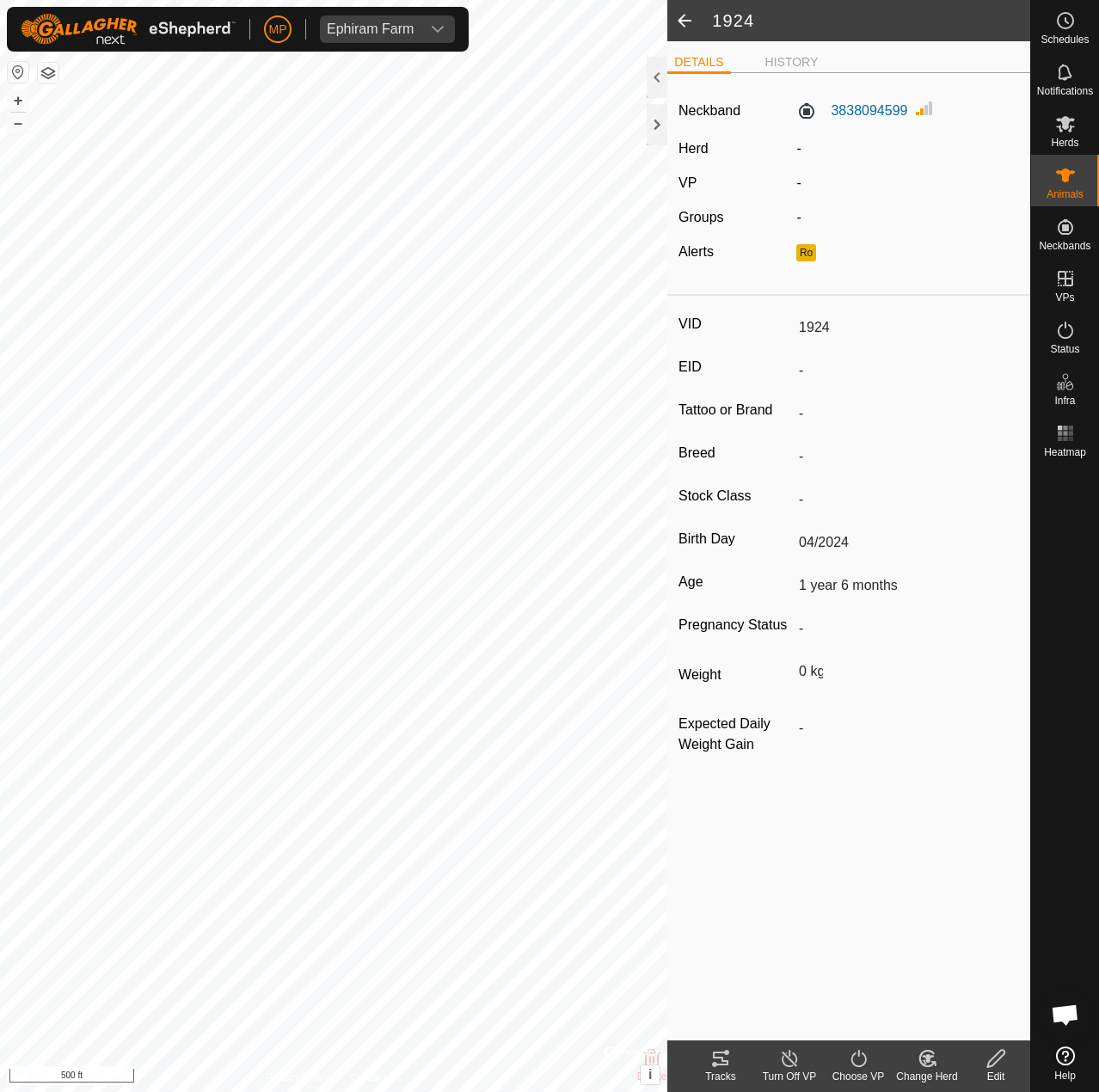
click at [1004, 1065] on icon at bounding box center [996, 1059] width 22 height 21
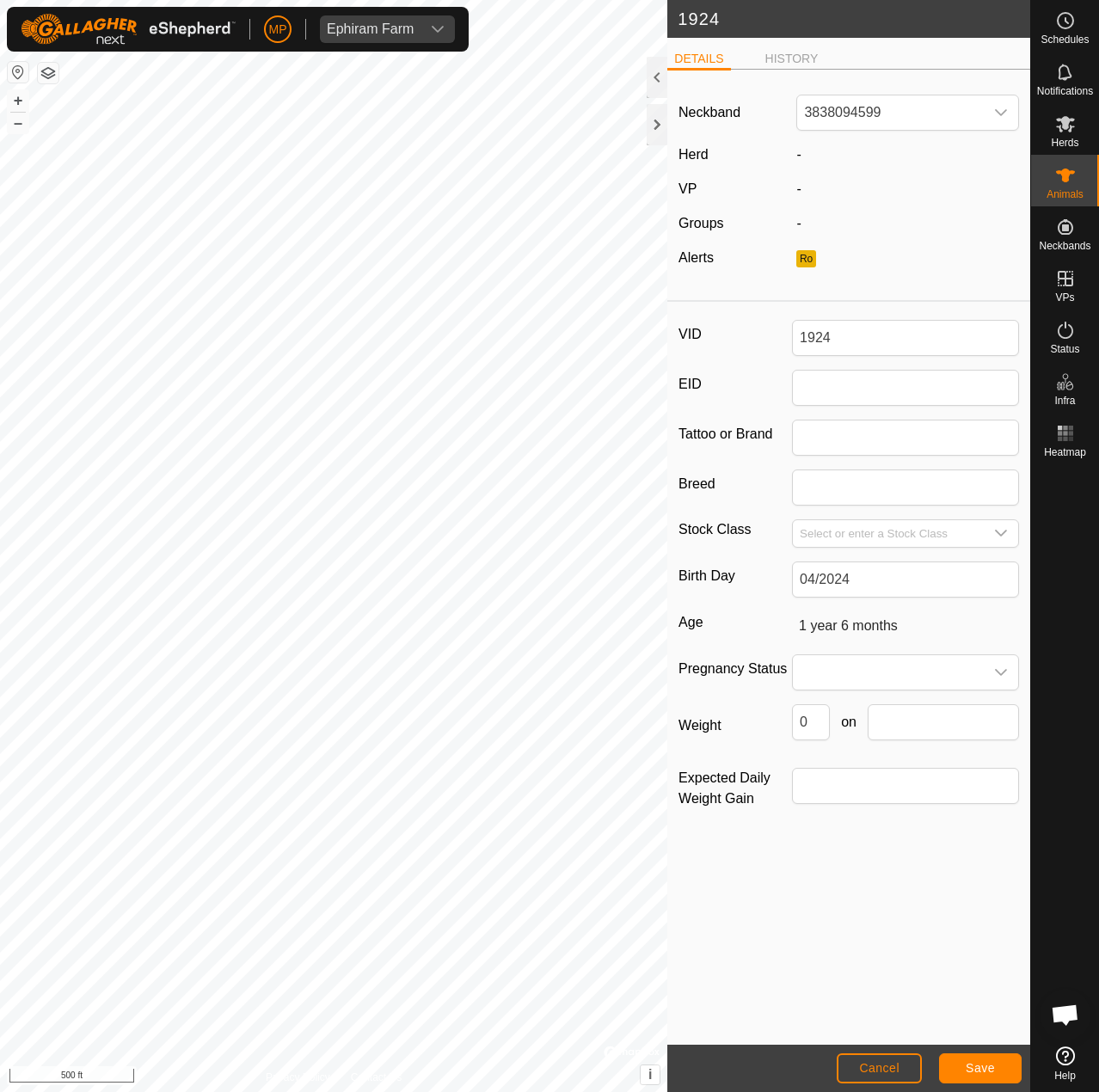
click at [818, 151] on div "-" at bounding box center [908, 155] width 237 height 21
click at [840, 119] on span "3838094599" at bounding box center [890, 112] width 187 height 34
click at [832, 195] on li "Unfit" at bounding box center [909, 201] width 221 height 34
click at [968, 1067] on span "Save" at bounding box center [980, 1068] width 29 height 14
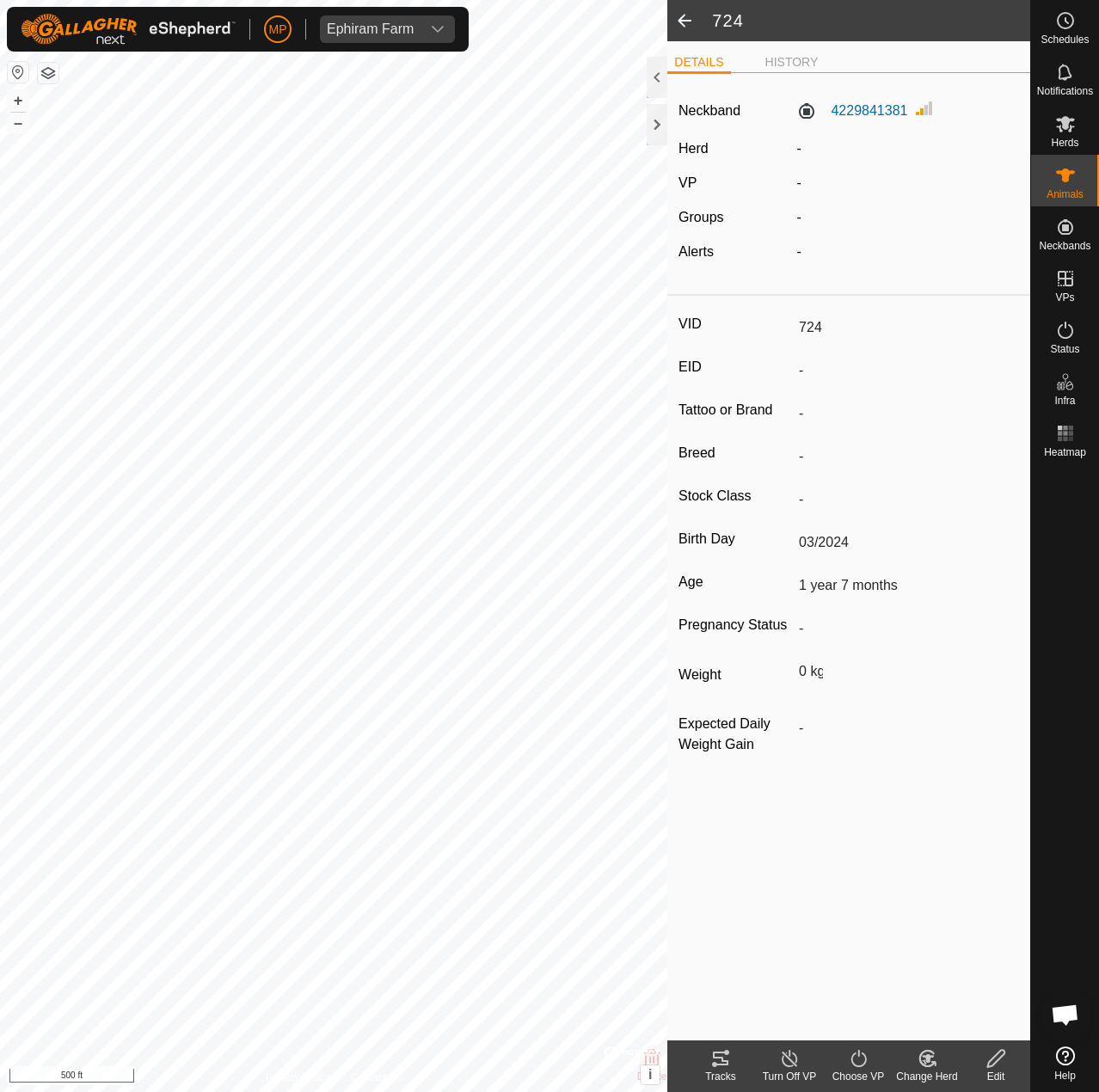
click at [930, 1059] on icon at bounding box center [928, 1059] width 12 height 9
click at [1004, 1066] on icon at bounding box center [996, 1059] width 22 height 21
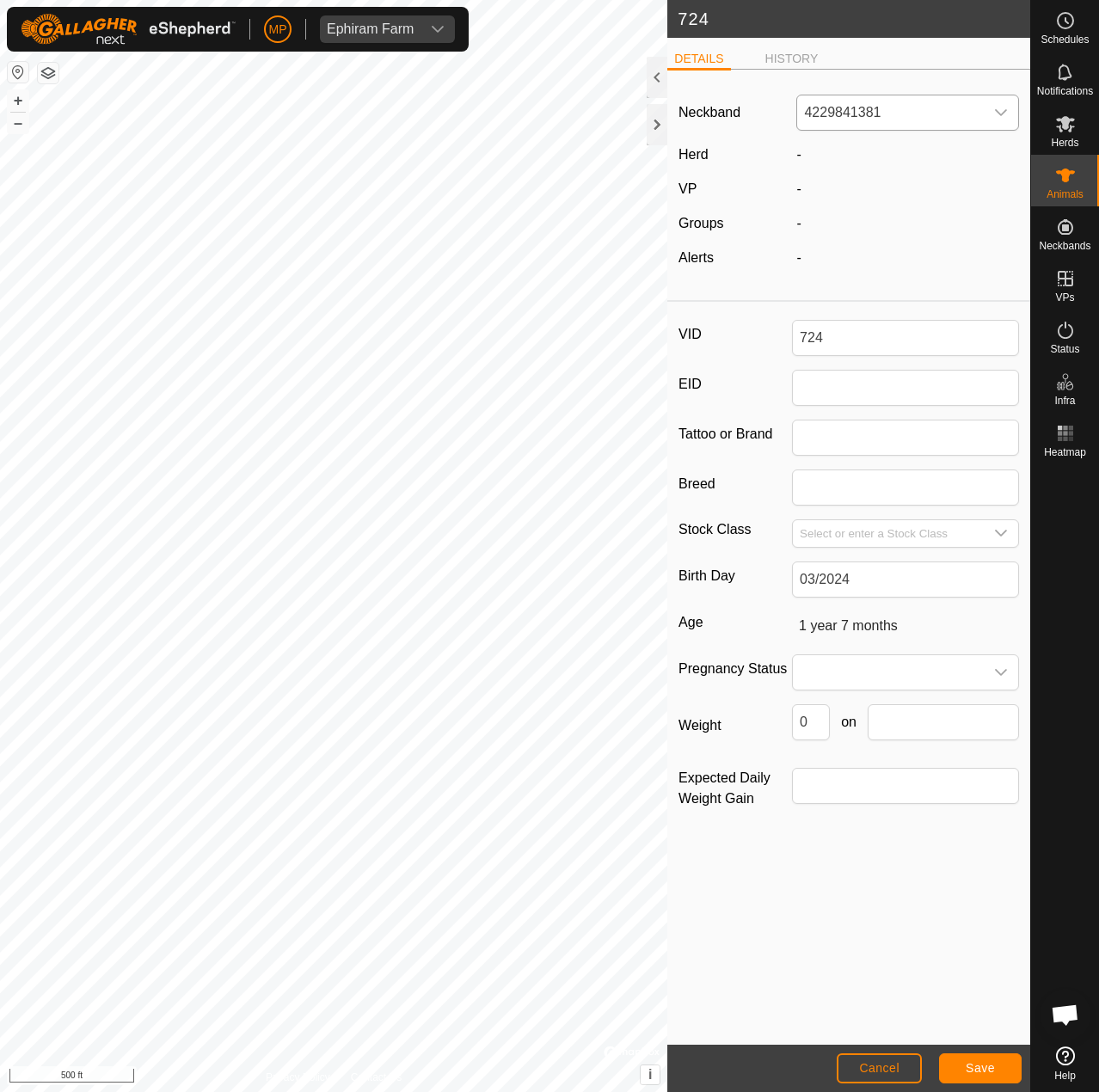
click at [867, 103] on span "4229841381" at bounding box center [890, 112] width 187 height 34
click at [842, 198] on li "Unfit" at bounding box center [909, 201] width 221 height 34
click at [976, 1067] on span "Save" at bounding box center [980, 1068] width 29 height 14
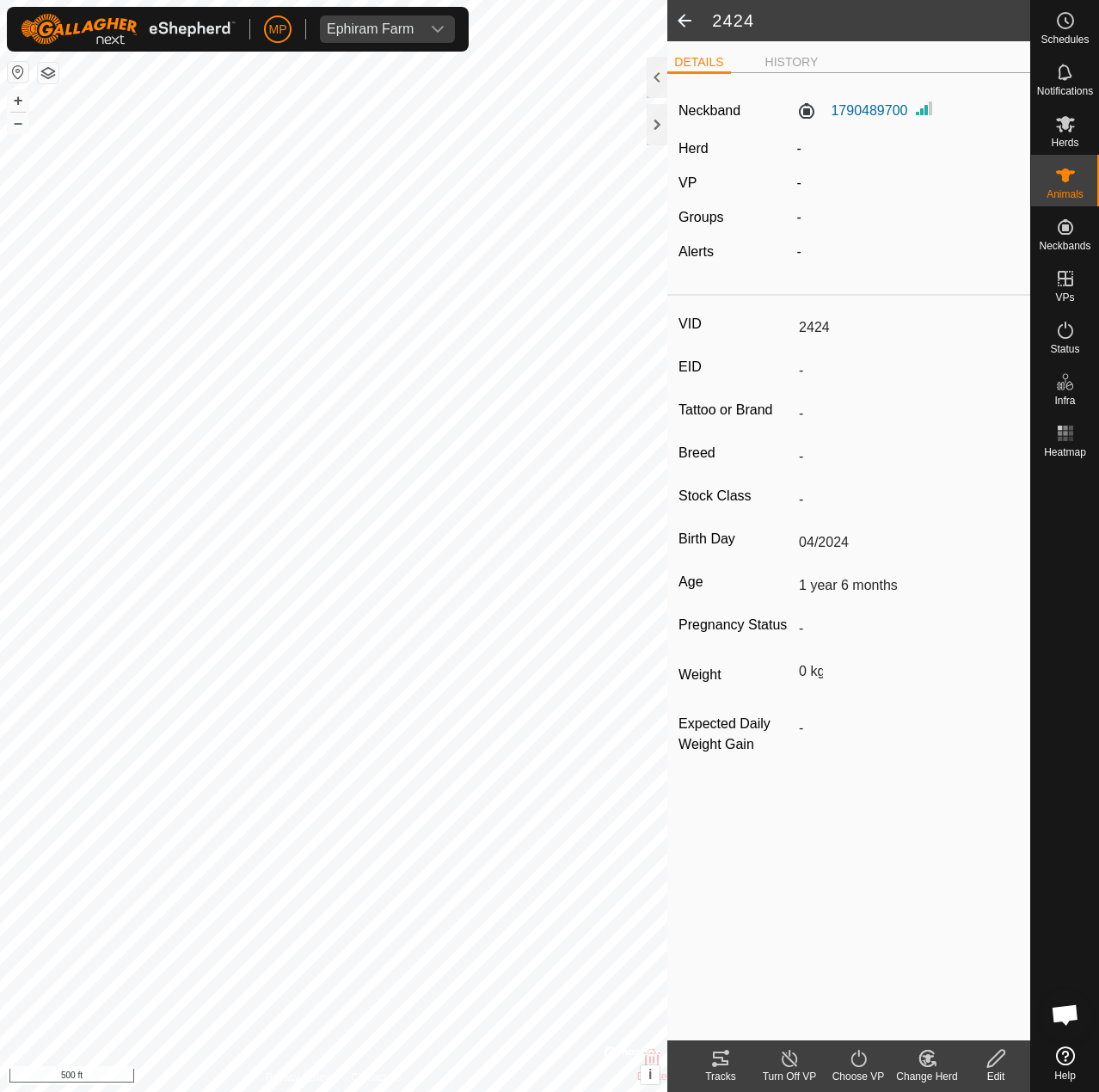
click at [991, 1064] on icon at bounding box center [996, 1059] width 22 height 21
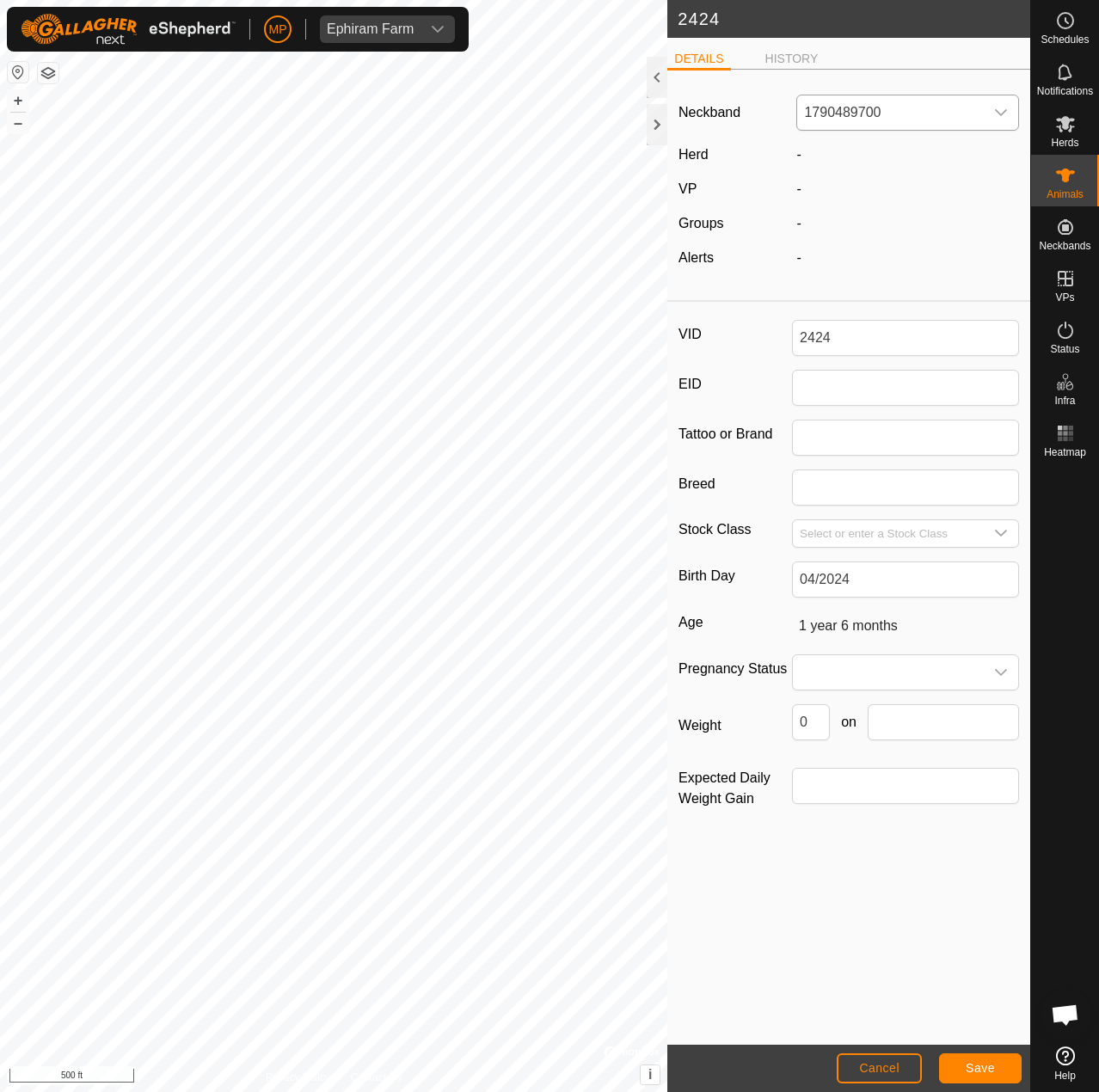
click at [874, 105] on span "1790489700" at bounding box center [890, 112] width 187 height 34
click at [832, 198] on li "Unfit" at bounding box center [909, 201] width 221 height 34
click at [979, 1067] on span "Save" at bounding box center [980, 1068] width 29 height 14
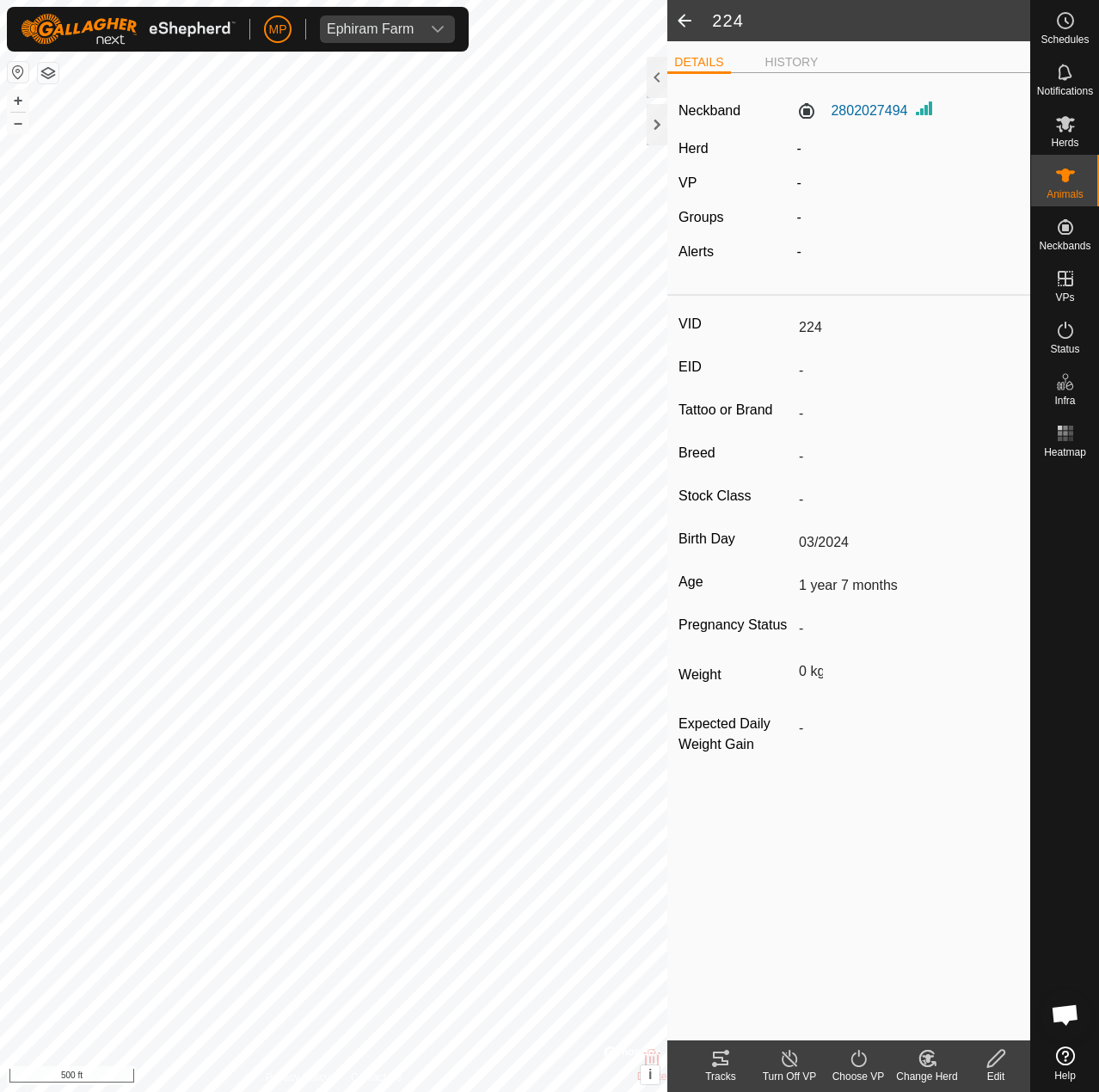
click at [990, 1058] on icon at bounding box center [996, 1059] width 22 height 21
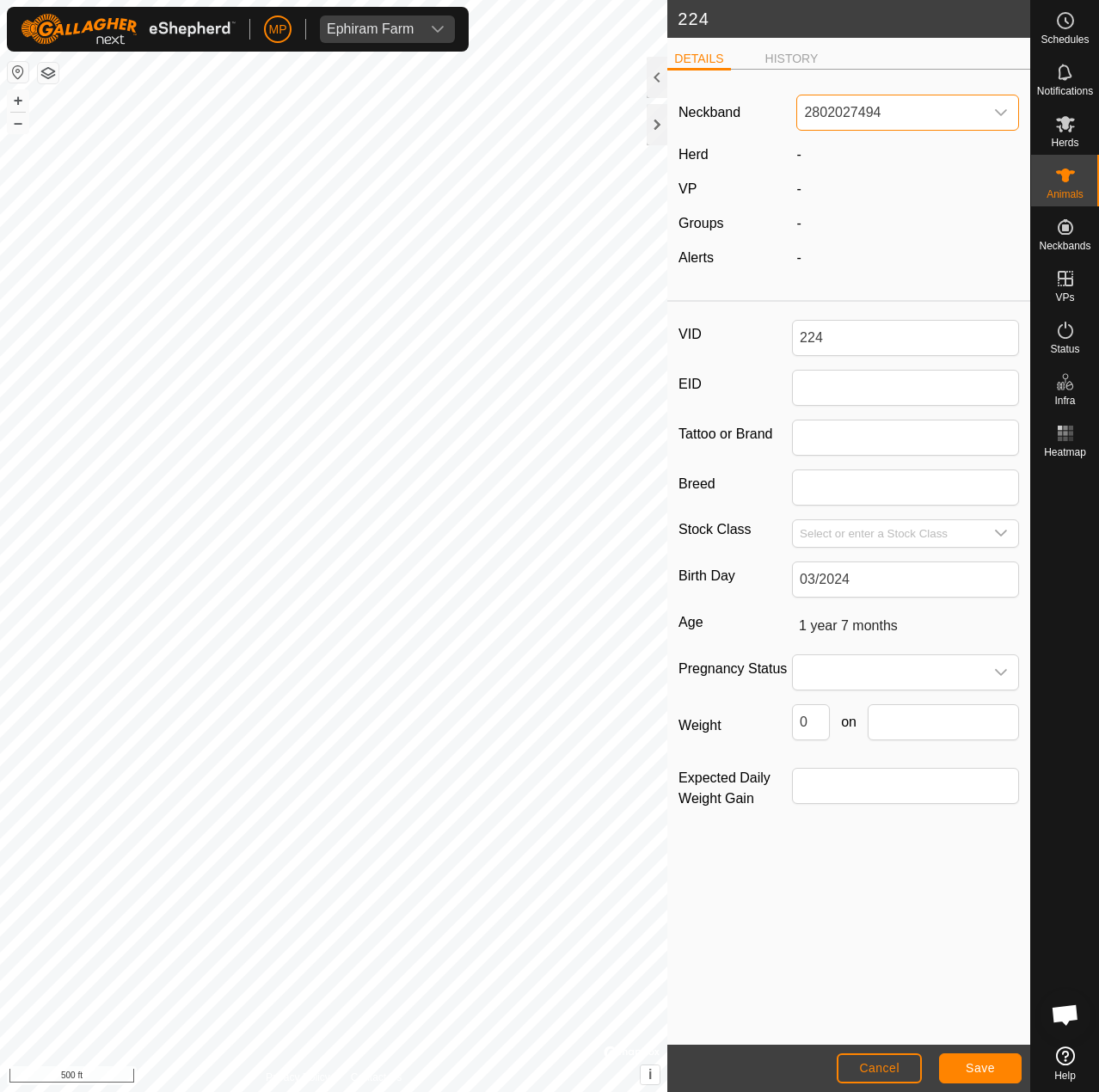
click at [855, 120] on span "2802027494" at bounding box center [890, 112] width 187 height 34
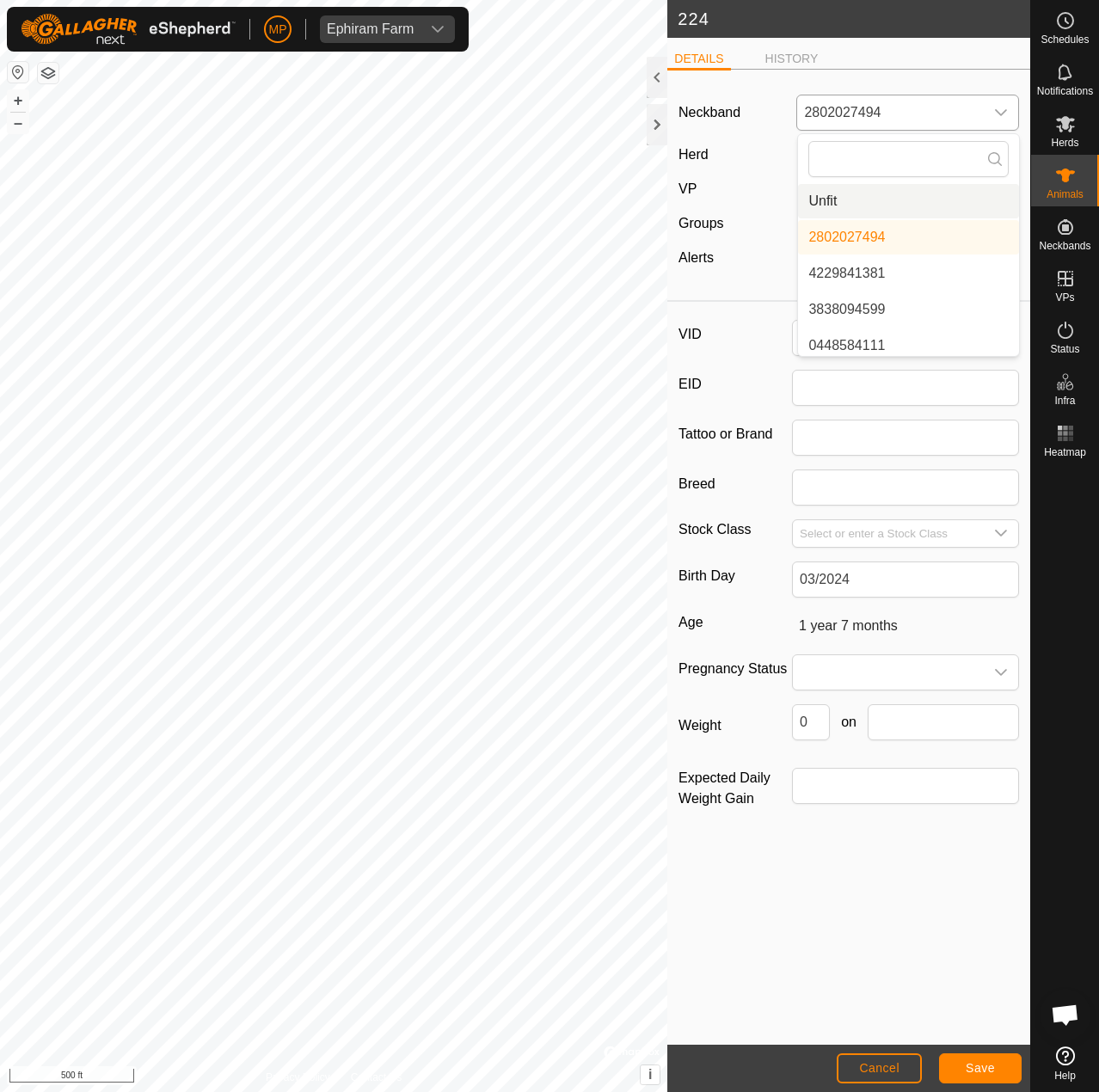
click at [832, 202] on li "Unfit" at bounding box center [909, 201] width 221 height 34
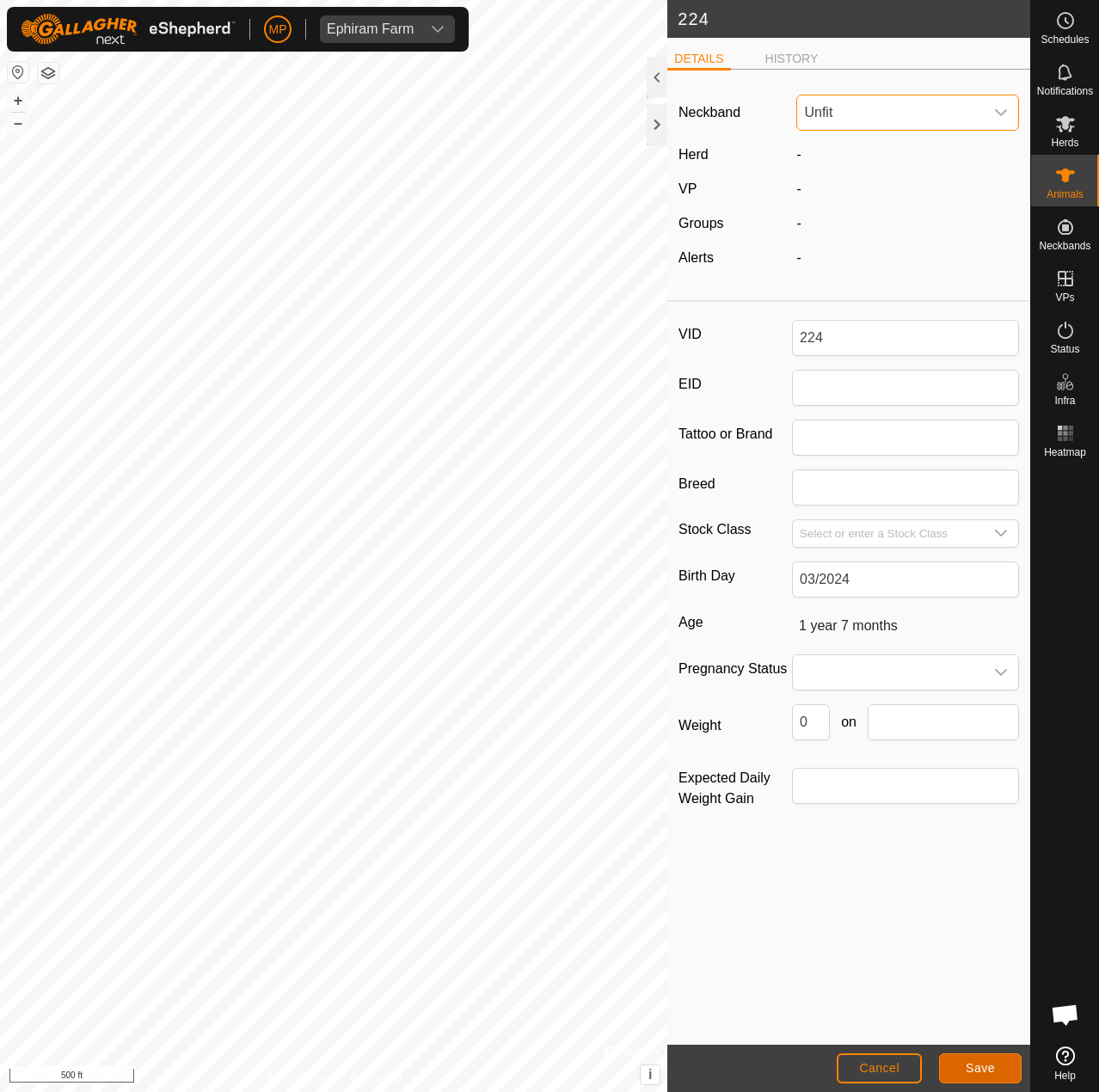
click at [1004, 1070] on button "Save" at bounding box center [981, 1068] width 82 height 30
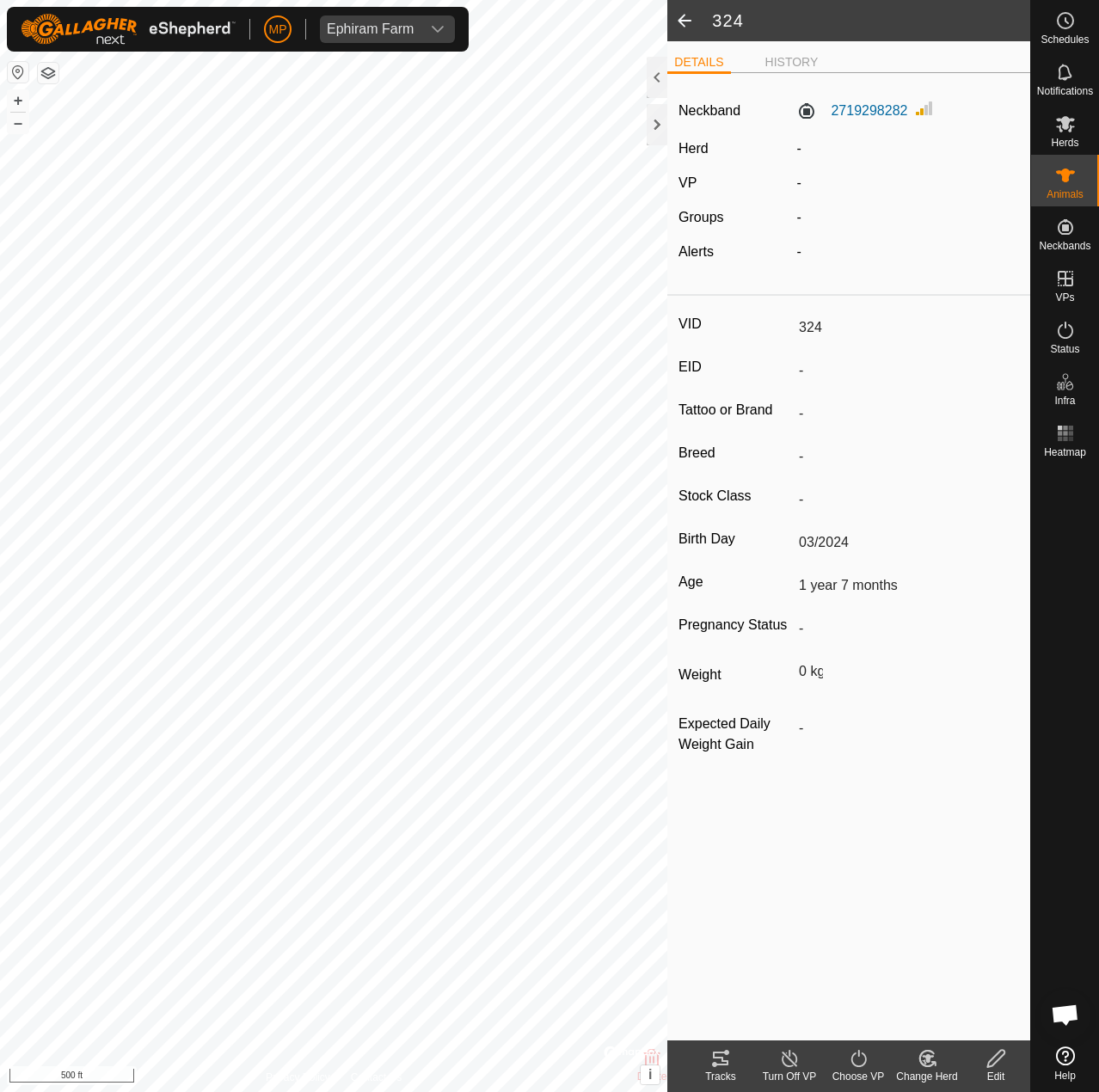
click at [1006, 1064] on icon at bounding box center [996, 1059] width 22 height 21
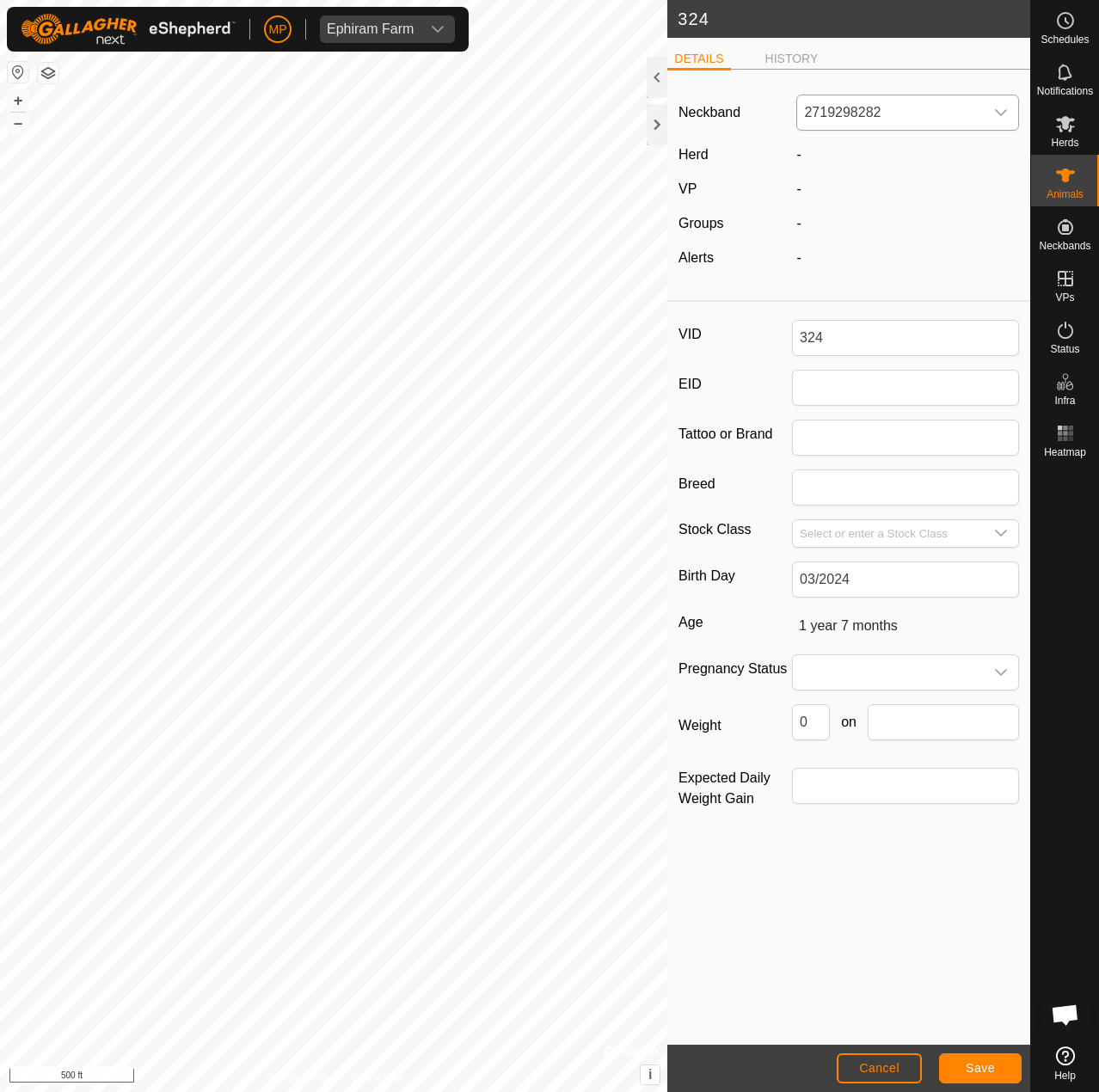
click at [877, 108] on span "2719298282" at bounding box center [890, 112] width 187 height 34
click at [824, 194] on li "Unfit" at bounding box center [909, 201] width 221 height 34
click at [976, 1077] on button "Save" at bounding box center [981, 1068] width 82 height 30
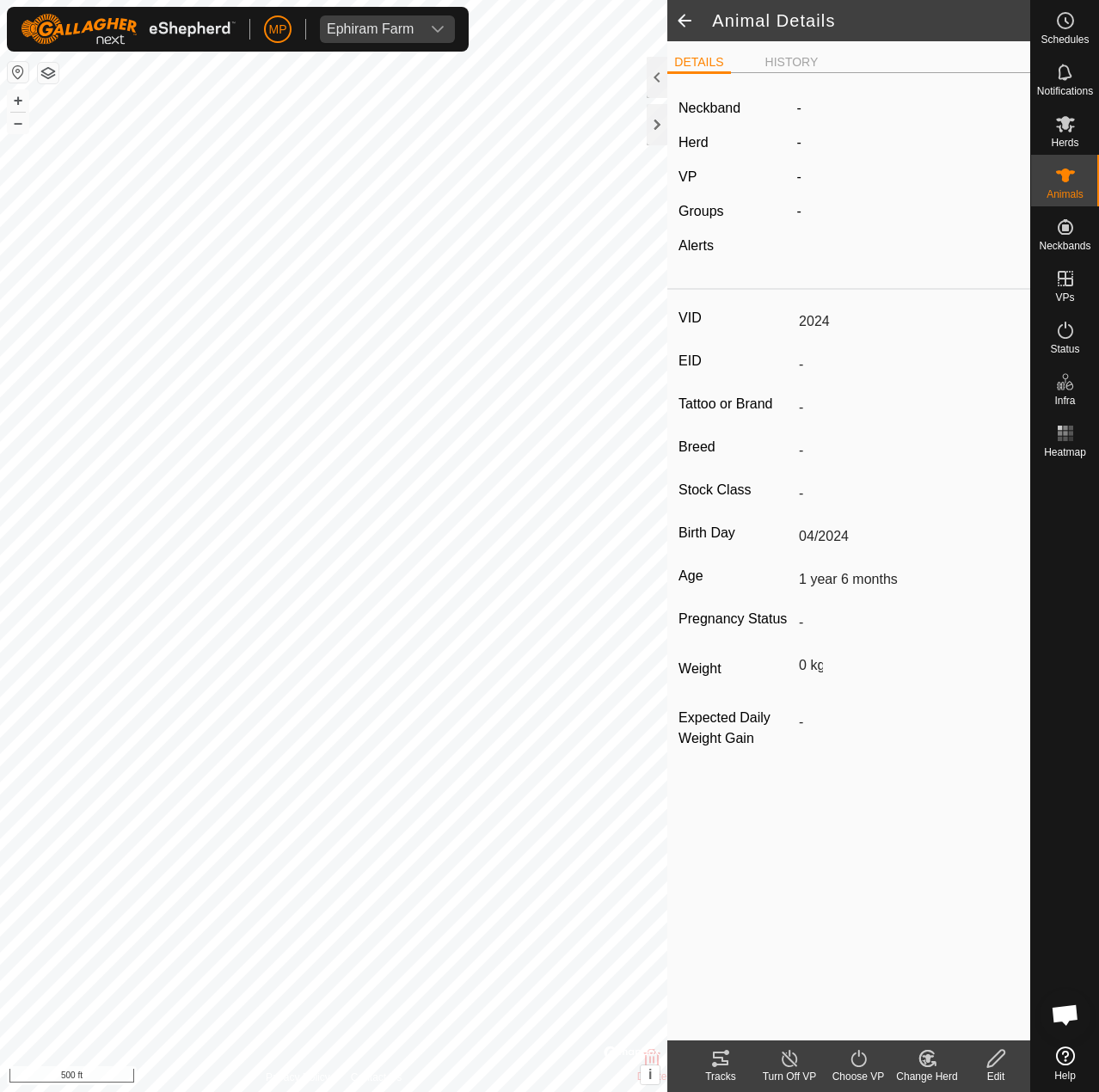
click at [991, 1060] on icon at bounding box center [996, 1059] width 18 height 18
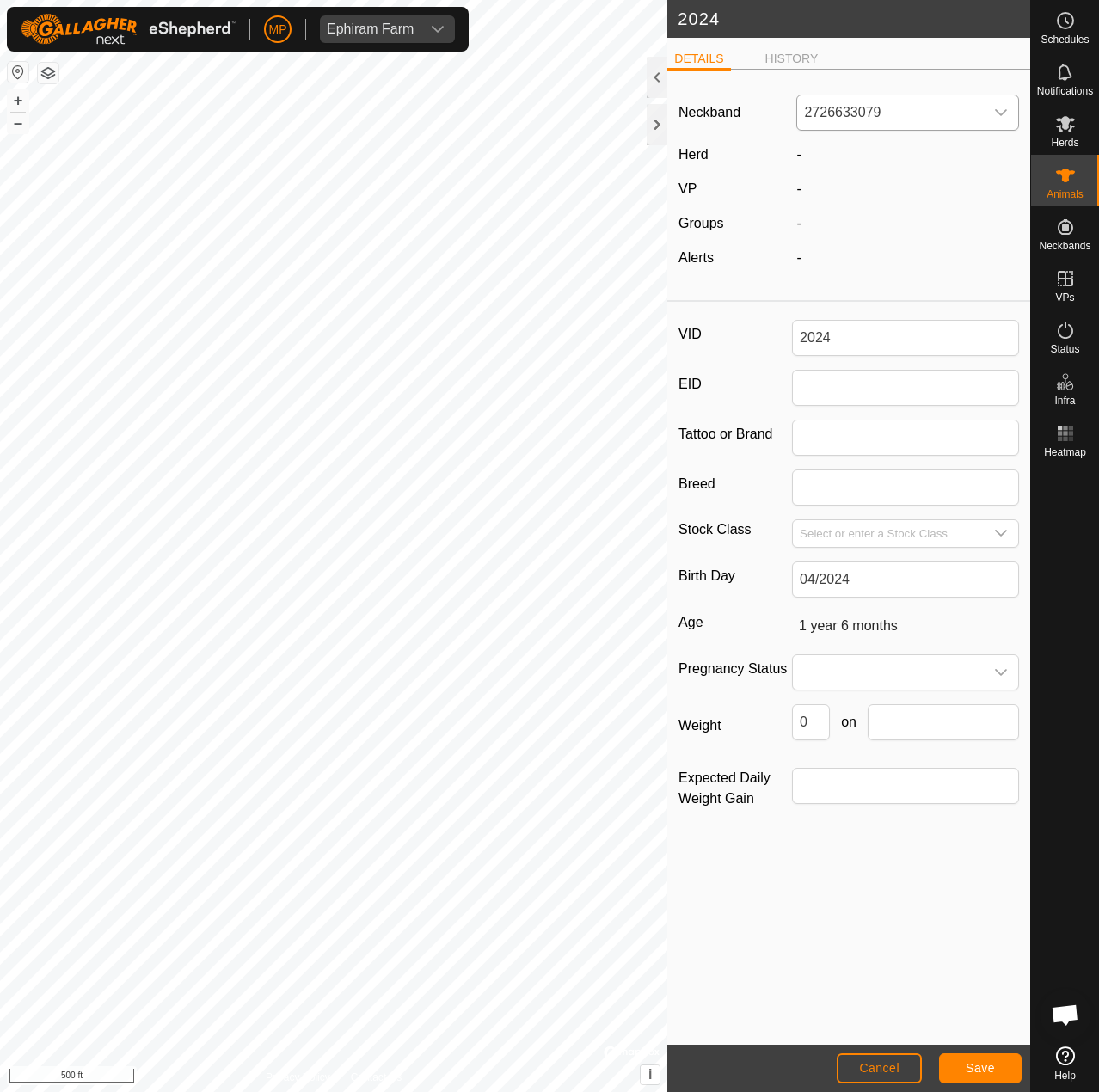
click at [826, 105] on span "2726633079" at bounding box center [890, 112] width 187 height 34
click at [825, 198] on li "Unfit" at bounding box center [909, 201] width 221 height 34
click at [996, 1072] on button "Save" at bounding box center [981, 1068] width 82 height 30
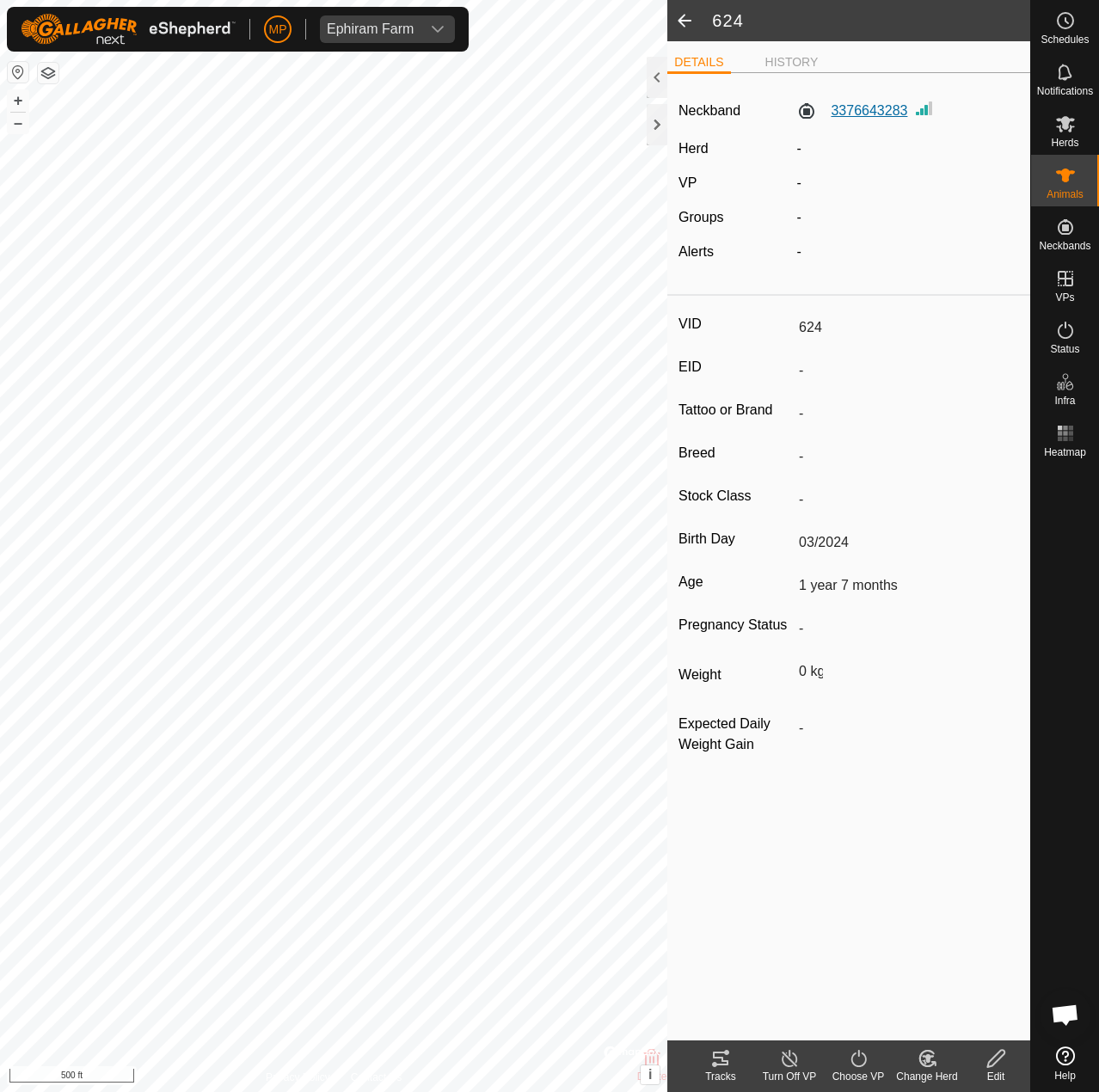
click at [874, 111] on label "3376643283" at bounding box center [852, 111] width 111 height 21
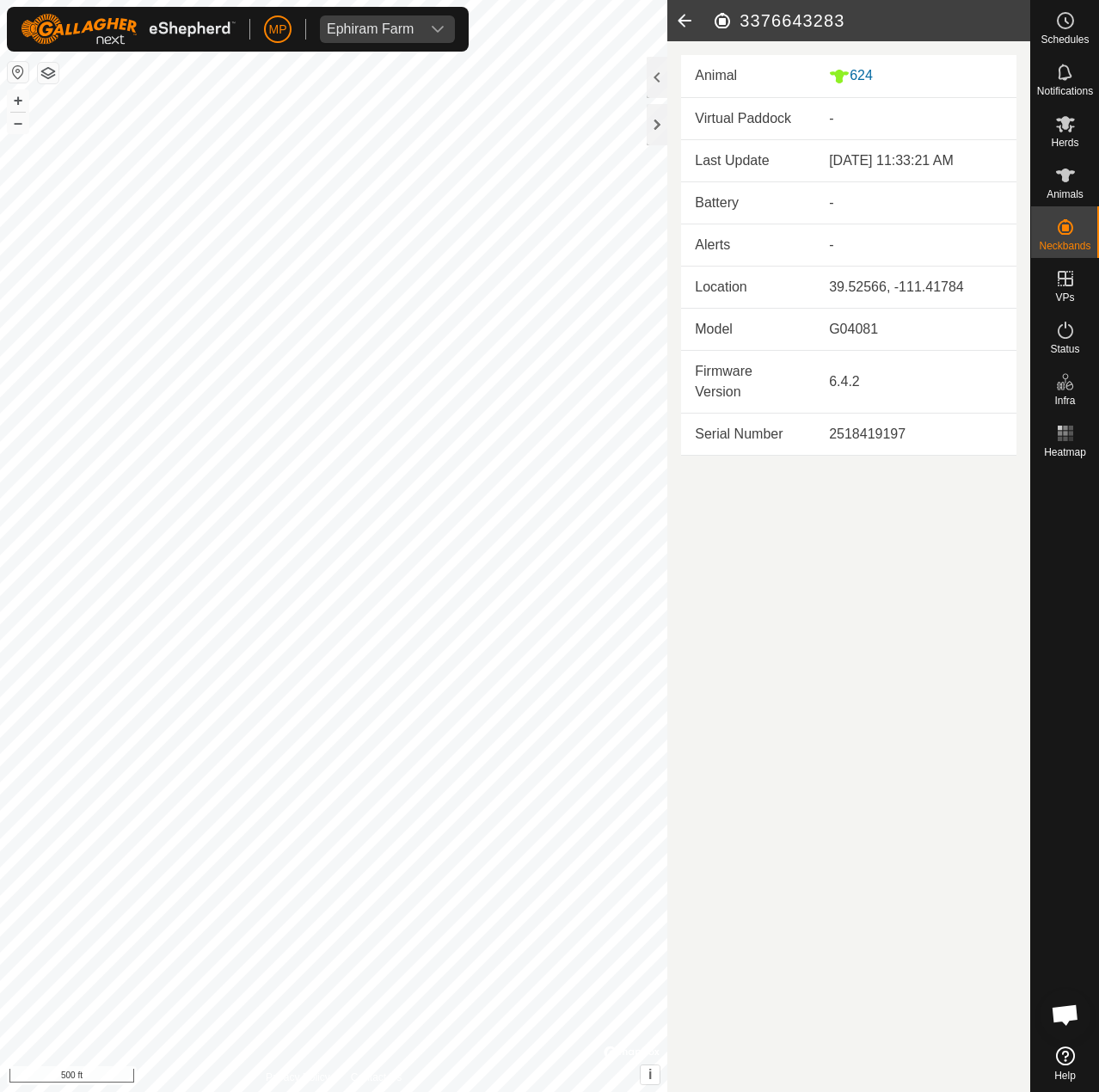
click at [682, 20] on icon at bounding box center [684, 20] width 34 height 41
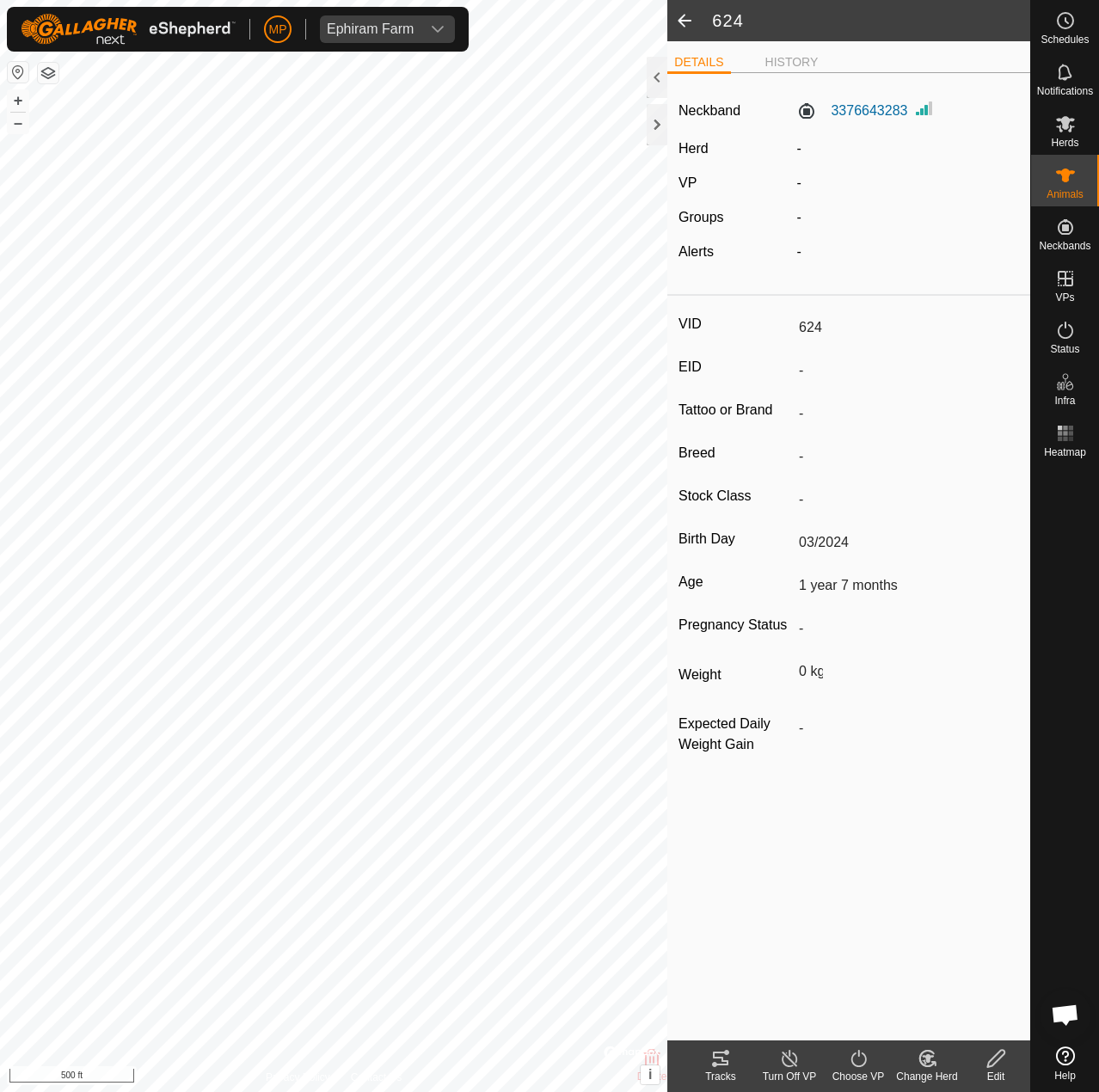
click at [999, 1061] on icon at bounding box center [996, 1059] width 22 height 21
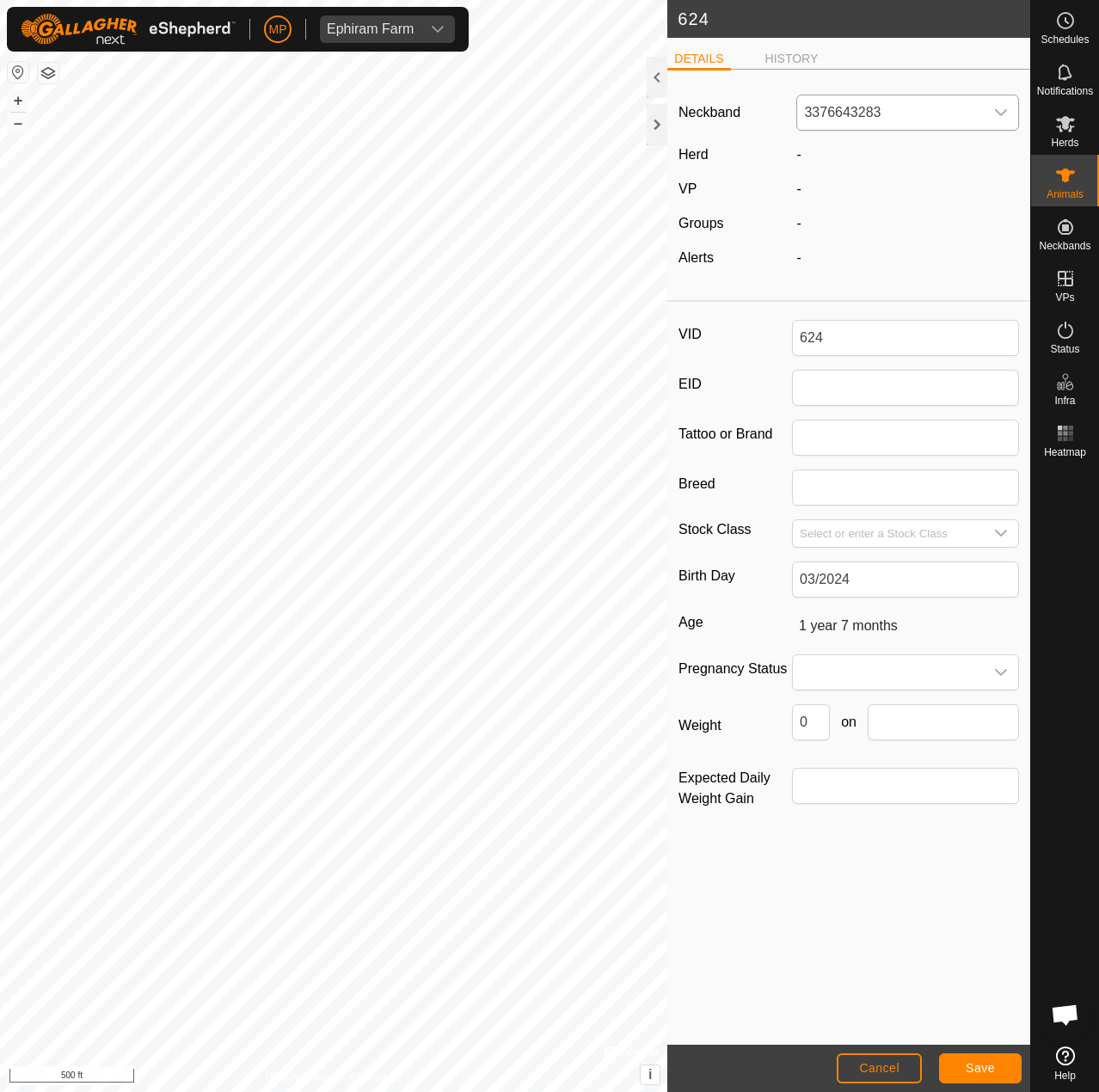
click at [902, 111] on span "3376643283" at bounding box center [890, 112] width 187 height 34
click at [852, 194] on li "Unfit" at bounding box center [909, 201] width 221 height 34
click at [1003, 1072] on button "Save" at bounding box center [981, 1068] width 82 height 30
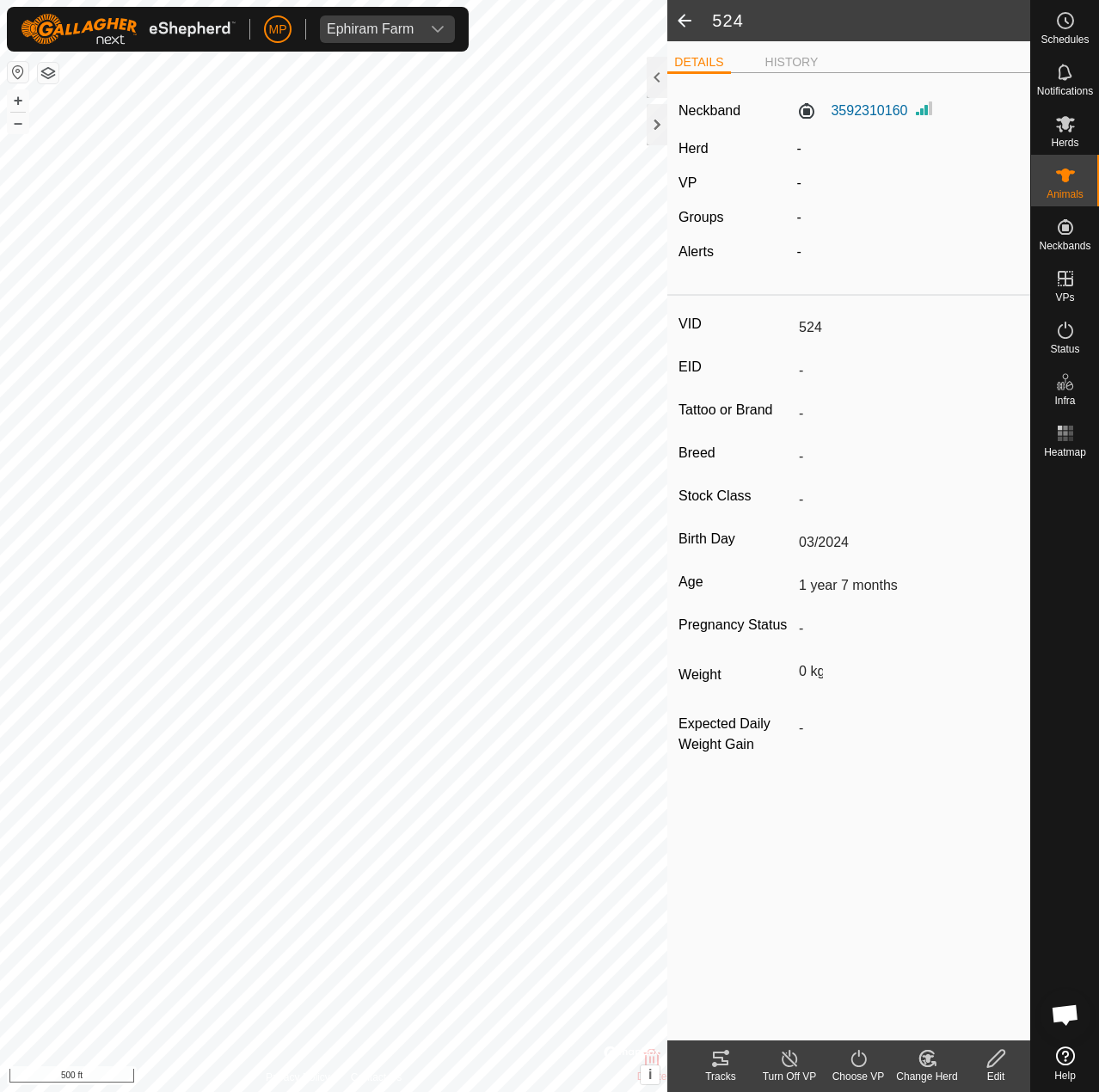
click at [987, 1048] on icon at bounding box center [996, 1059] width 22 height 21
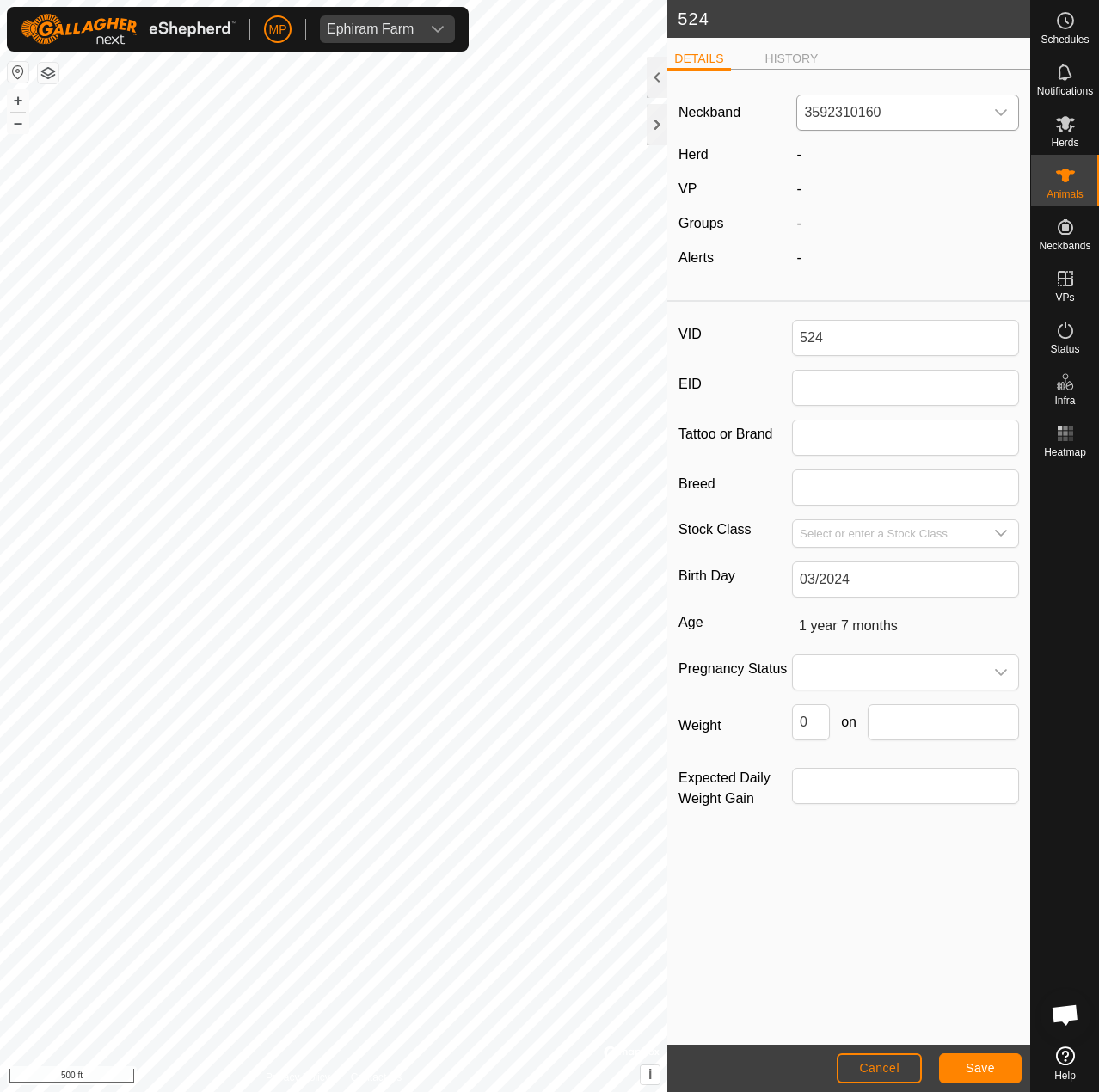
click at [843, 111] on span "3592310160" at bounding box center [890, 112] width 187 height 34
click at [841, 203] on li "Unfit" at bounding box center [909, 201] width 221 height 34
click at [992, 1060] on button "Save" at bounding box center [981, 1068] width 82 height 30
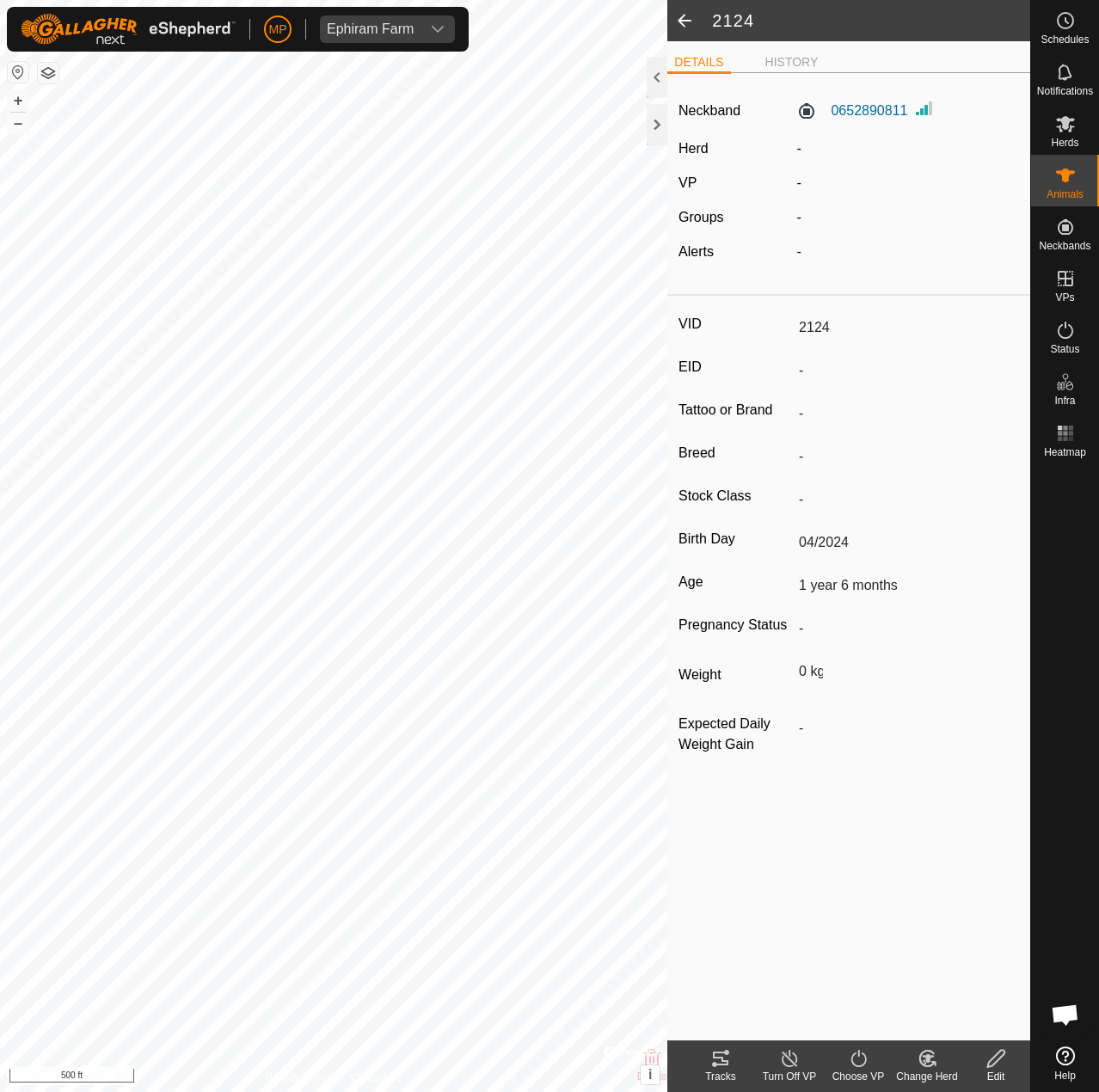
click at [986, 1060] on icon at bounding box center [996, 1059] width 22 height 21
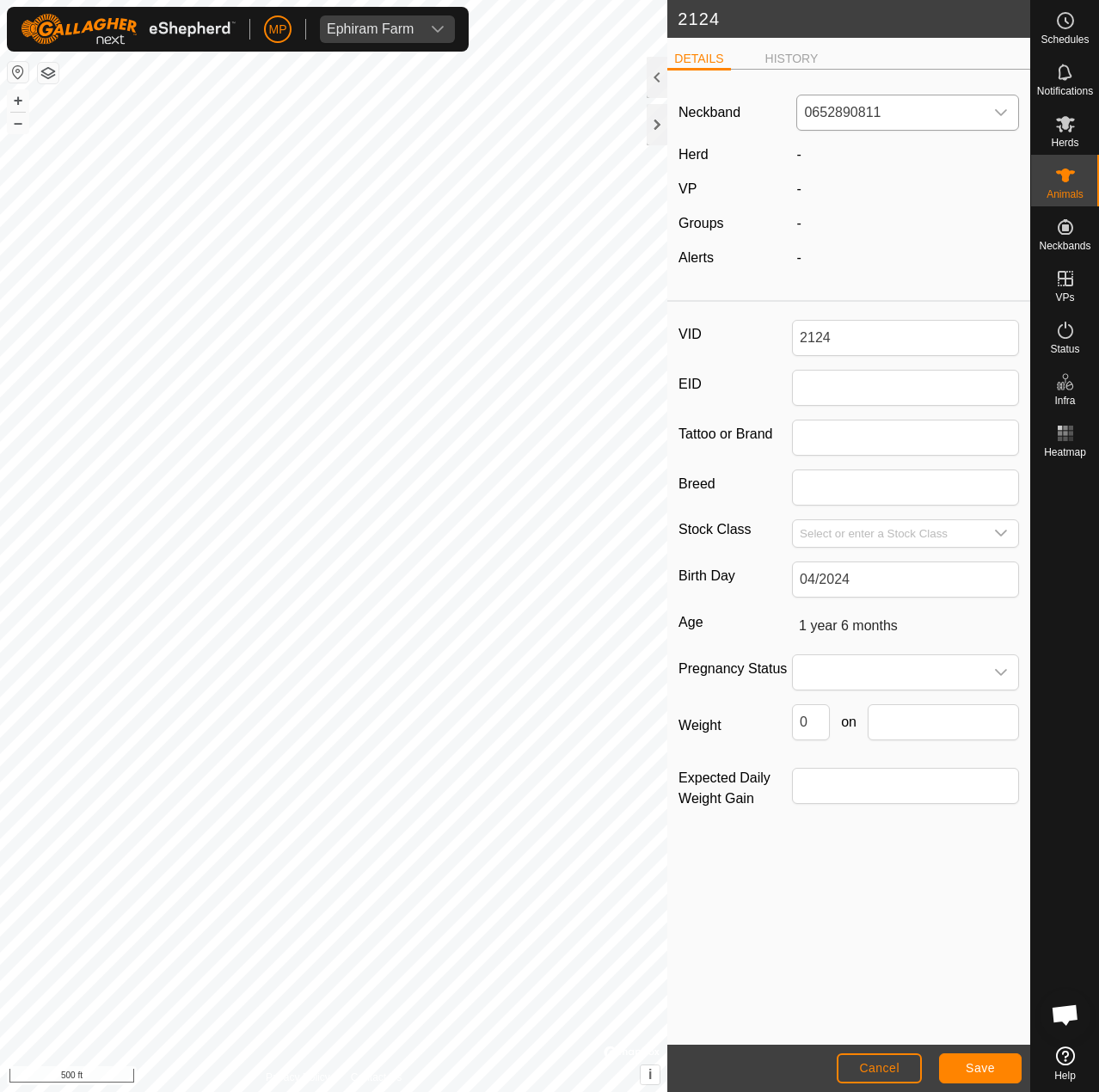
click at [846, 103] on span "0652890811" at bounding box center [890, 112] width 187 height 34
click at [833, 207] on li "Unfit" at bounding box center [909, 201] width 221 height 34
click at [960, 1071] on button "Save" at bounding box center [981, 1068] width 82 height 30
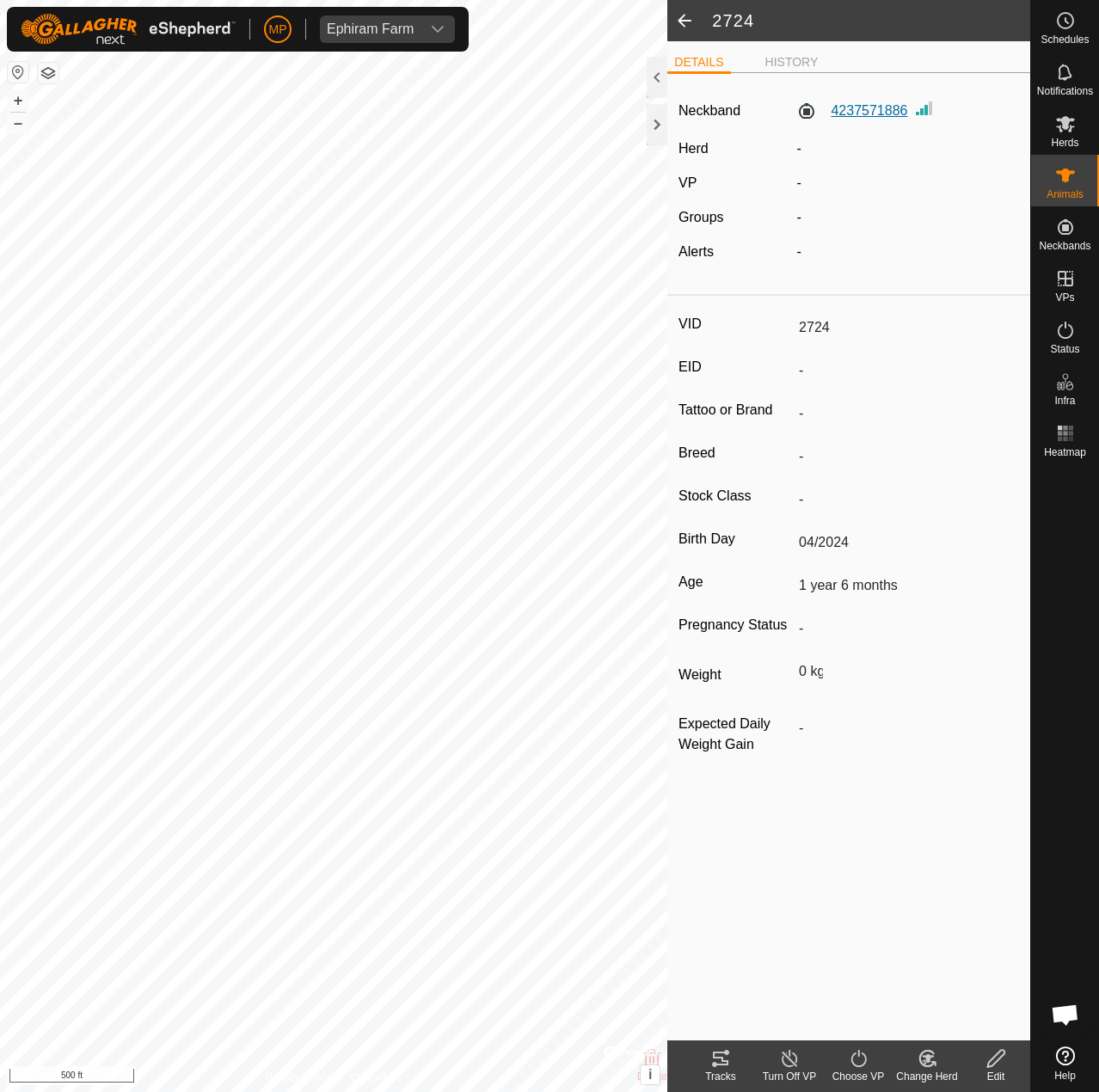
click at [863, 111] on label "4237571886" at bounding box center [852, 111] width 111 height 21
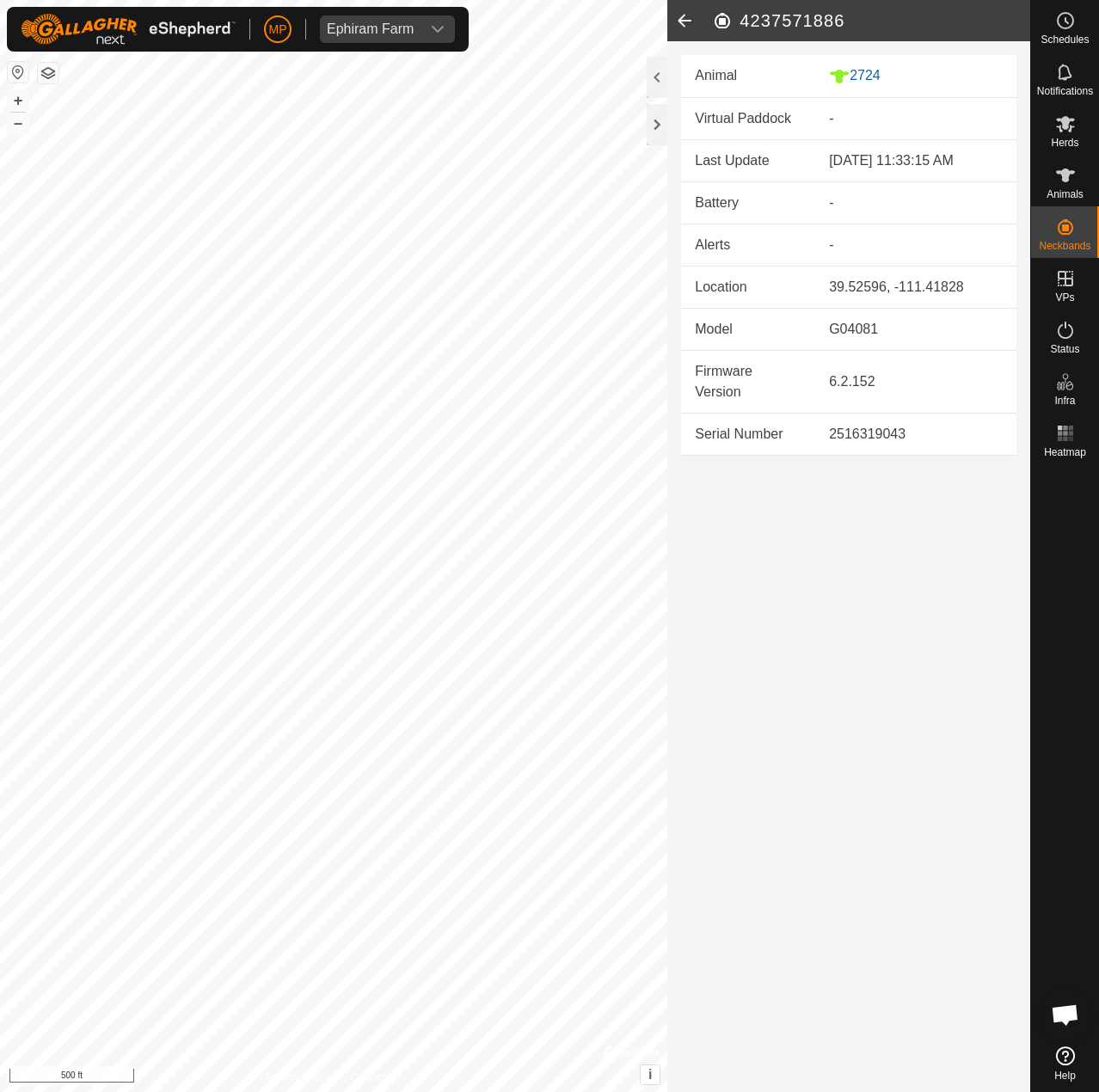
click at [691, 19] on icon at bounding box center [684, 20] width 34 height 41
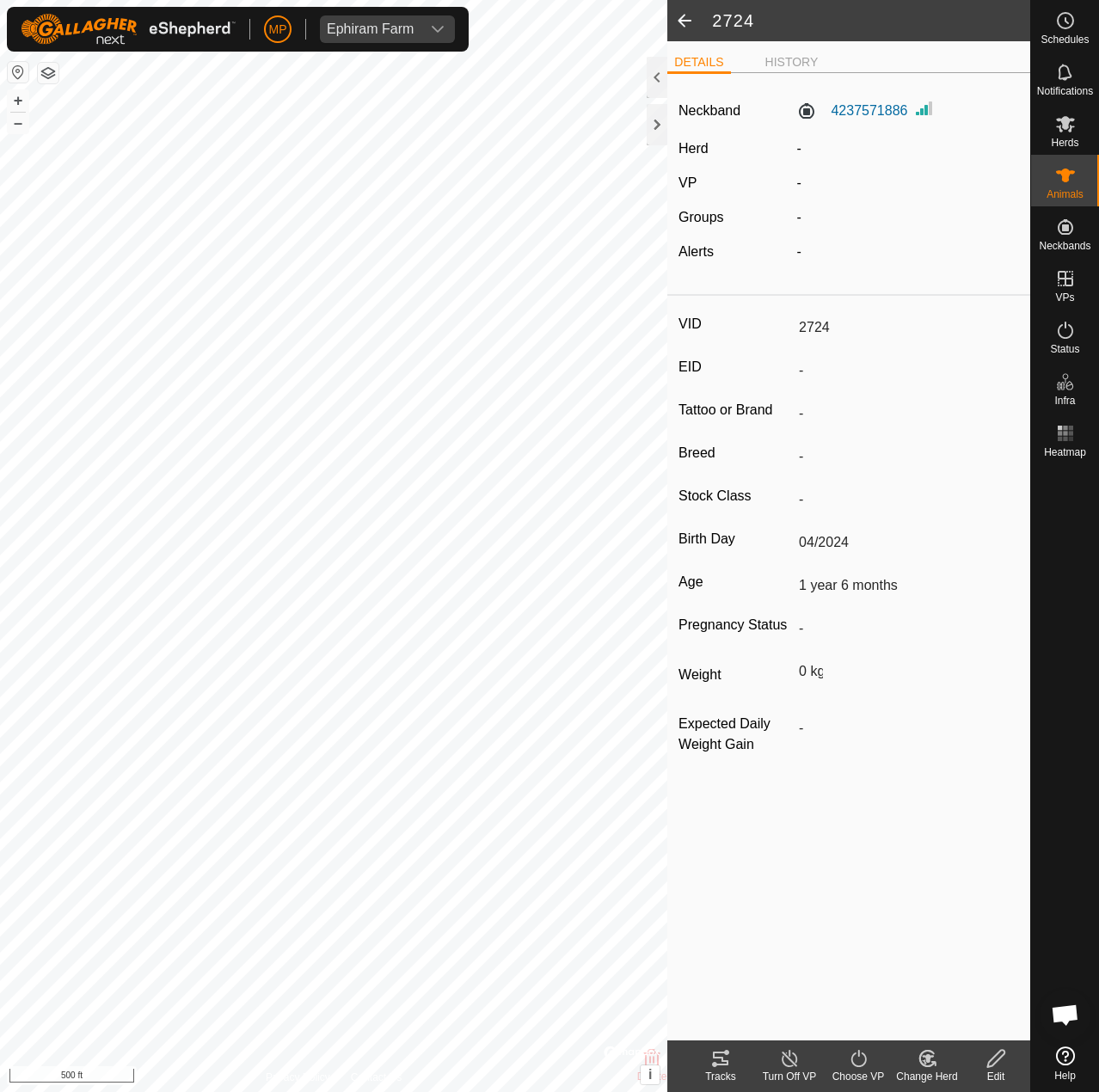
click at [991, 1057] on icon at bounding box center [996, 1059] width 22 height 21
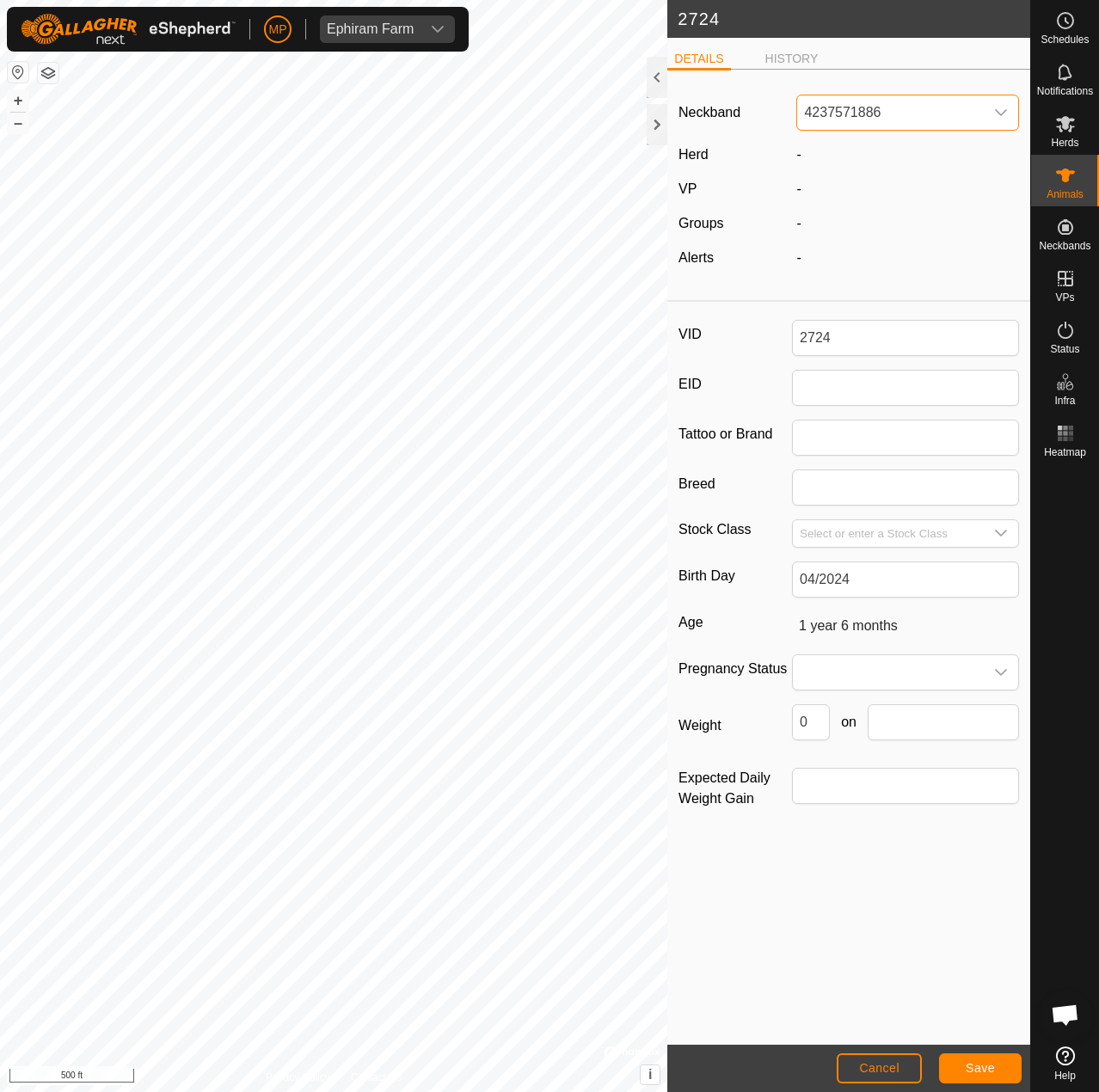
click at [831, 126] on span "4237571886" at bounding box center [890, 112] width 187 height 34
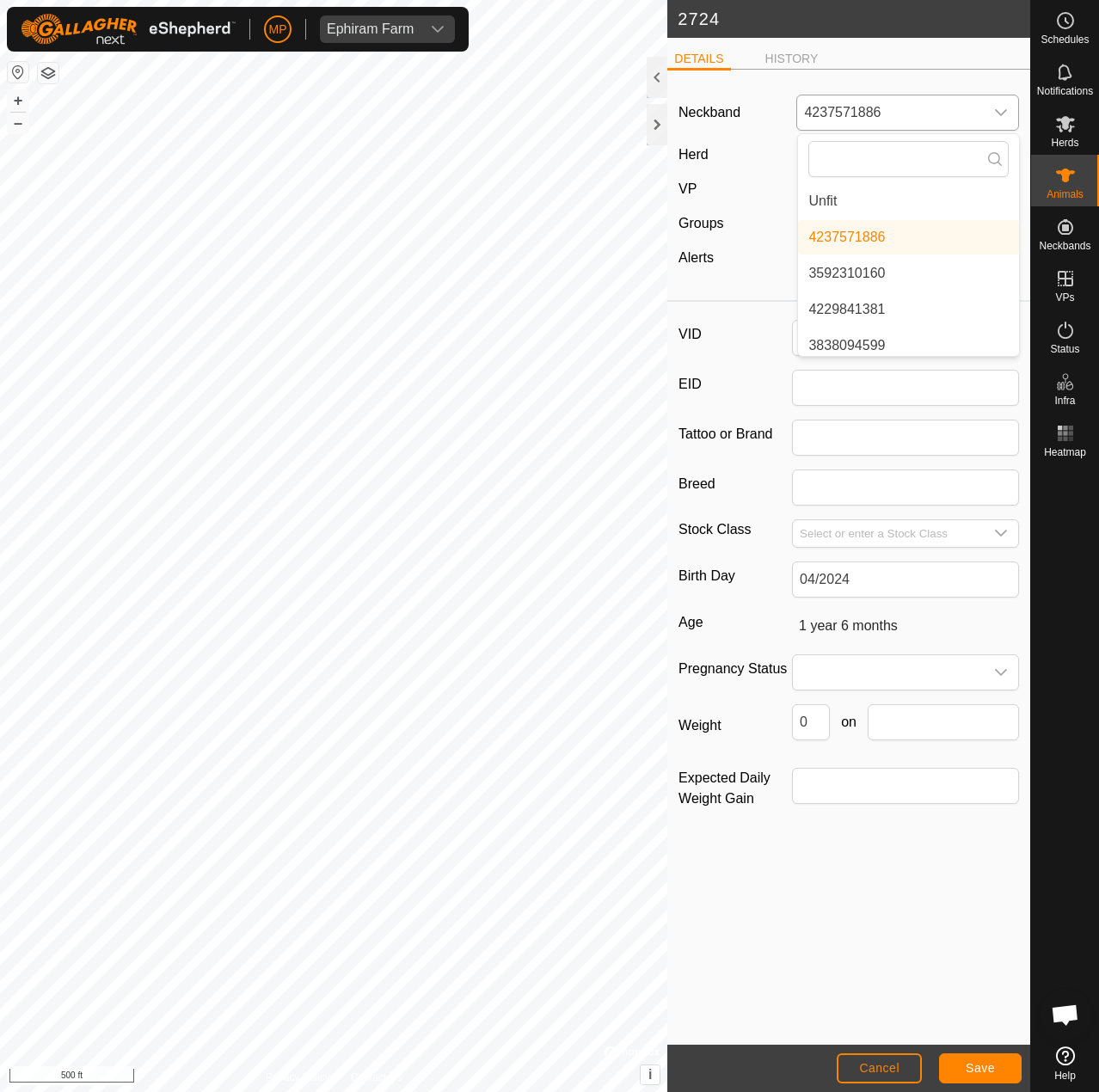
click at [823, 217] on li "Unfit" at bounding box center [909, 201] width 221 height 34
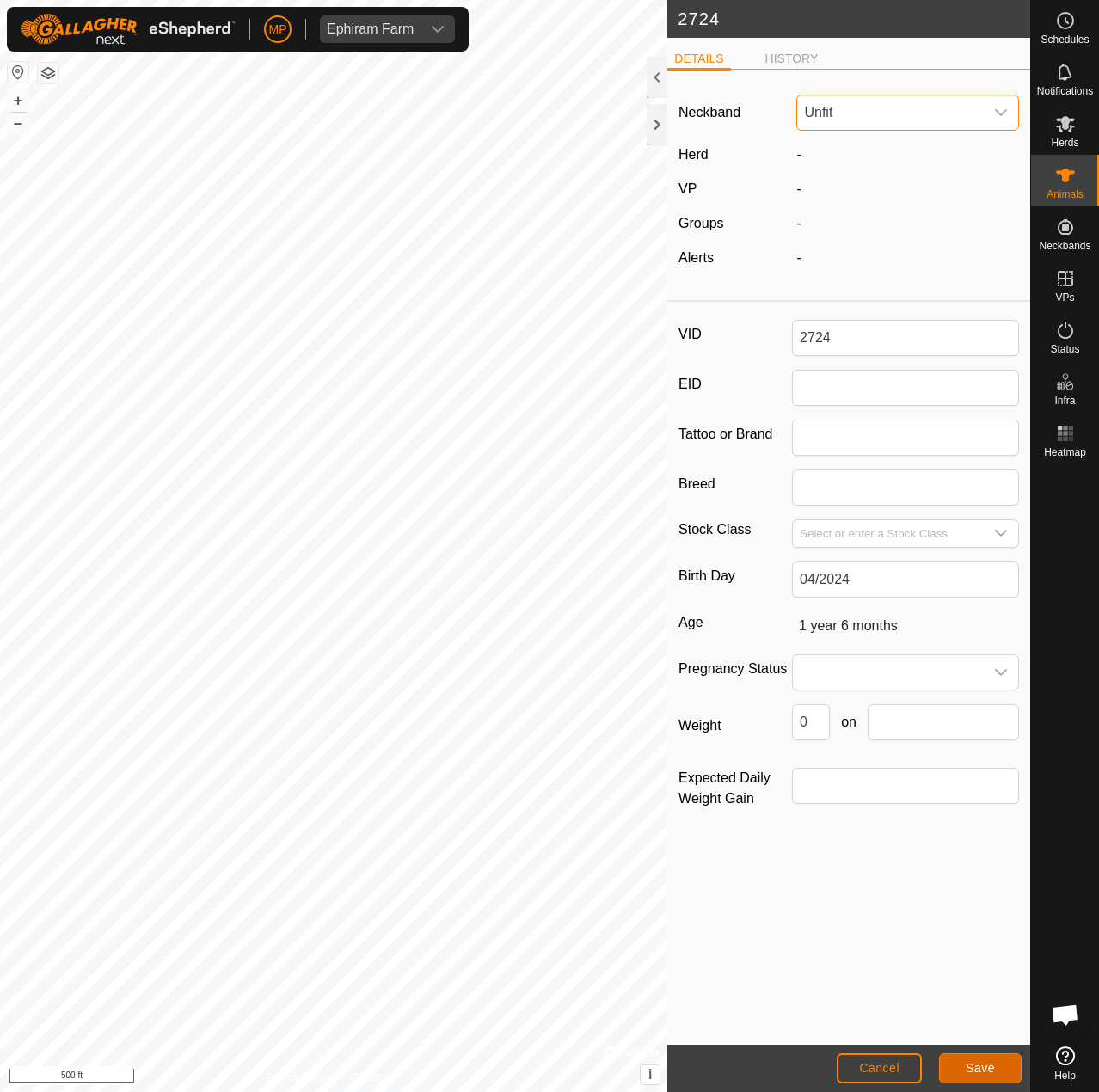
click at [953, 1060] on button "Save" at bounding box center [981, 1068] width 82 height 30
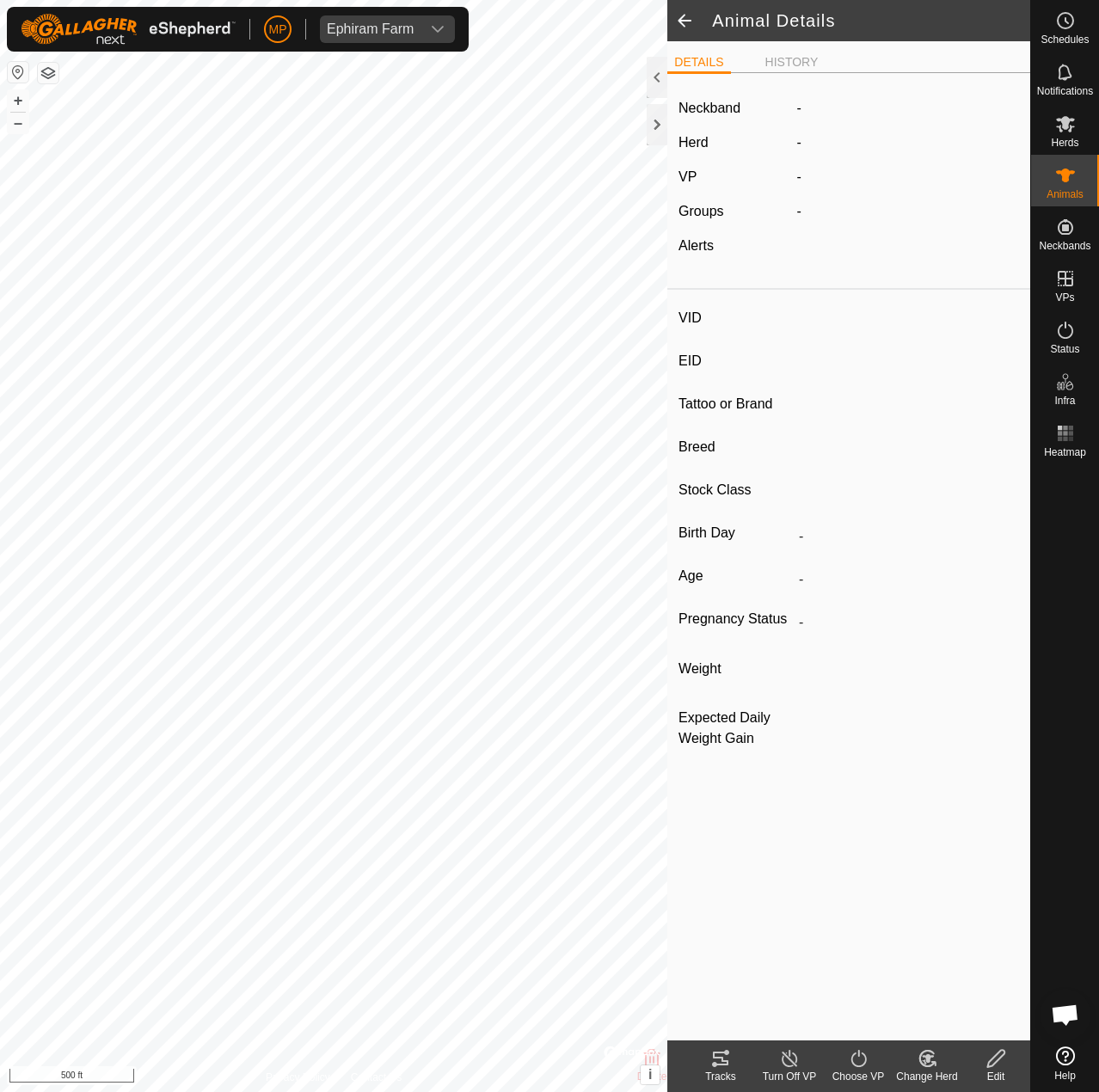
click at [988, 1060] on icon at bounding box center [996, 1059] width 22 height 21
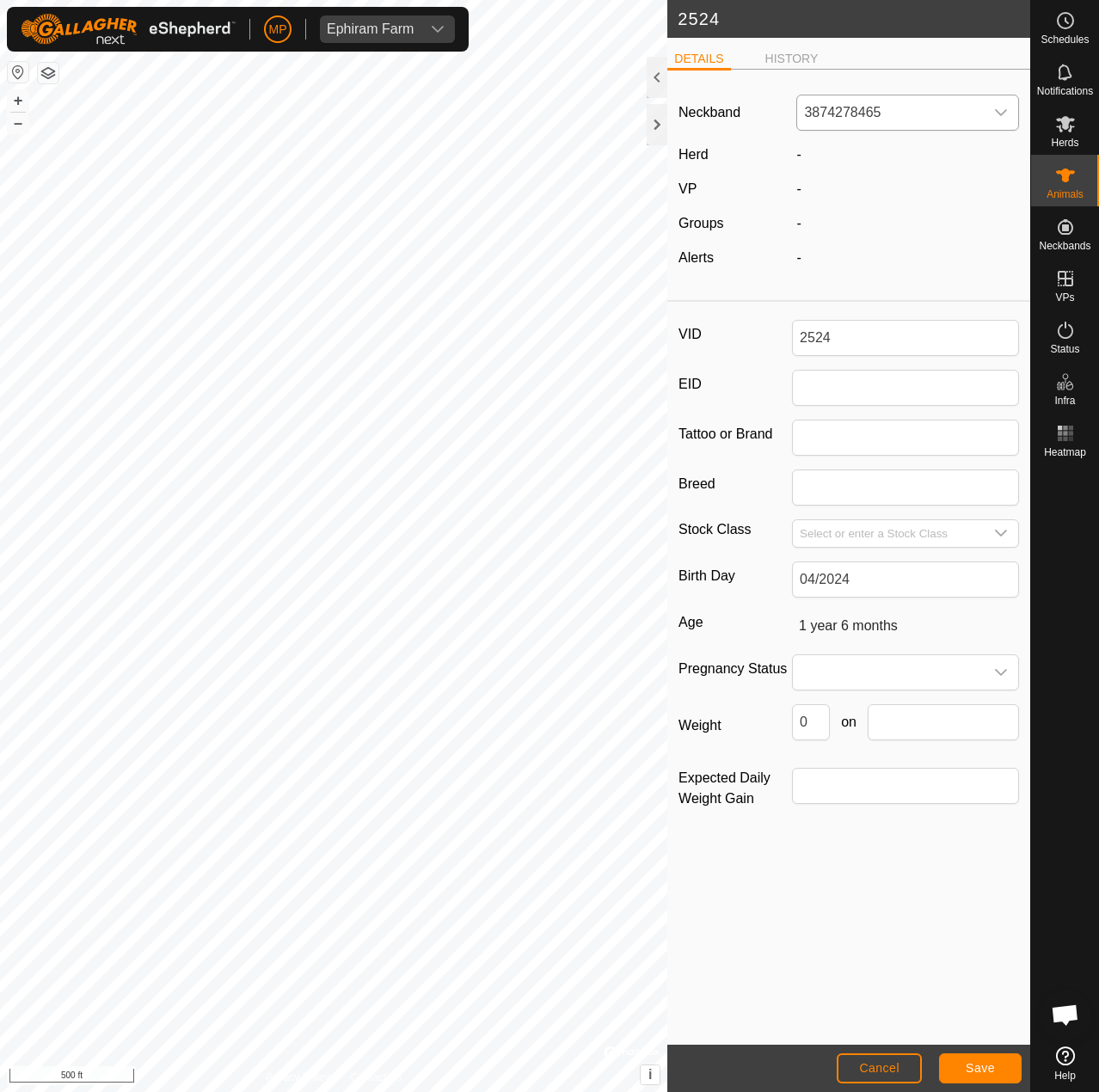
click at [905, 104] on span "3874278465" at bounding box center [890, 112] width 187 height 34
click at [865, 196] on li "Unfit" at bounding box center [909, 201] width 221 height 34
click at [1011, 1076] on button "Save" at bounding box center [981, 1068] width 82 height 30
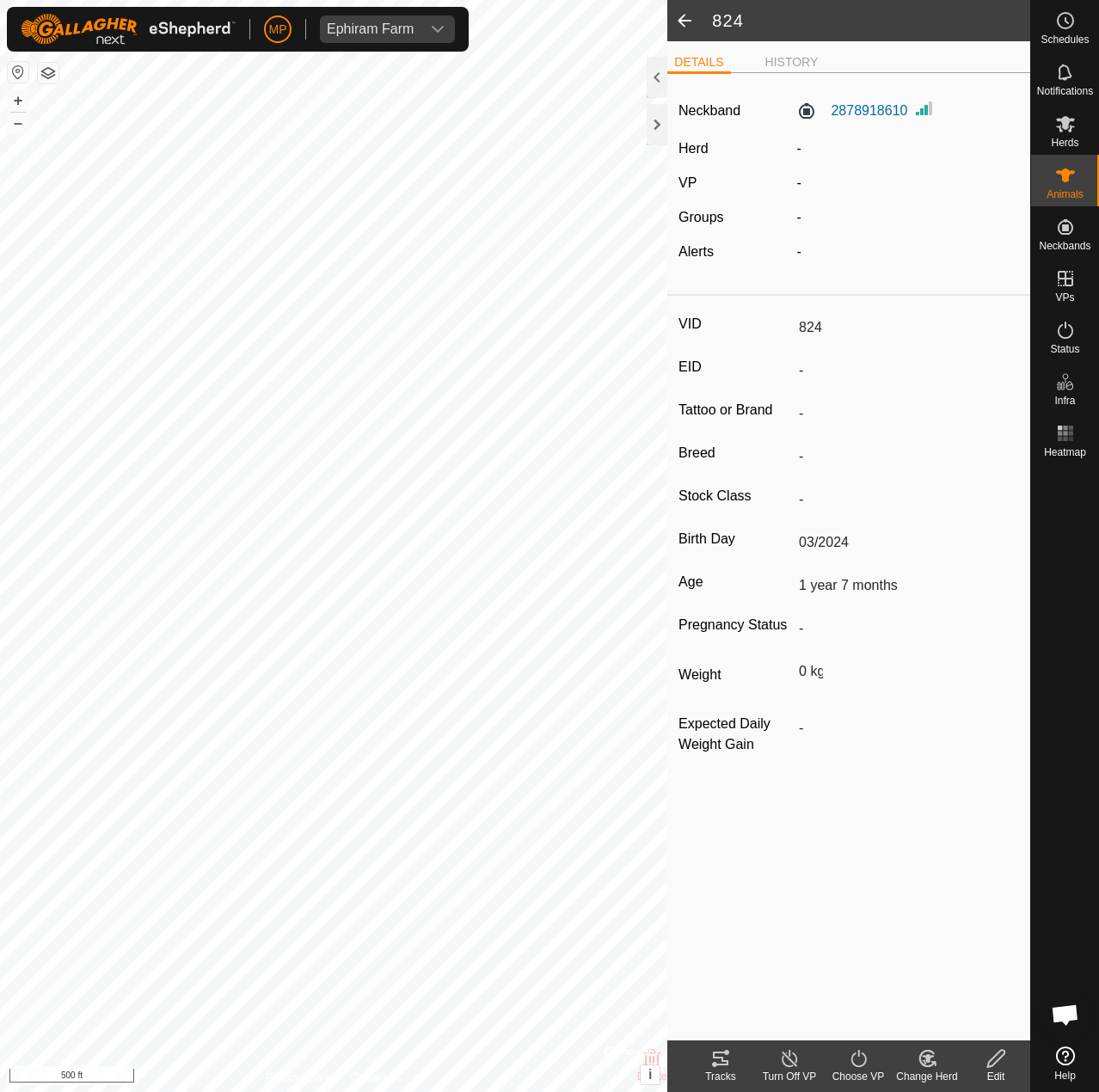
click at [996, 1074] on div "Edit" at bounding box center [996, 1077] width 68 height 16
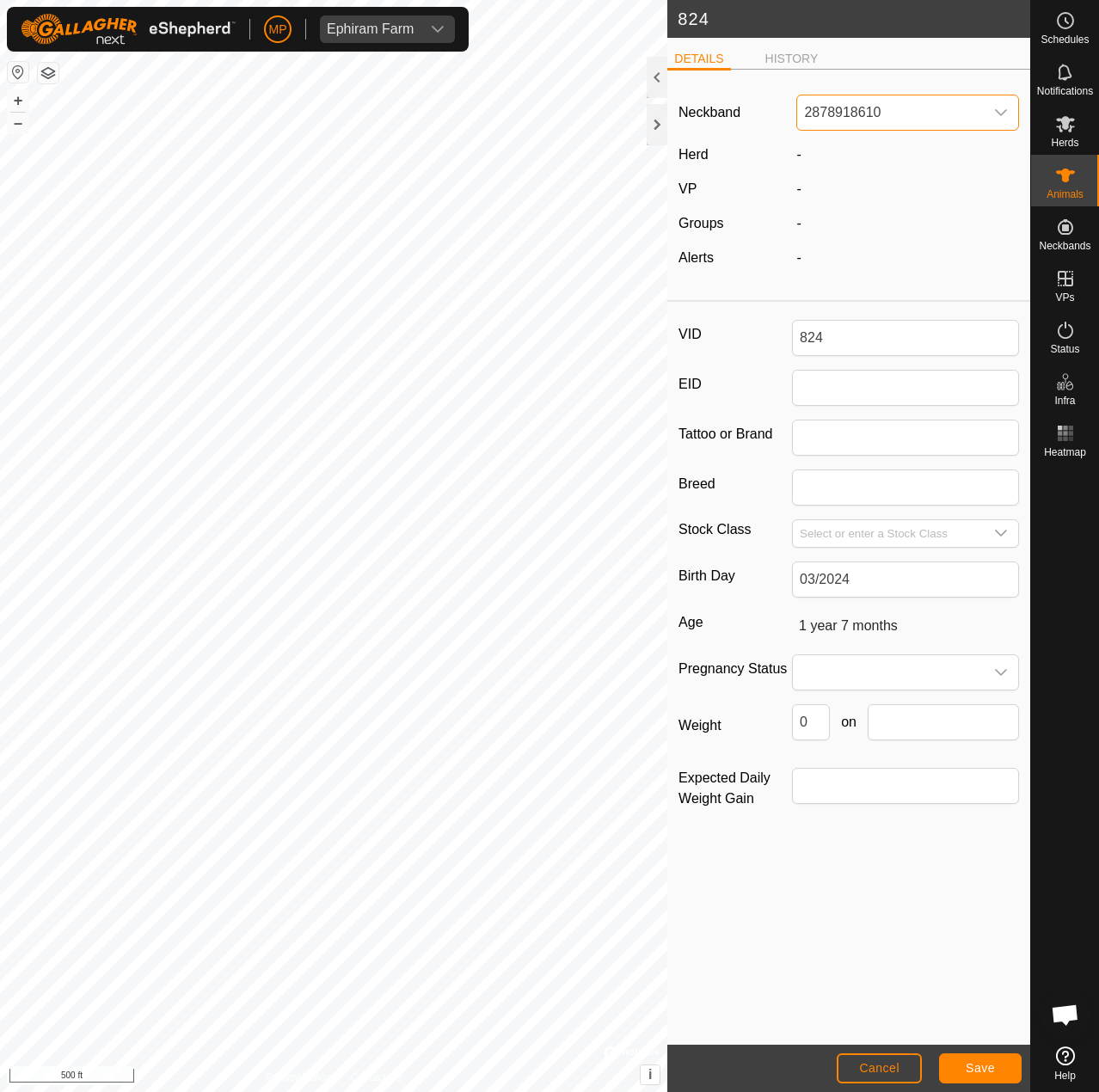
click at [882, 105] on span "2878918610" at bounding box center [890, 112] width 187 height 34
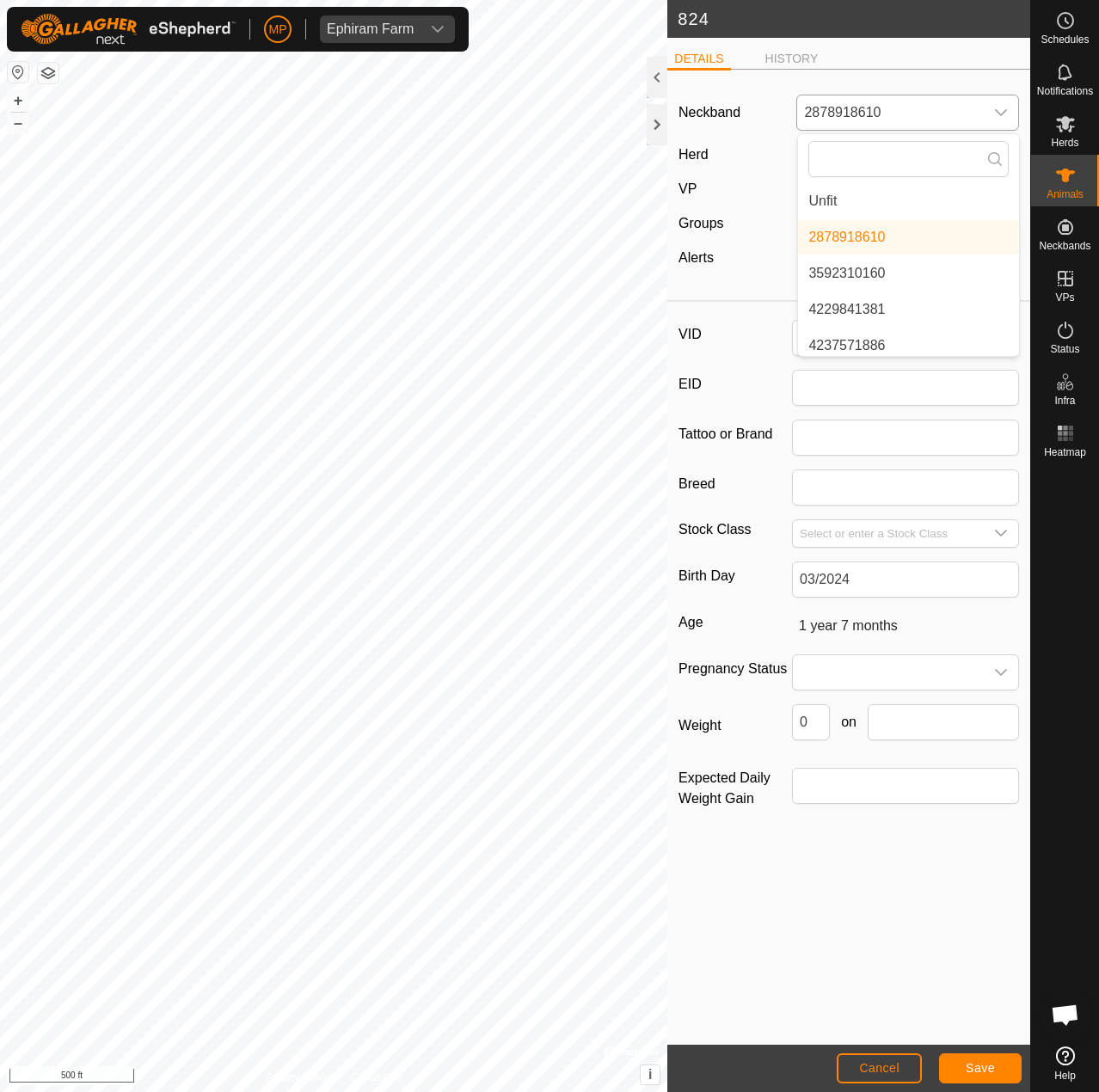
click at [856, 212] on li "Unfit" at bounding box center [909, 201] width 221 height 34
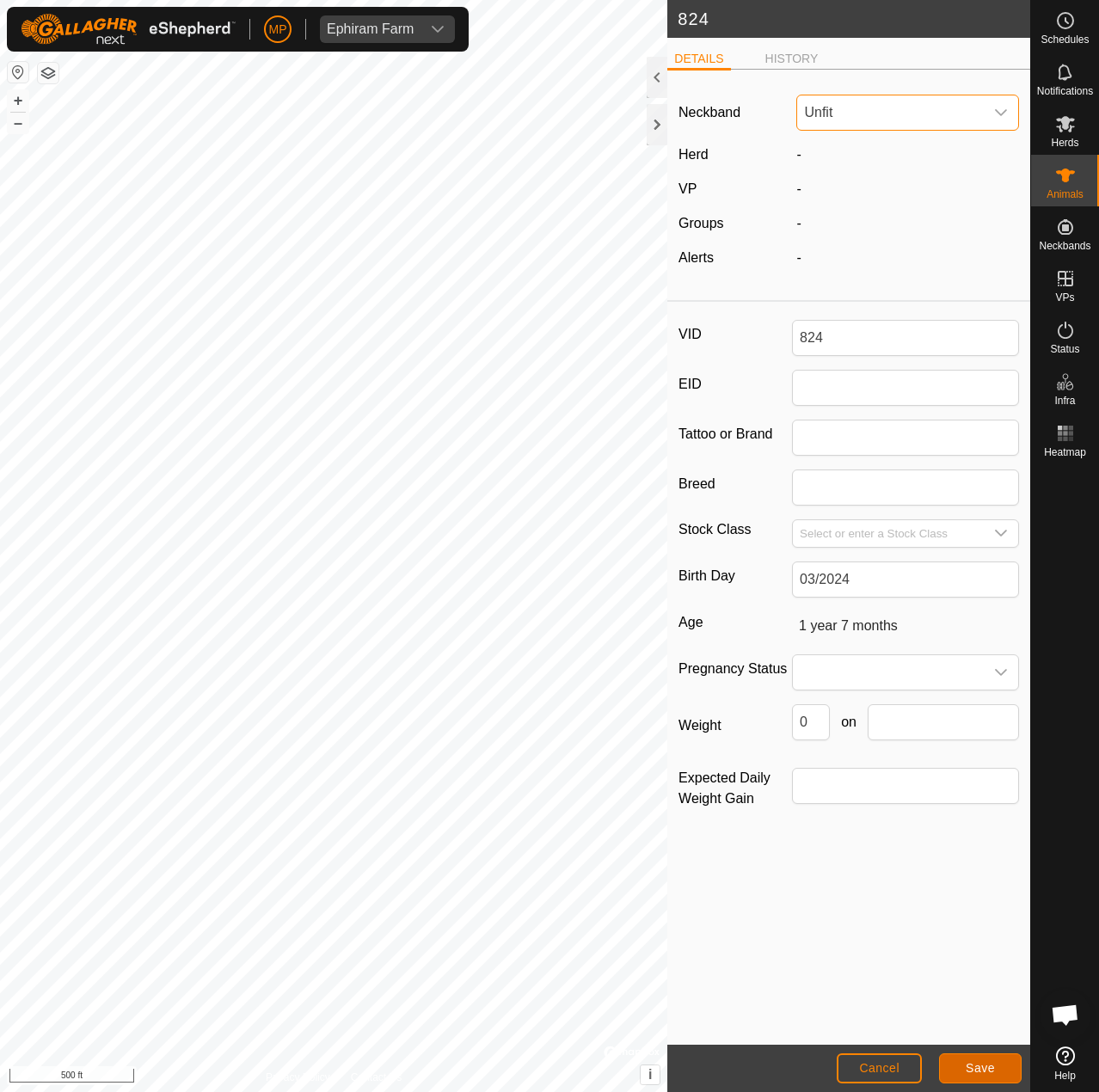
click at [974, 1076] on button "Save" at bounding box center [981, 1068] width 82 height 30
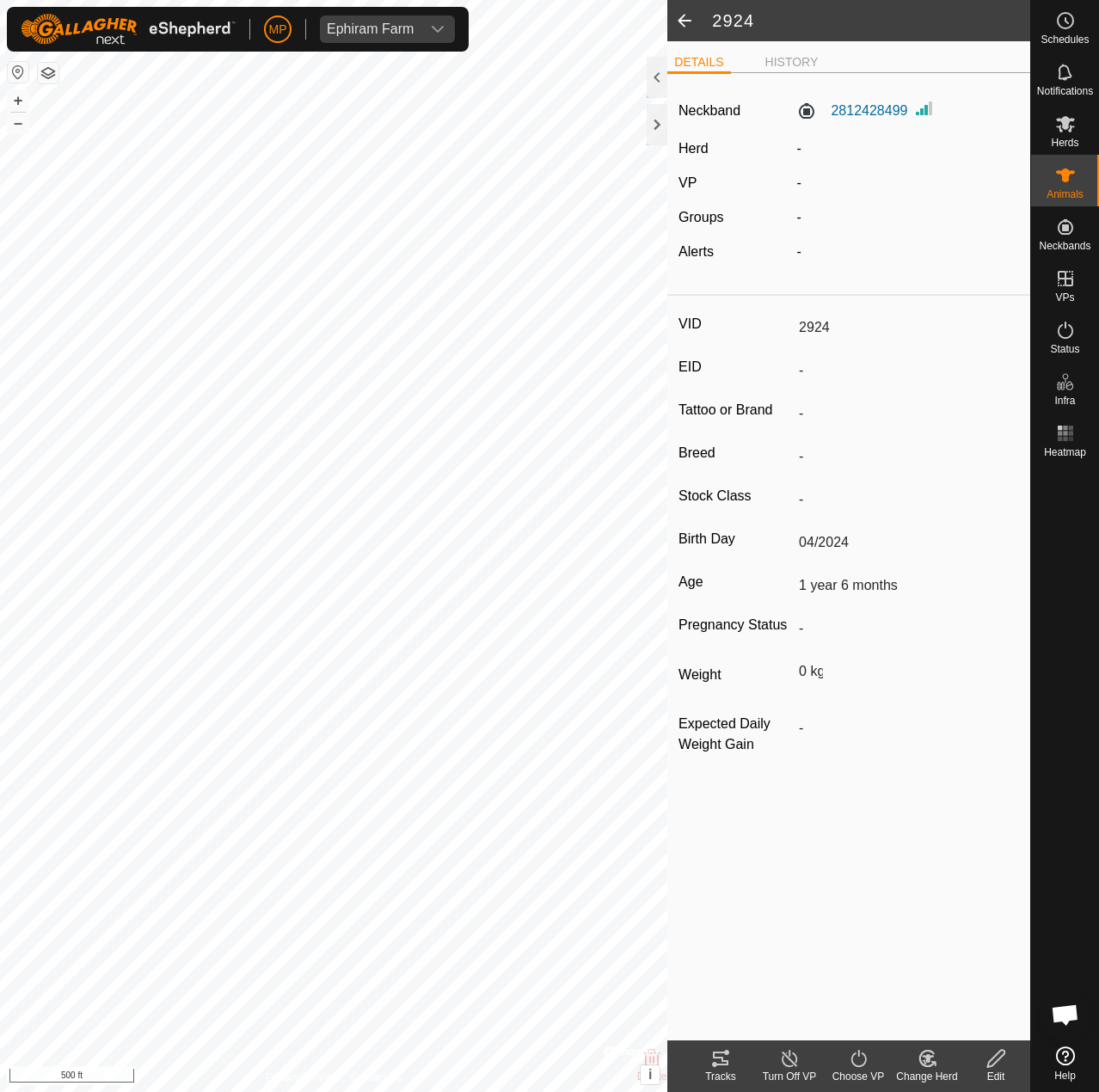
click at [1003, 1060] on icon at bounding box center [996, 1059] width 22 height 21
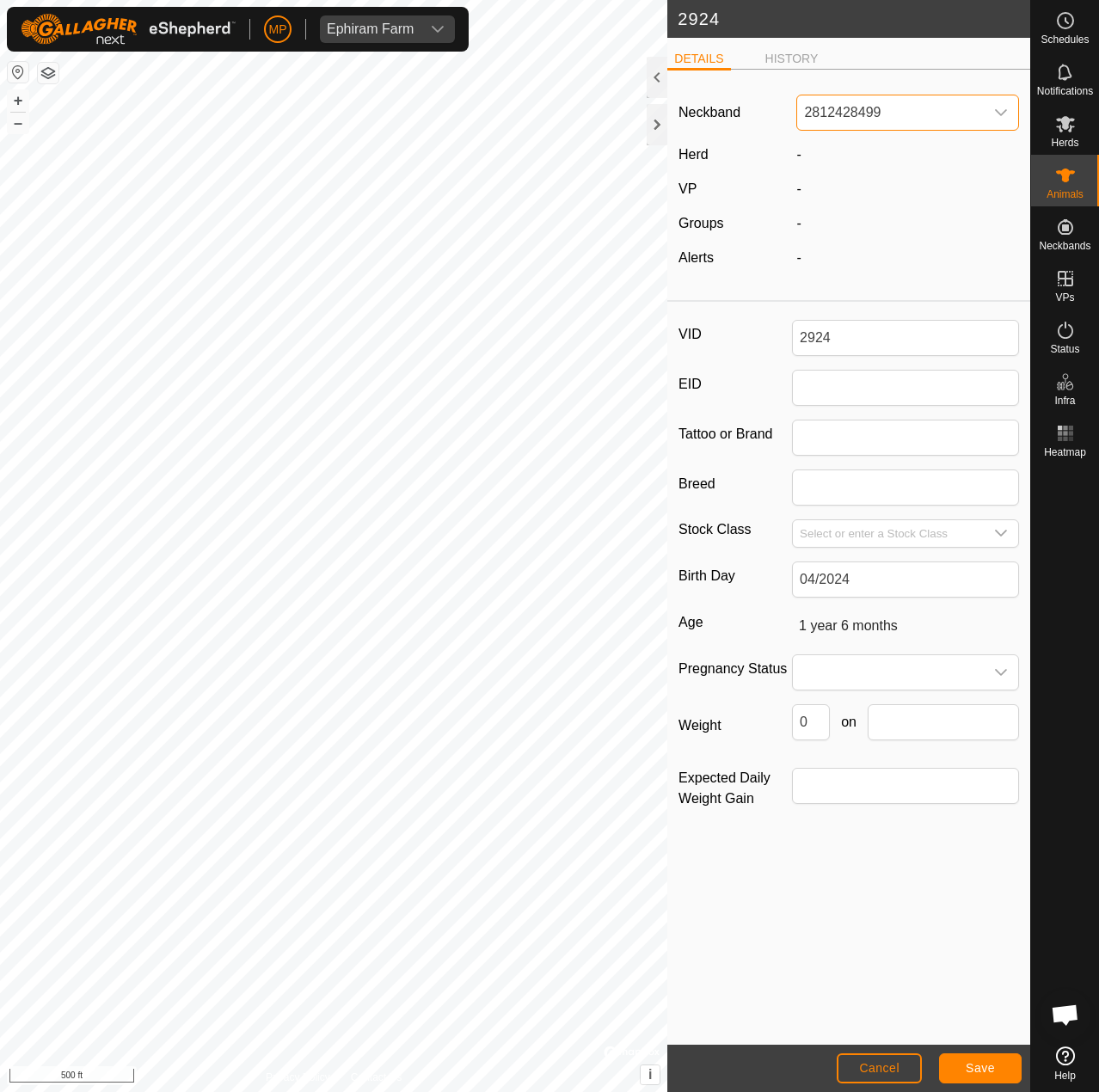
click at [884, 121] on span "2812428499" at bounding box center [890, 112] width 187 height 34
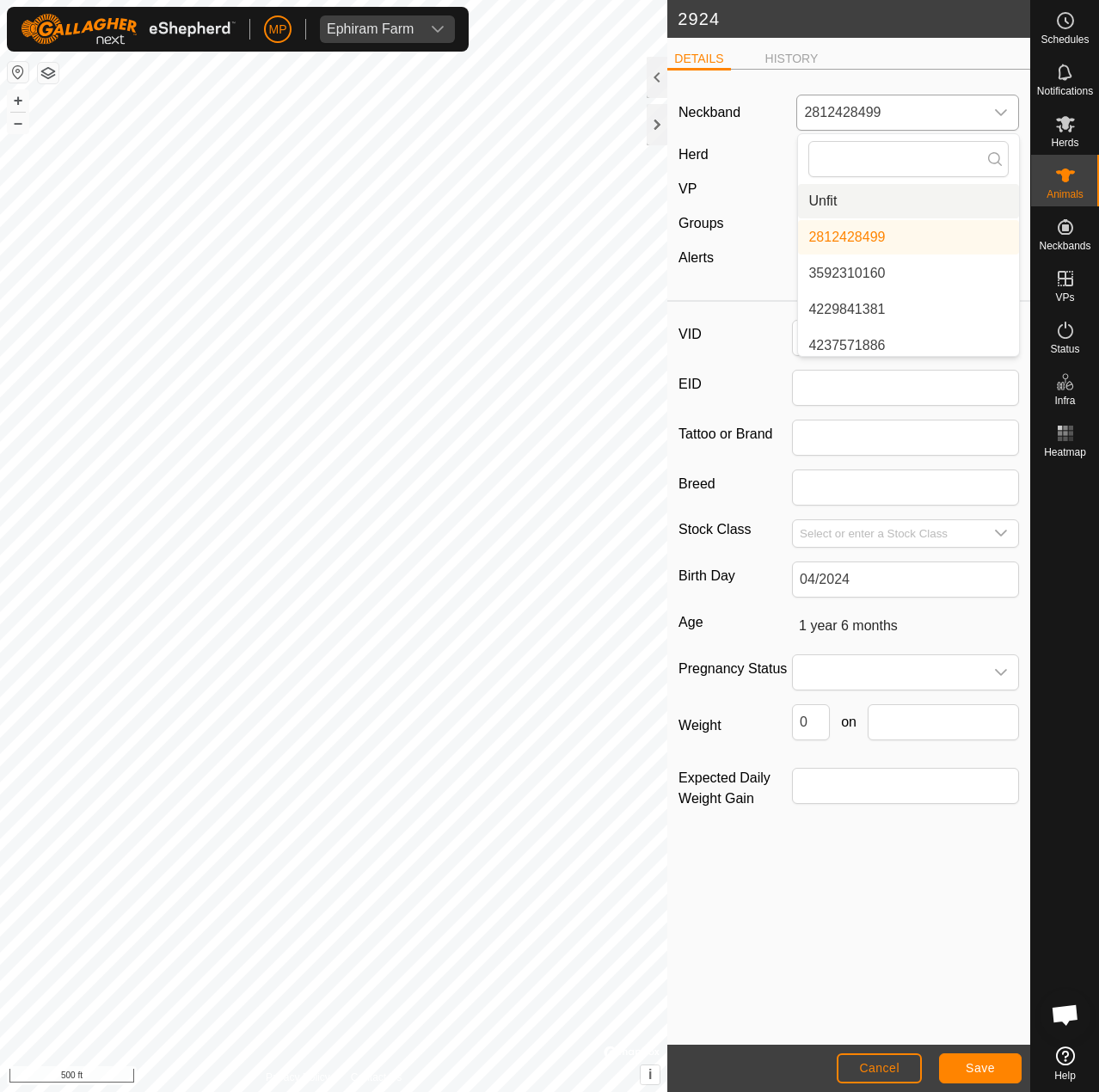
click at [835, 203] on li "Unfit" at bounding box center [909, 201] width 221 height 34
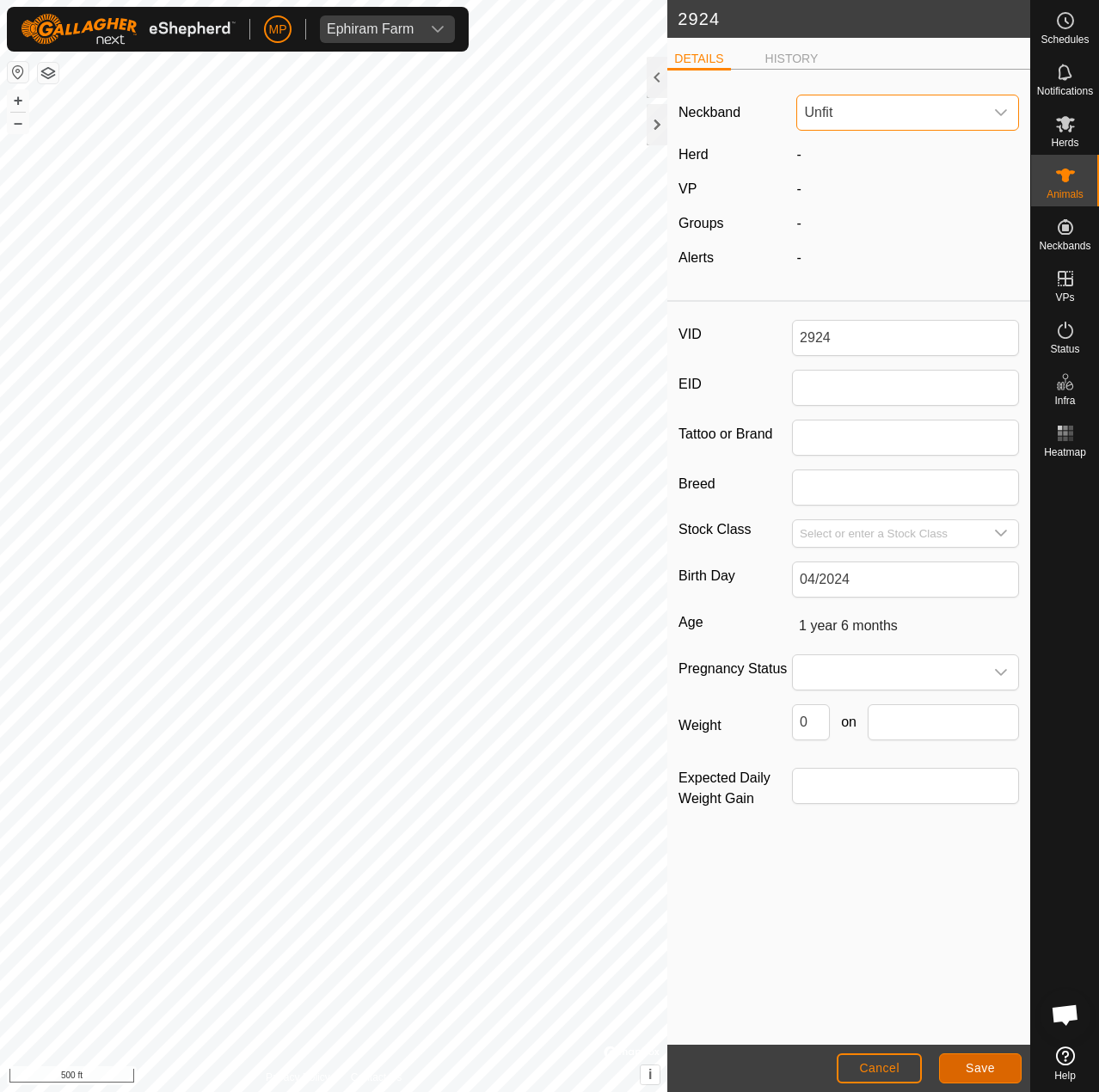
click at [974, 1082] on button "Save" at bounding box center [981, 1068] width 82 height 30
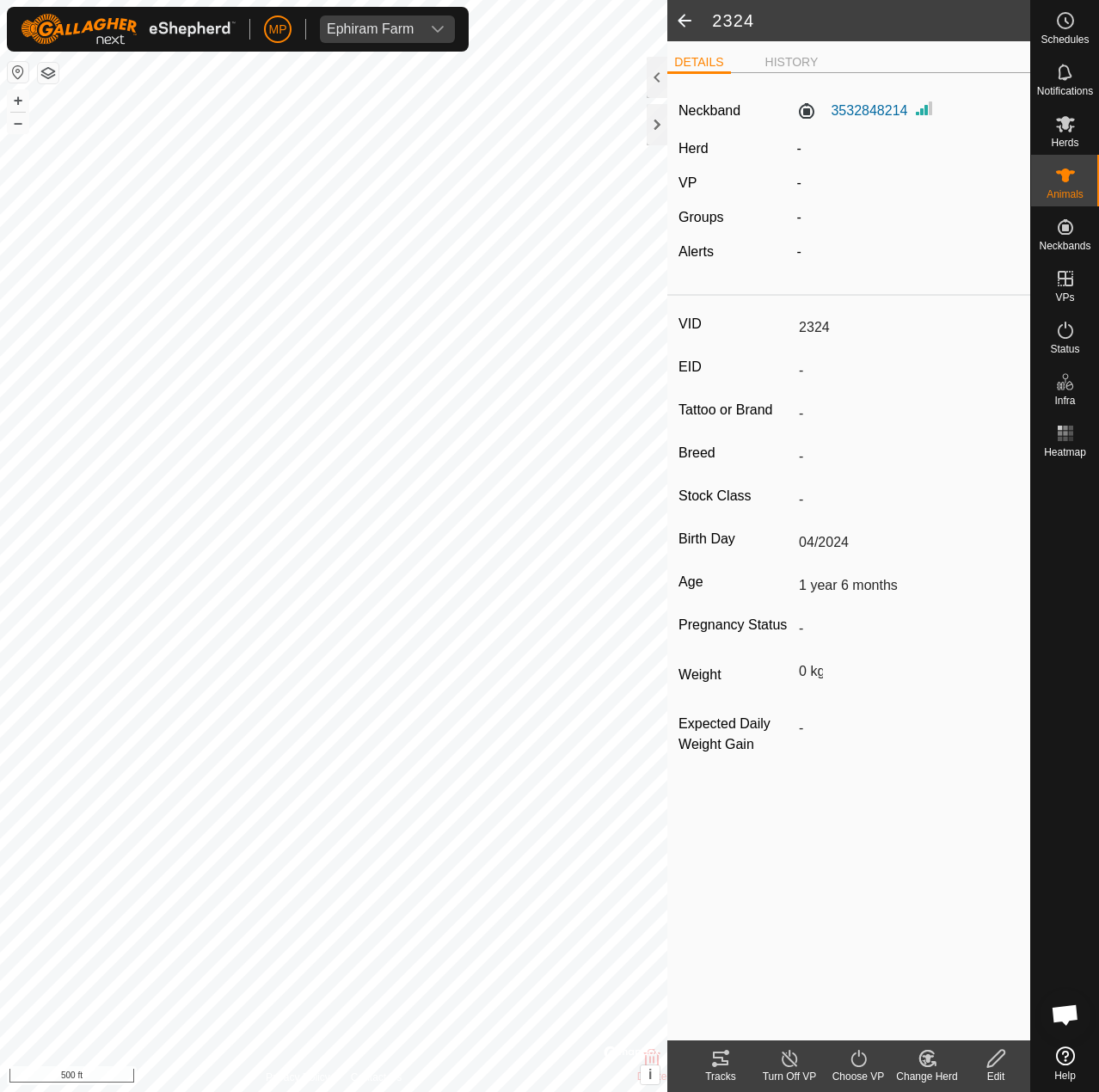
click at [996, 1059] on icon at bounding box center [996, 1059] width 22 height 21
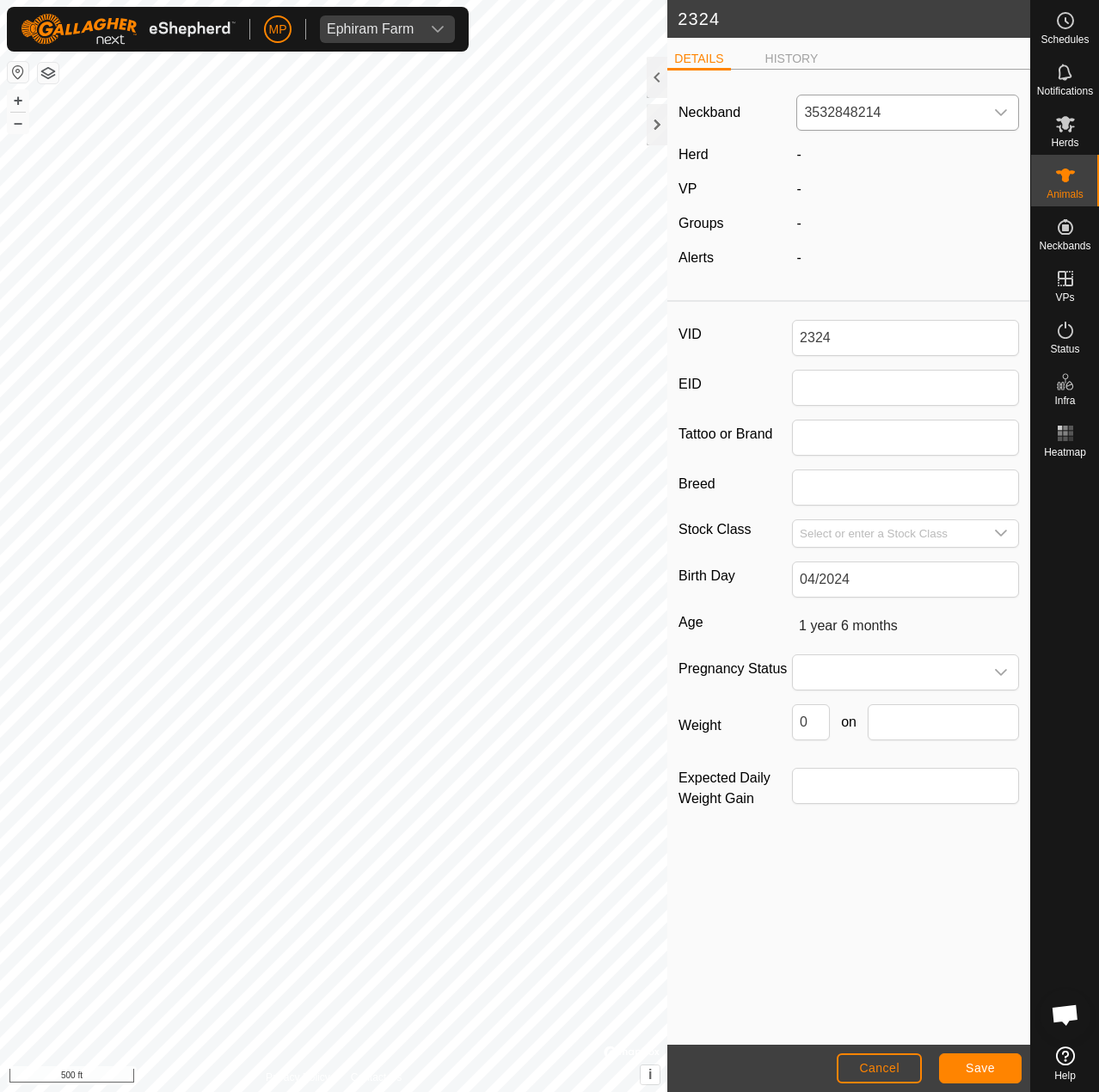
click at [929, 125] on span "3532848214" at bounding box center [890, 112] width 187 height 34
click at [863, 203] on li "Unfit" at bounding box center [909, 201] width 221 height 34
click at [955, 1060] on button "Save" at bounding box center [981, 1068] width 82 height 30
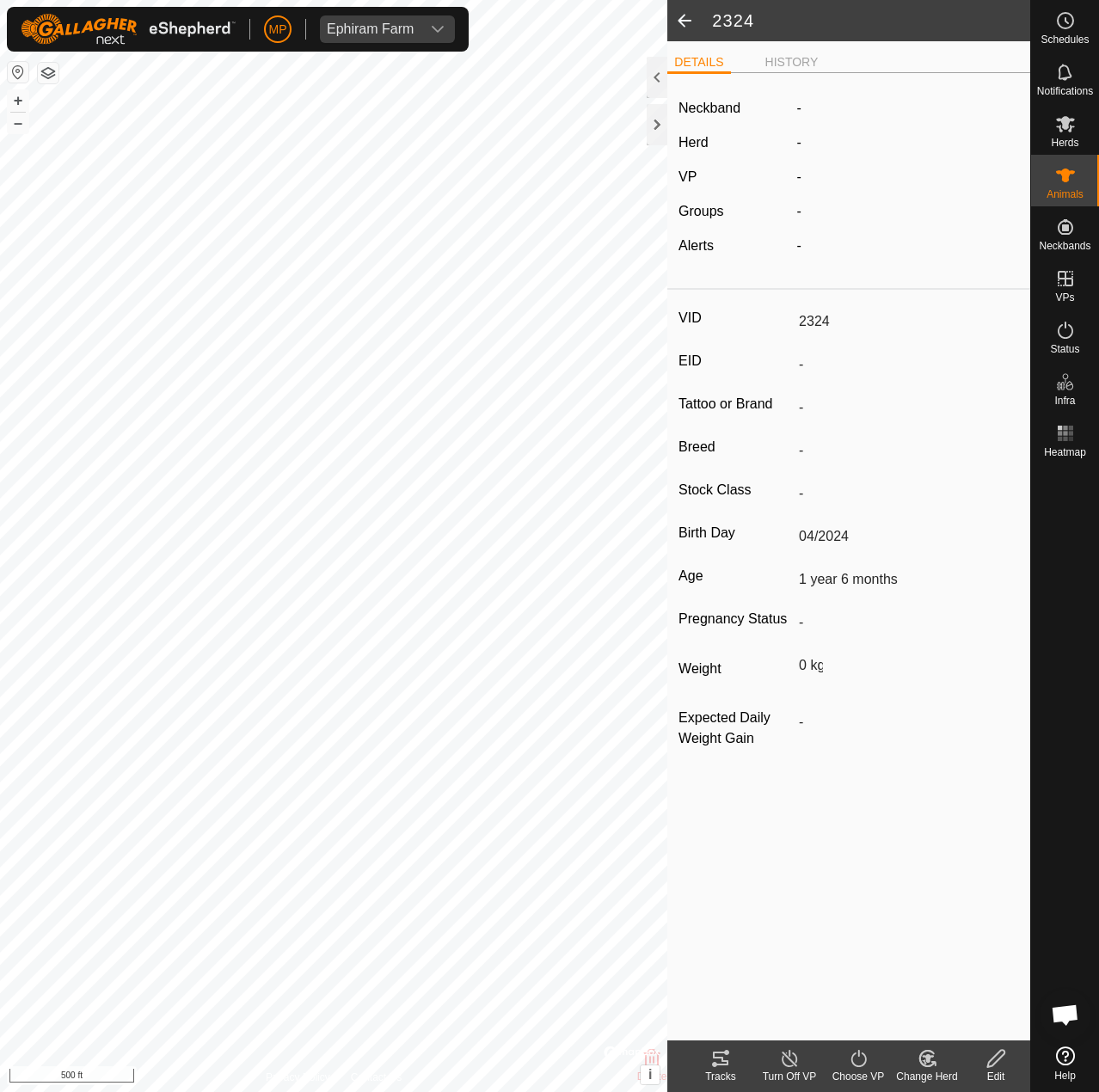
click at [682, 19] on span at bounding box center [684, 20] width 34 height 41
click at [682, 25] on span at bounding box center [684, 20] width 34 height 41
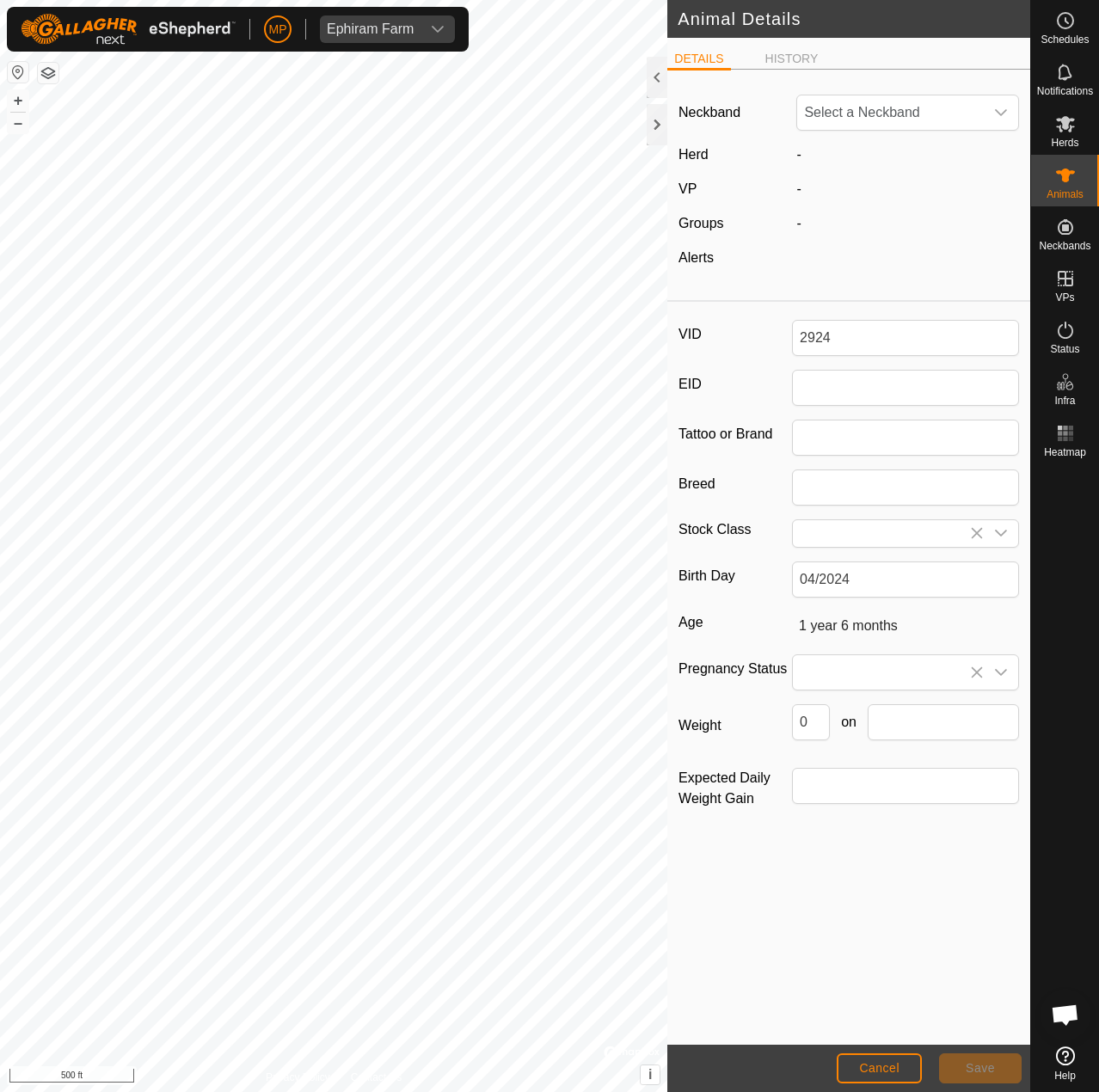
click at [682, 25] on h2 "Animal Details" at bounding box center [854, 19] width 353 height 21
click at [908, 1076] on button "Cancel" at bounding box center [879, 1068] width 85 height 30
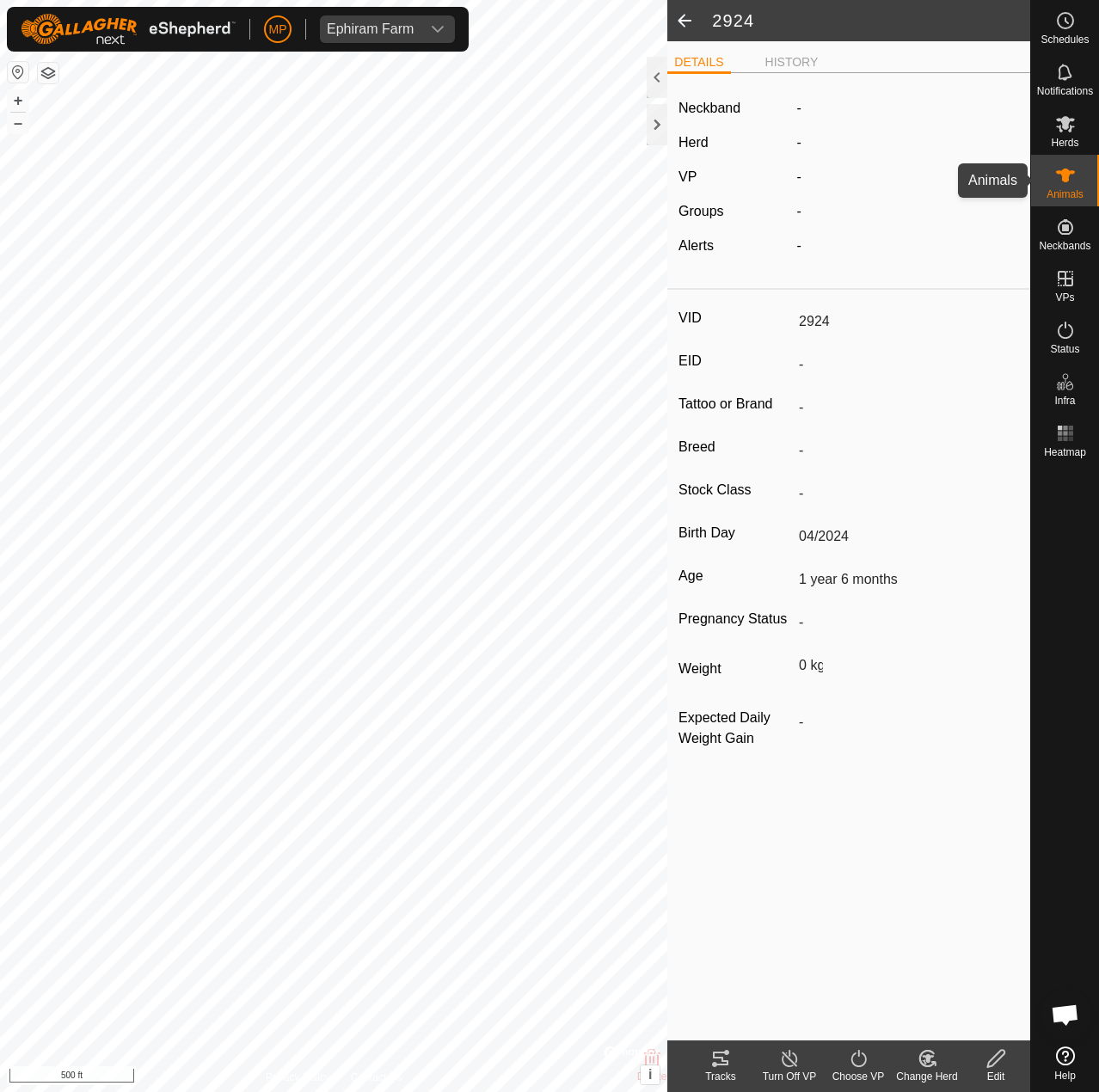
click at [1068, 171] on icon at bounding box center [1066, 175] width 19 height 14
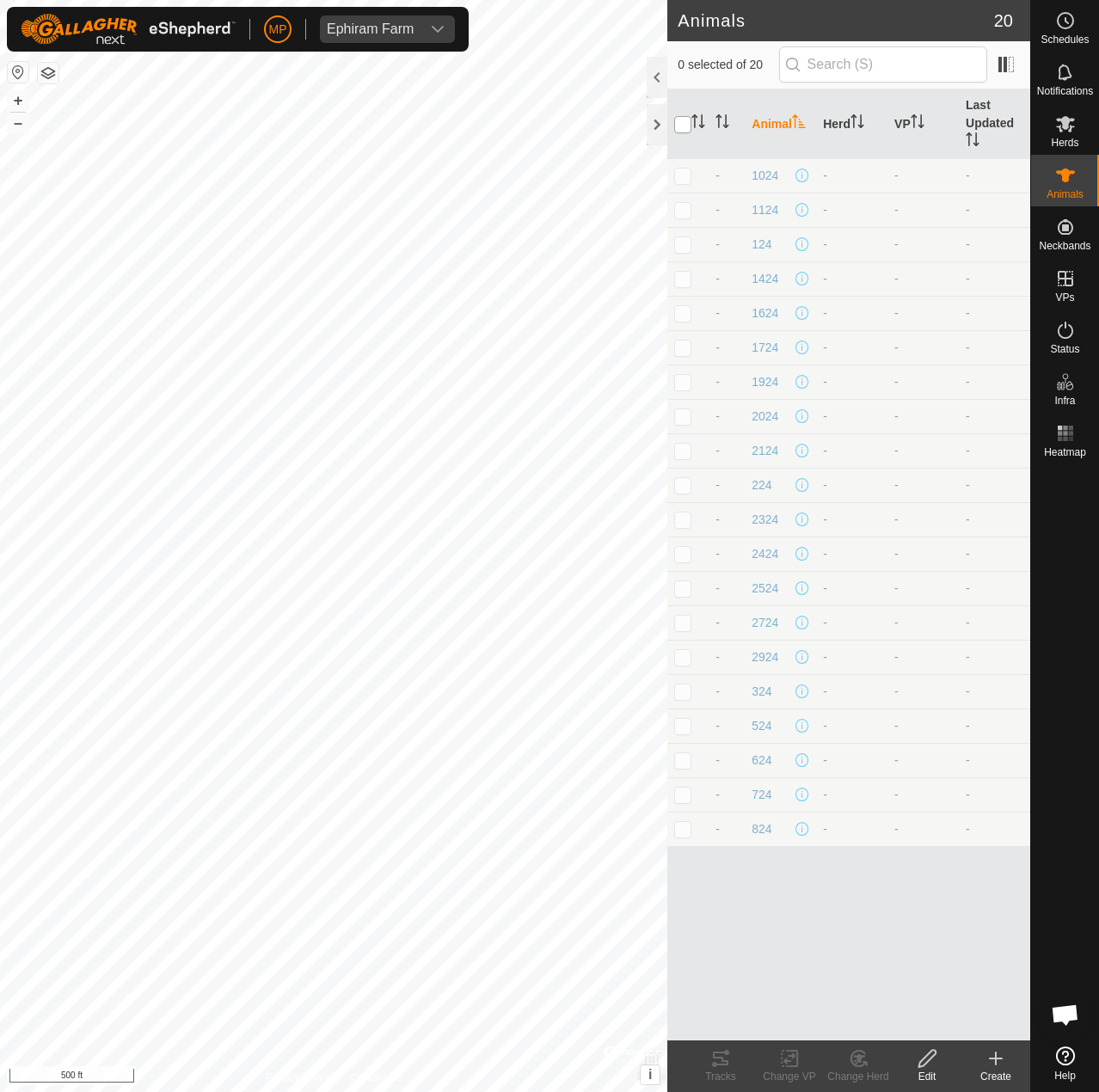
click at [685, 131] on input "checkbox" at bounding box center [683, 125] width 18 height 18
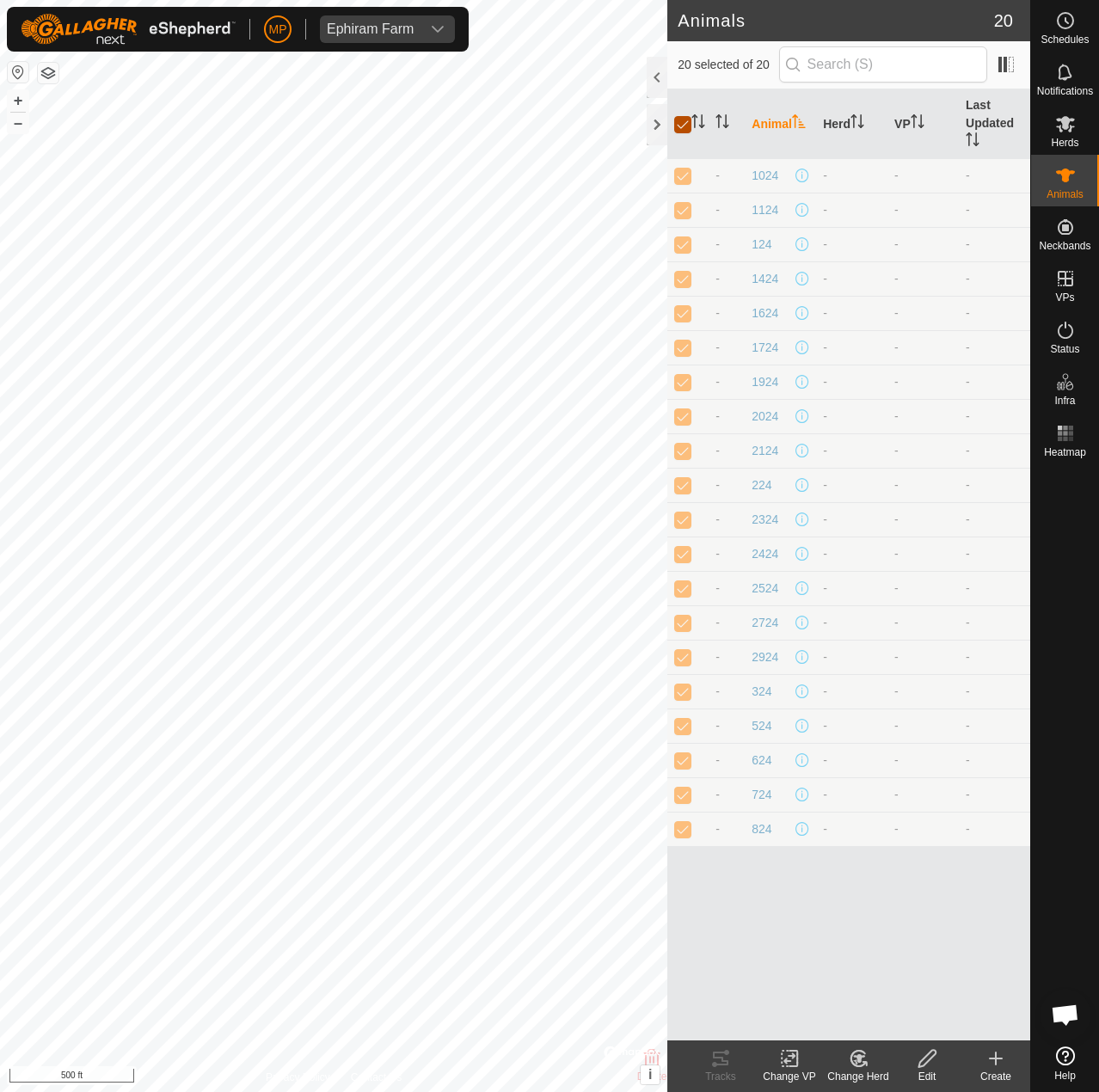
click at [685, 131] on input "checkbox" at bounding box center [683, 125] width 18 height 18
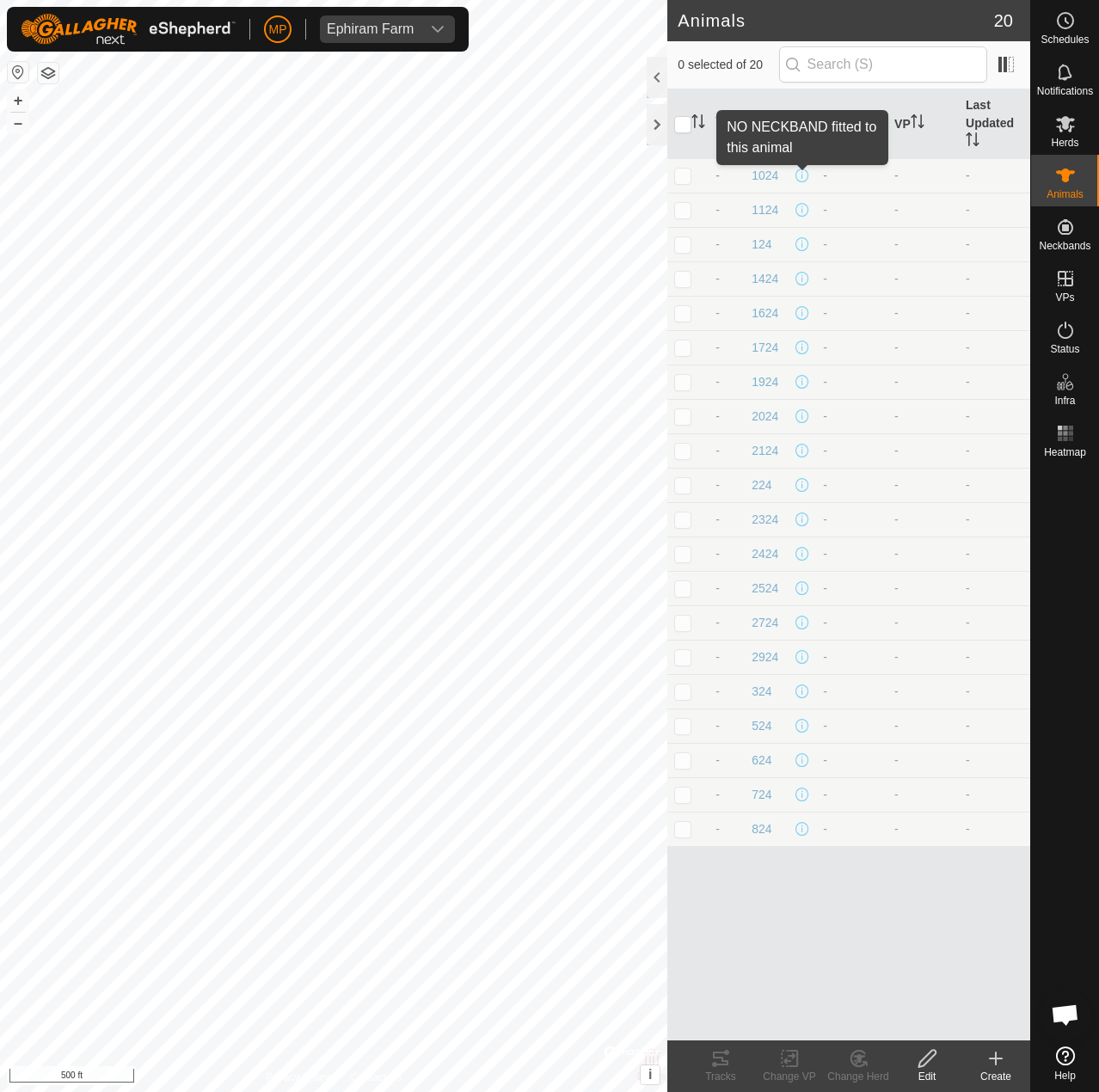
click at [799, 175] on span at bounding box center [803, 175] width 14 height 14
click at [766, 178] on span "1024" at bounding box center [765, 175] width 26 height 18
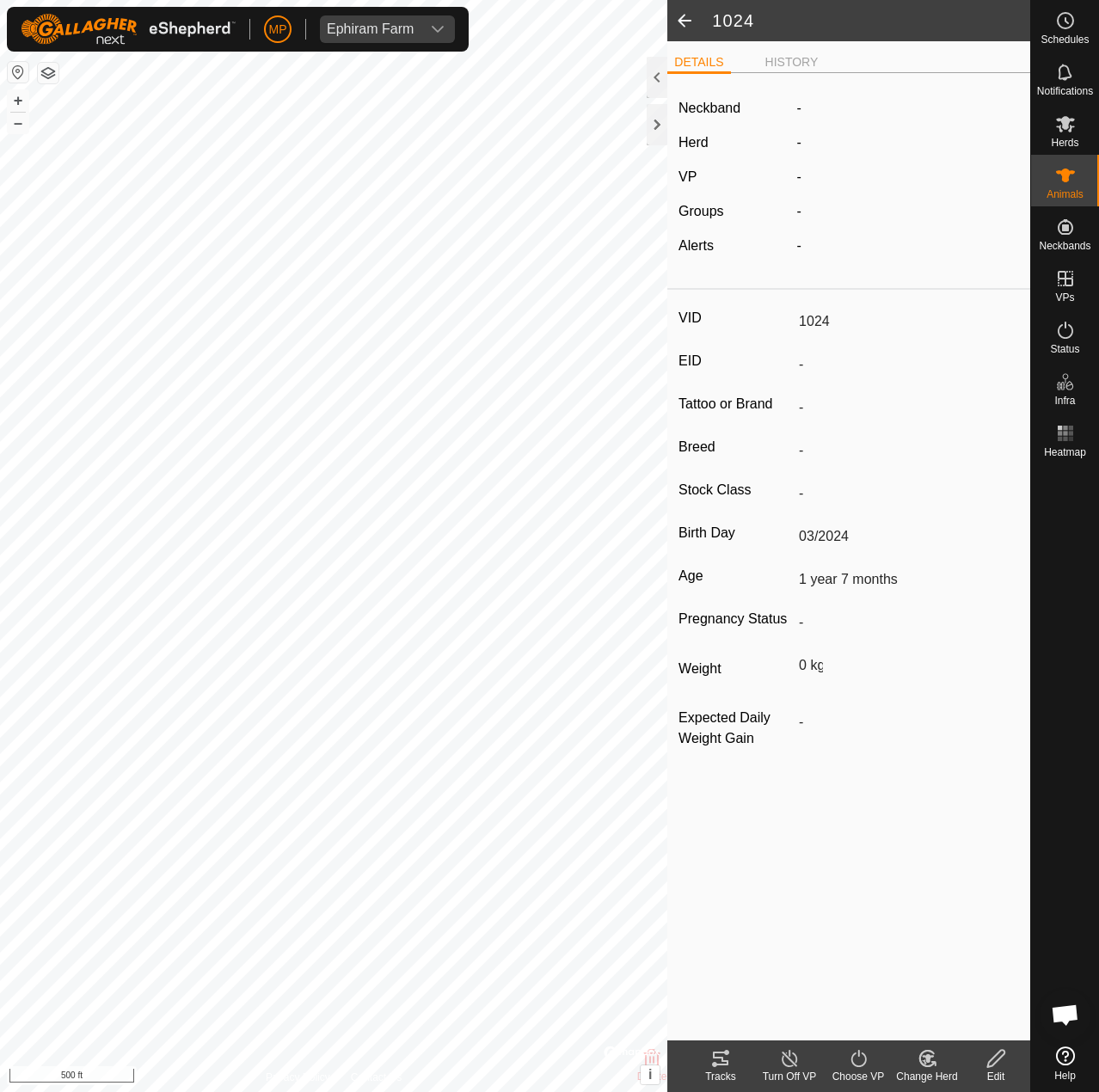
click at [993, 1061] on icon at bounding box center [996, 1059] width 22 height 21
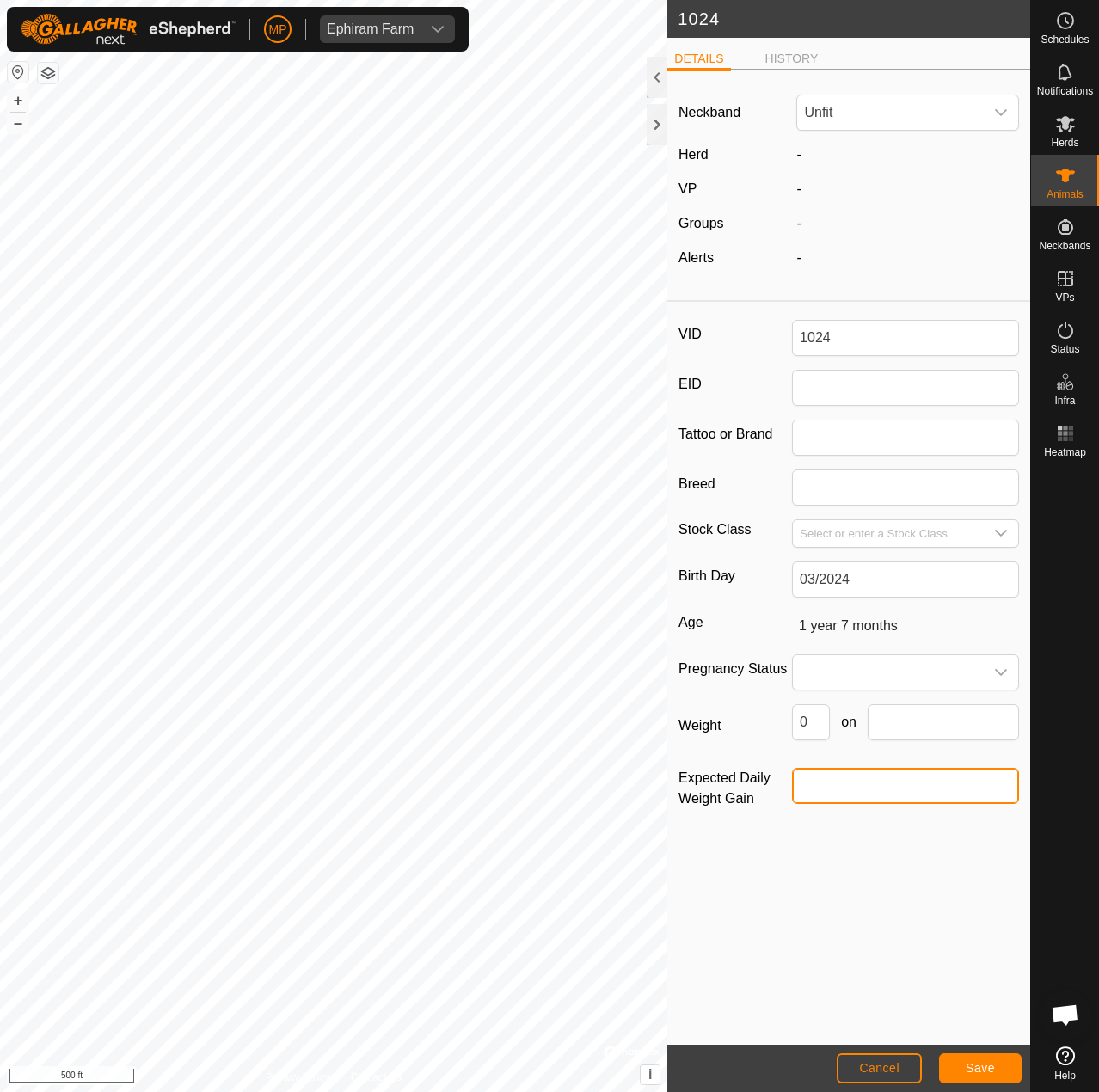
click at [836, 794] on input "Expected Daily Weight Gain" at bounding box center [905, 786] width 227 height 36
click at [793, 899] on div "Neckband Unfit Herd - VP - Groups - Alerts - VID 1024 EID Tattoo or Brand Breed…" at bounding box center [849, 564] width 363 height 961
click at [919, 665] on span at bounding box center [888, 672] width 191 height 34
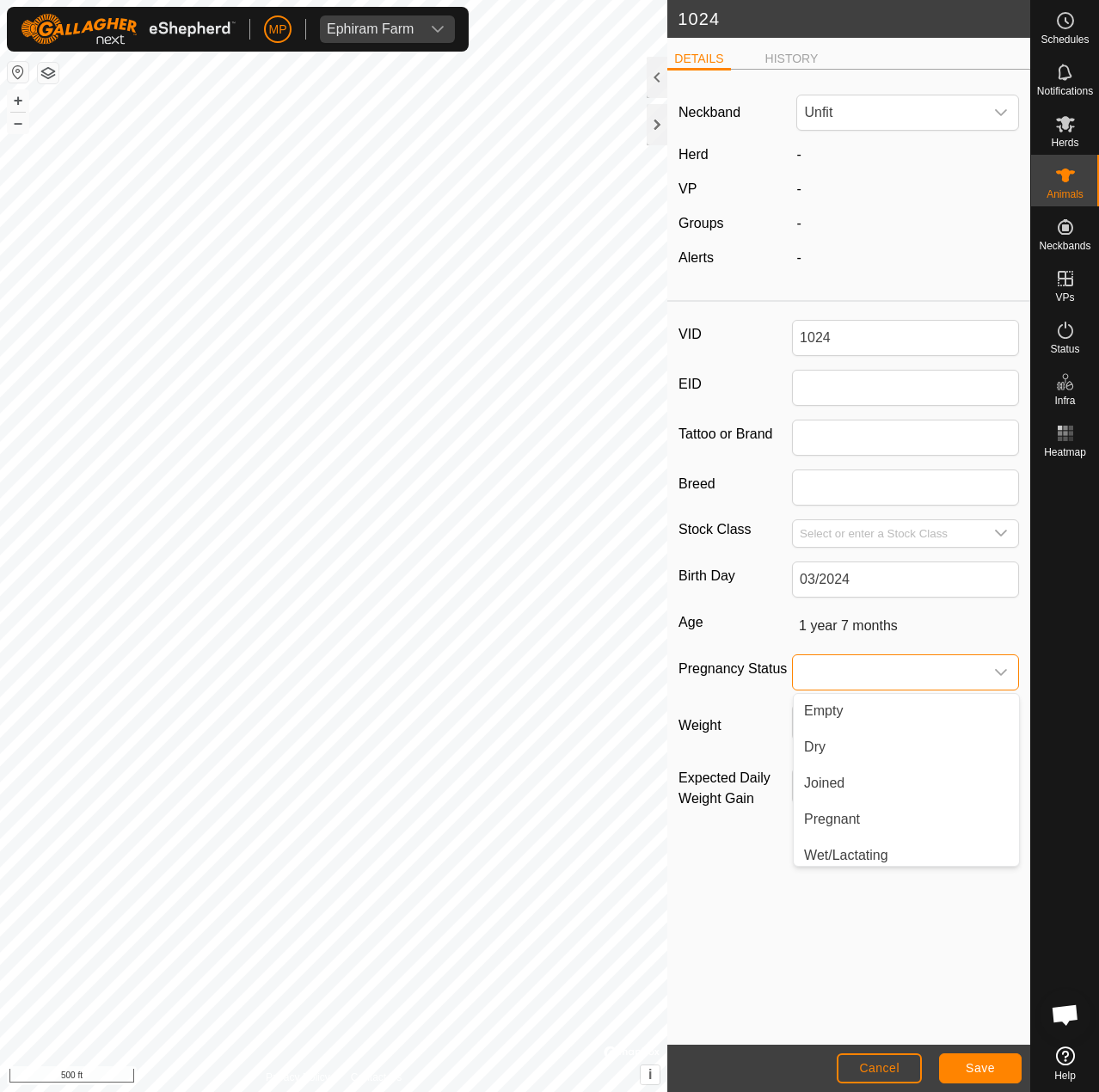
click at [919, 665] on span at bounding box center [888, 672] width 191 height 34
click at [927, 538] on input "Select or enter a Stock Class" at bounding box center [888, 533] width 191 height 26
click at [1000, 533] on icon "dropdown trigger" at bounding box center [1001, 533] width 14 height 14
click at [964, 570] on input "text" at bounding box center [906, 575] width 204 height 36
click at [831, 923] on div "Neckband Unfit Herd - VP - Groups - Alerts - VID 1024 EID Tattoo or Brand Breed…" at bounding box center [849, 564] width 363 height 961
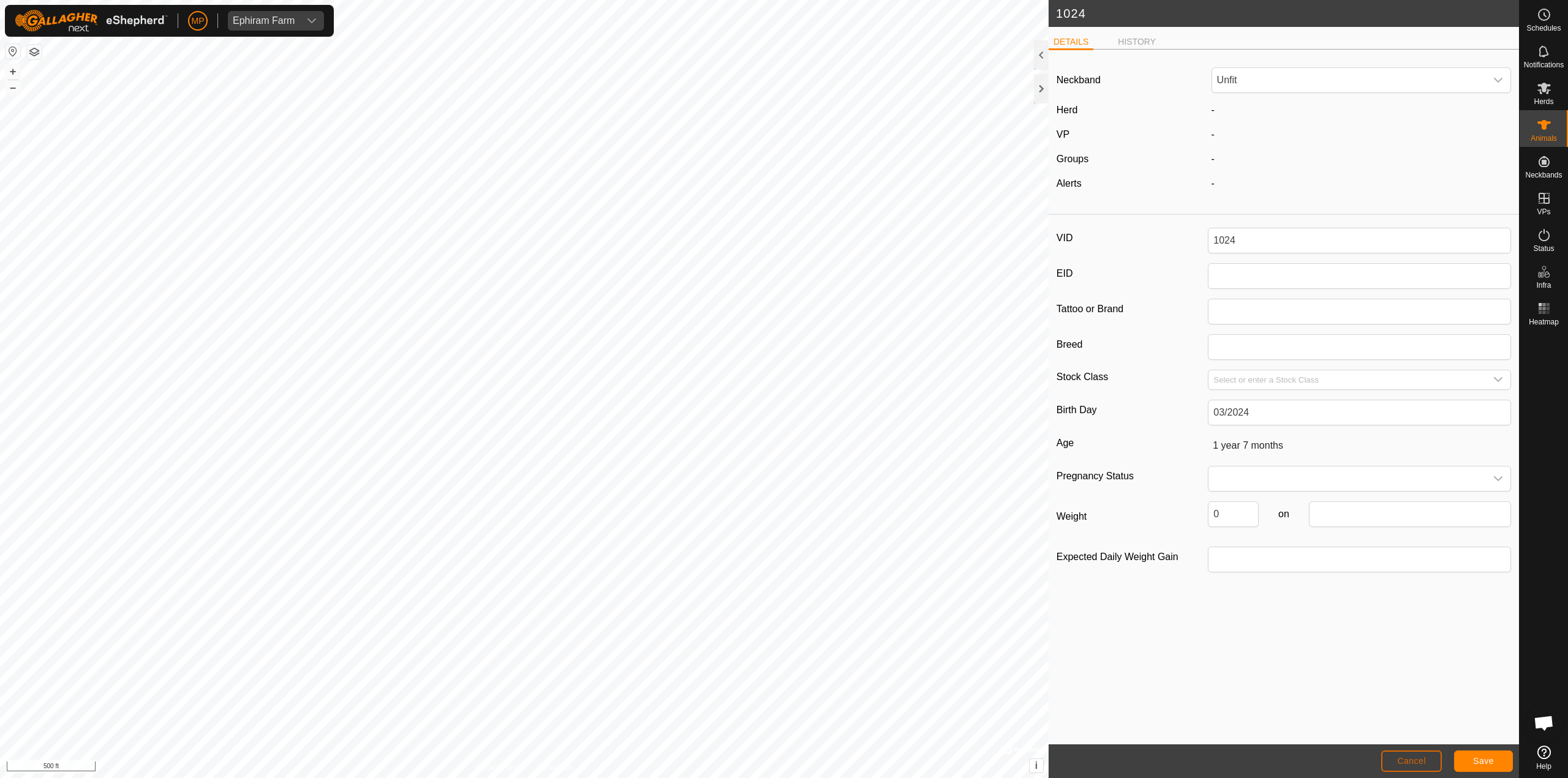
click at [782, 762] on span "Cancel" at bounding box center [1411, 761] width 29 height 10
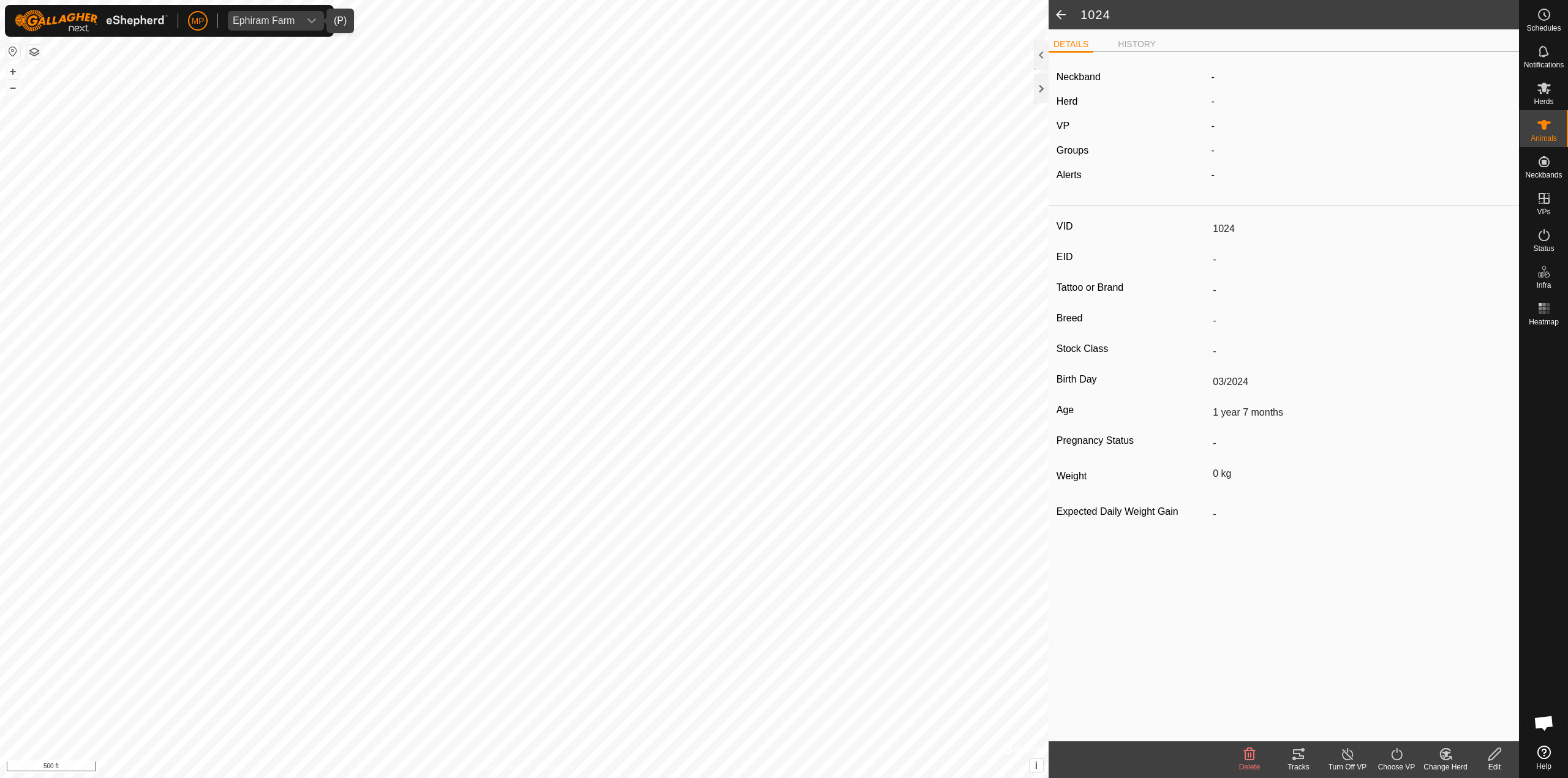
click at [278, 24] on div "Ephiram Farm" at bounding box center [264, 21] width 62 height 10
click at [262, 63] on li "[US_STATE][GEOGRAPHIC_DATA] - [GEOGRAPHIC_DATA]" at bounding box center [370, 70] width 282 height 24
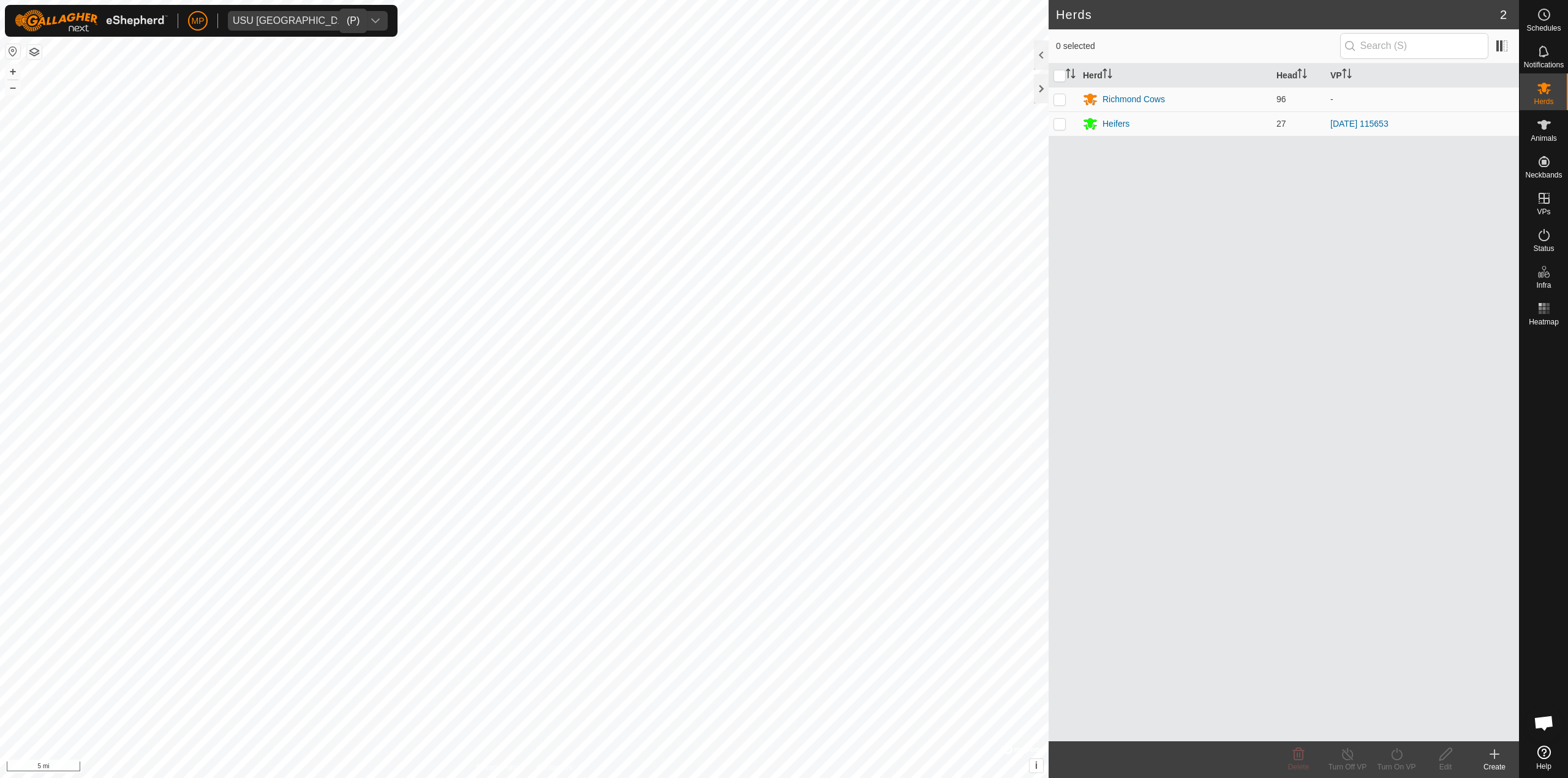
click at [363, 12] on div "dropdown trigger" at bounding box center [375, 21] width 24 height 19
click at [309, 49] on li "[US_STATE][GEOGRAPHIC_DATA] - [GEOGRAPHIC_DATA]" at bounding box center [370, 44] width 282 height 24
click at [782, 17] on icon at bounding box center [1544, 15] width 15 height 15
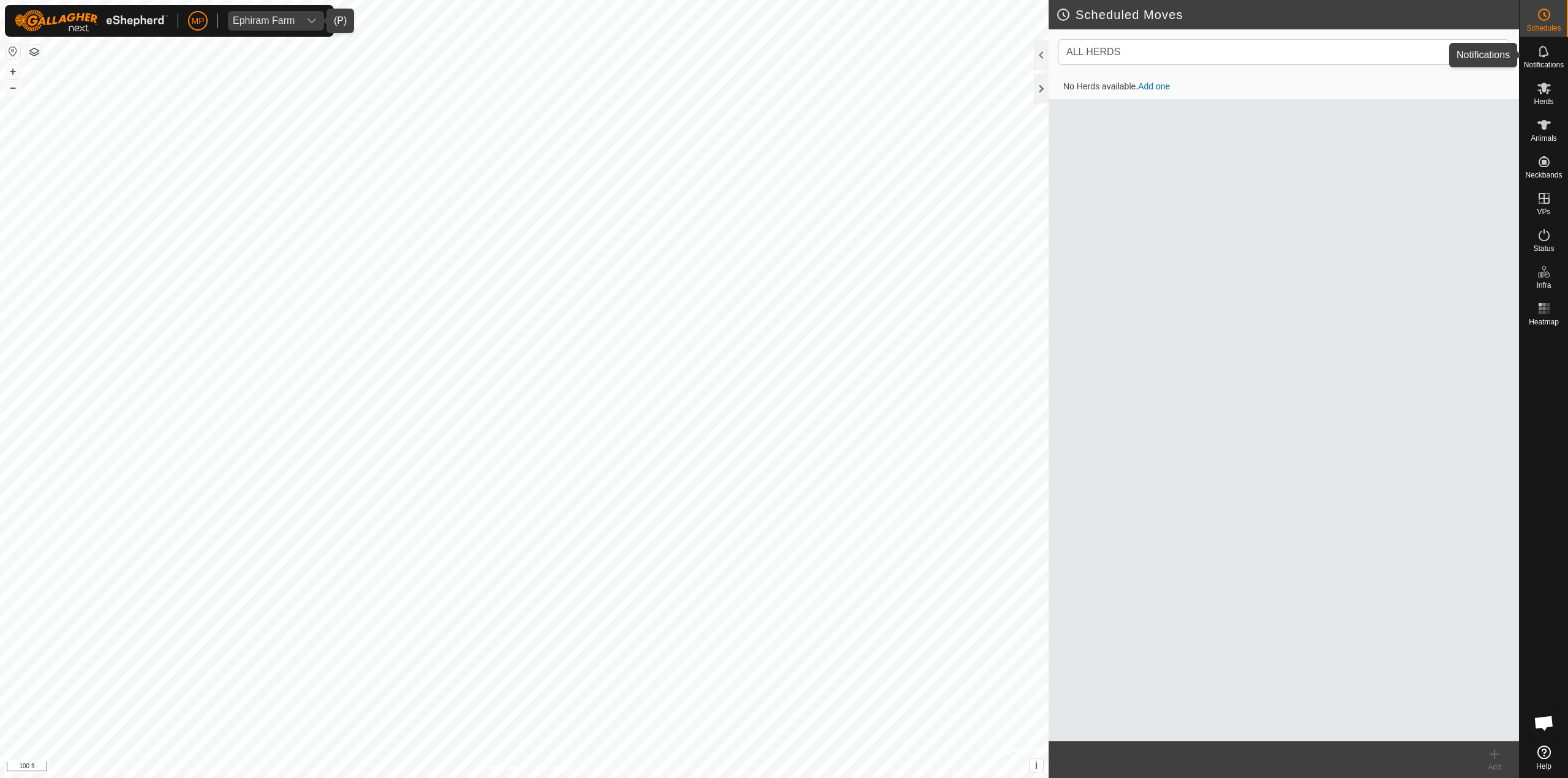
click at [782, 41] on div "Notifications" at bounding box center [1544, 55] width 48 height 37
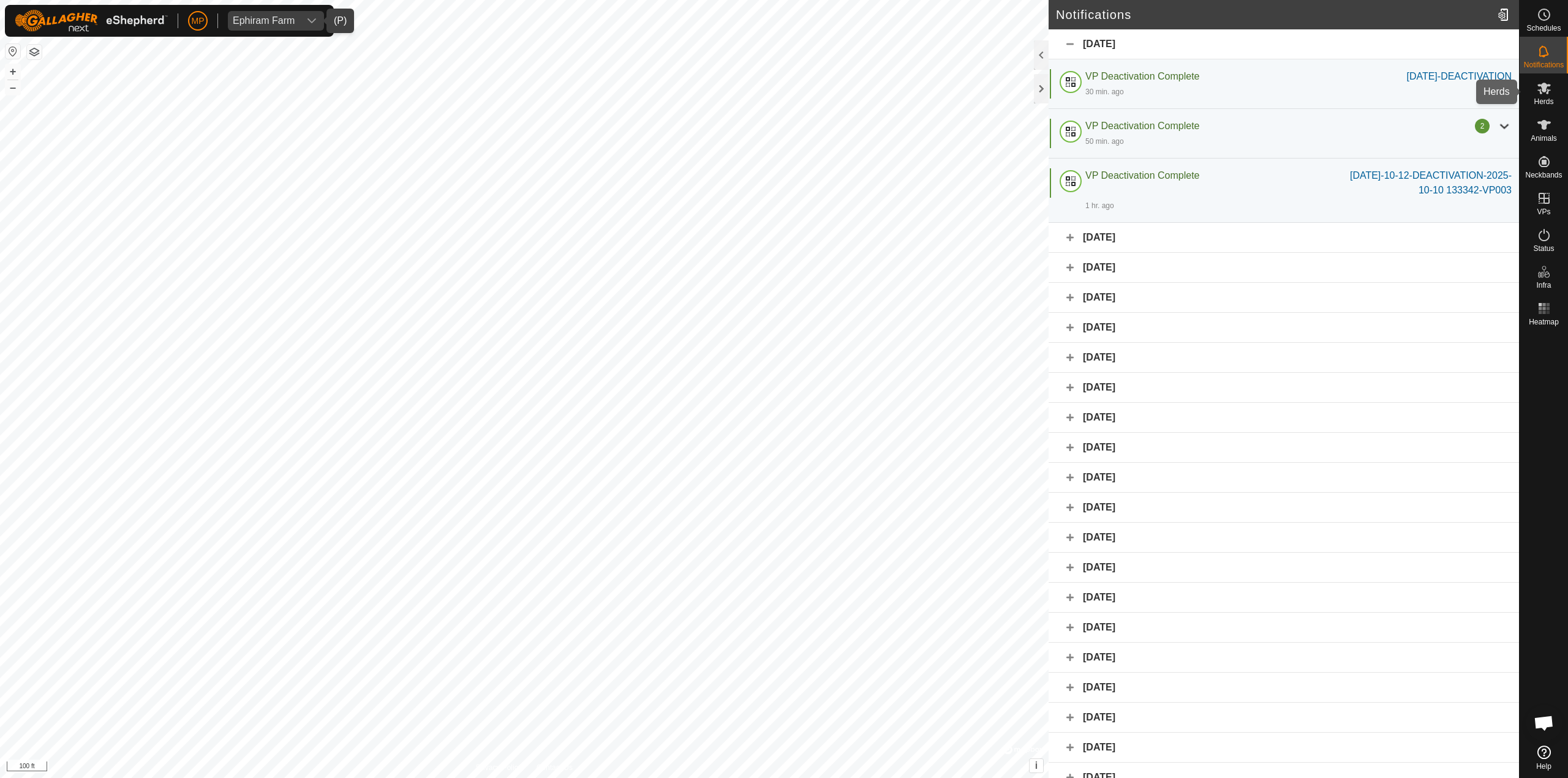
click at [782, 85] on icon at bounding box center [1544, 88] width 14 height 12
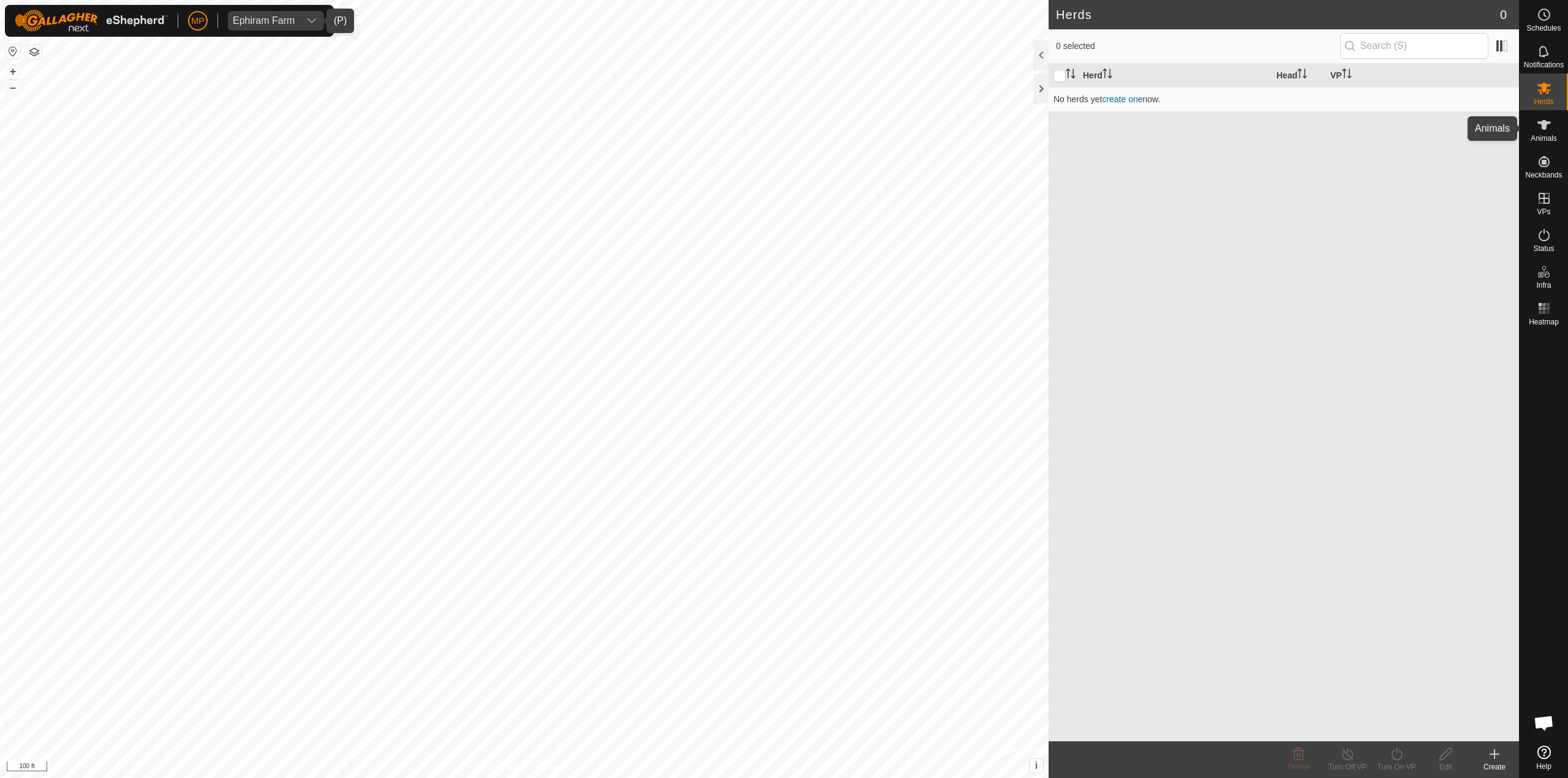
click at [782, 124] on icon at bounding box center [1544, 125] width 14 height 10
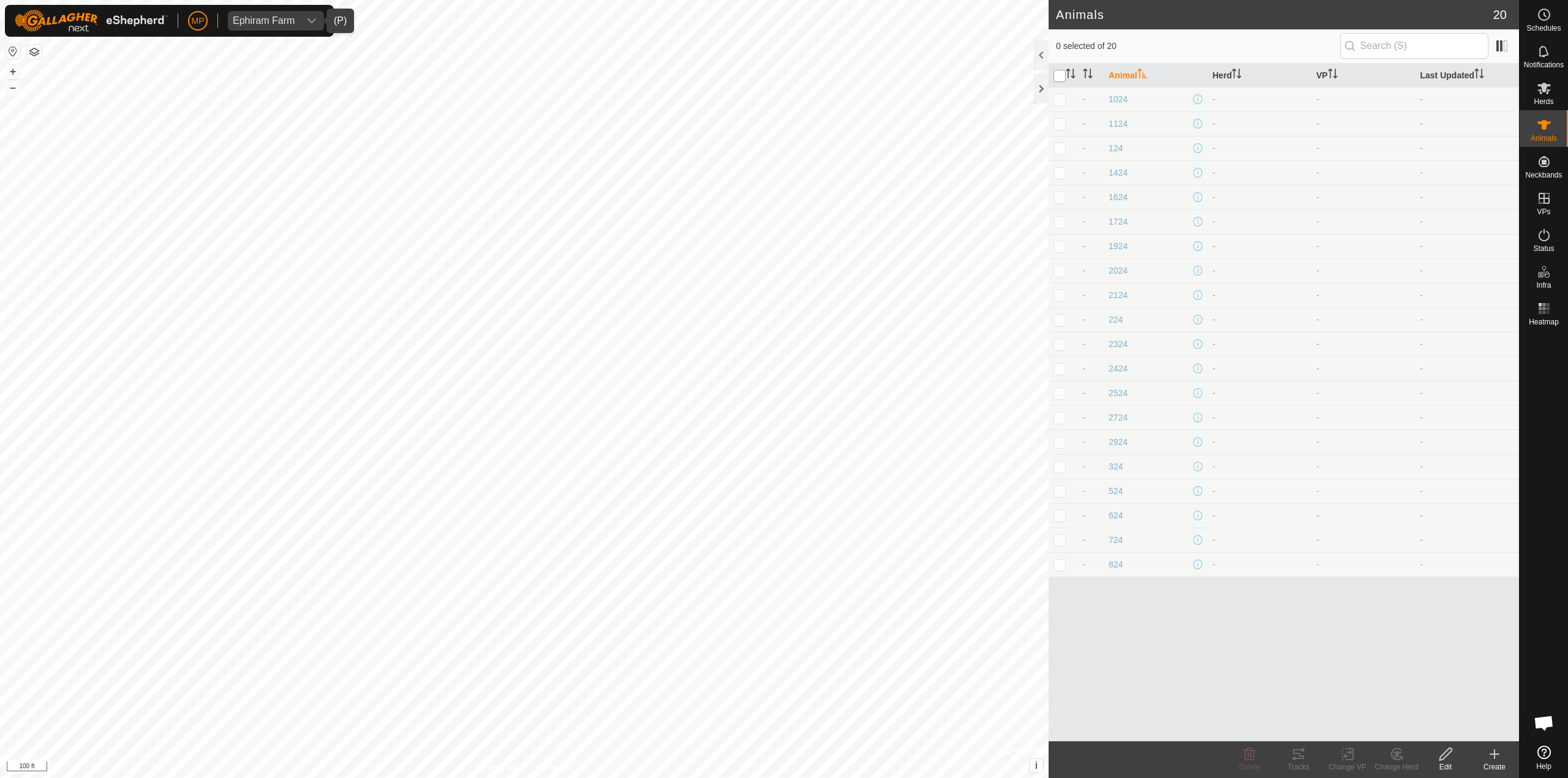
click at [782, 74] on input "checkbox" at bounding box center [1059, 76] width 12 height 12
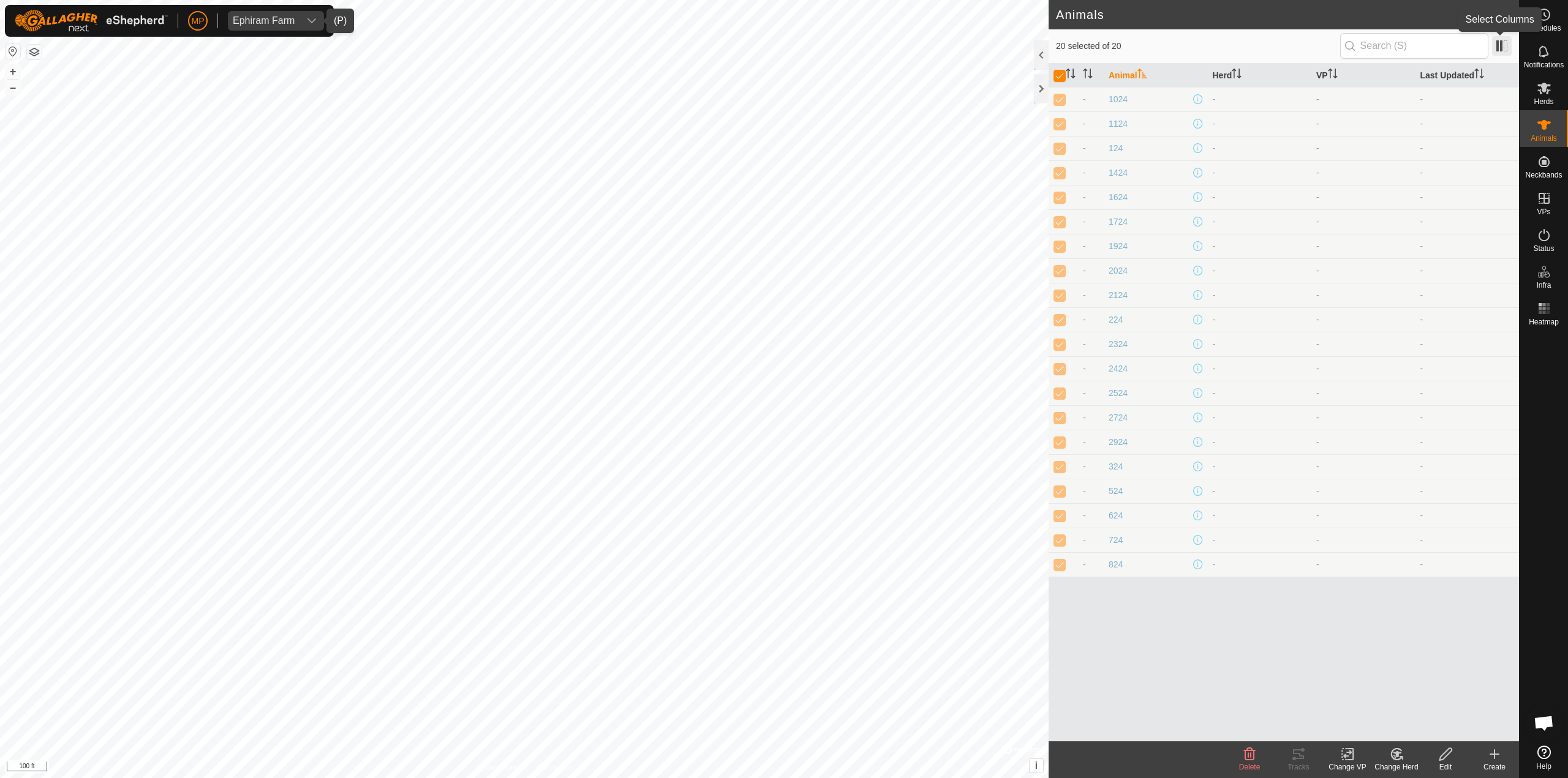
click at [782, 46] on span at bounding box center [1501, 46] width 19 height 19
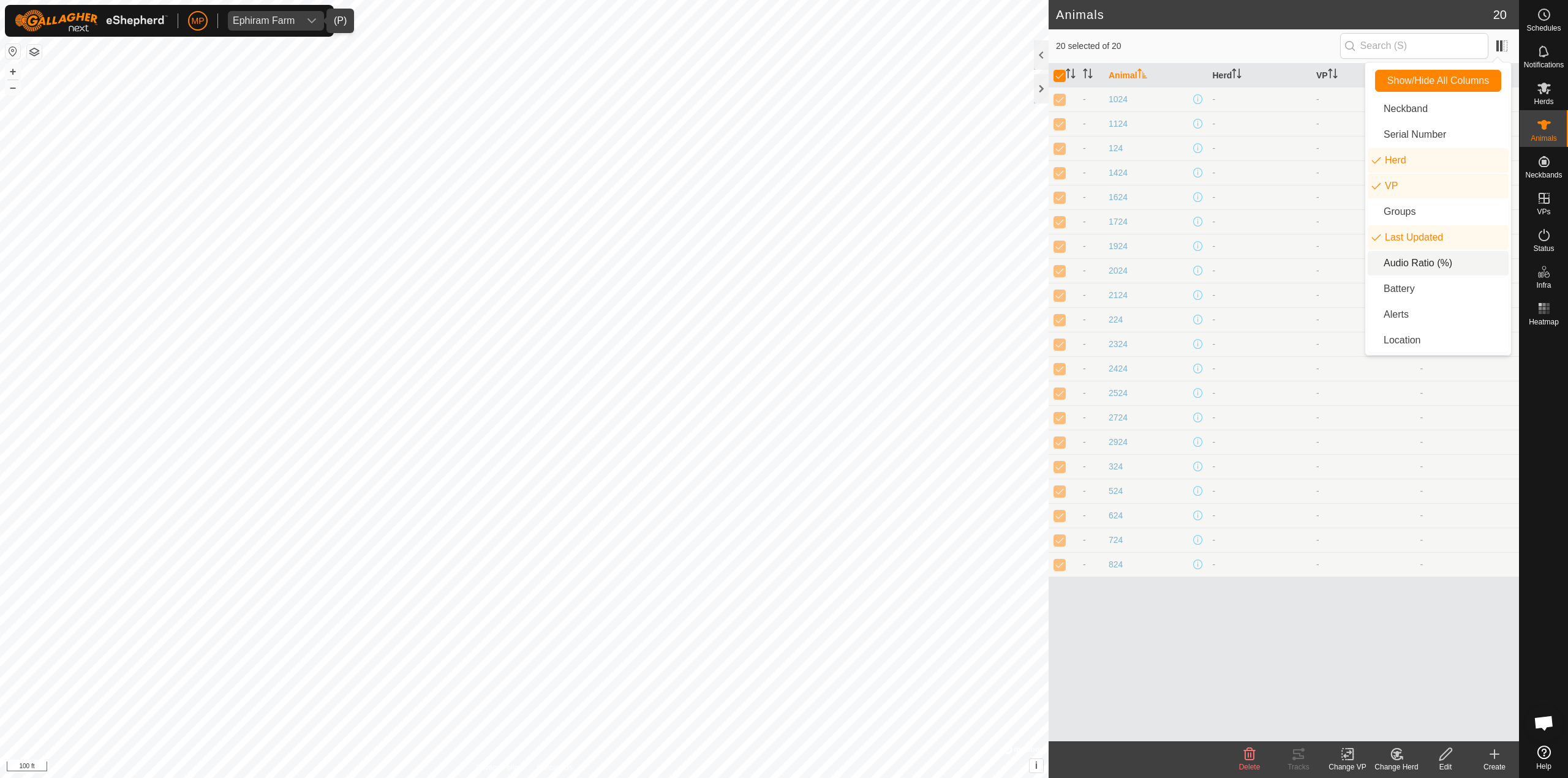
click at [782, 260] on li "Audio Ratio (%)" at bounding box center [1438, 263] width 141 height 24
click at [782, 270] on li "Audio Ratio (%)" at bounding box center [1438, 263] width 141 height 24
click at [782, 49] on span at bounding box center [1501, 46] width 19 height 19
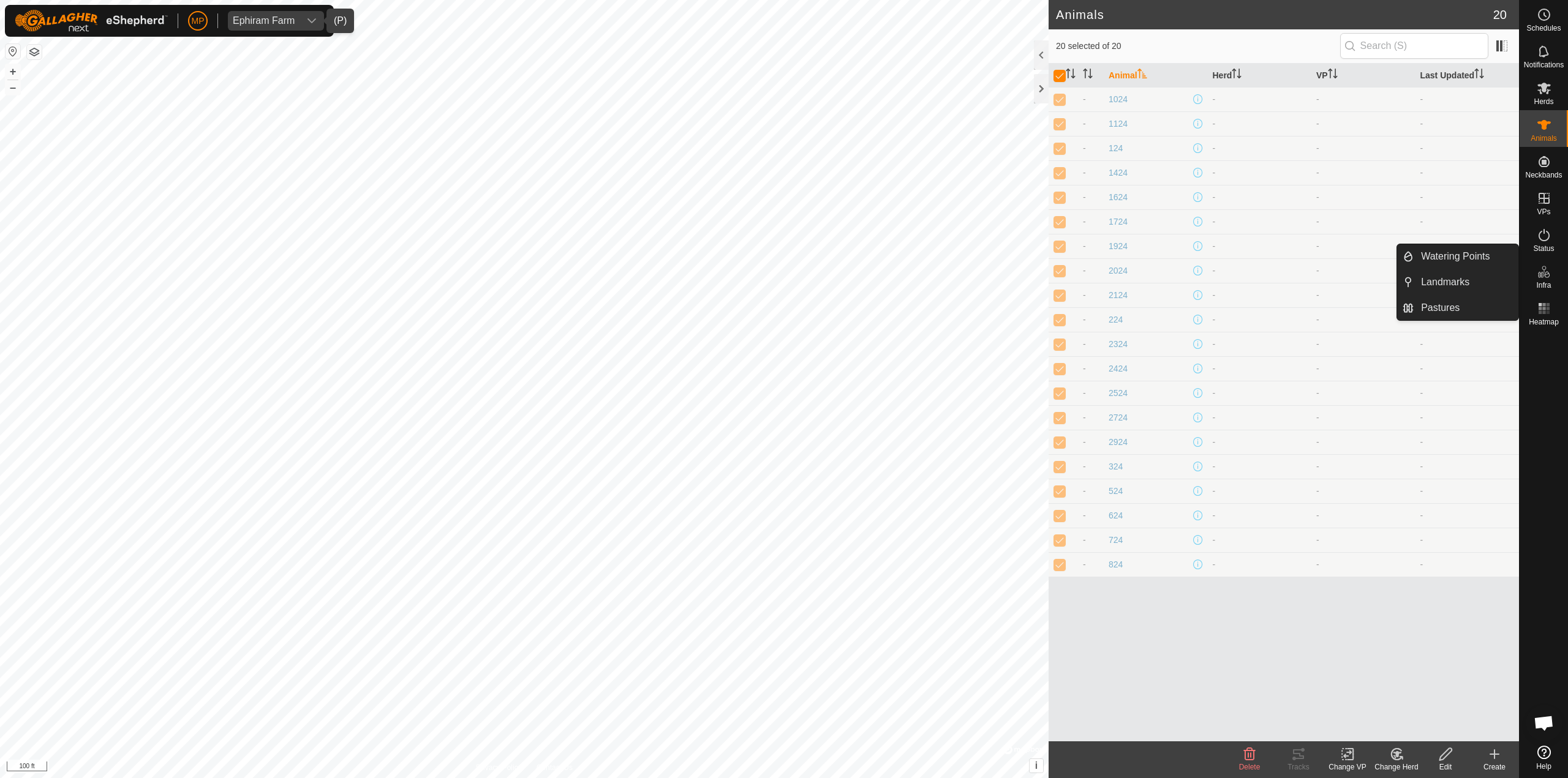
drag, startPoint x: 1532, startPoint y: 263, endPoint x: 1538, endPoint y: 276, distance: 14.3
click at [782, 276] on icon at bounding box center [1541, 275] width 6 height 6
click at [782, 242] on icon at bounding box center [1544, 235] width 15 height 15
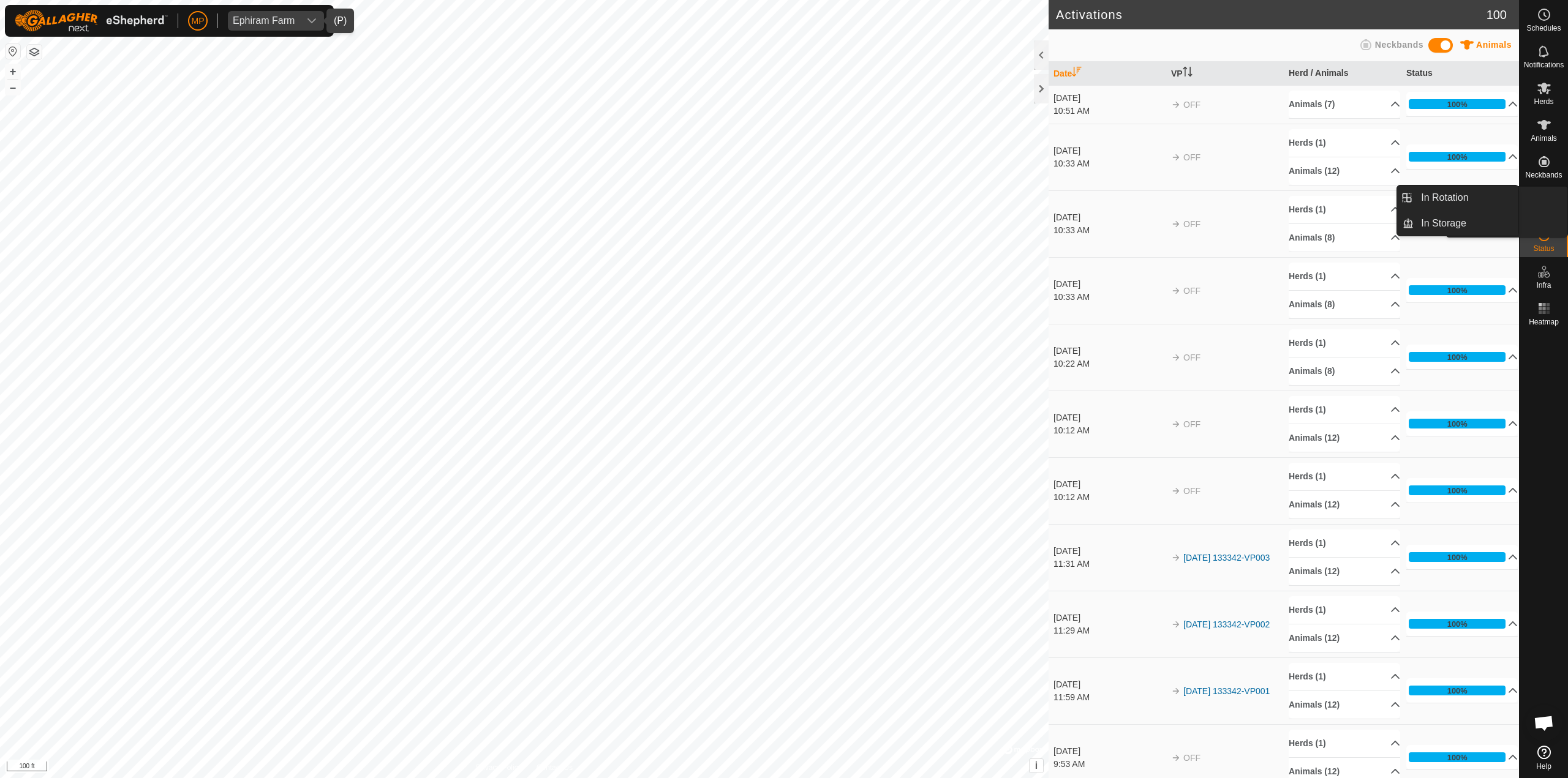
click at [782, 204] on icon at bounding box center [1544, 199] width 11 height 11
click at [782, 224] on link "In Storage" at bounding box center [1466, 223] width 105 height 24
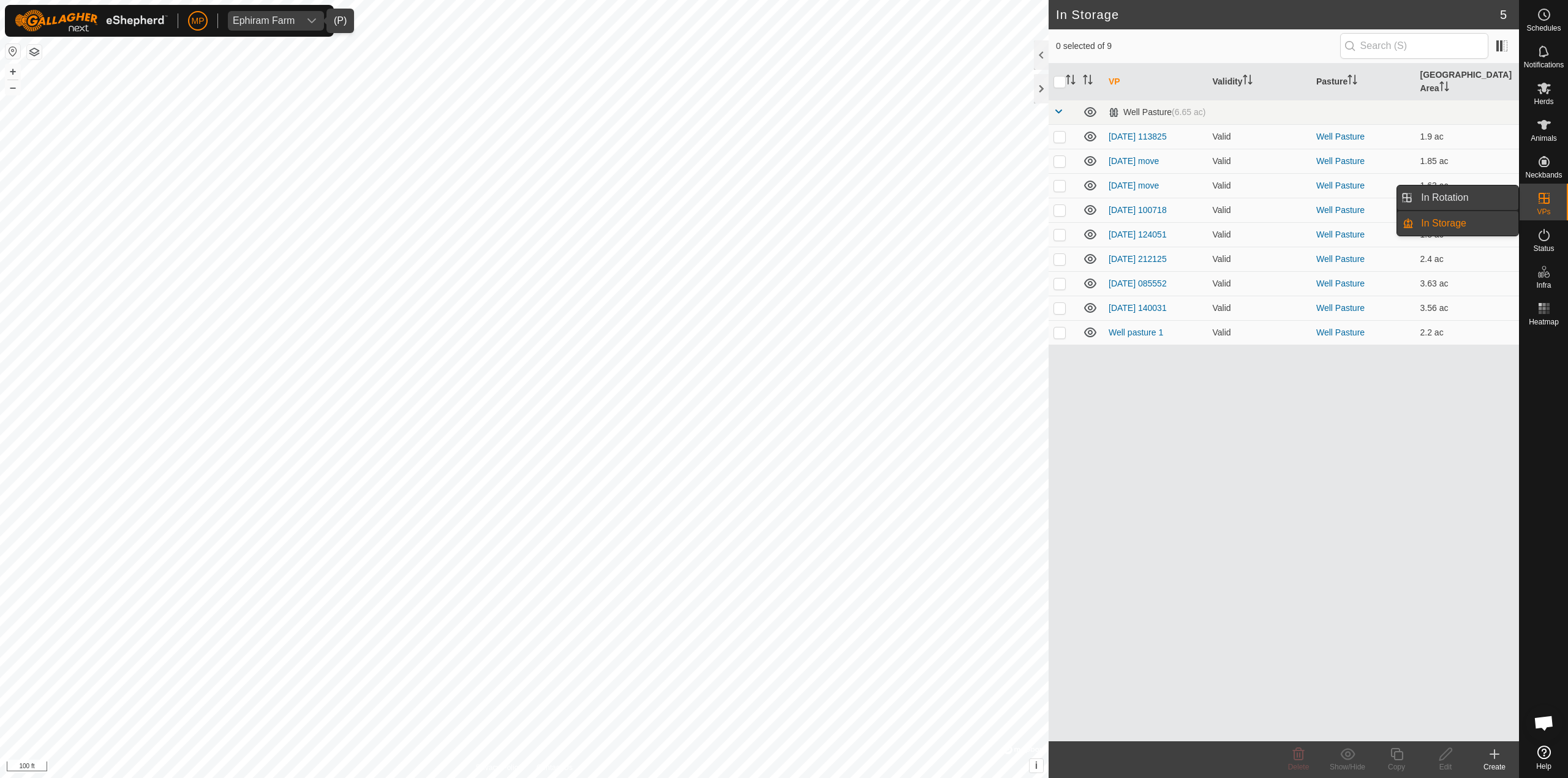
click at [782, 202] on link "In Rotation" at bounding box center [1466, 197] width 105 height 24
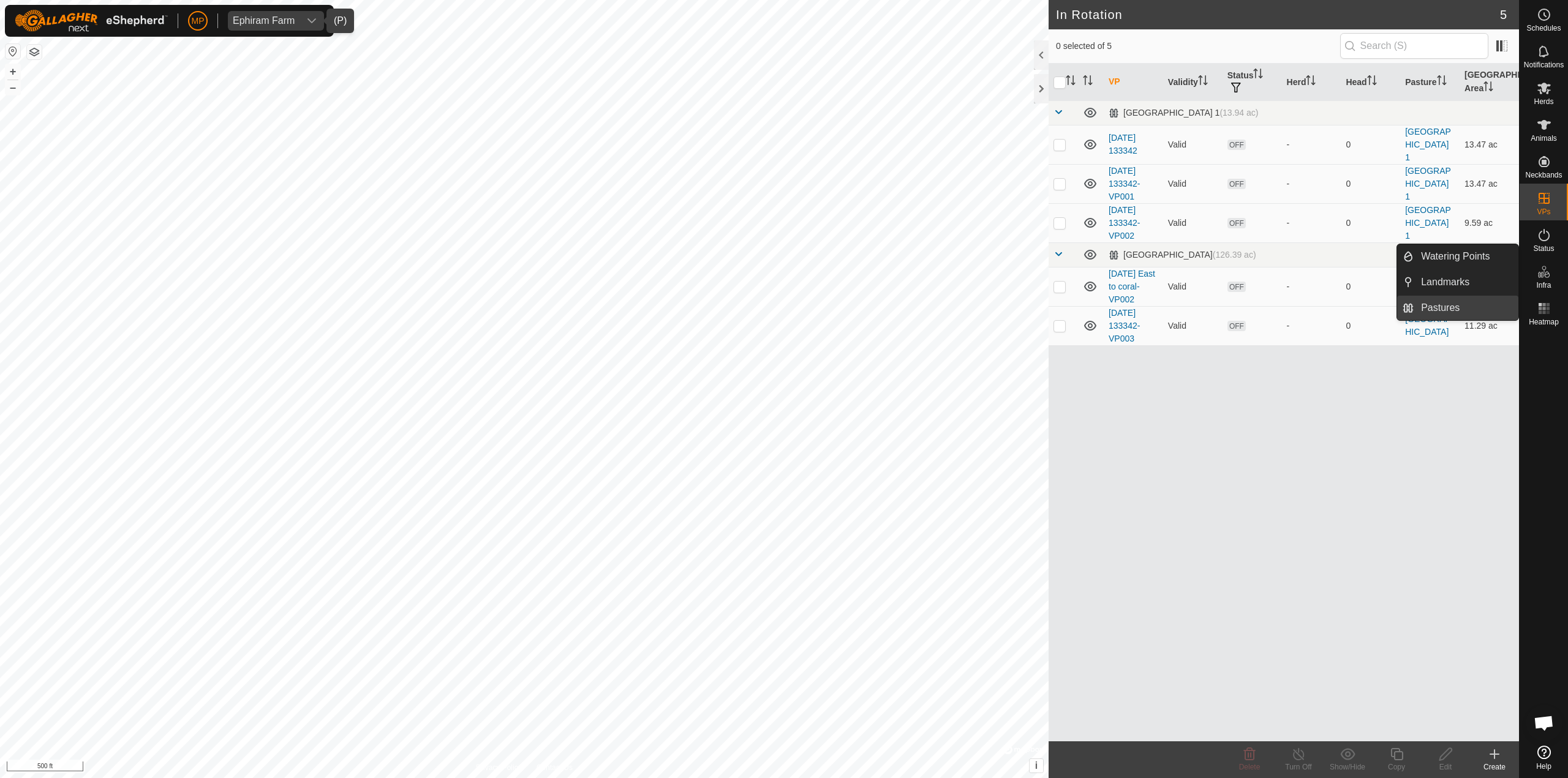
click at [782, 301] on link "Pastures" at bounding box center [1466, 308] width 105 height 24
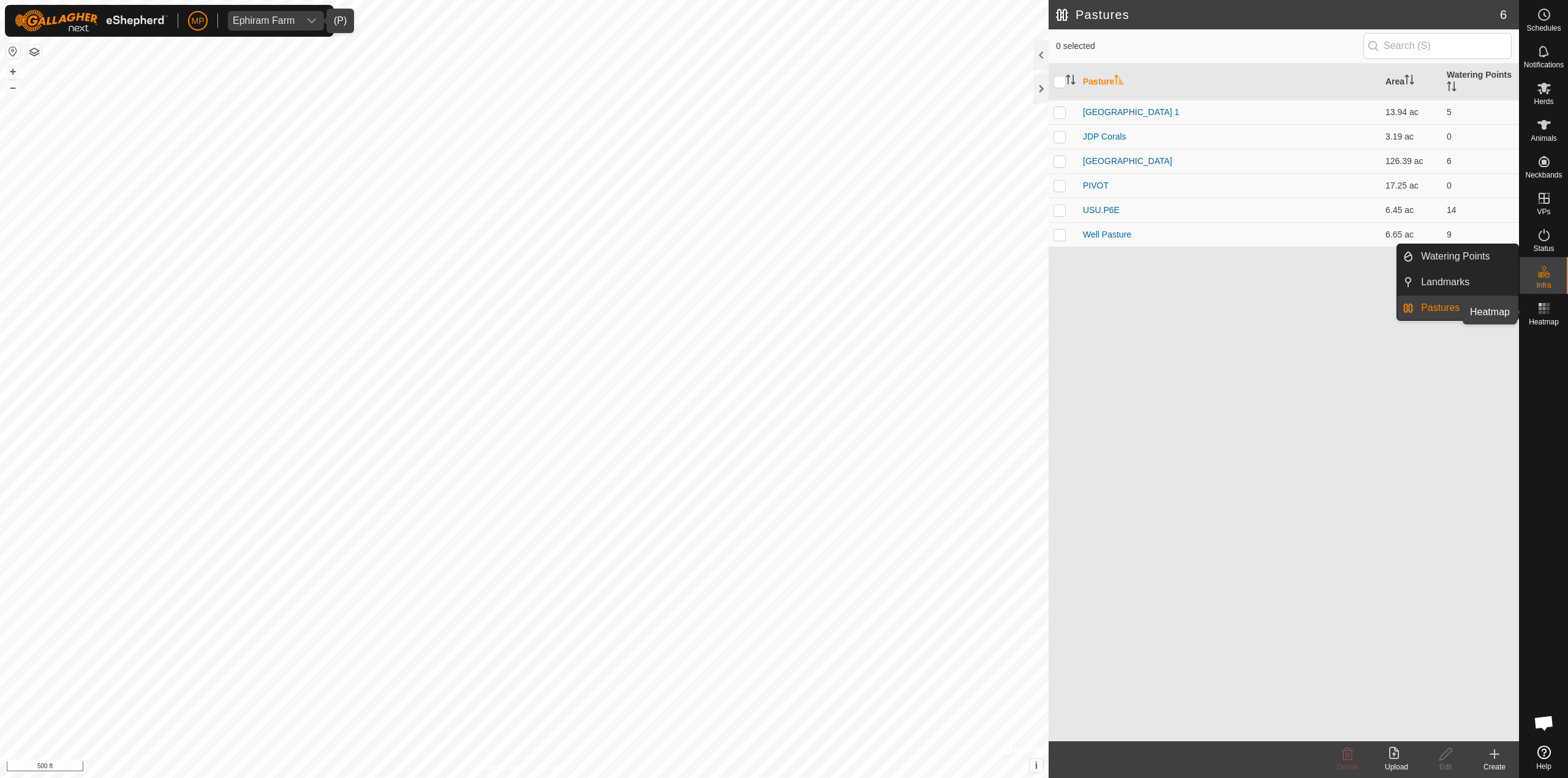
click at [782, 309] on rect at bounding box center [1547, 308] width 3 height 3
